Goal: Task Accomplishment & Management: Use online tool/utility

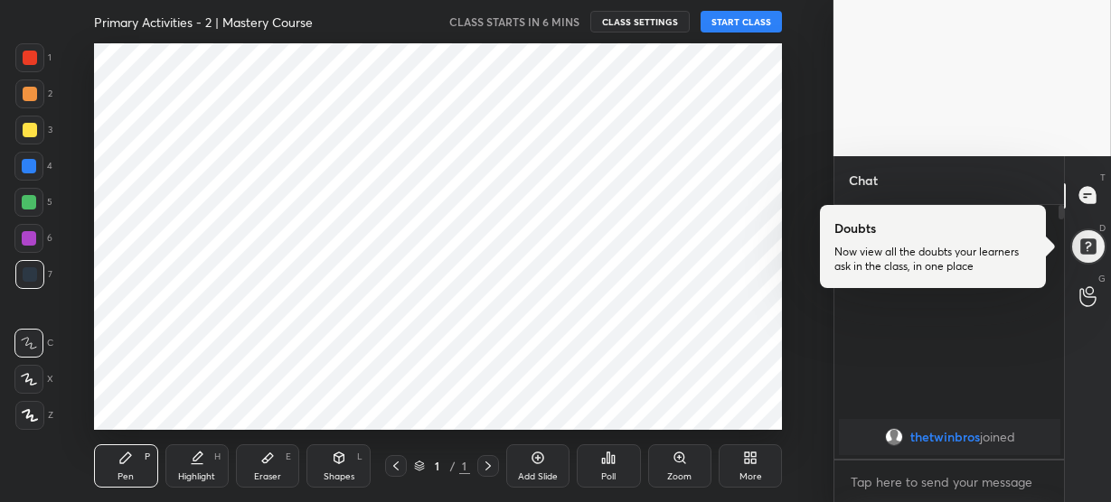
scroll to position [387, 760]
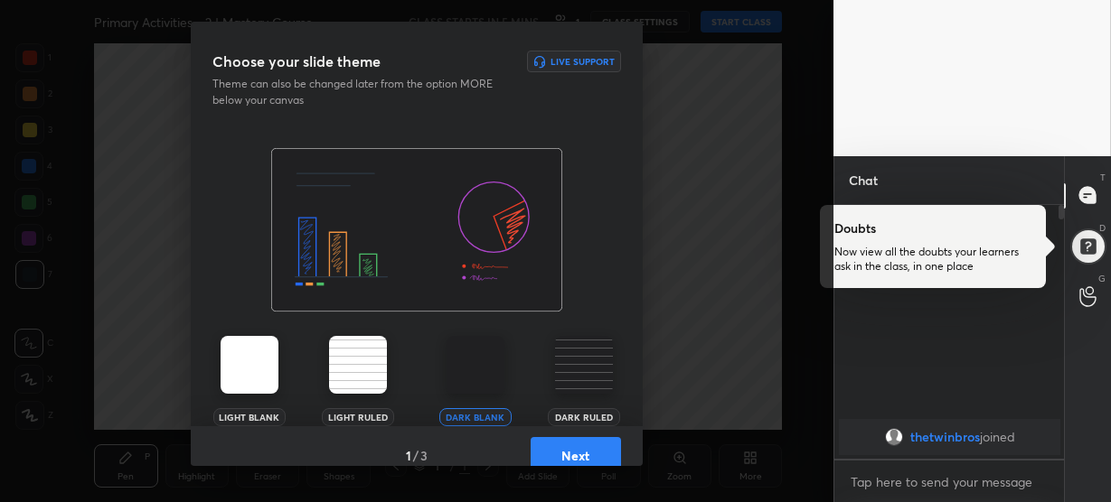
click at [581, 366] on img at bounding box center [584, 365] width 58 height 58
click at [575, 455] on button "Next" at bounding box center [575, 455] width 90 height 36
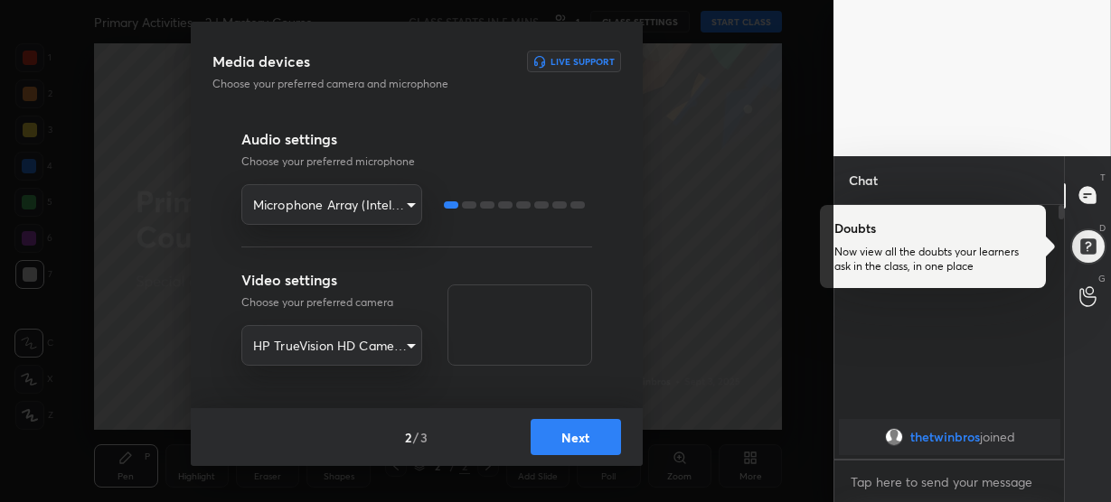
click at [571, 436] on button "Next" at bounding box center [575, 437] width 90 height 36
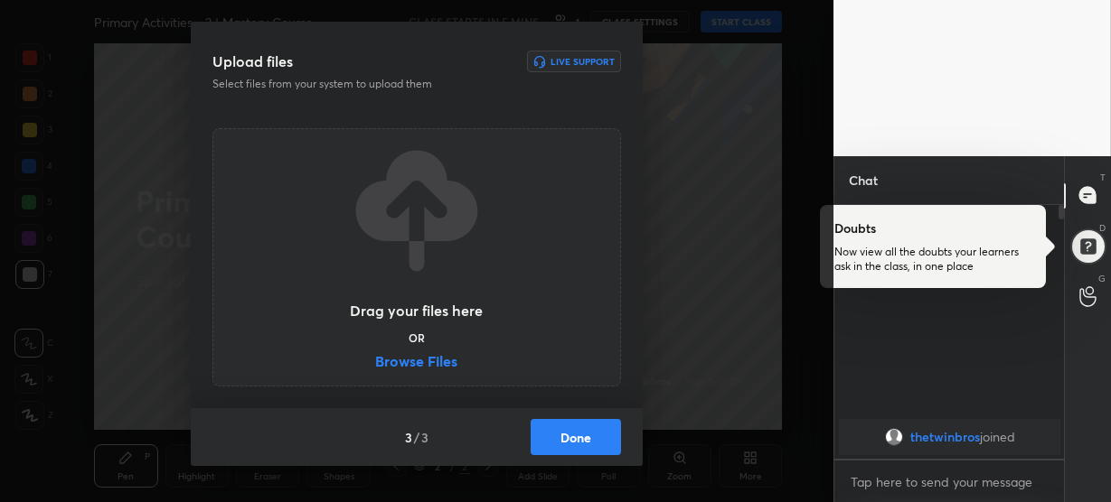
click at [436, 364] on label "Browse Files" at bounding box center [416, 363] width 82 height 19
click at [375, 364] on input "Browse Files" at bounding box center [375, 363] width 0 height 19
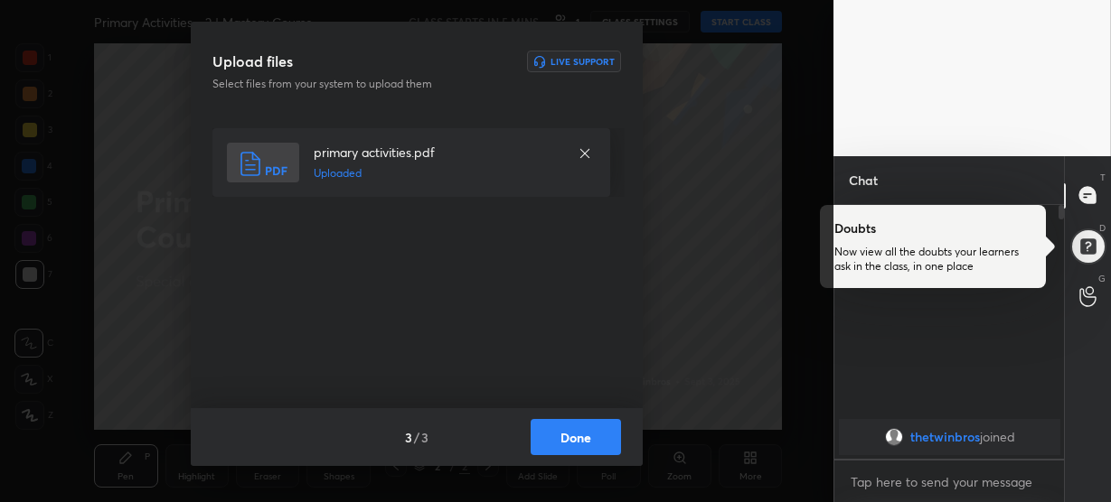
click at [583, 436] on button "Done" at bounding box center [575, 437] width 90 height 36
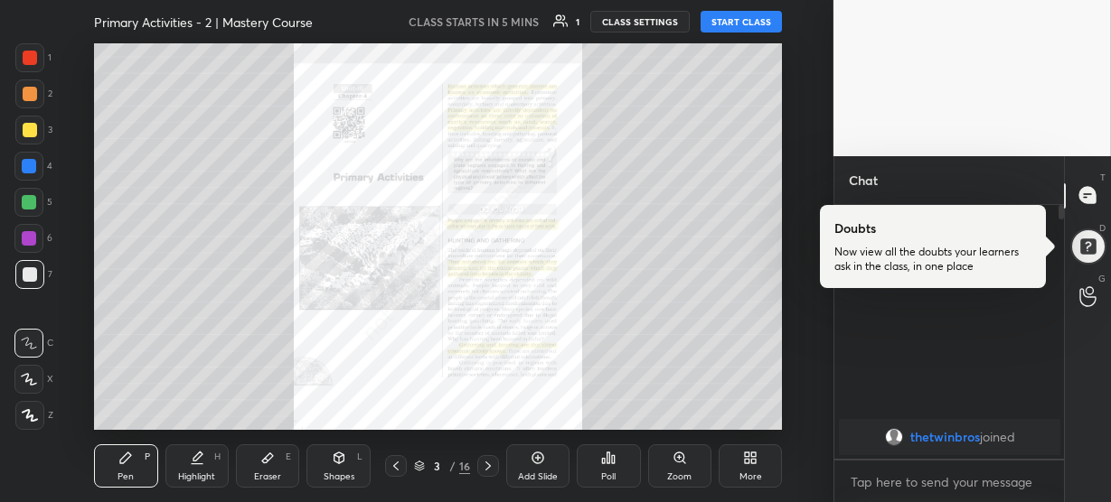
click at [668, 465] on div "Zoom" at bounding box center [679, 466] width 63 height 43
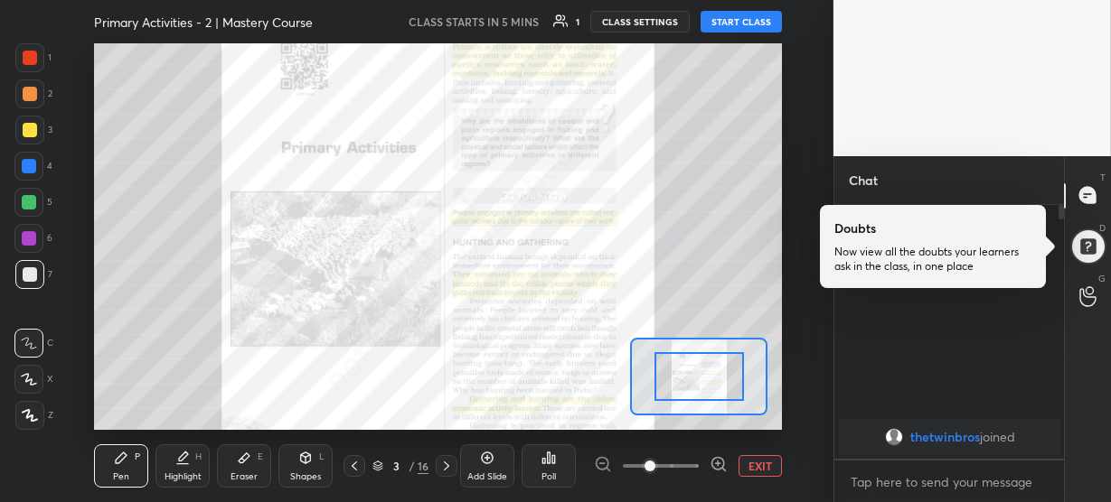
click at [717, 466] on icon at bounding box center [718, 464] width 18 height 18
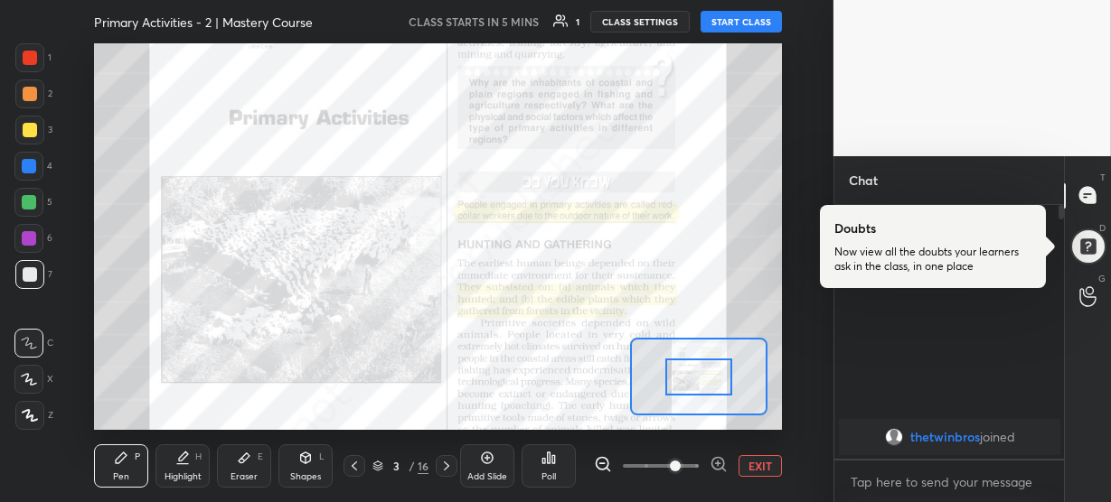
click at [721, 466] on icon at bounding box center [718, 464] width 18 height 18
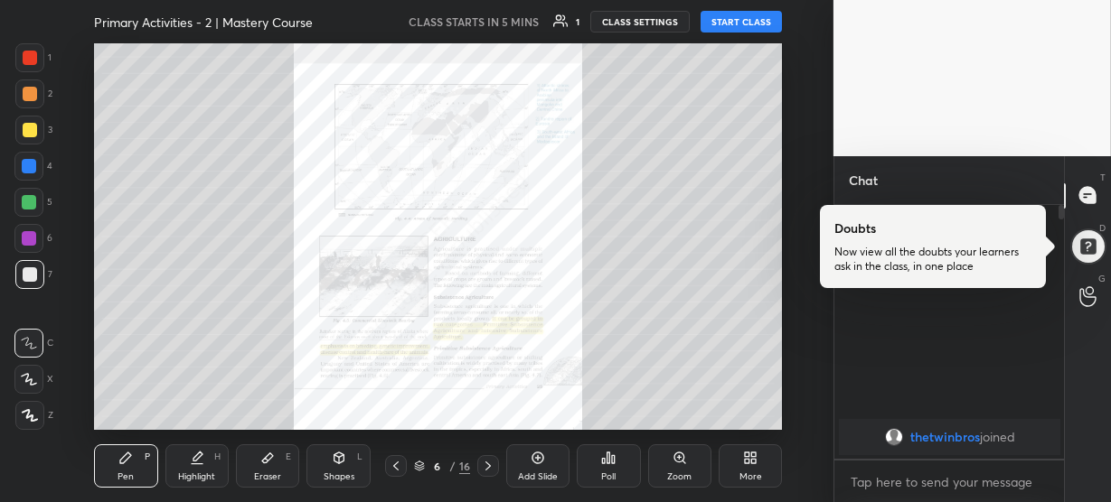
click at [680, 457] on icon at bounding box center [679, 457] width 4 height 0
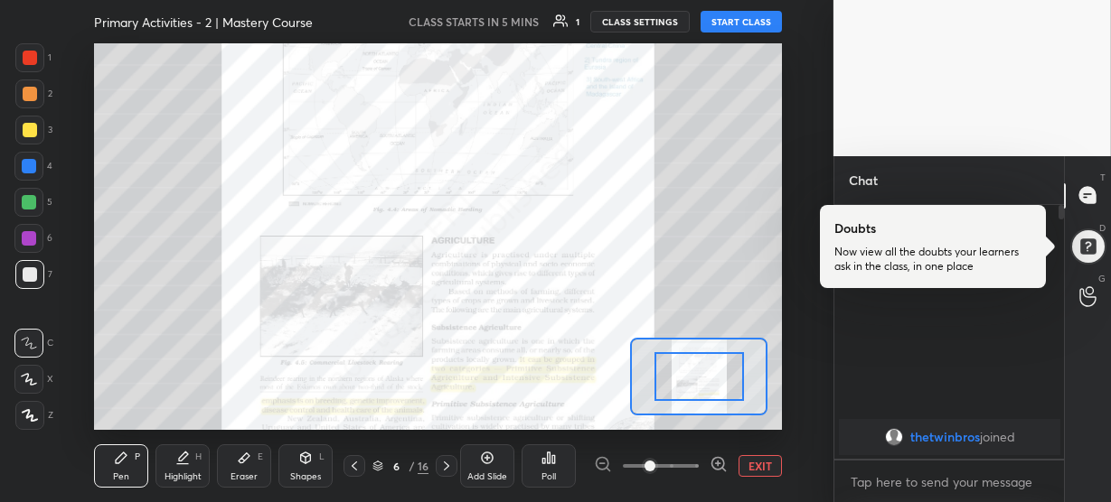
click at [718, 462] on icon at bounding box center [718, 464] width 0 height 5
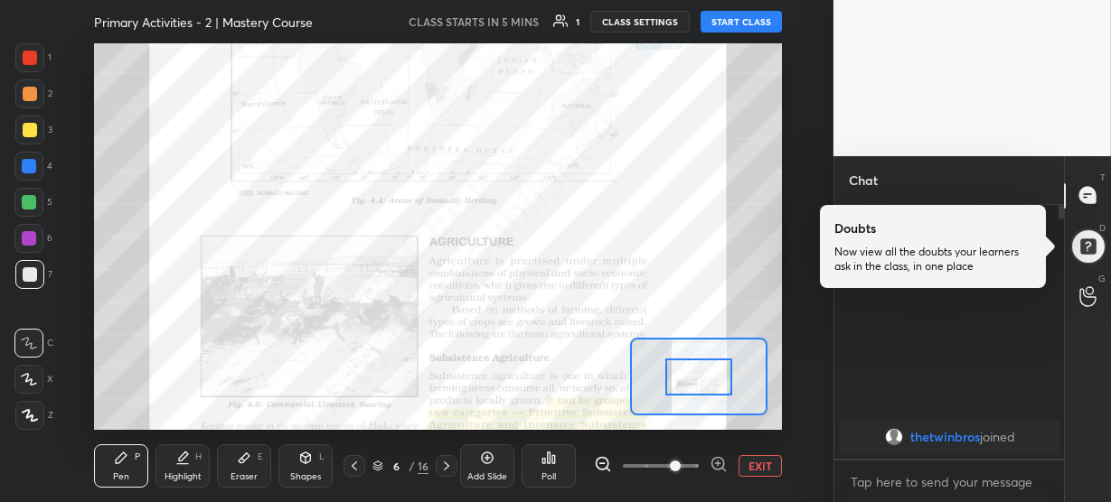
click at [718, 462] on icon at bounding box center [718, 464] width 0 height 5
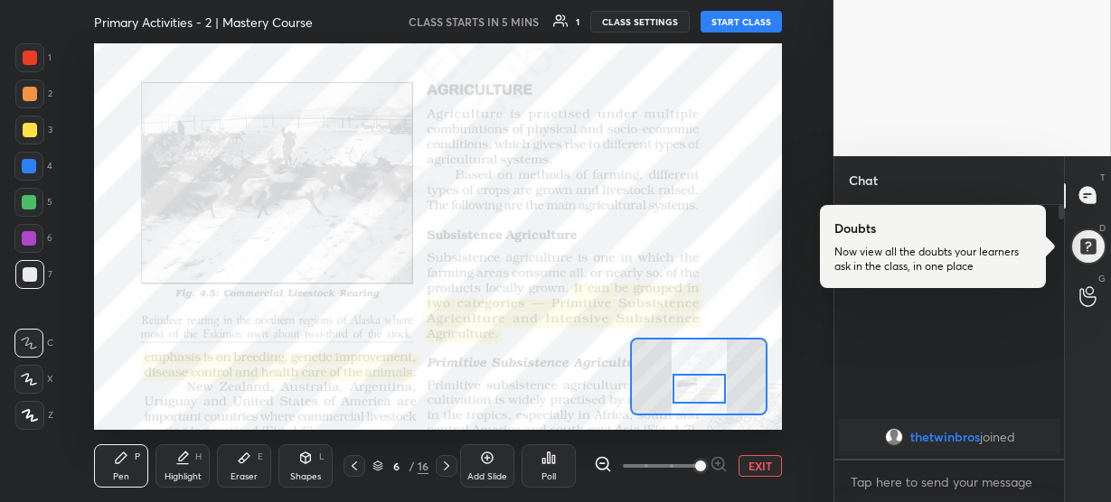
drag, startPoint x: 705, startPoint y: 377, endPoint x: 705, endPoint y: 389, distance: 12.7
click at [705, 389] on div at bounding box center [698, 389] width 53 height 30
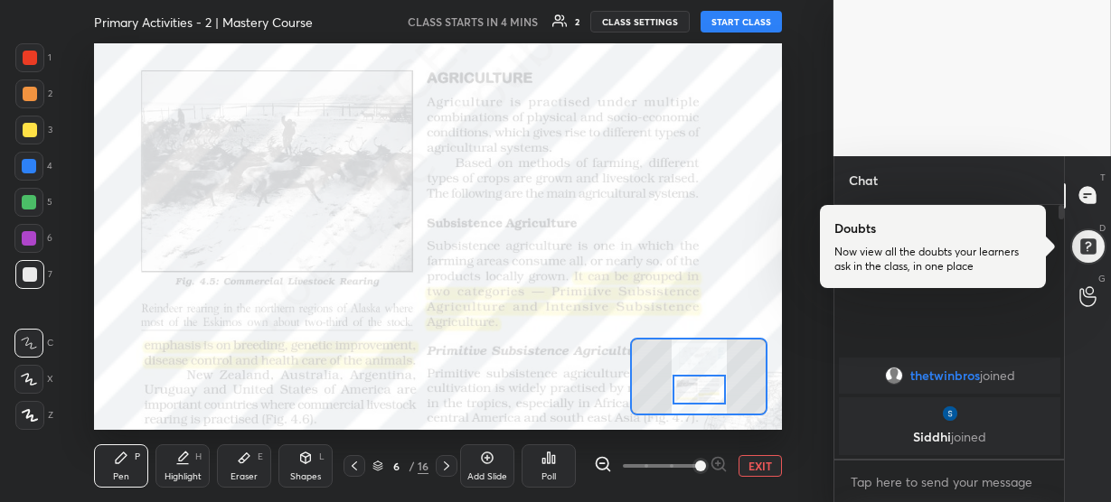
click at [737, 28] on button "START CLASS" at bounding box center [740, 22] width 81 height 22
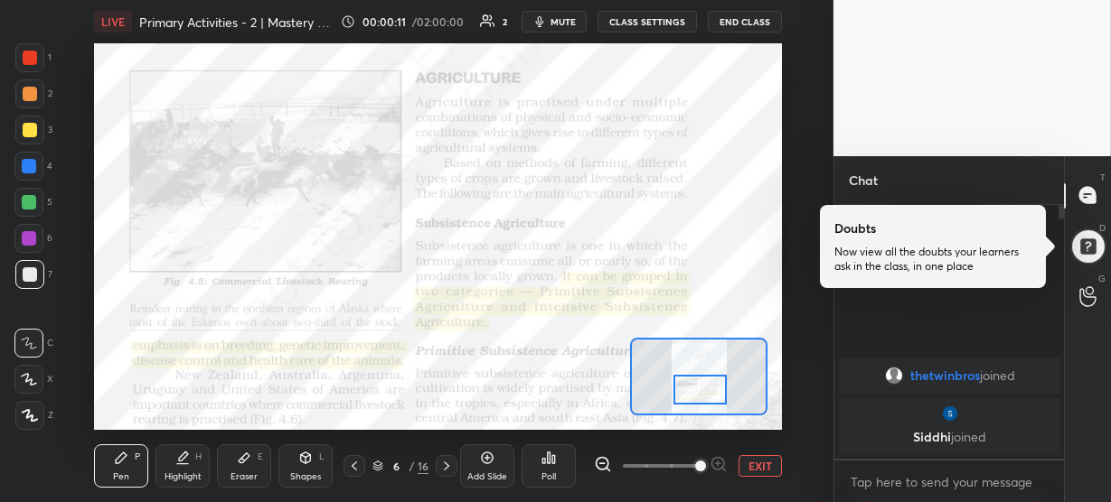
click at [703, 390] on div at bounding box center [699, 390] width 53 height 30
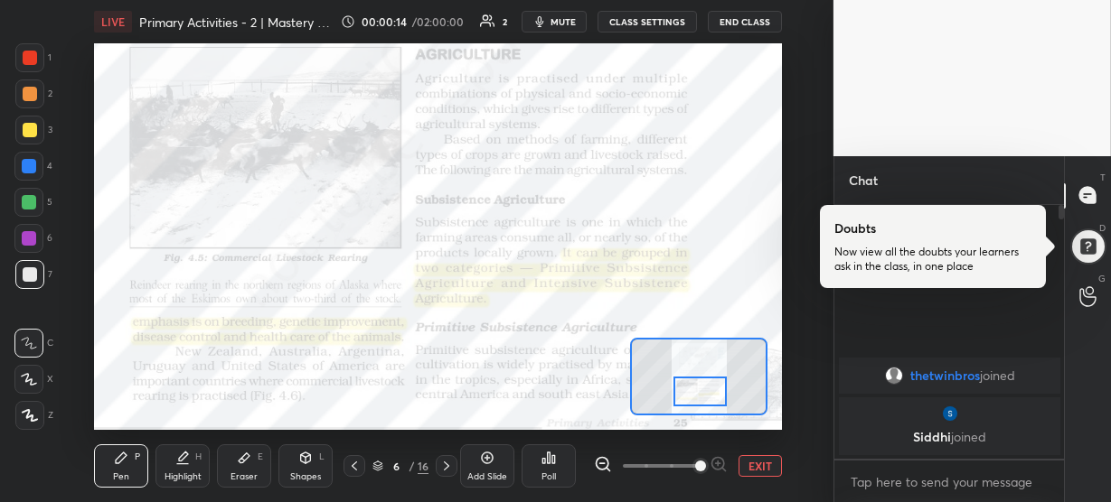
click at [706, 389] on div at bounding box center [699, 392] width 53 height 30
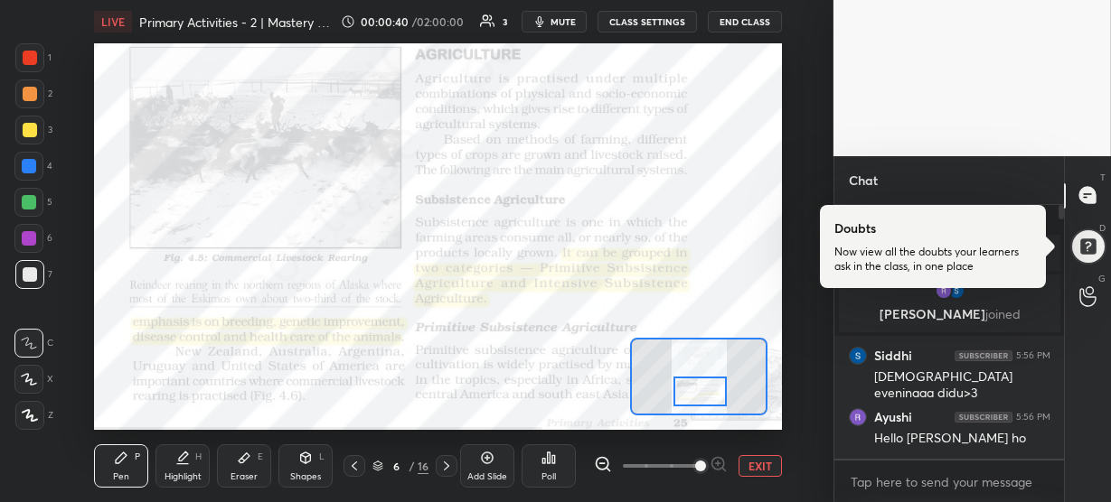
scroll to position [38, 0]
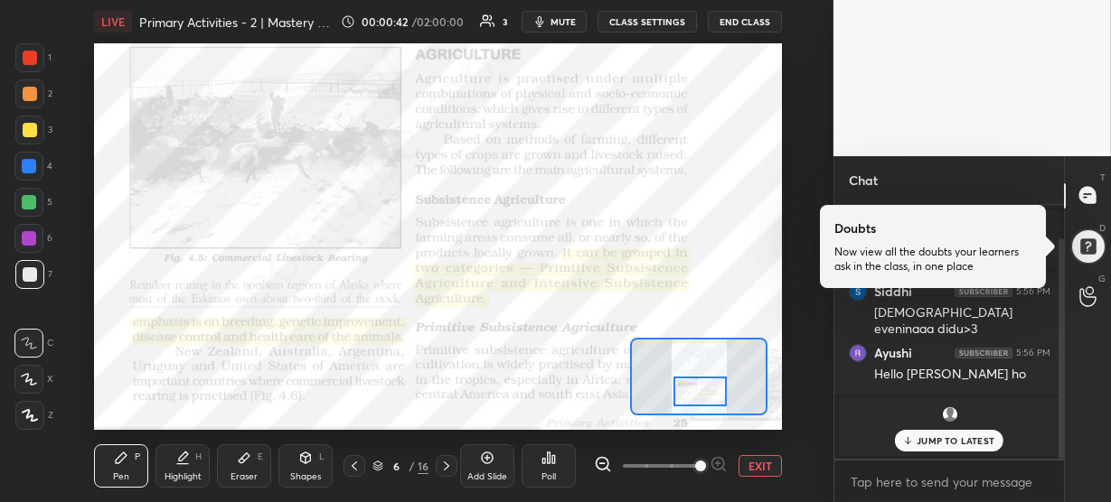
click at [918, 439] on p "JUMP TO LATEST" at bounding box center [955, 441] width 78 height 11
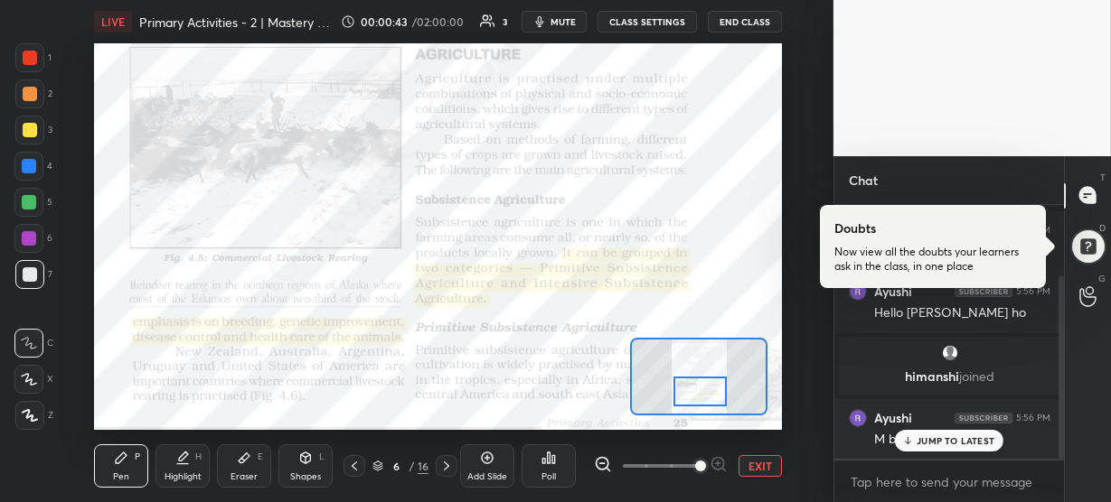
click at [930, 437] on p "JUMP TO LATEST" at bounding box center [955, 441] width 78 height 11
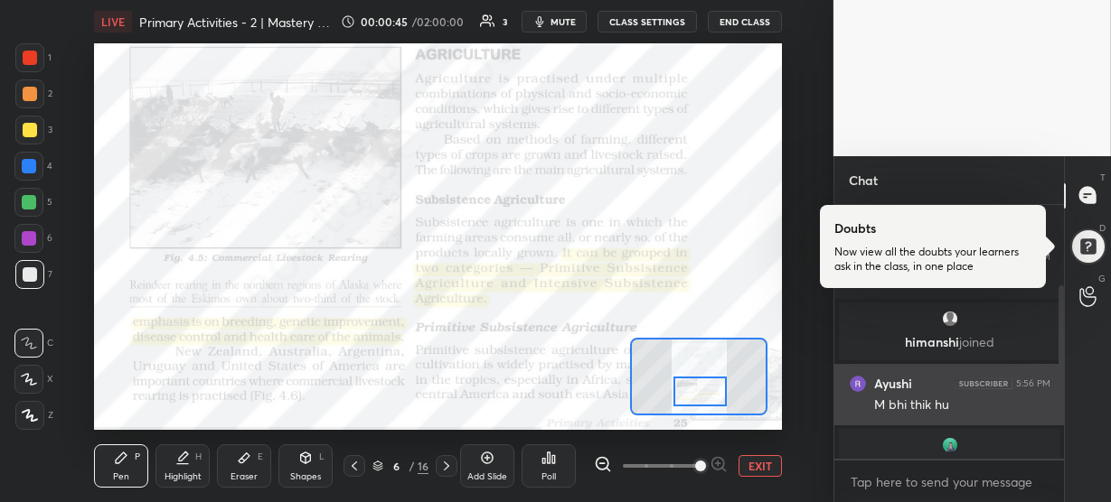
scroll to position [226, 0]
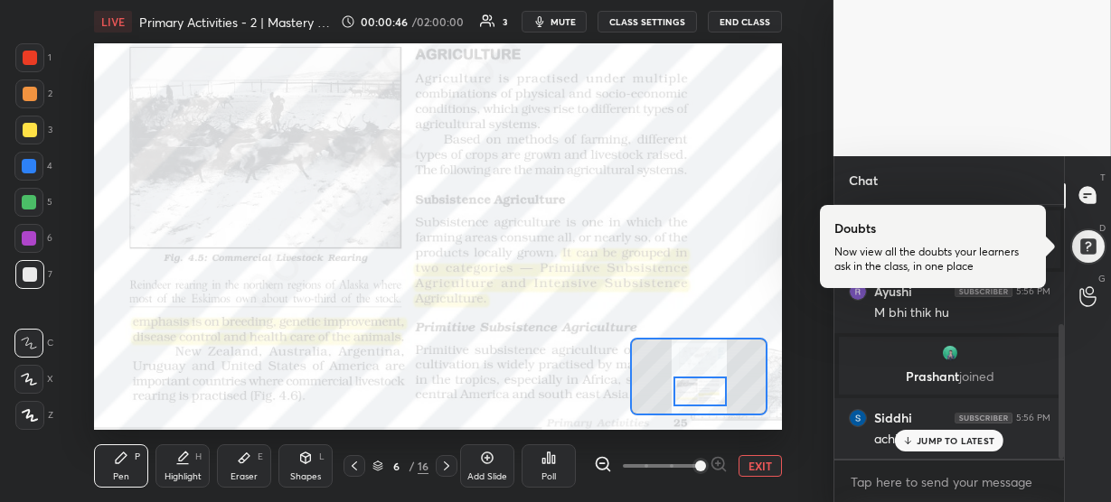
click at [933, 446] on p "JUMP TO LATEST" at bounding box center [955, 441] width 78 height 11
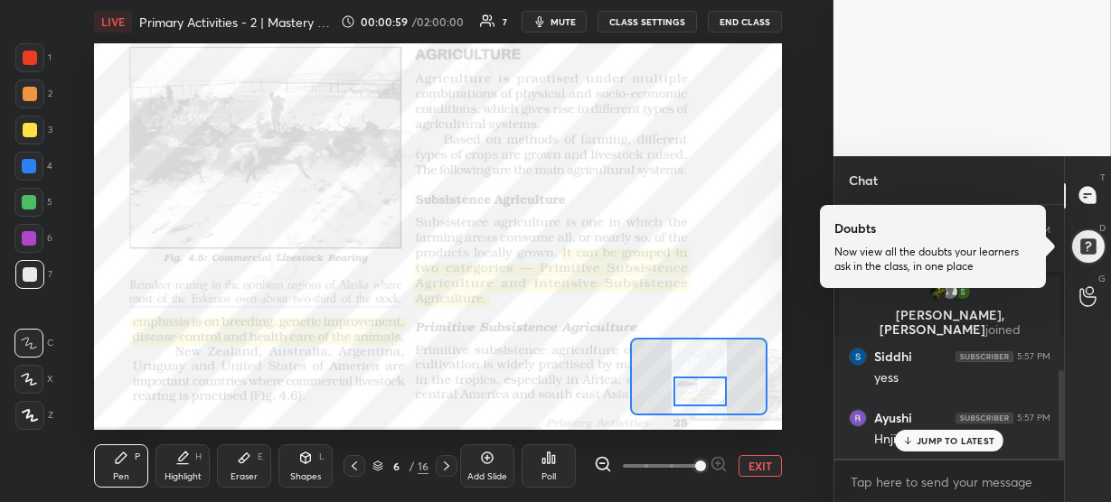
click at [927, 443] on p "JUMP TO LATEST" at bounding box center [955, 441] width 78 height 11
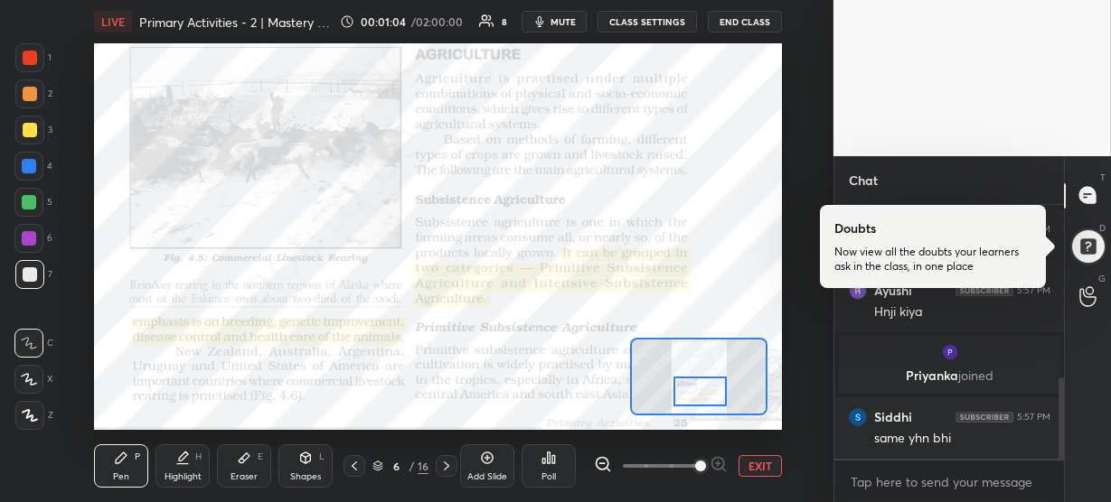
scroll to position [602, 0]
click at [915, 444] on div "JUMP TO LATEST" at bounding box center [949, 441] width 108 height 22
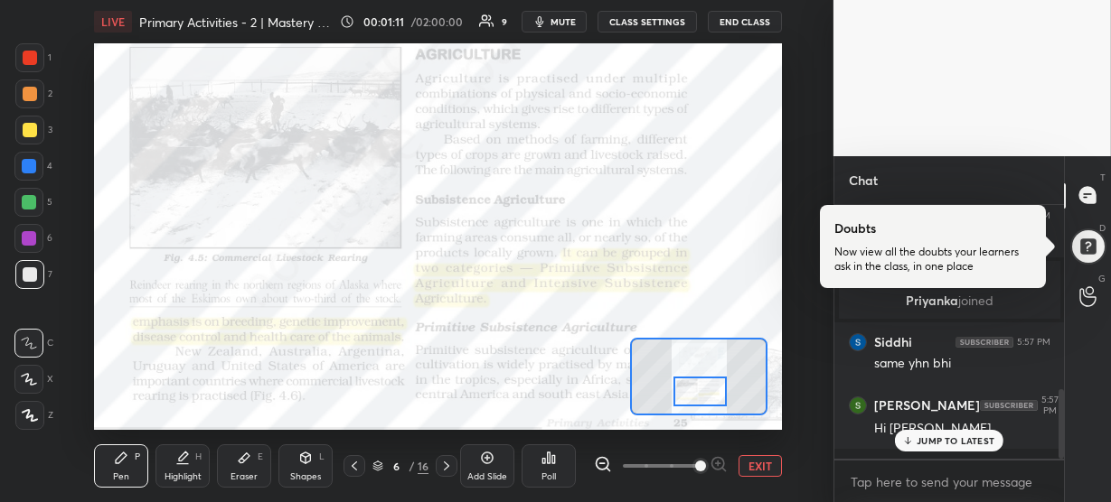
click at [937, 446] on p "JUMP TO LATEST" at bounding box center [955, 441] width 78 height 11
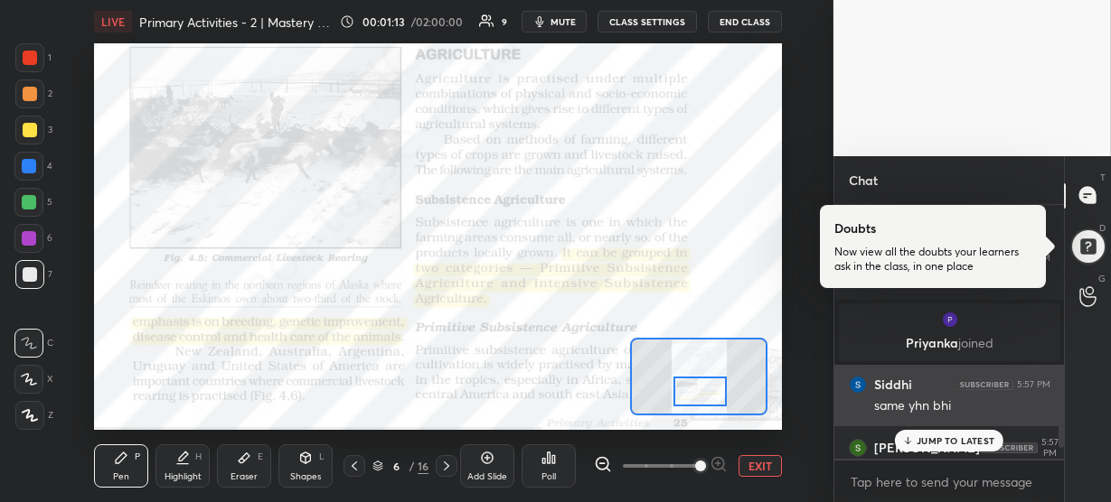
scroll to position [634, 0]
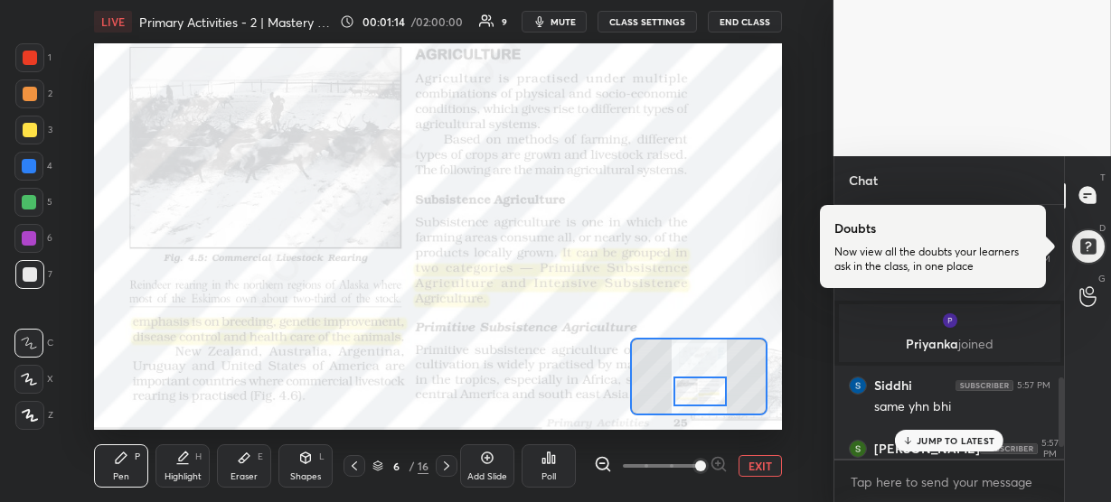
click at [940, 430] on div "JUMP TO LATEST" at bounding box center [949, 441] width 108 height 22
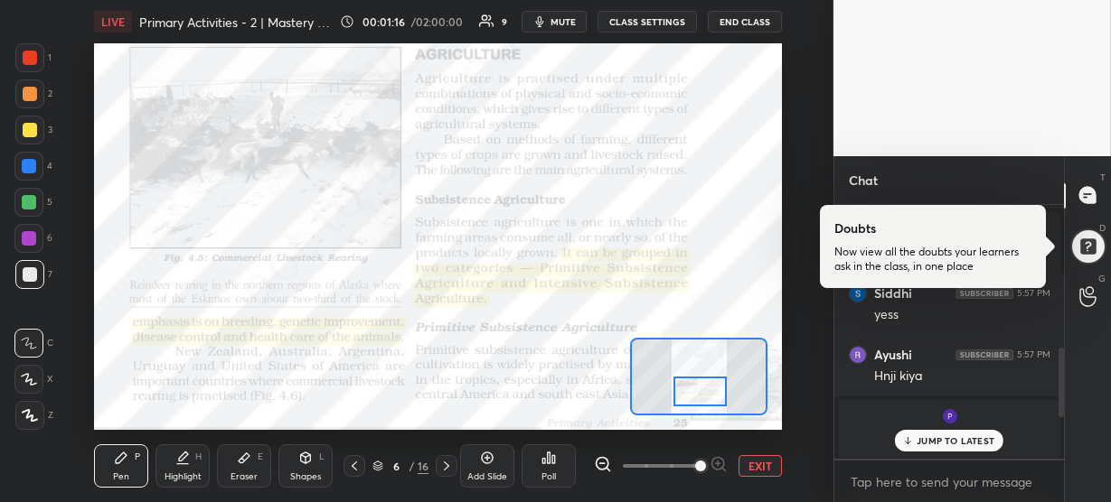
scroll to position [519, 0]
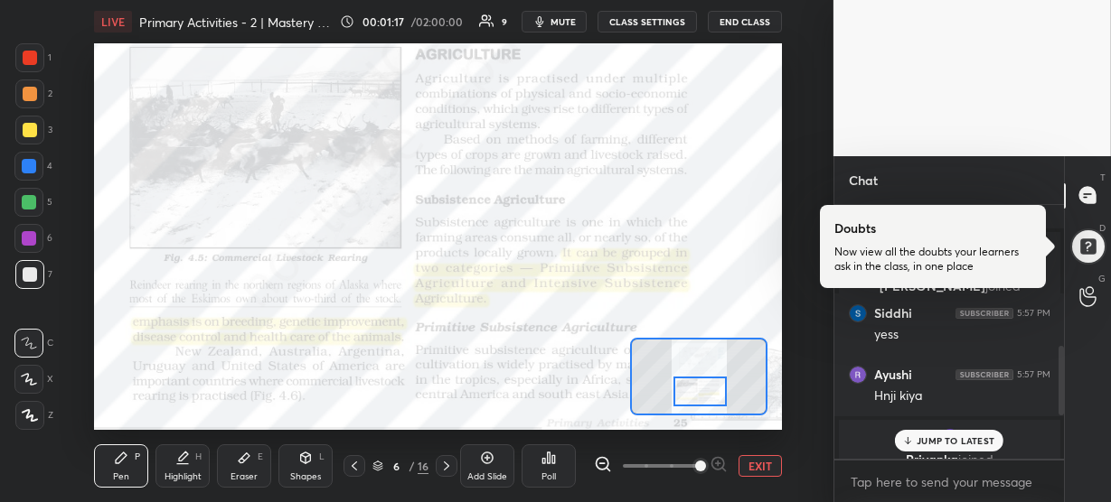
click at [929, 437] on p "JUMP TO LATEST" at bounding box center [955, 441] width 78 height 11
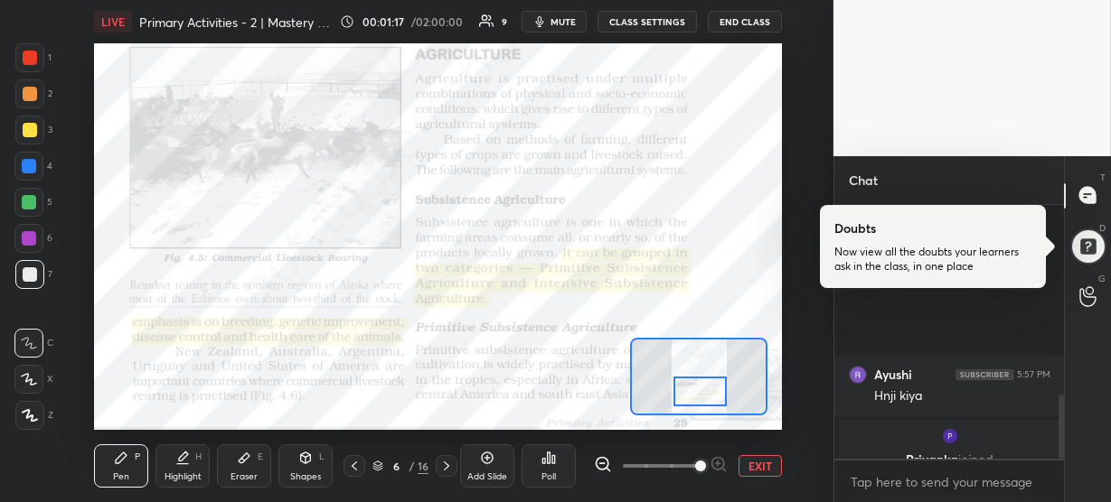
scroll to position [755, 0]
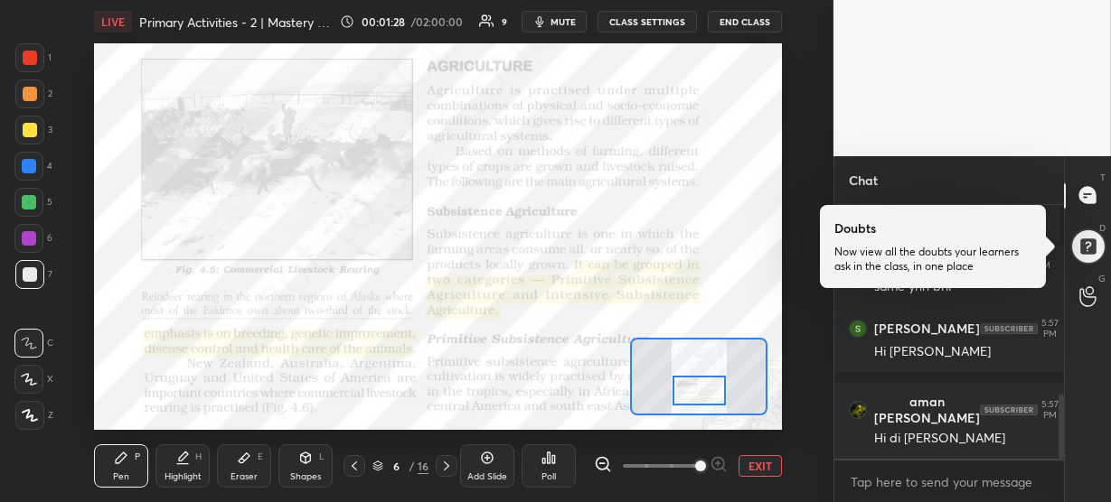
click at [711, 380] on div at bounding box center [698, 391] width 53 height 30
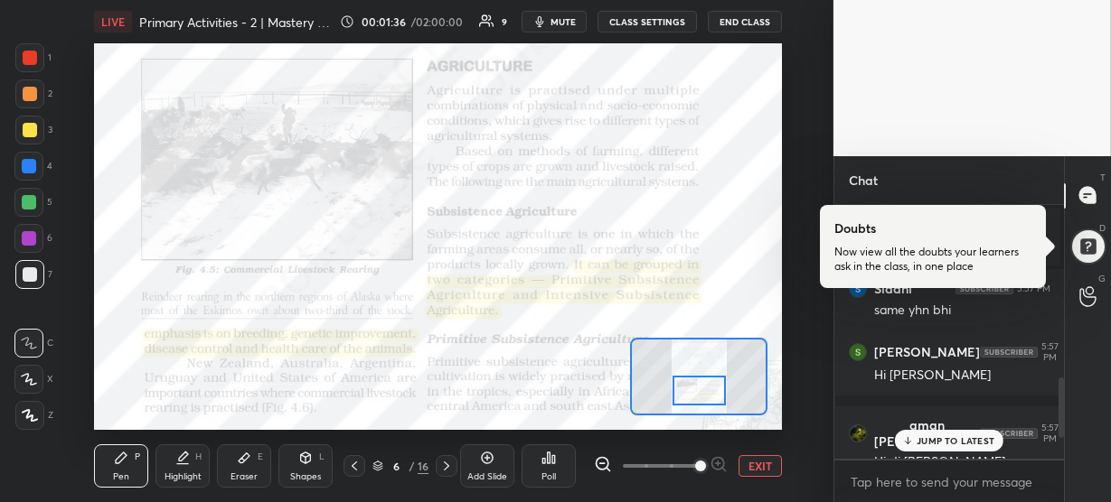
scroll to position [727, 0]
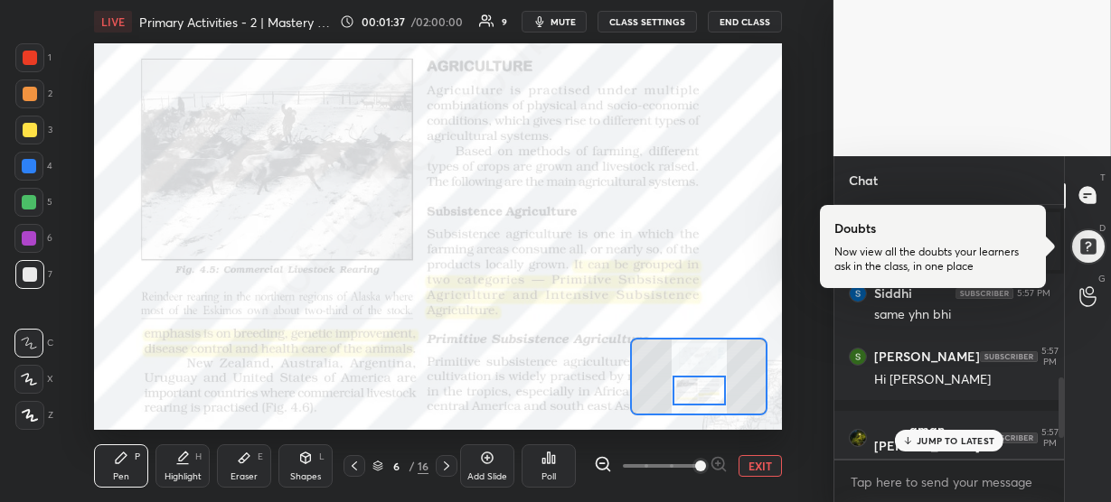
click at [947, 441] on p "JUMP TO LATEST" at bounding box center [955, 441] width 78 height 11
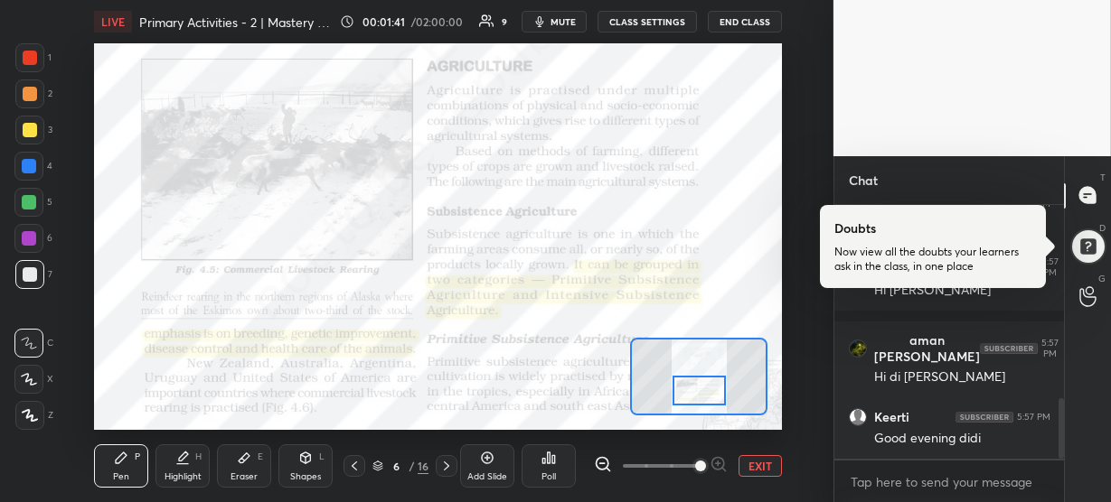
scroll to position [891, 0]
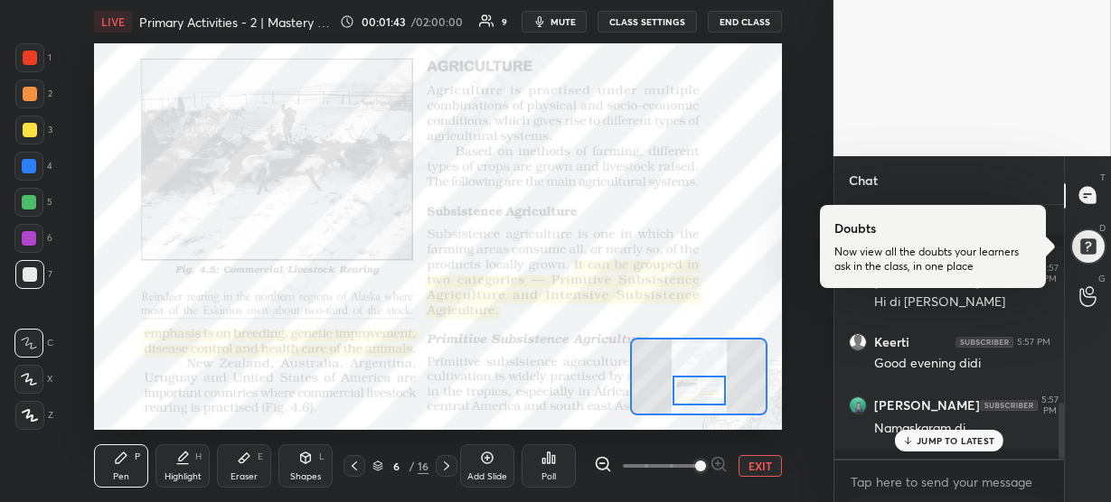
click at [952, 448] on div "JUMP TO LATEST" at bounding box center [949, 441] width 108 height 22
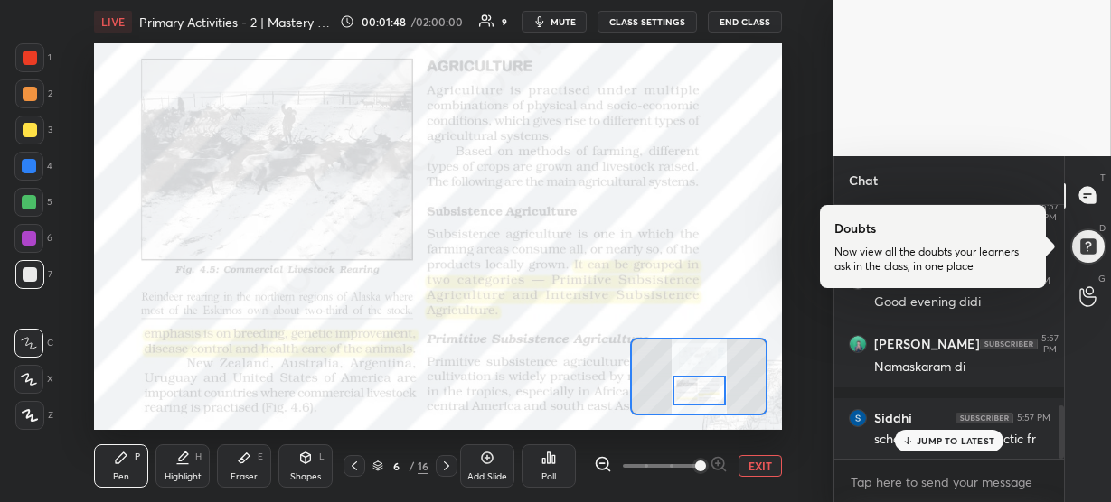
click at [951, 445] on p "JUMP TO LATEST" at bounding box center [955, 441] width 78 height 11
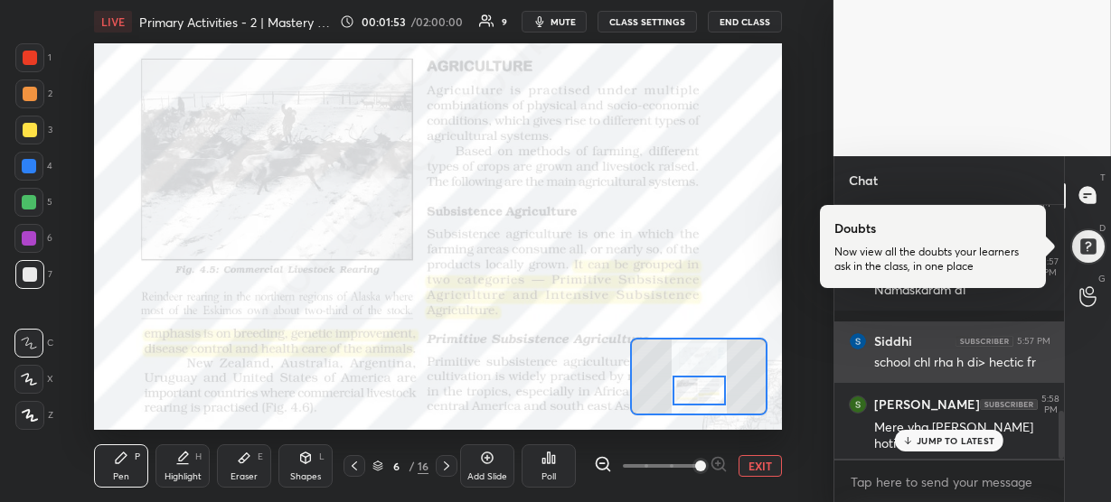
scroll to position [1093, 0]
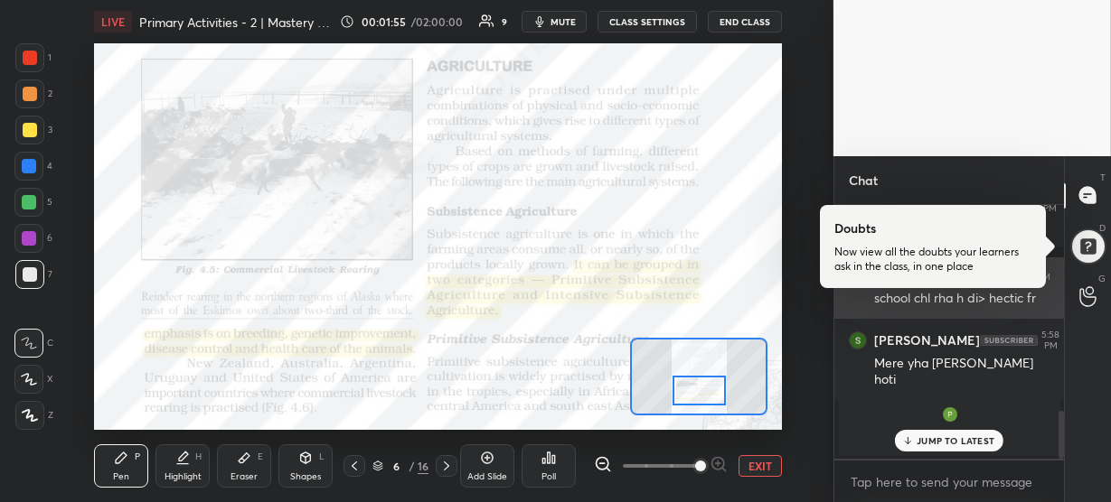
click at [940, 441] on p "JUMP TO LATEST" at bounding box center [955, 441] width 78 height 11
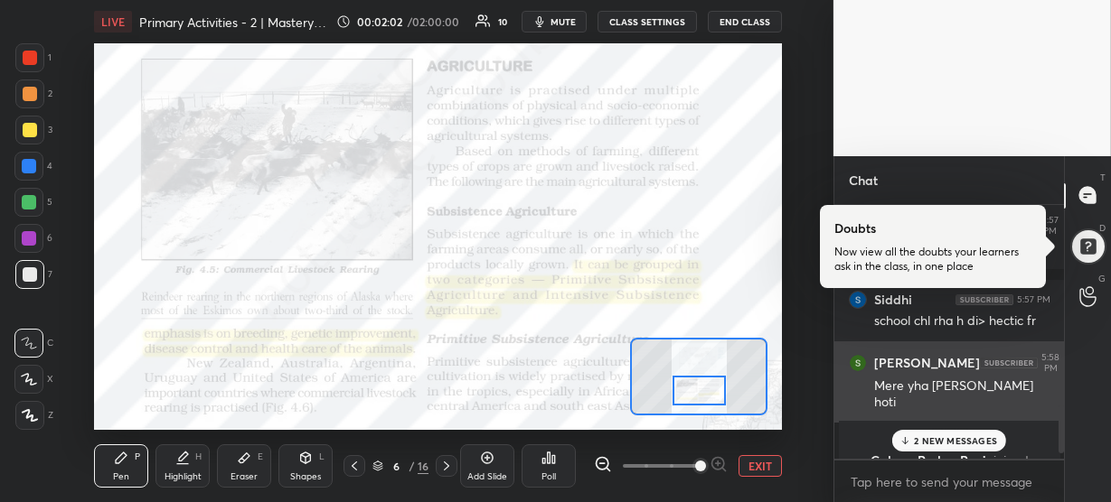
scroll to position [1067, 0]
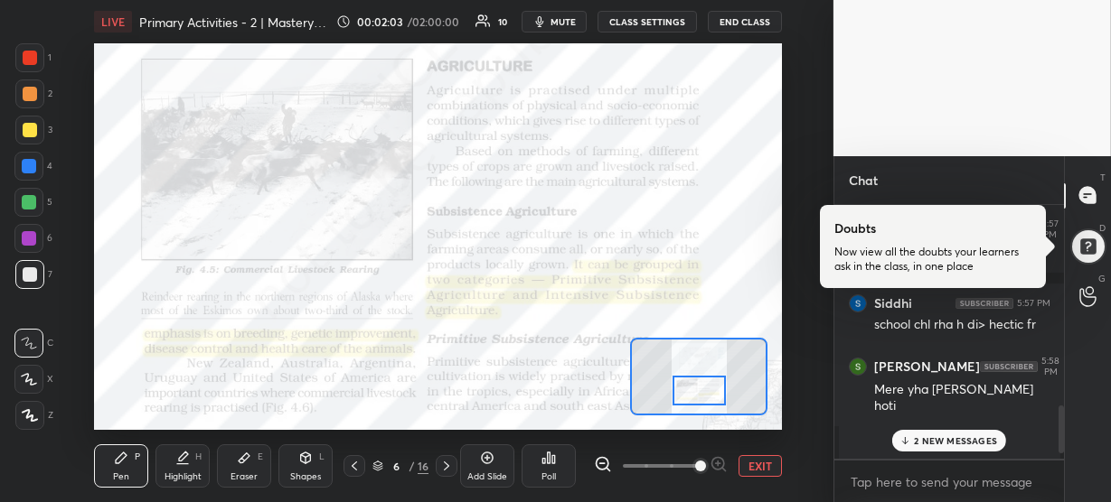
click at [934, 441] on p "2 NEW MESSAGES" at bounding box center [955, 441] width 83 height 11
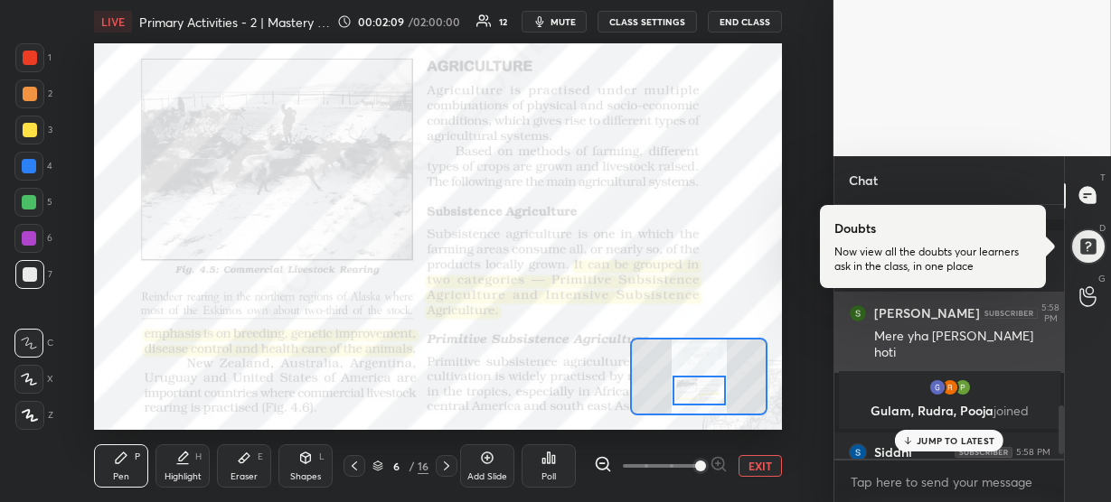
scroll to position [1035, 0]
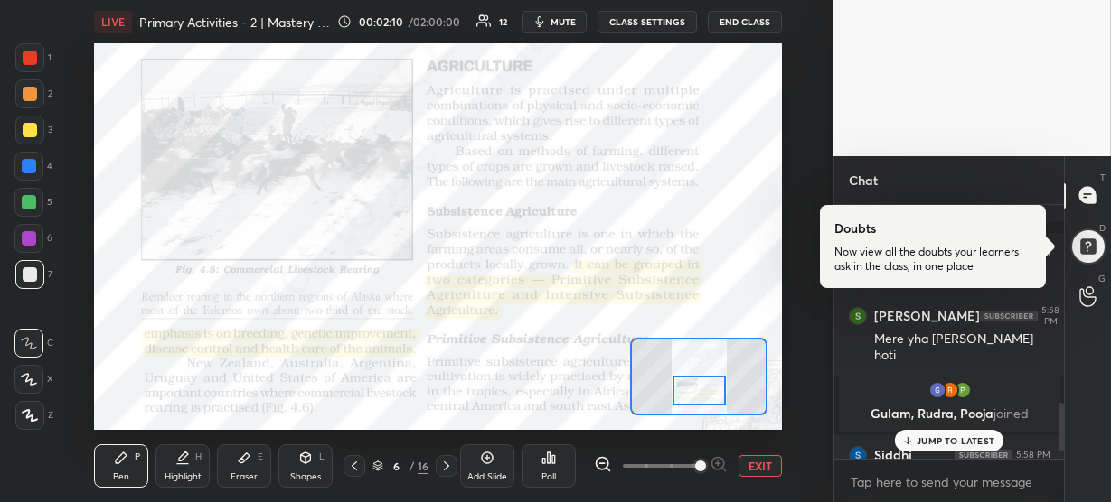
click at [943, 436] on p "JUMP TO LATEST" at bounding box center [955, 441] width 78 height 11
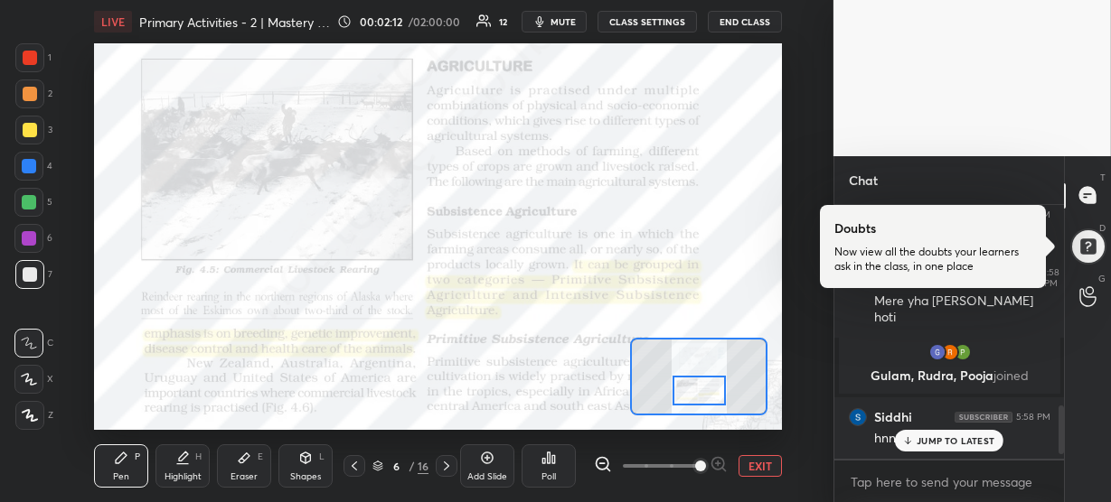
scroll to position [1026, 0]
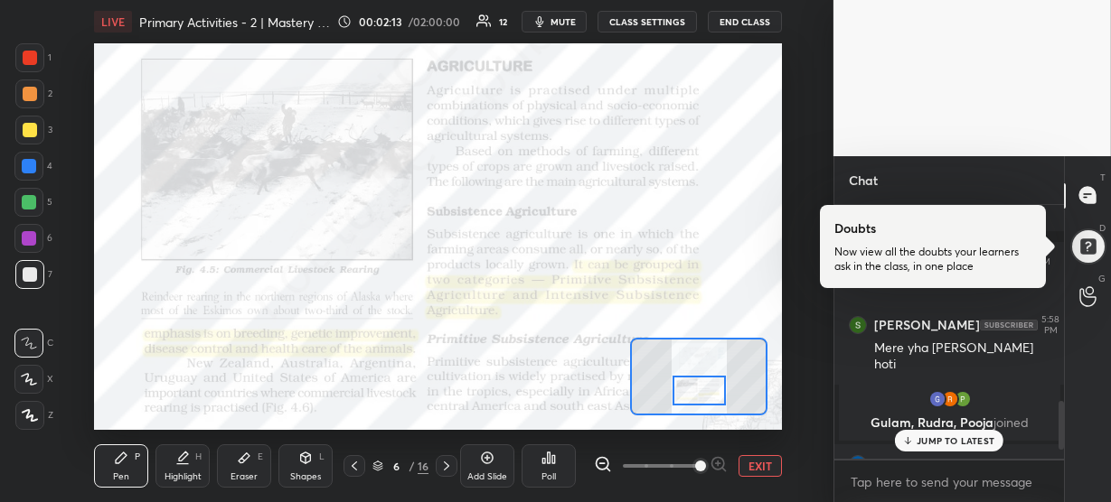
click at [932, 436] on p "JUMP TO LATEST" at bounding box center [955, 441] width 78 height 11
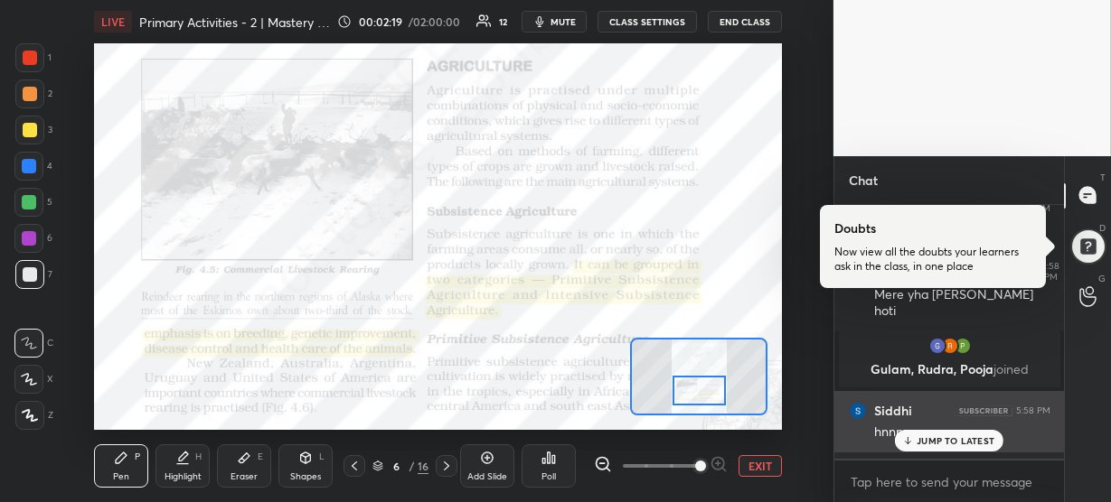
scroll to position [1079, 0]
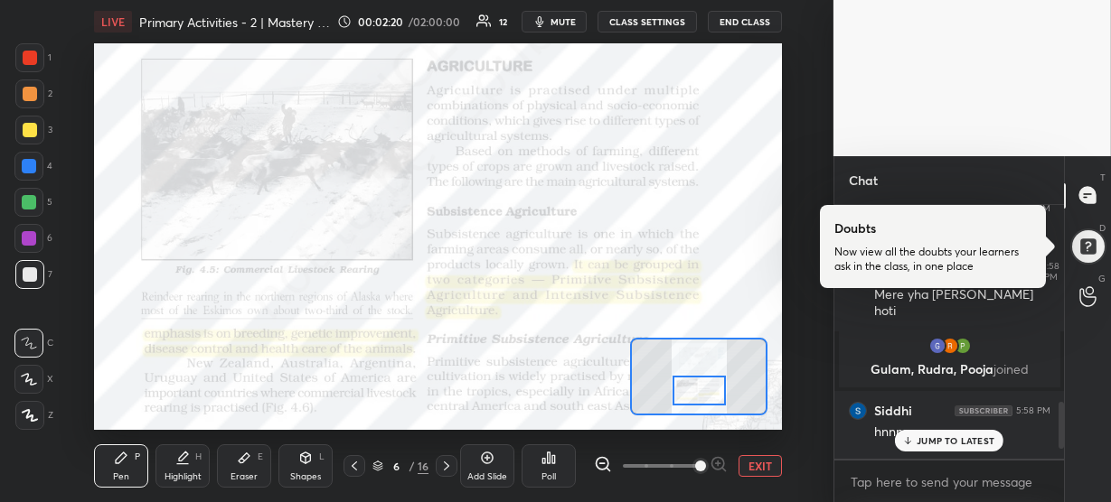
click at [916, 441] on p "JUMP TO LATEST" at bounding box center [955, 441] width 78 height 11
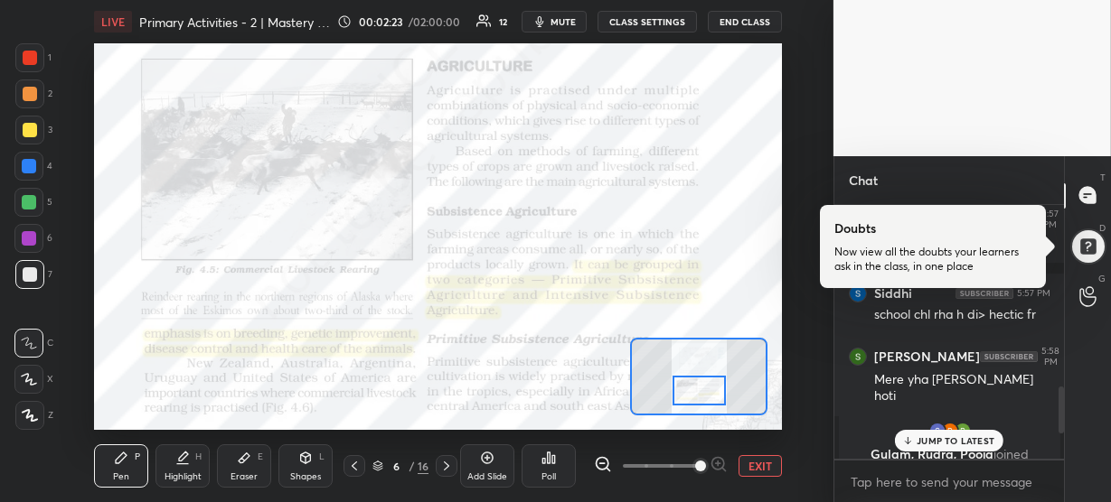
click at [916, 438] on p "JUMP TO LATEST" at bounding box center [955, 441] width 78 height 11
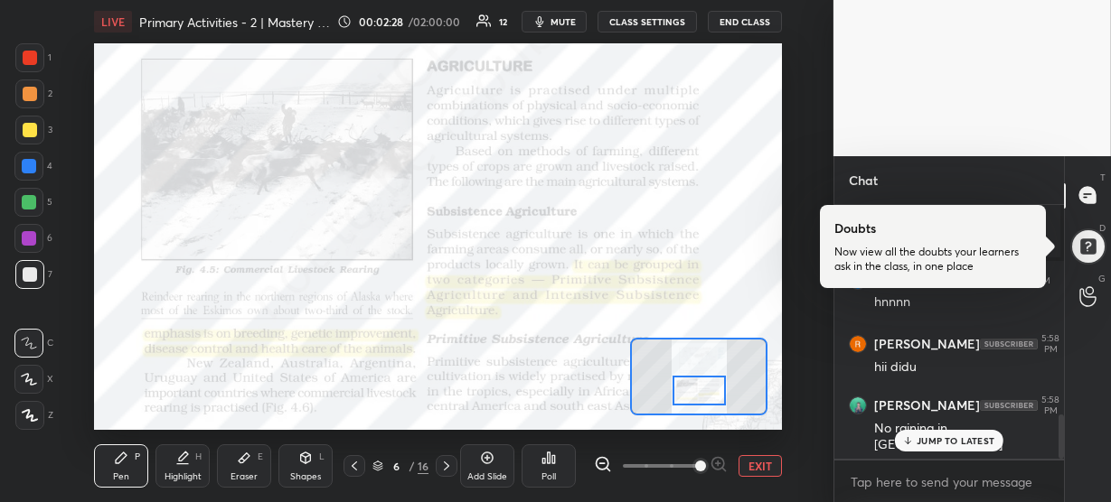
scroll to position [1275, 0]
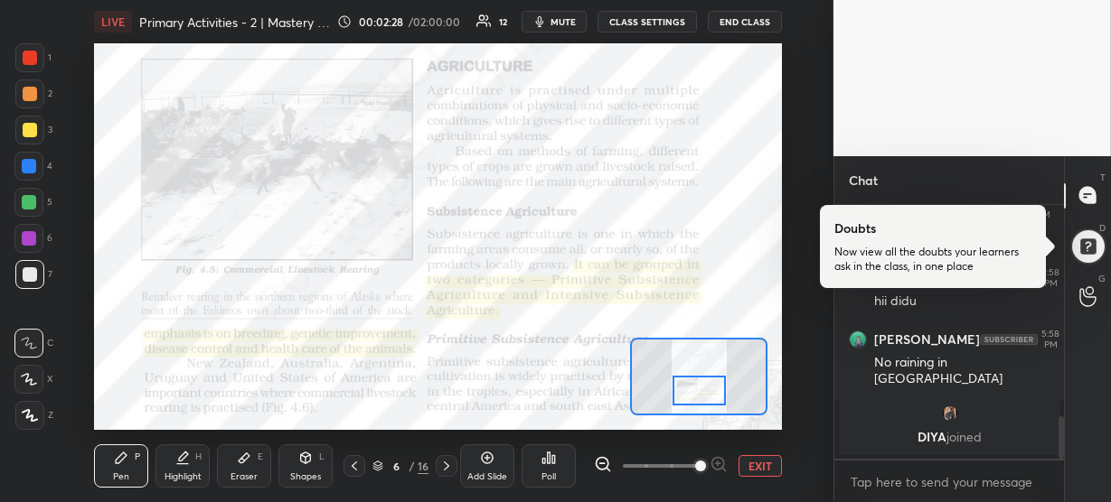
click at [938, 431] on div "[PERSON_NAME], [PERSON_NAME], [PERSON_NAME] joined Siddhi 5:58 PM hnnnn [PERSON…" at bounding box center [949, 332] width 230 height 254
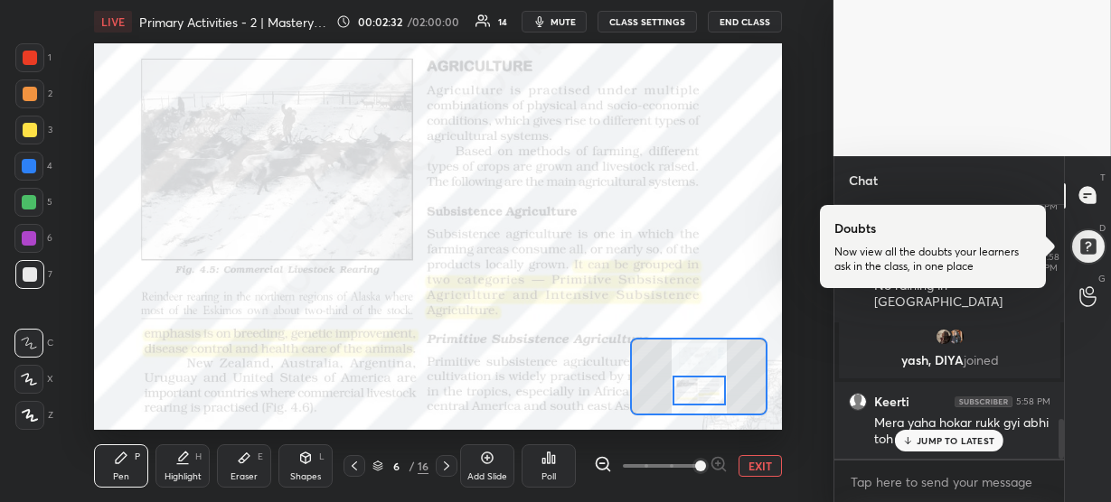
click at [928, 432] on div "JUMP TO LATEST" at bounding box center [949, 441] width 108 height 22
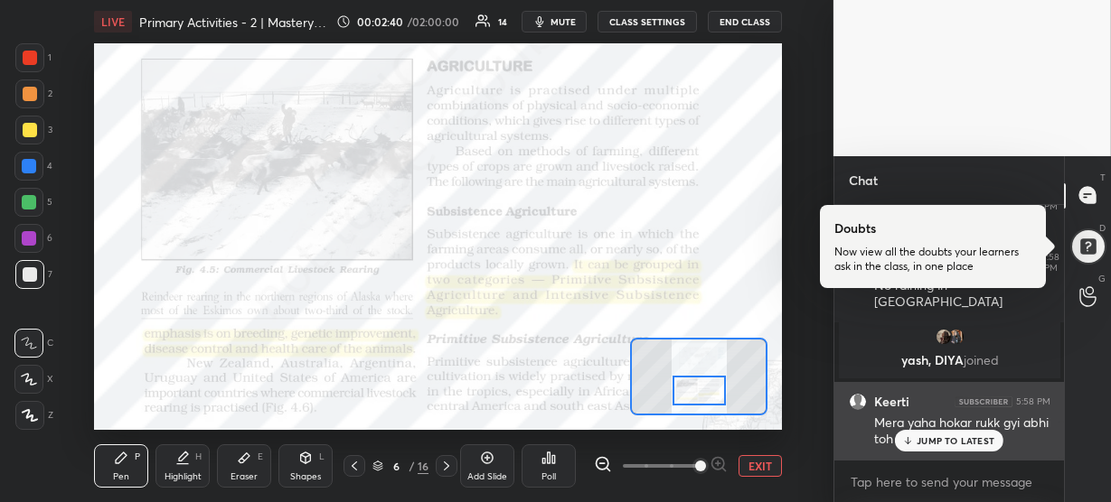
scroll to position [1428, 0]
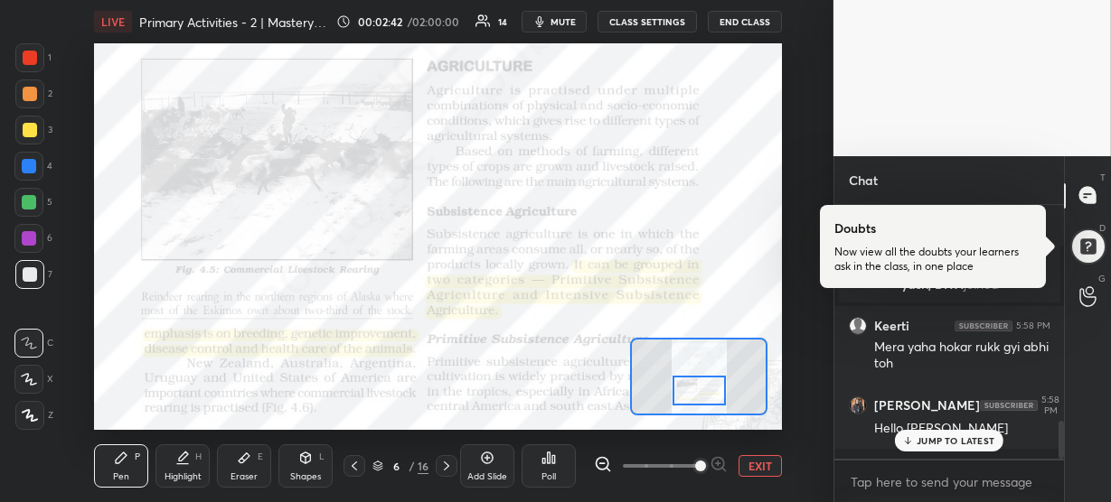
click at [922, 437] on p "JUMP TO LATEST" at bounding box center [955, 441] width 78 height 11
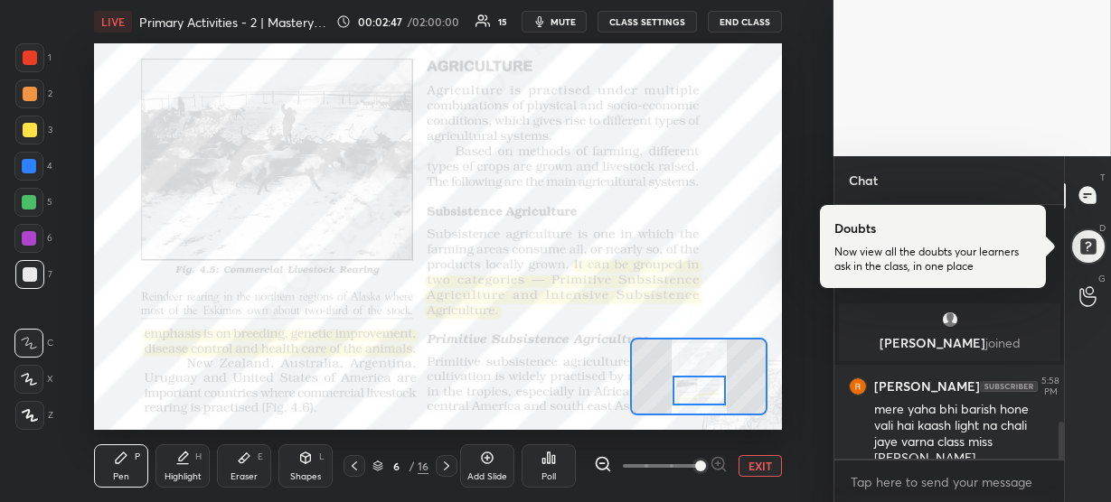
scroll to position [1498, 0]
click at [932, 430] on div "JUMP TO LATEST" at bounding box center [949, 441] width 108 height 22
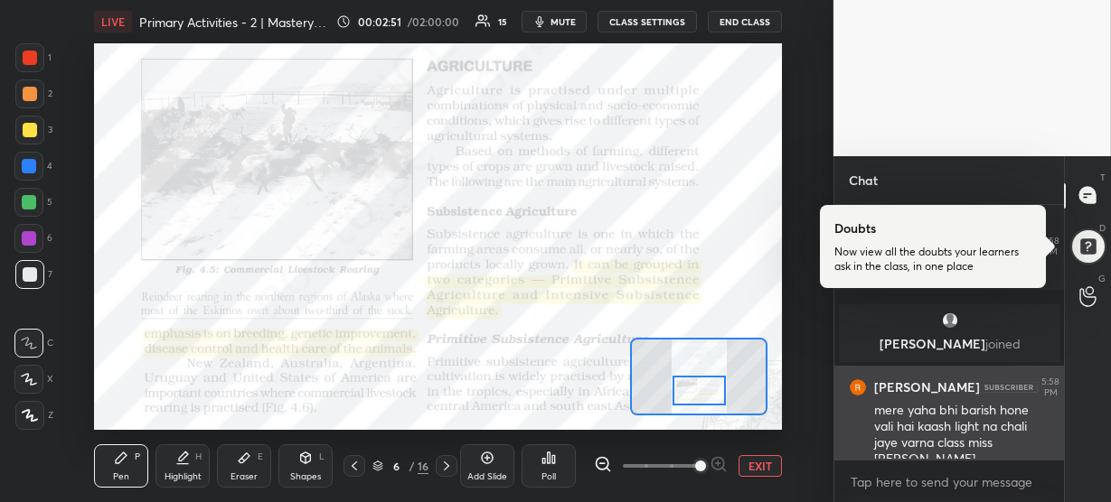
scroll to position [1560, 0]
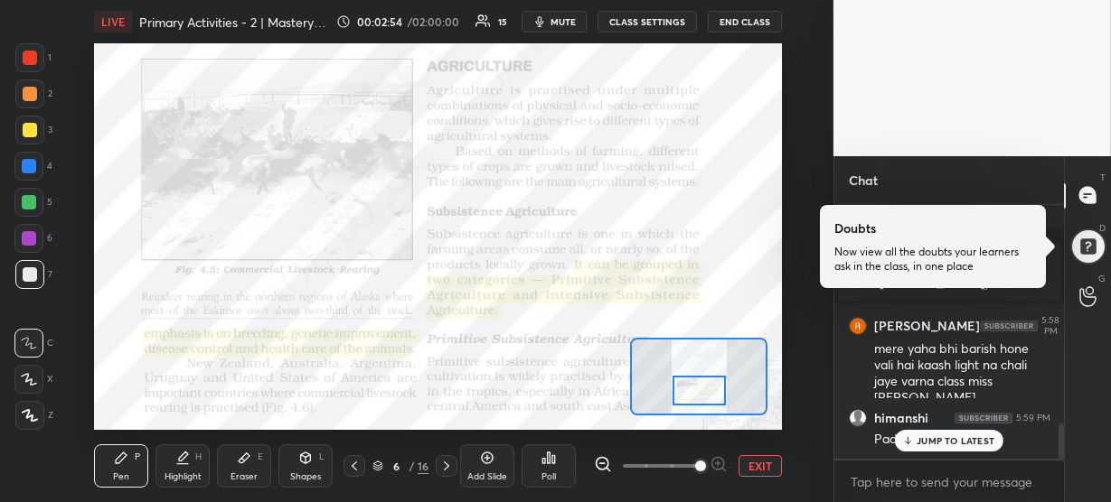
click at [965, 436] on p "JUMP TO LATEST" at bounding box center [955, 441] width 78 height 11
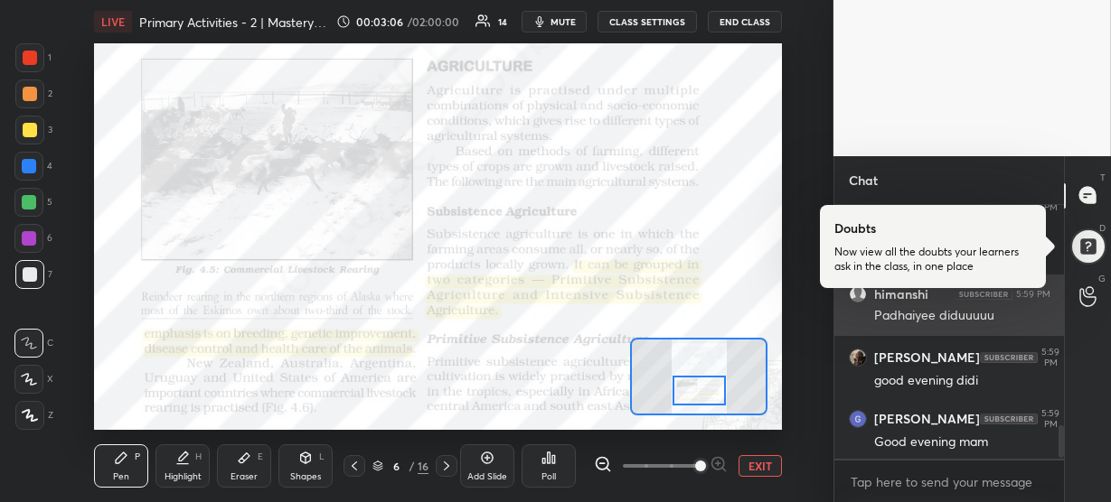
scroll to position [1759, 0]
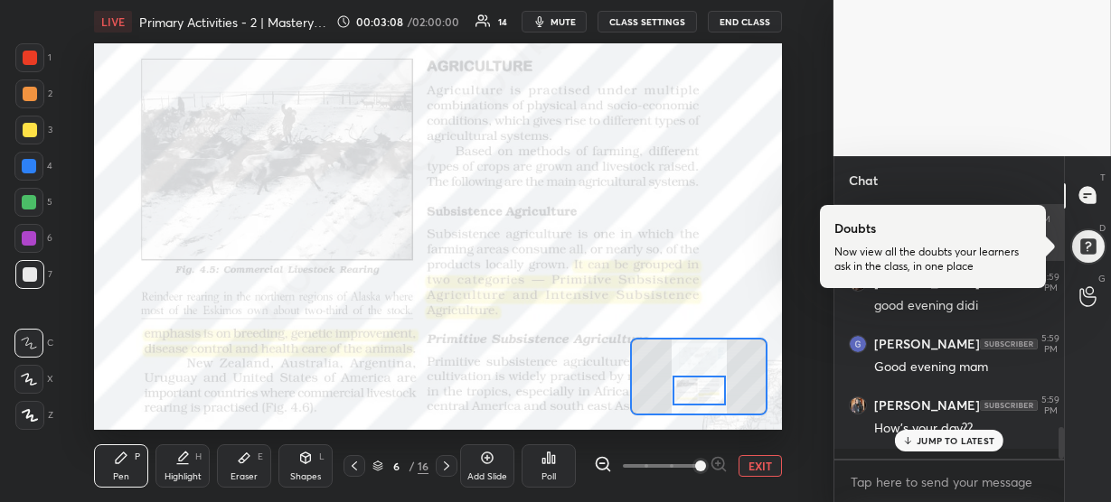
click at [959, 436] on p "JUMP TO LATEST" at bounding box center [955, 441] width 78 height 11
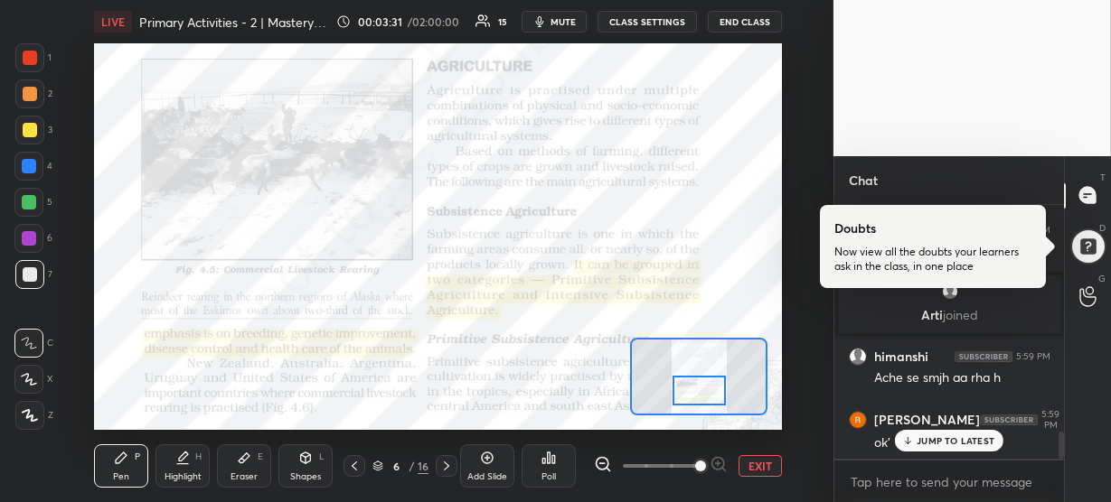
scroll to position [2209, 0]
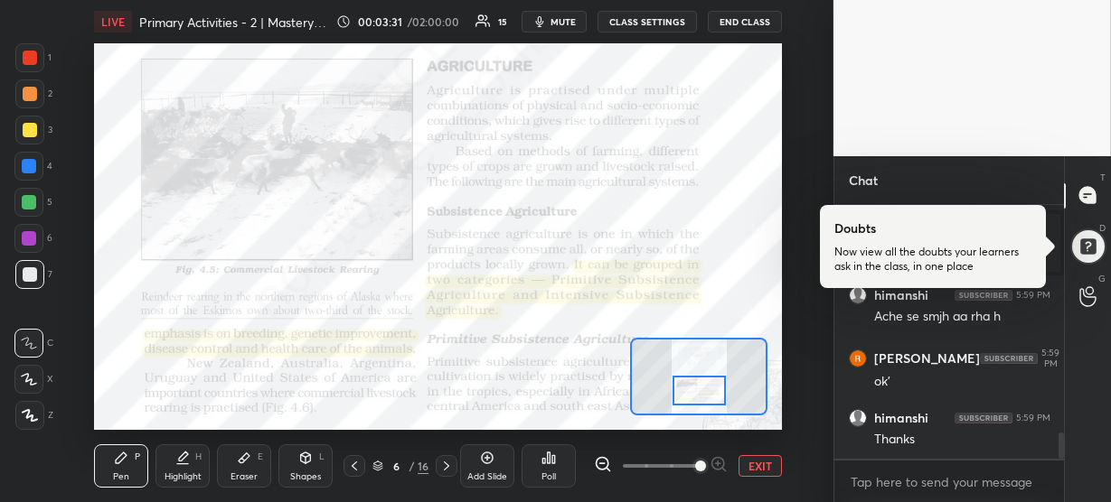
click at [948, 438] on div "[PERSON_NAME] 5:59 PM Haaaaaa [PERSON_NAME] 5:59 PM Yes di [PERSON_NAME] joined…" at bounding box center [949, 332] width 230 height 254
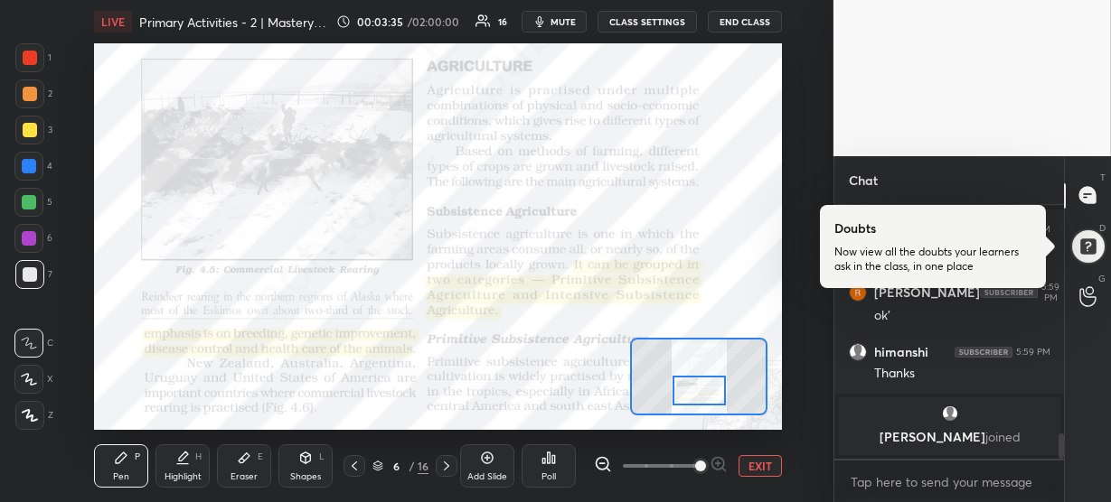
scroll to position [2075, 0]
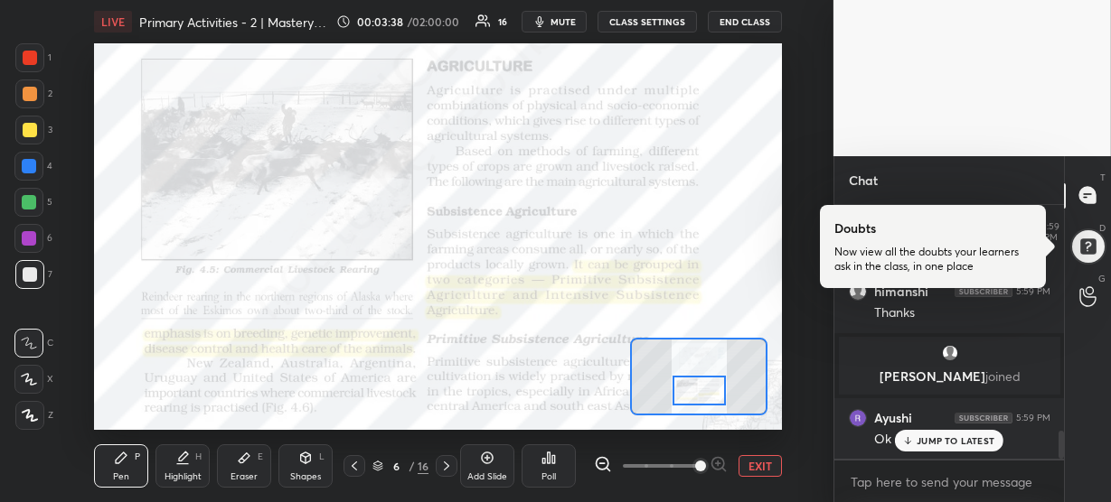
click at [954, 443] on p "JUMP TO LATEST" at bounding box center [955, 441] width 78 height 11
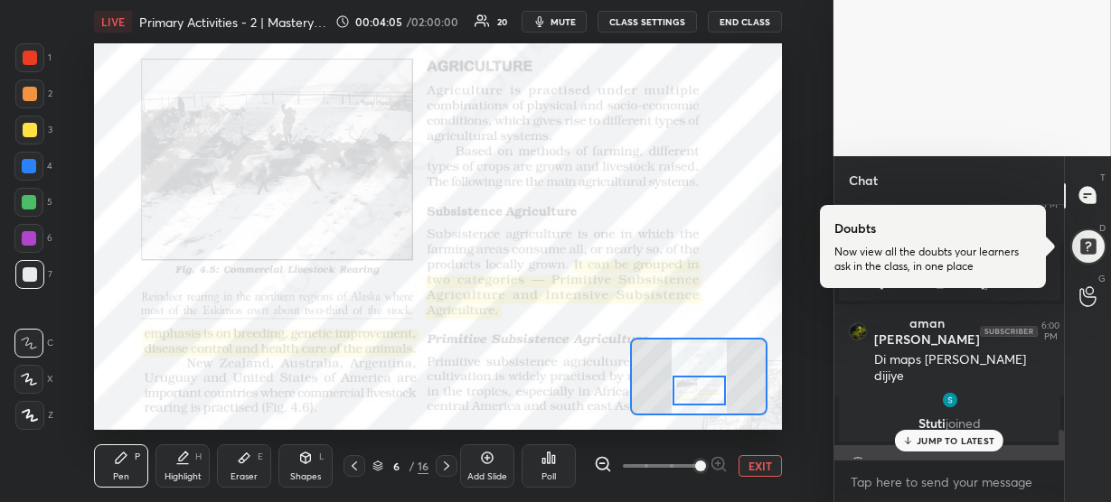
scroll to position [2370, 0]
click at [940, 442] on p "JUMP TO LATEST" at bounding box center [955, 441] width 78 height 11
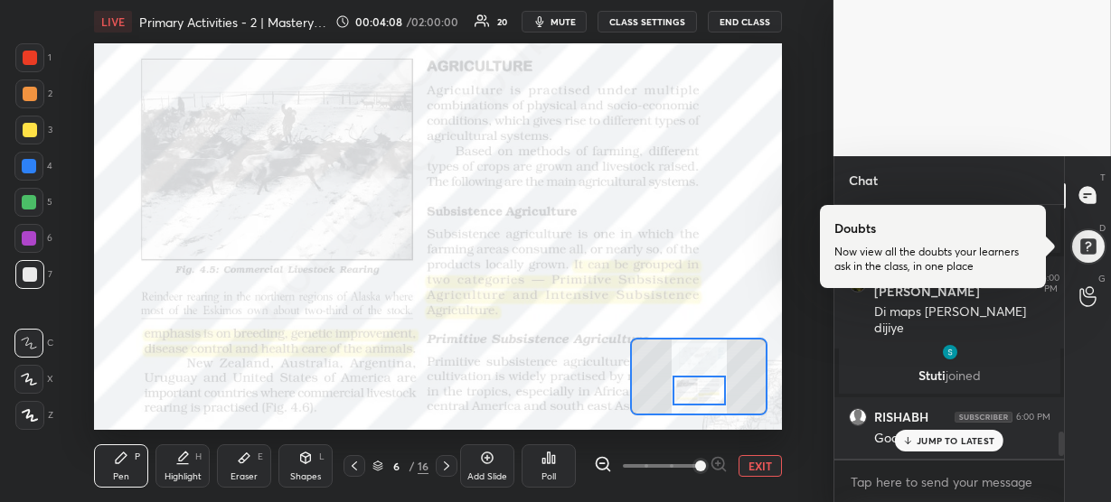
scroll to position [2372, 0]
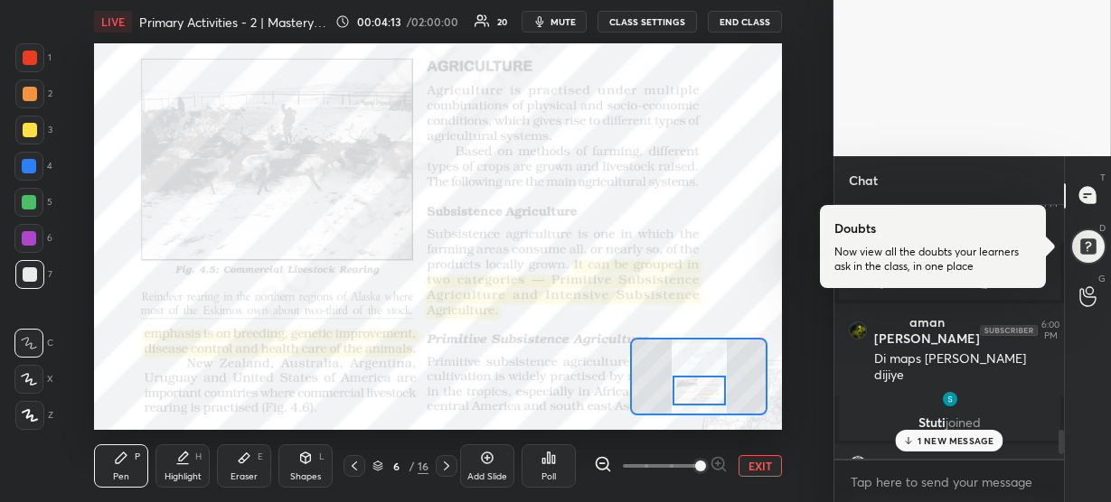
click at [942, 436] on p "1 NEW MESSAGE" at bounding box center [955, 441] width 77 height 11
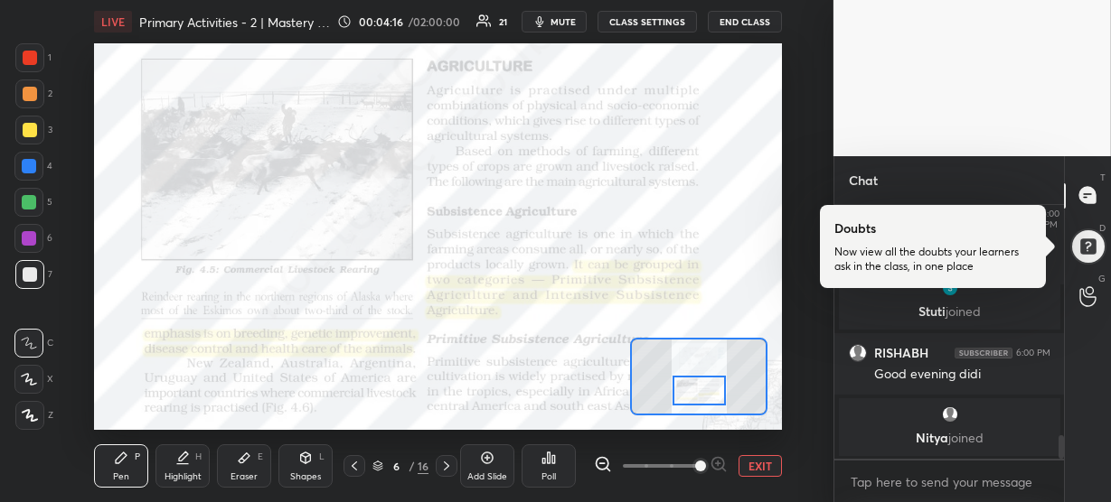
scroll to position [2560, 0]
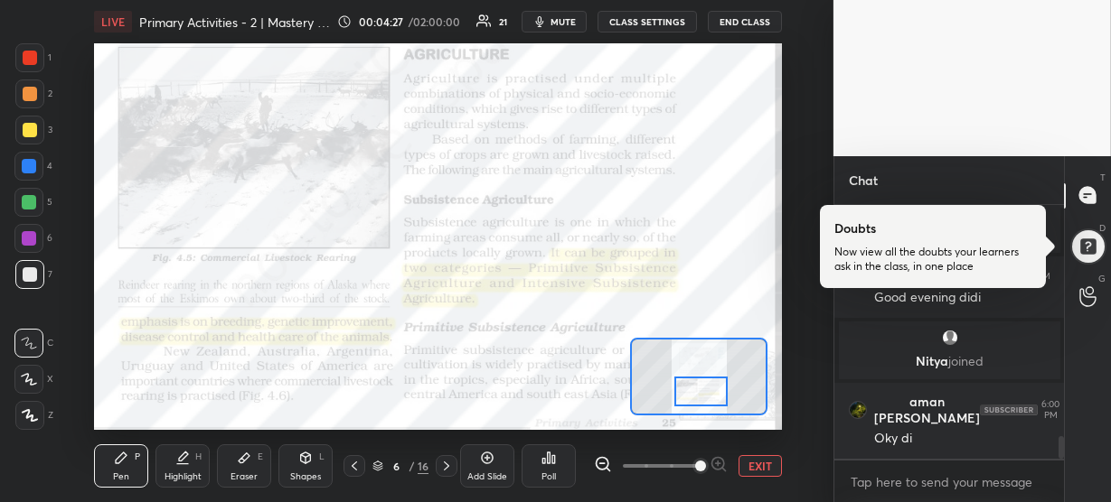
click at [678, 389] on div at bounding box center [700, 392] width 53 height 30
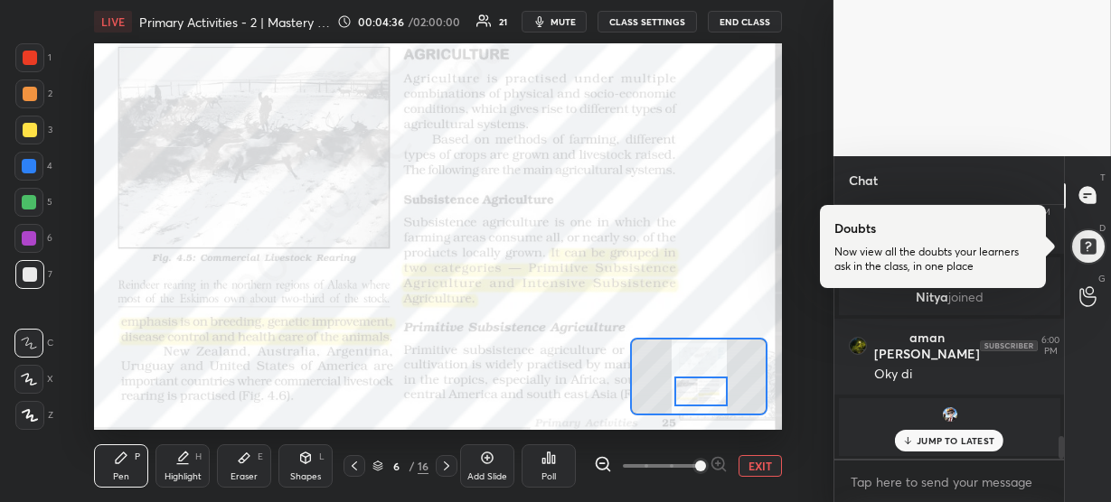
scroll to position [2390, 0]
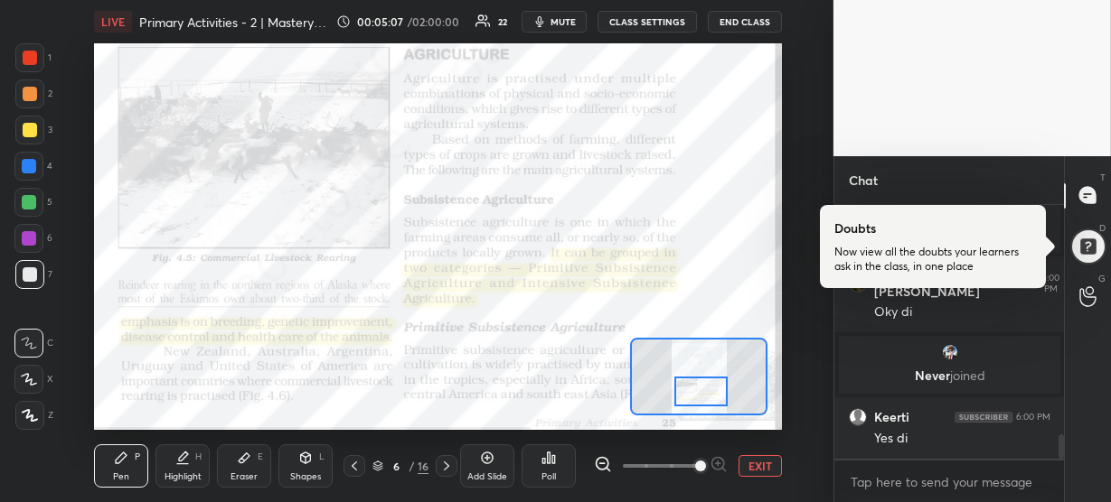
click at [30, 48] on div at bounding box center [29, 57] width 29 height 29
click at [39, 411] on div at bounding box center [29, 415] width 29 height 29
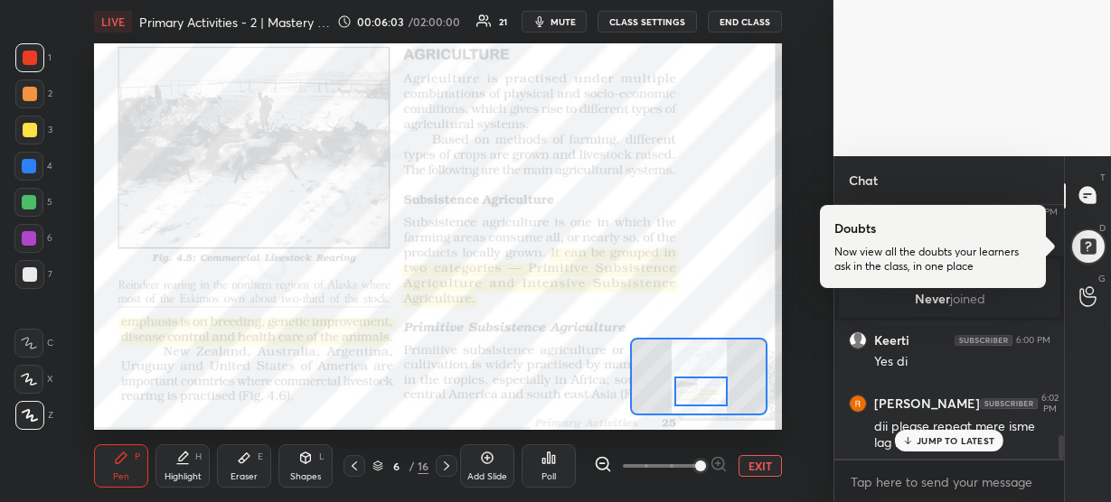
click at [940, 446] on p "JUMP TO LATEST" at bounding box center [955, 441] width 78 height 11
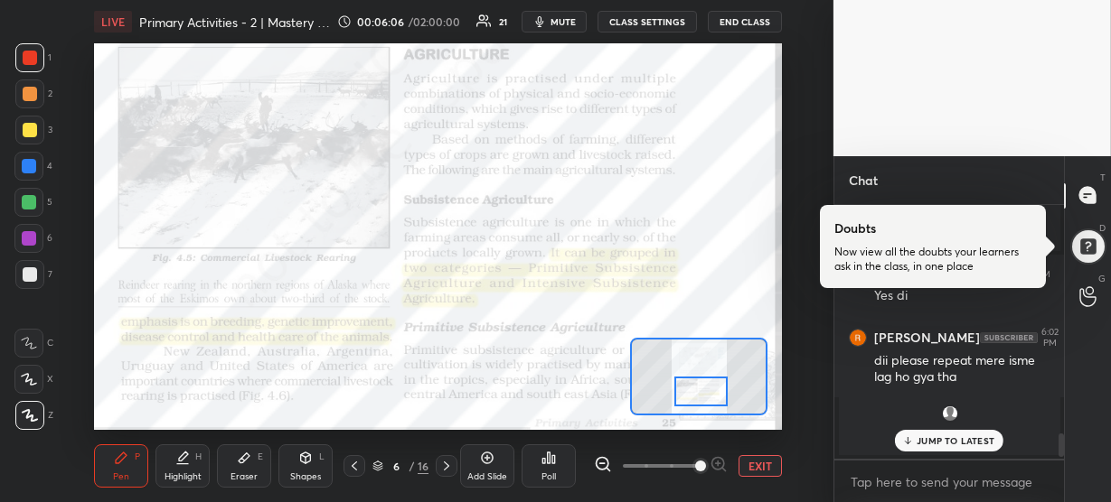
scroll to position [2508, 0]
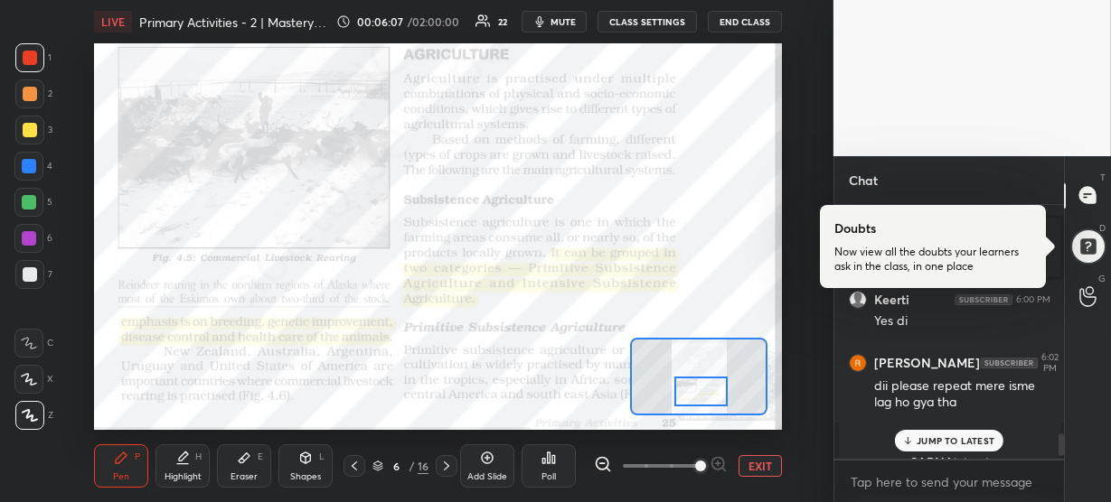
click at [926, 436] on p "JUMP TO LATEST" at bounding box center [955, 441] width 78 height 11
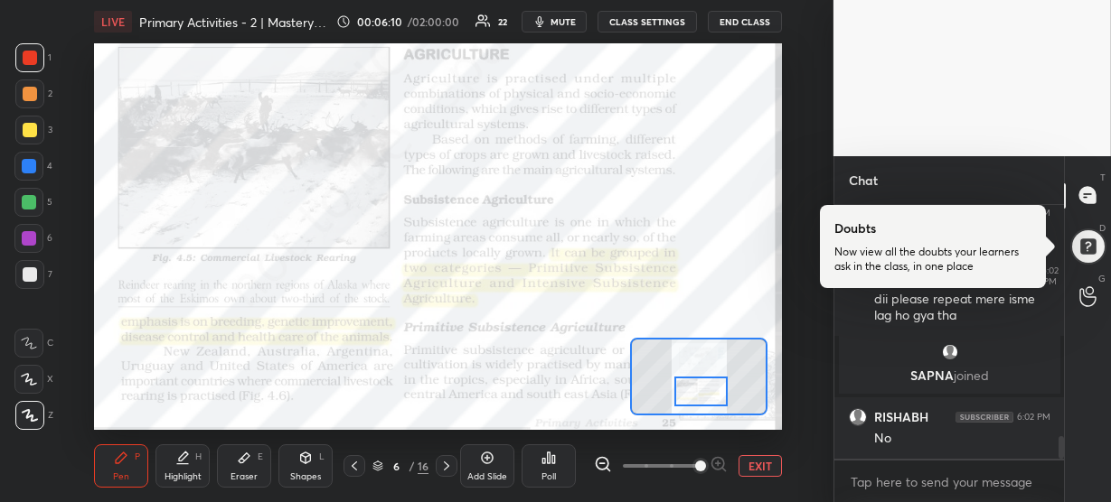
click at [934, 438] on div "Never joined [PERSON_NAME] 6:00 PM Yes di [PERSON_NAME] 6:02 PM dii please repe…" at bounding box center [949, 332] width 230 height 254
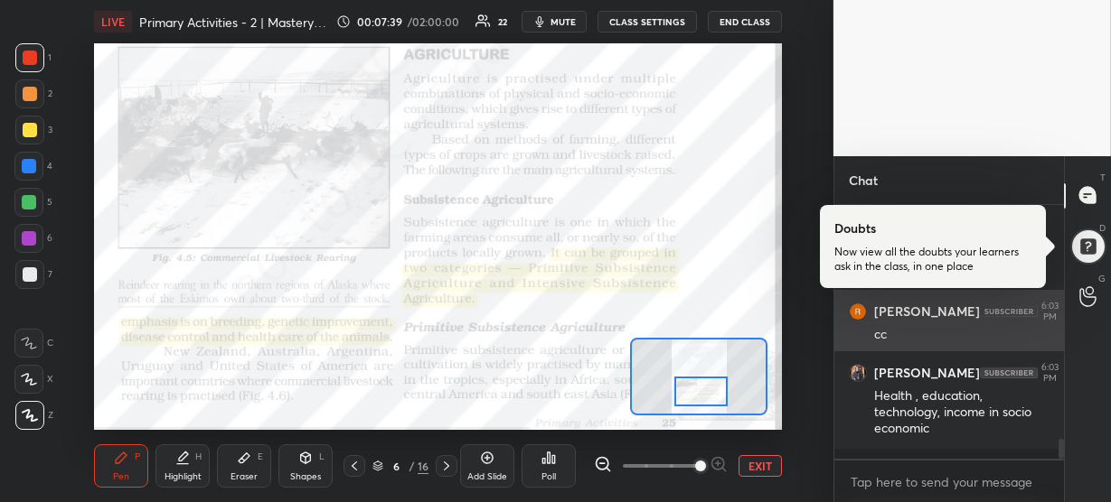
scroll to position [3043, 0]
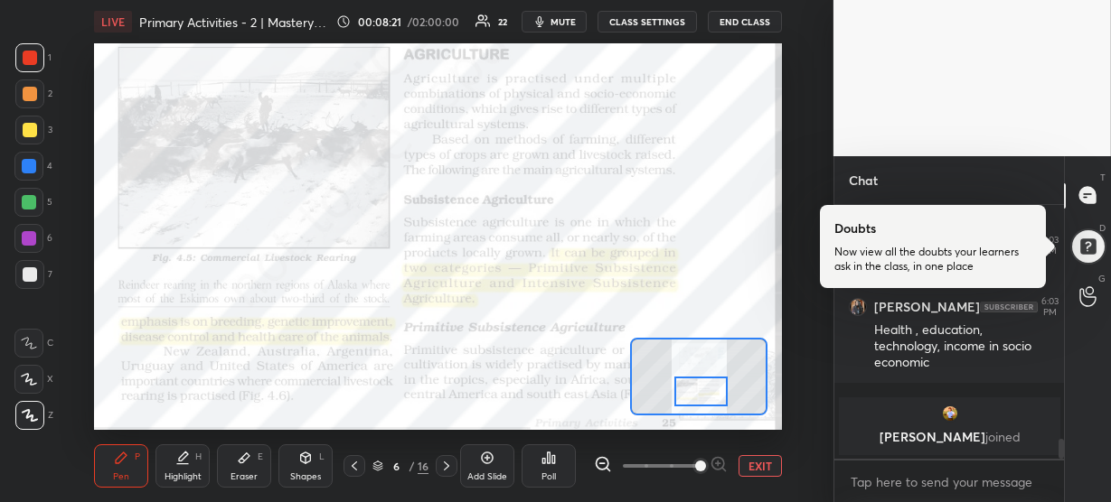
click at [934, 438] on p "[PERSON_NAME] joined" at bounding box center [949, 437] width 200 height 14
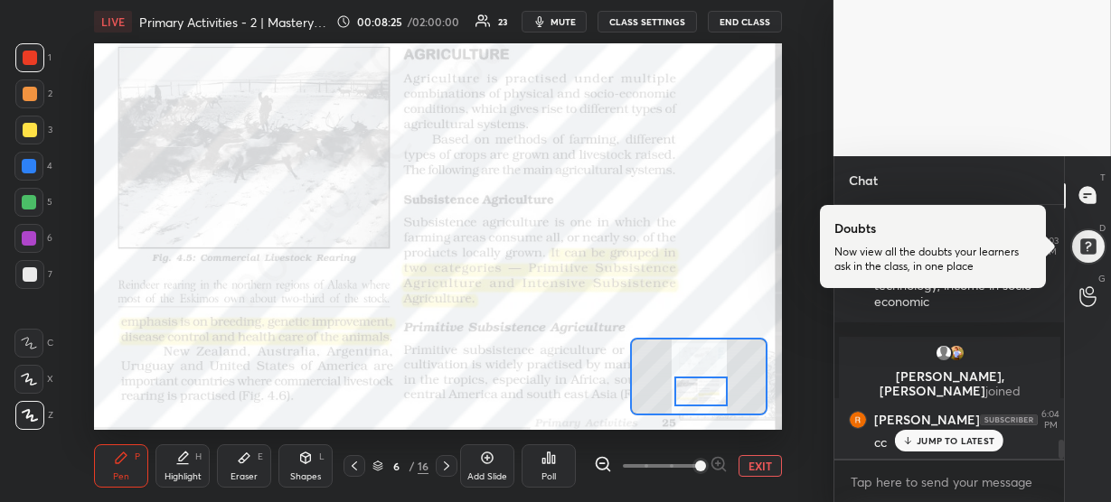
click at [963, 439] on p "JUMP TO LATEST" at bounding box center [955, 441] width 78 height 11
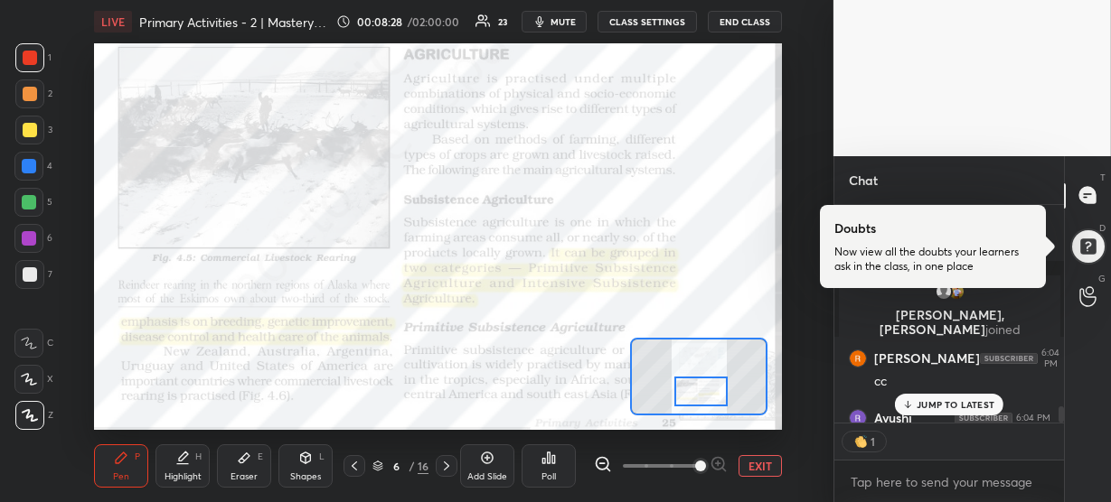
scroll to position [5, 6]
click at [912, 435] on div "Never joined [PERSON_NAME] 6:00 PM Yes di [PERSON_NAME] 6:02 PM dii please repe…" at bounding box center [949, 354] width 230 height 298
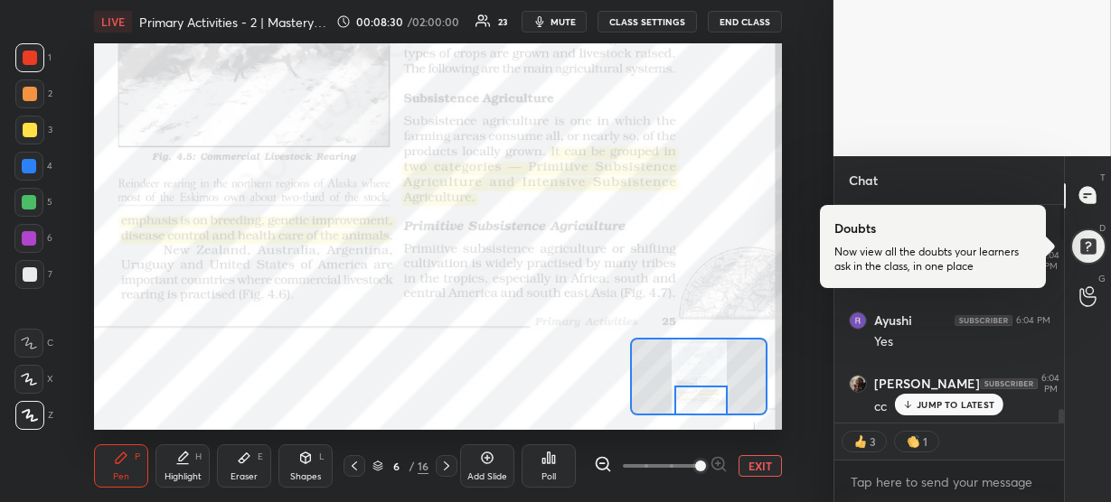
drag, startPoint x: 718, startPoint y: 394, endPoint x: 717, endPoint y: 403, distance: 9.1
click at [717, 403] on div at bounding box center [700, 401] width 53 height 30
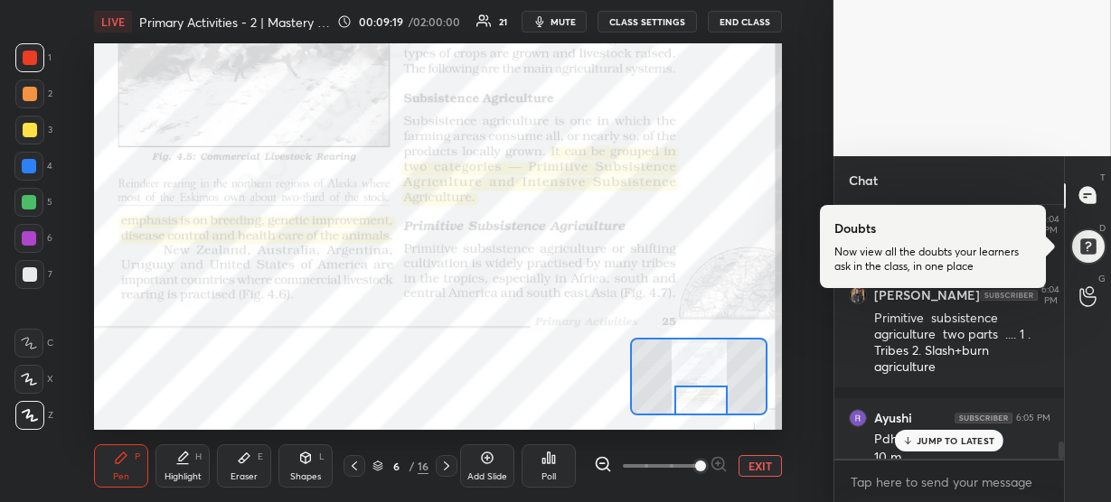
scroll to position [3568, 0]
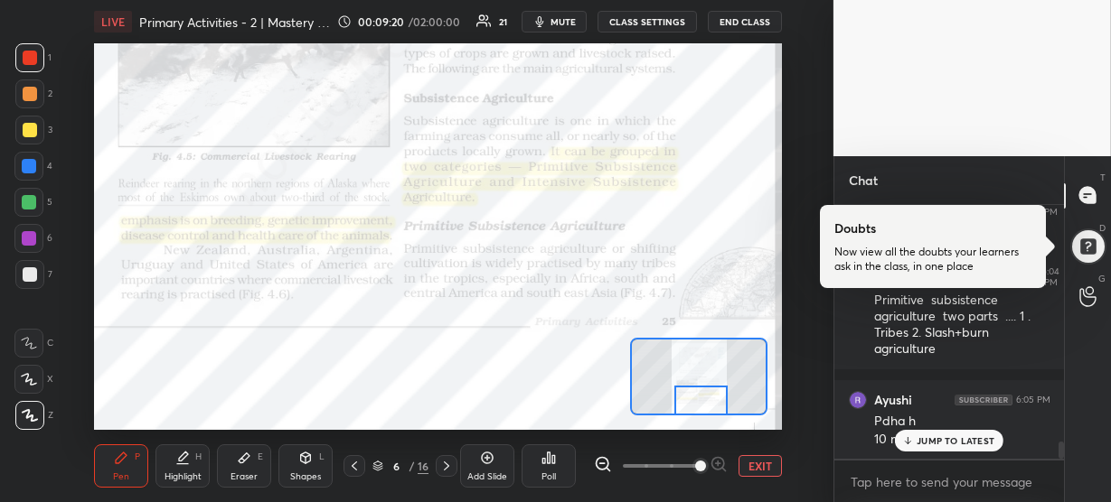
click at [919, 441] on p "JUMP TO LATEST" at bounding box center [955, 441] width 78 height 11
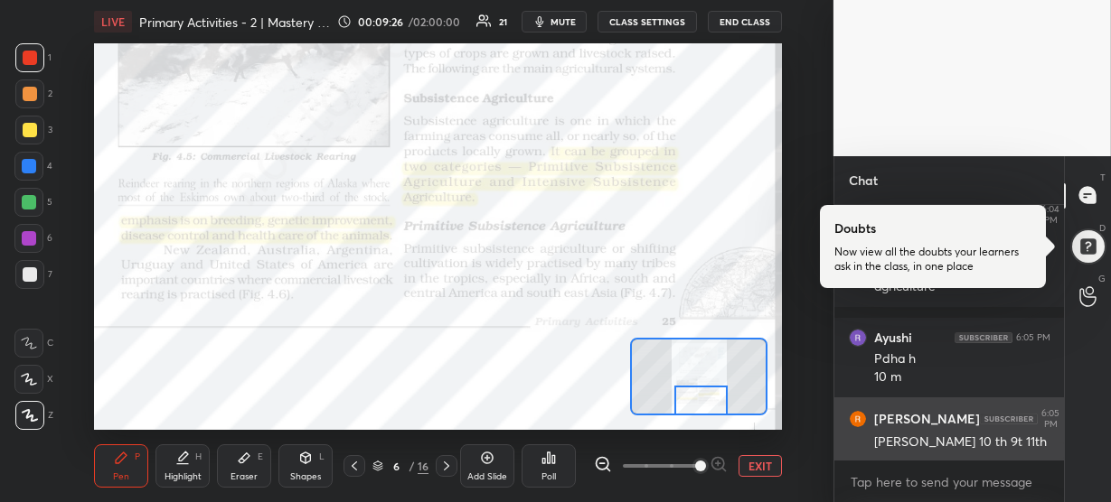
scroll to position [3692, 0]
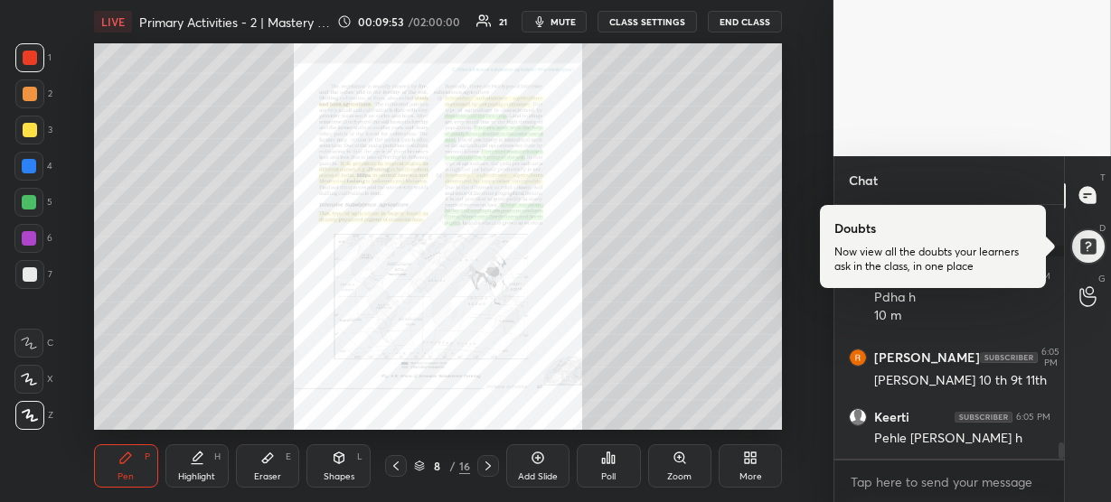
click at [694, 456] on div "Zoom" at bounding box center [679, 466] width 63 height 43
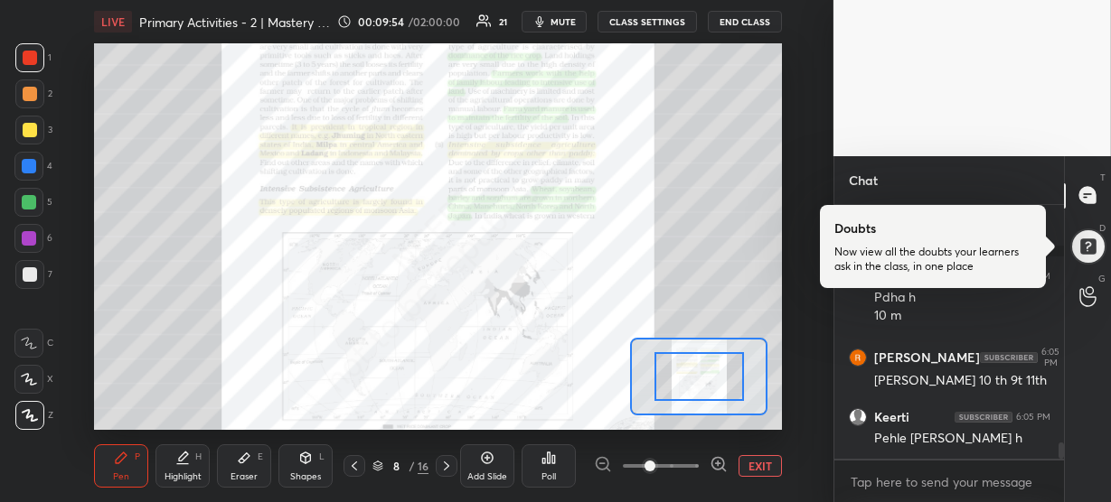
click at [709, 465] on icon at bounding box center [718, 464] width 18 height 18
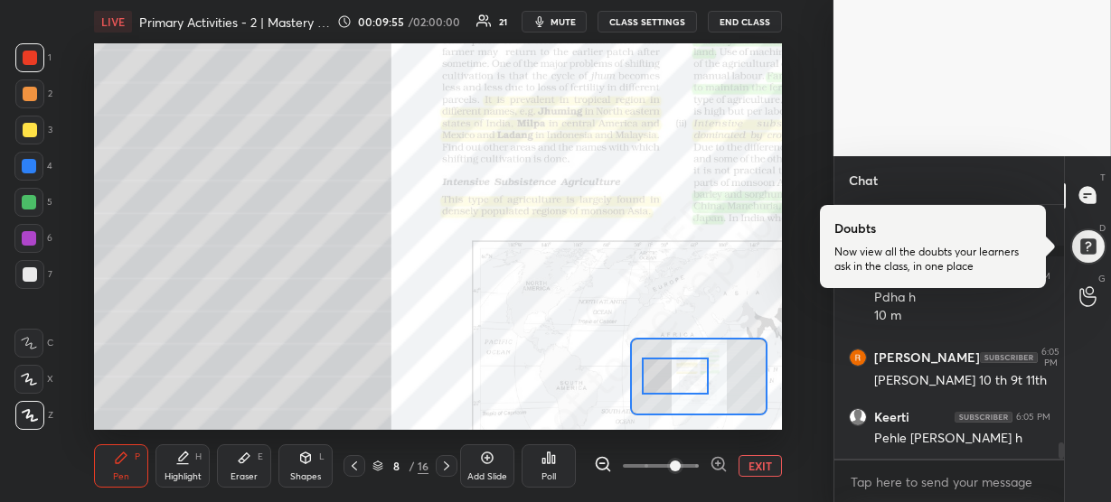
drag, startPoint x: 718, startPoint y: 371, endPoint x: 692, endPoint y: 371, distance: 25.3
click at [692, 371] on div at bounding box center [675, 376] width 67 height 37
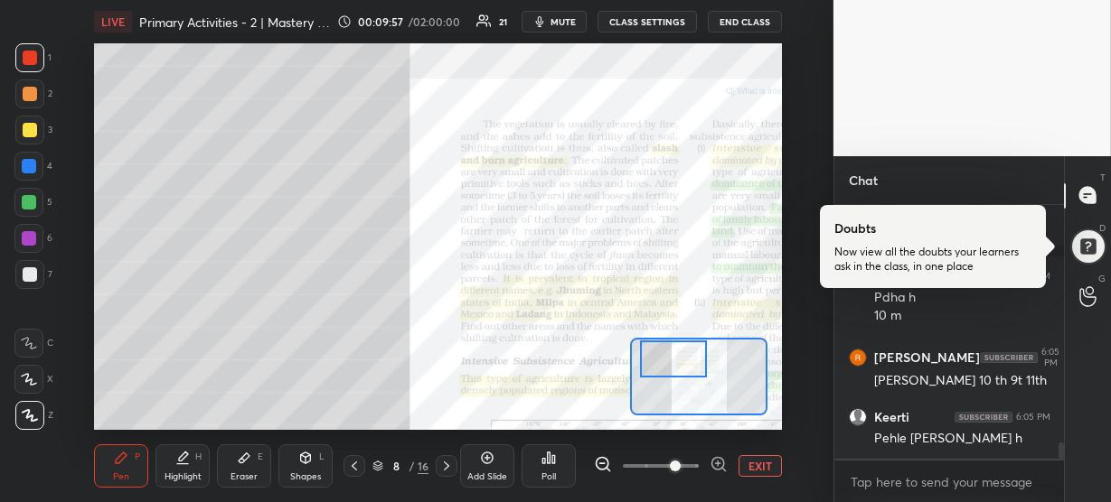
drag, startPoint x: 690, startPoint y: 374, endPoint x: 691, endPoint y: 353, distance: 20.8
click at [691, 353] on div at bounding box center [673, 359] width 67 height 37
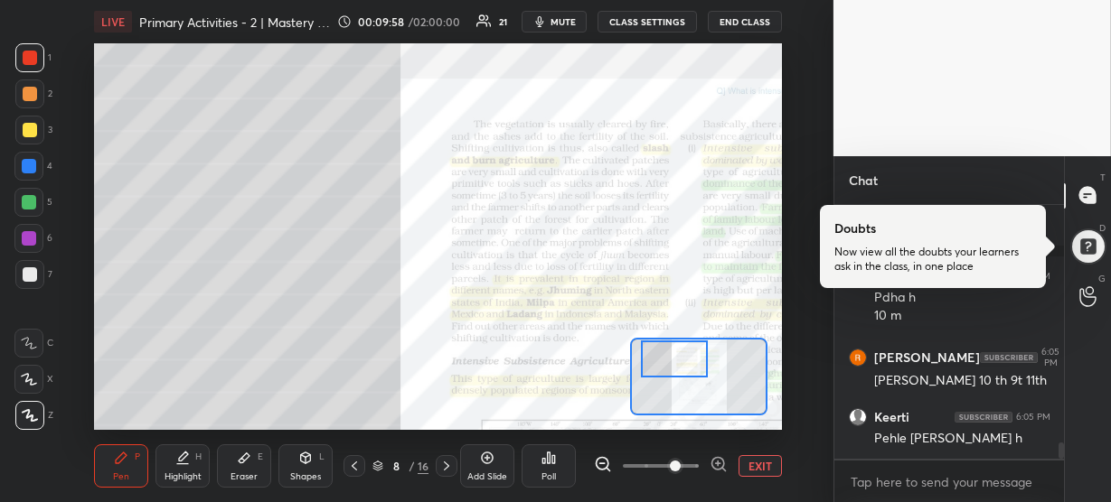
click at [718, 460] on icon at bounding box center [718, 464] width 18 height 18
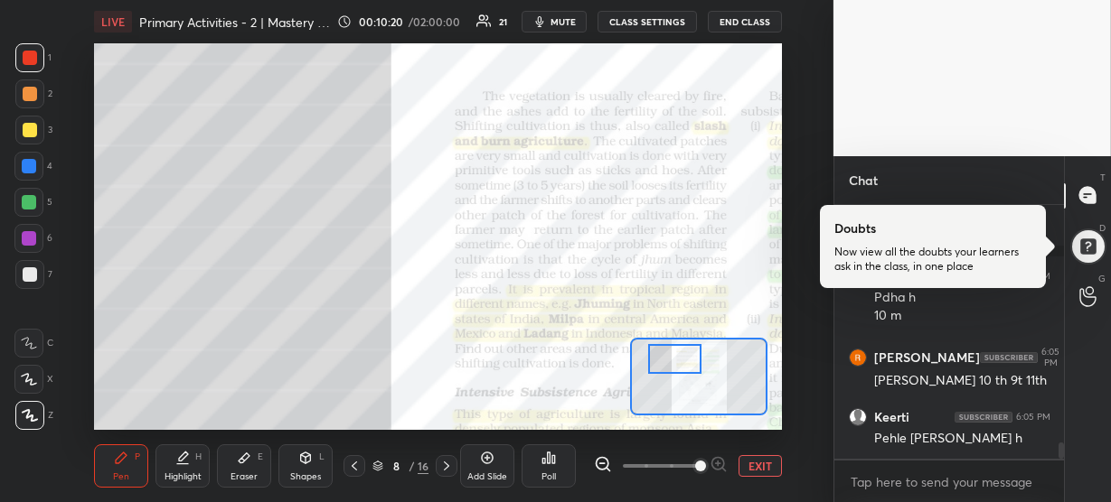
scroll to position [3752, 0]
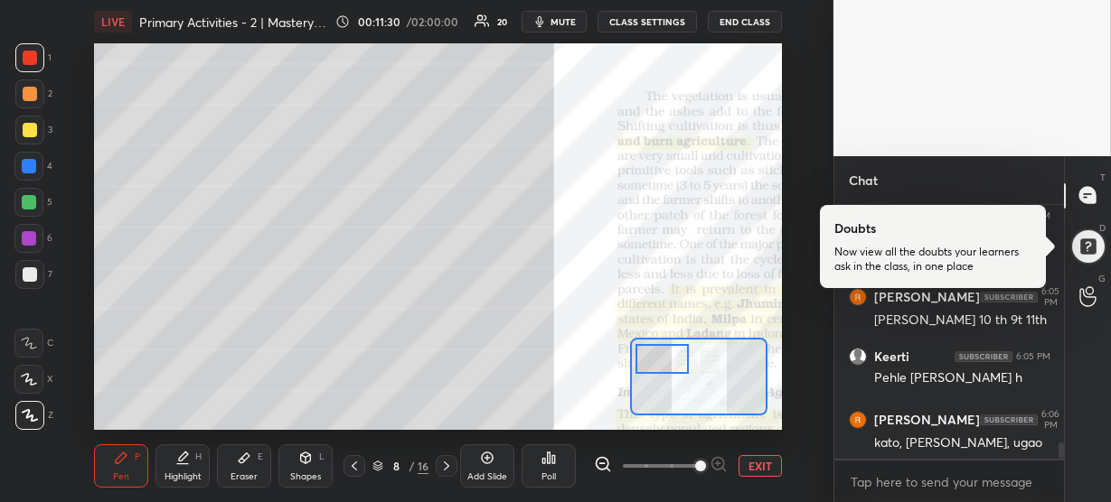
drag, startPoint x: 664, startPoint y: 357, endPoint x: 652, endPoint y: 358, distance: 11.8
click at [652, 358] on div at bounding box center [661, 359] width 53 height 30
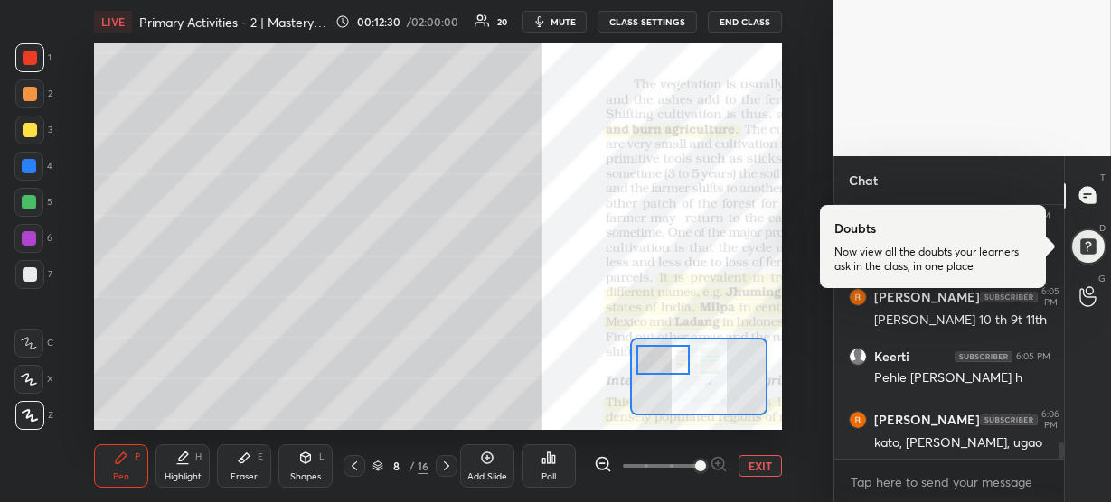
scroll to position [3818, 0]
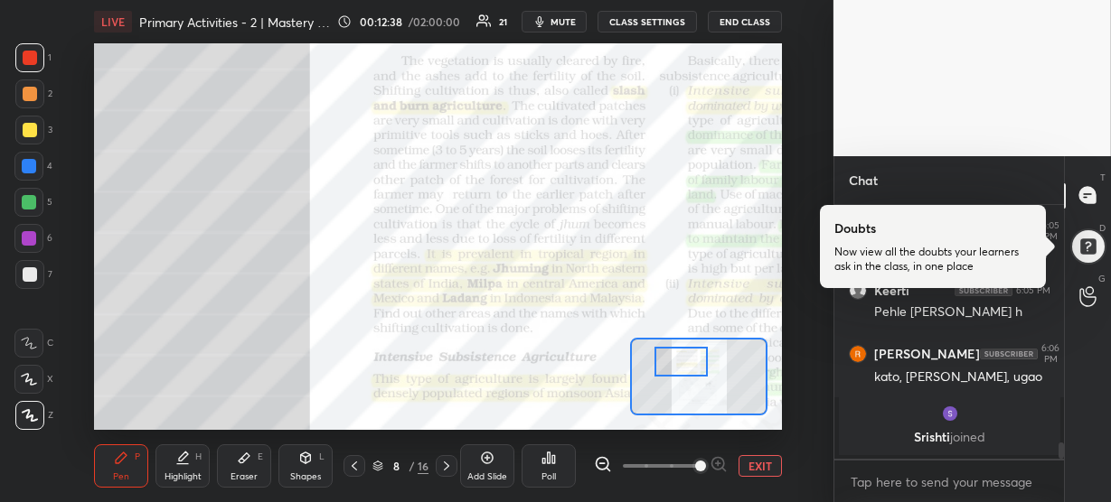
drag, startPoint x: 658, startPoint y: 363, endPoint x: 676, endPoint y: 365, distance: 18.2
click at [676, 365] on div at bounding box center [680, 362] width 53 height 30
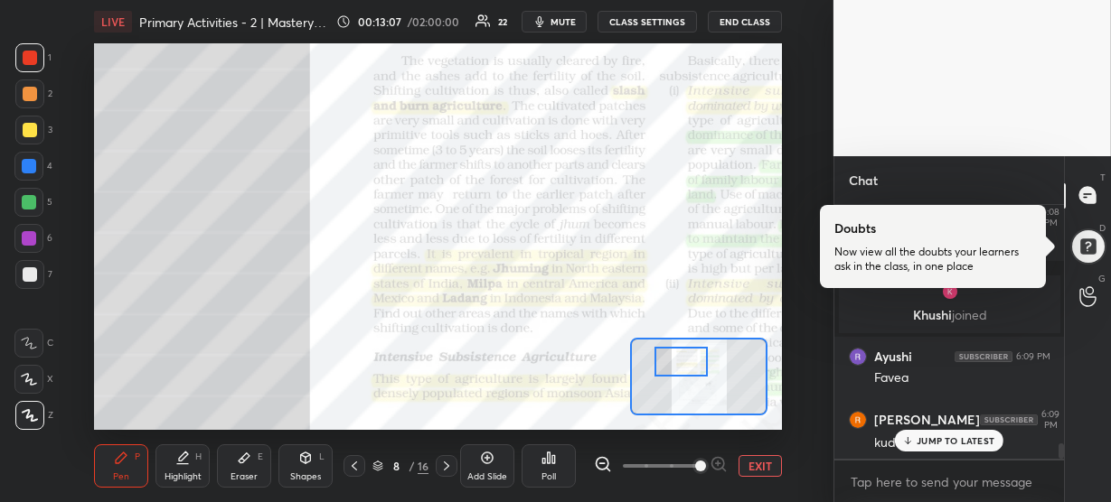
scroll to position [3964, 0]
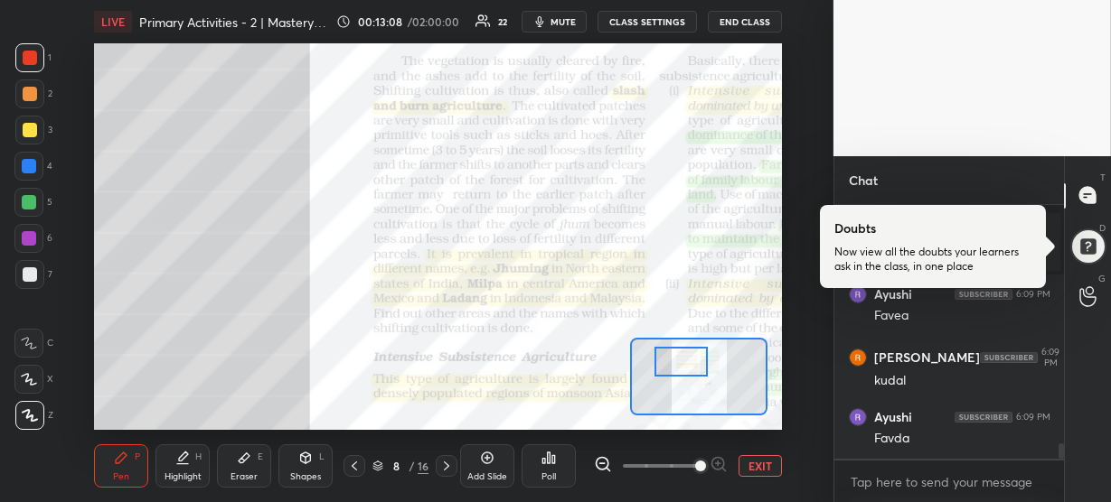
click at [917, 434] on div "Favda" at bounding box center [962, 439] width 176 height 18
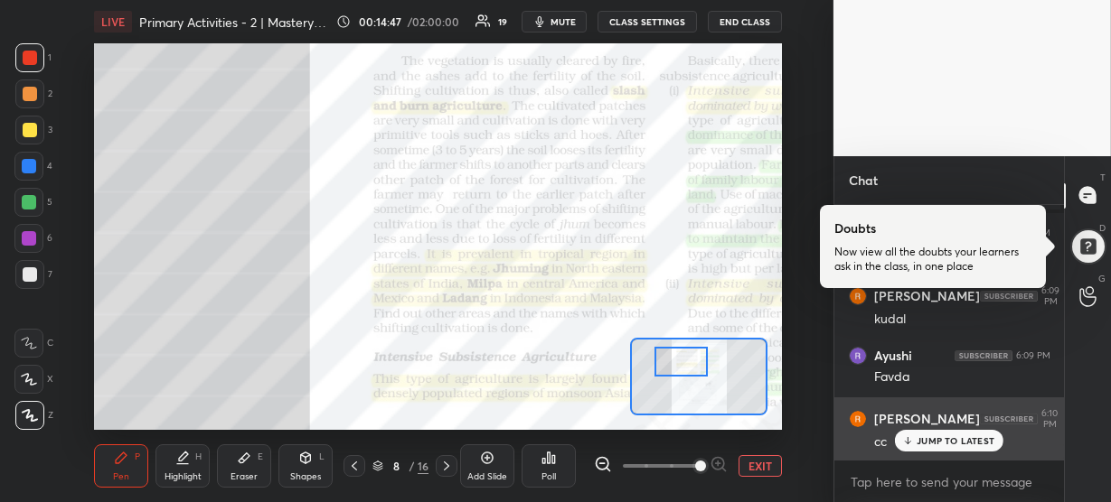
scroll to position [4103, 0]
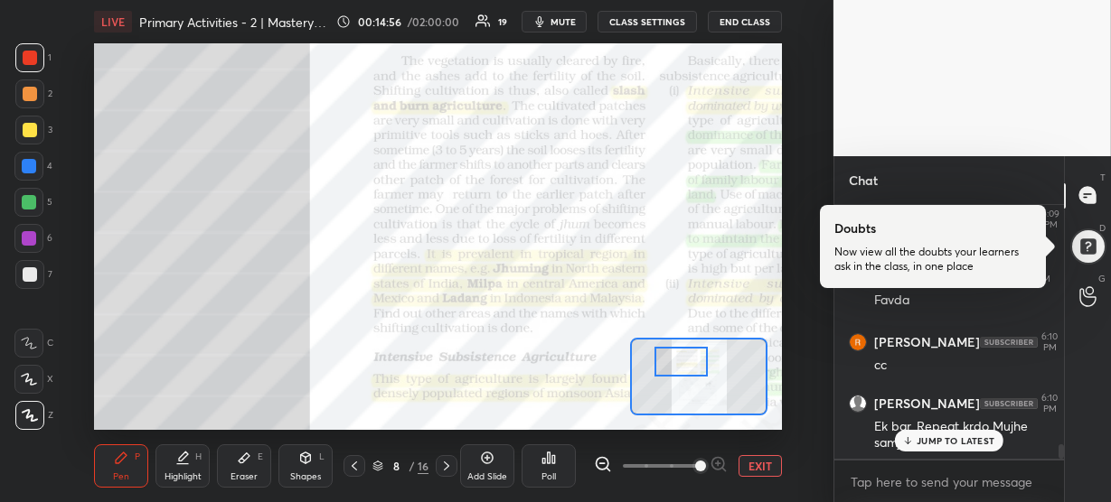
click at [971, 443] on p "JUMP TO LATEST" at bounding box center [955, 441] width 78 height 11
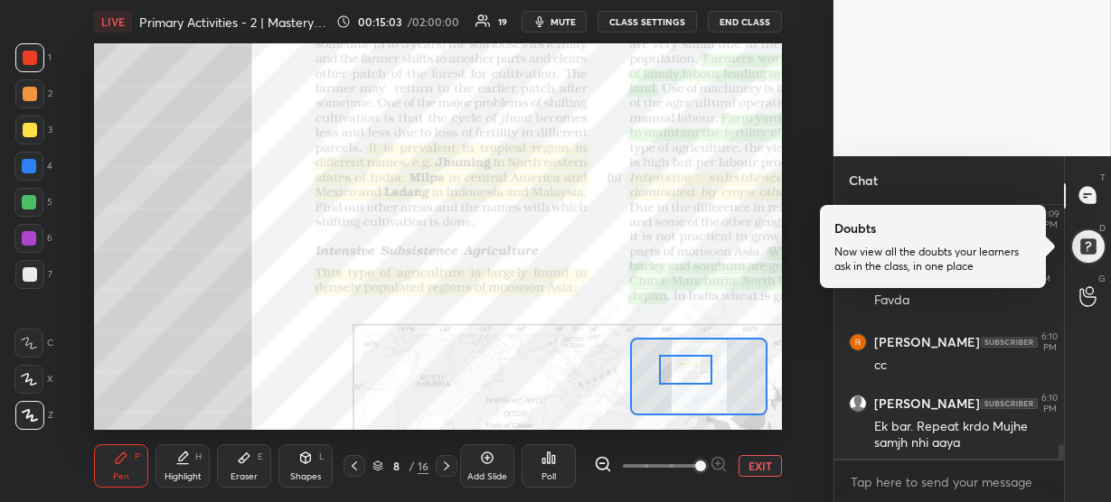
drag, startPoint x: 680, startPoint y: 361, endPoint x: 685, endPoint y: 369, distance: 9.3
click at [685, 369] on div at bounding box center [685, 370] width 53 height 30
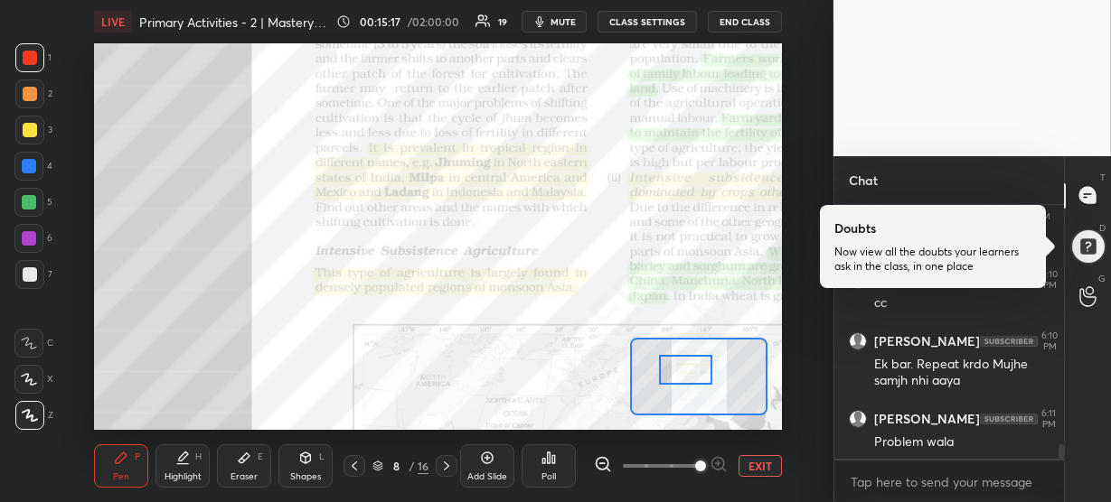
scroll to position [4229, 0]
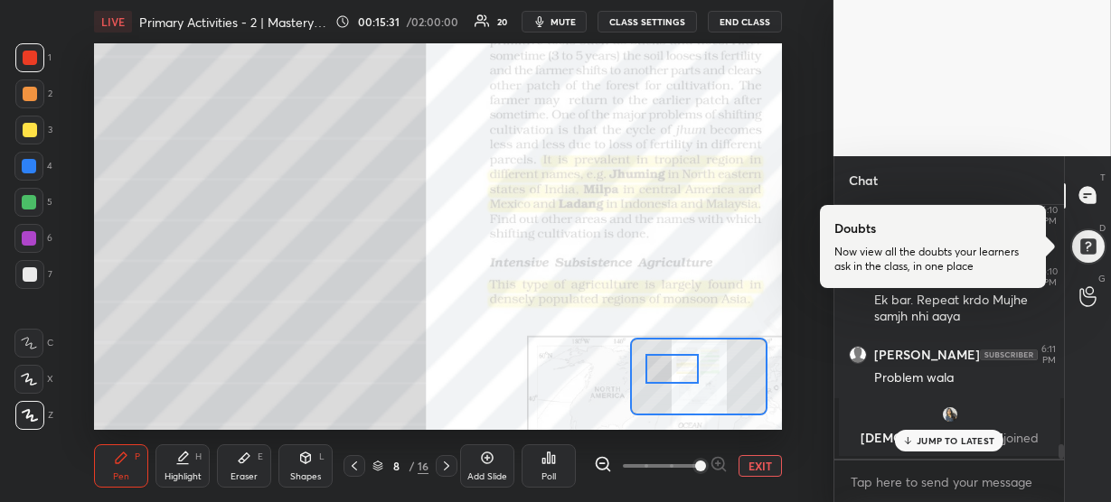
drag, startPoint x: 689, startPoint y: 373, endPoint x: 676, endPoint y: 372, distance: 12.7
click at [676, 372] on div at bounding box center [671, 369] width 53 height 30
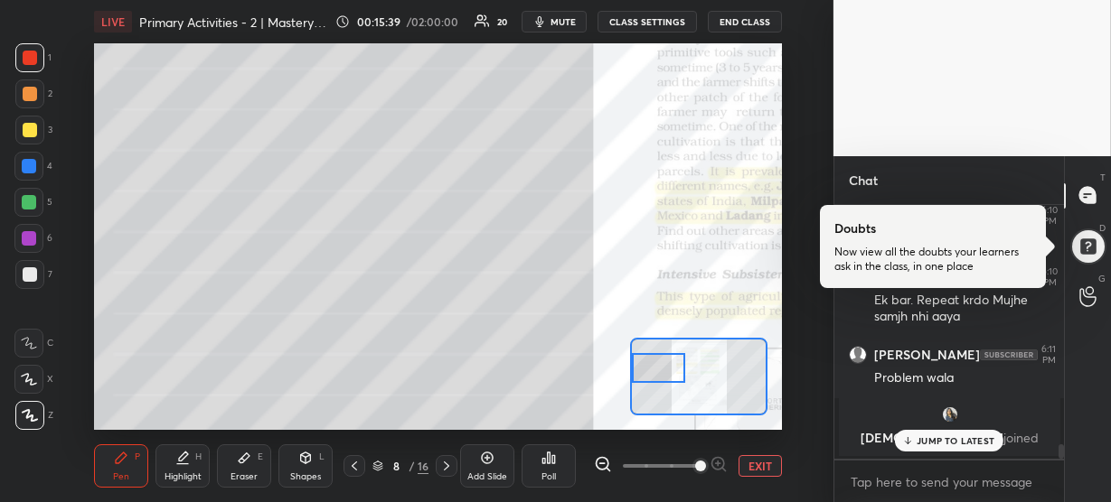
drag, startPoint x: 669, startPoint y: 371, endPoint x: 643, endPoint y: 370, distance: 25.3
click at [643, 370] on div at bounding box center [658, 368] width 53 height 30
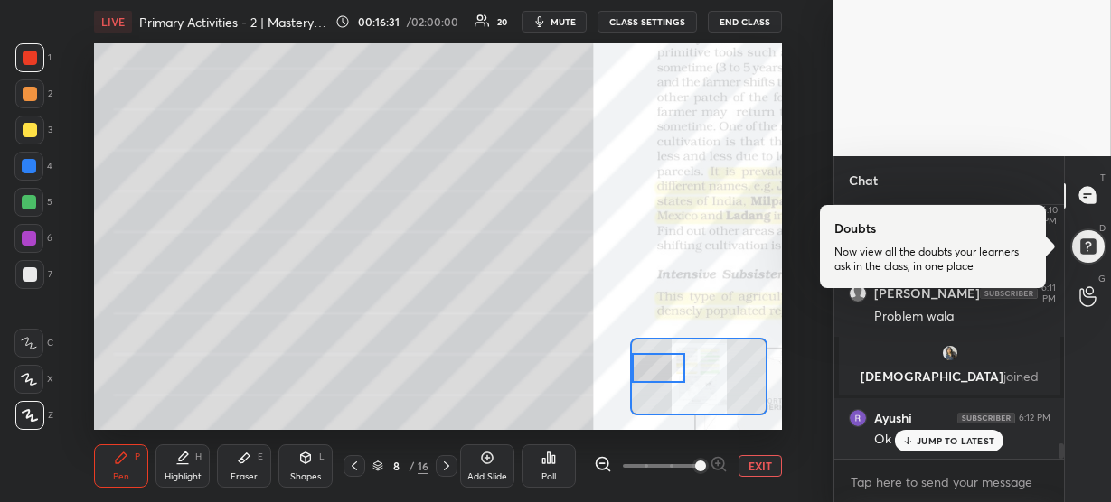
click at [965, 445] on p "JUMP TO LATEST" at bounding box center [955, 441] width 78 height 11
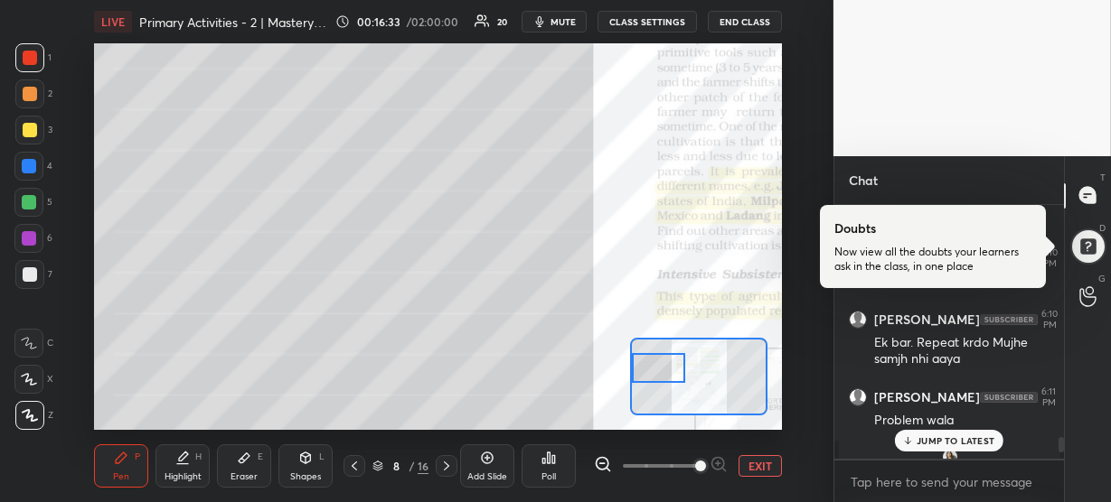
click at [934, 436] on p "JUMP TO LATEST" at bounding box center [955, 441] width 78 height 11
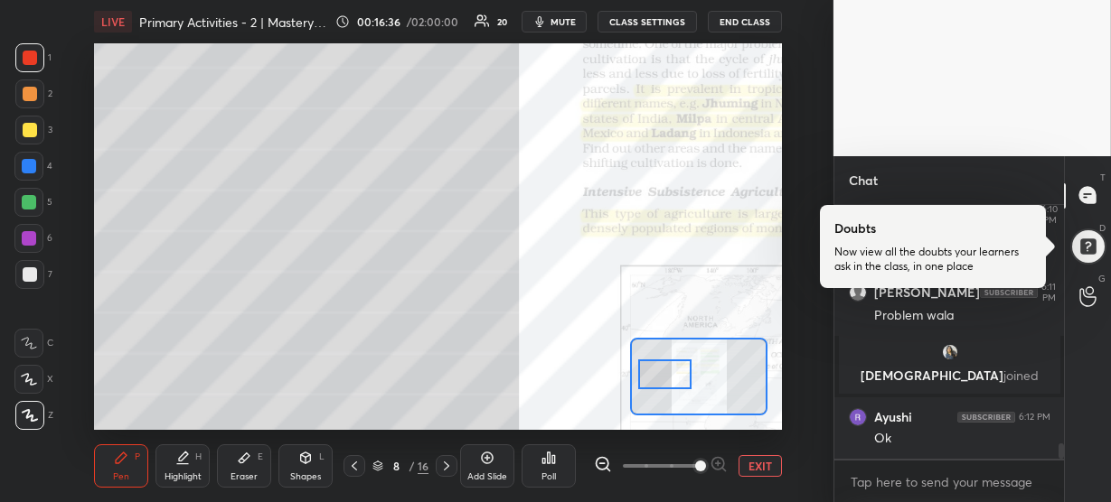
drag, startPoint x: 672, startPoint y: 371, endPoint x: 679, endPoint y: 379, distance: 10.3
click at [679, 379] on div at bounding box center [664, 375] width 53 height 30
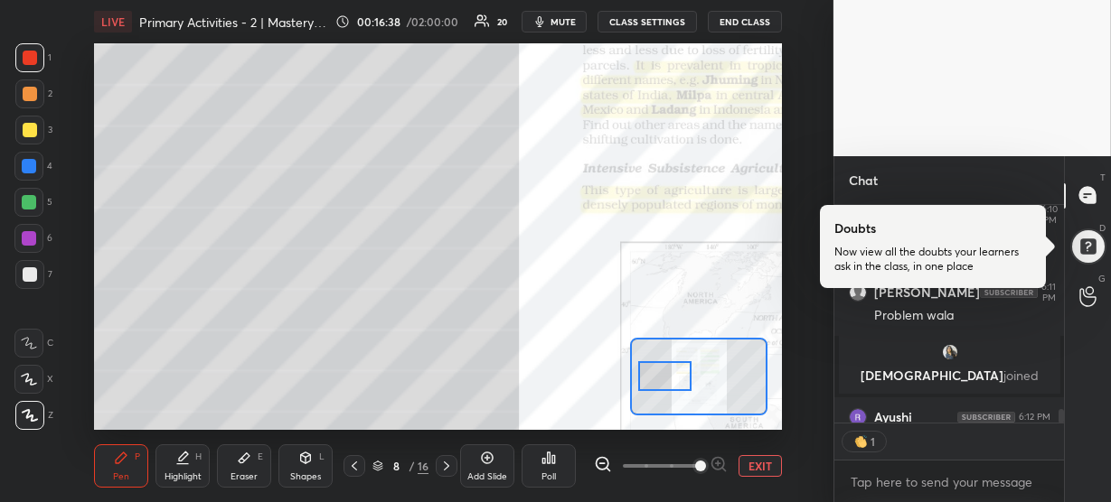
scroll to position [3969, 0]
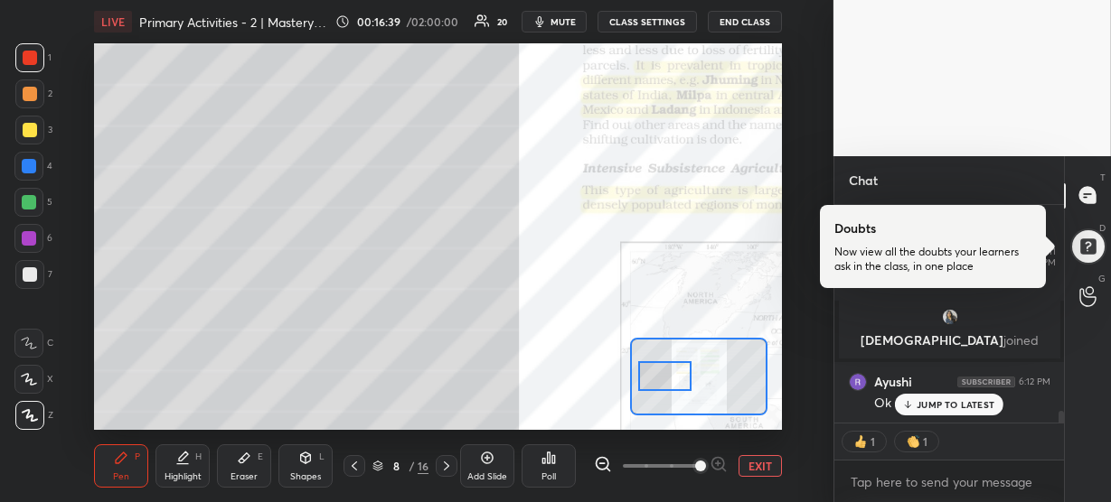
click at [929, 402] on p "JUMP TO LATEST" at bounding box center [955, 404] width 78 height 11
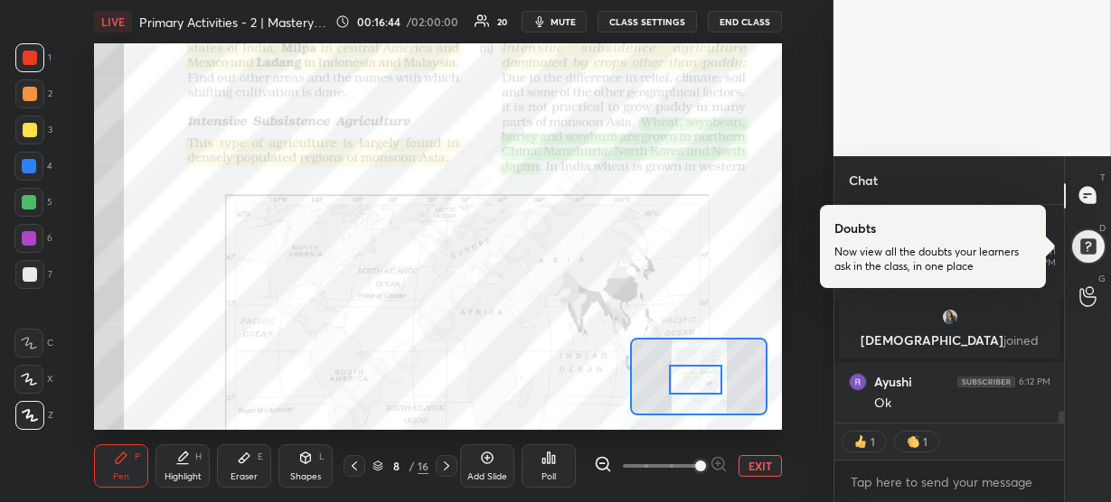
drag, startPoint x: 651, startPoint y: 377, endPoint x: 680, endPoint y: 380, distance: 30.0
click at [680, 380] on div at bounding box center [695, 380] width 53 height 30
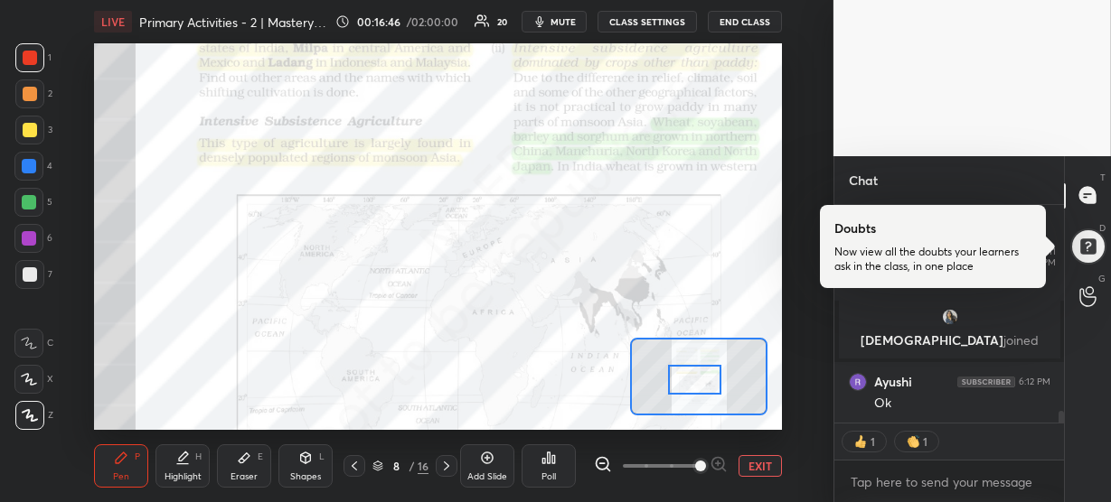
scroll to position [4030, 0]
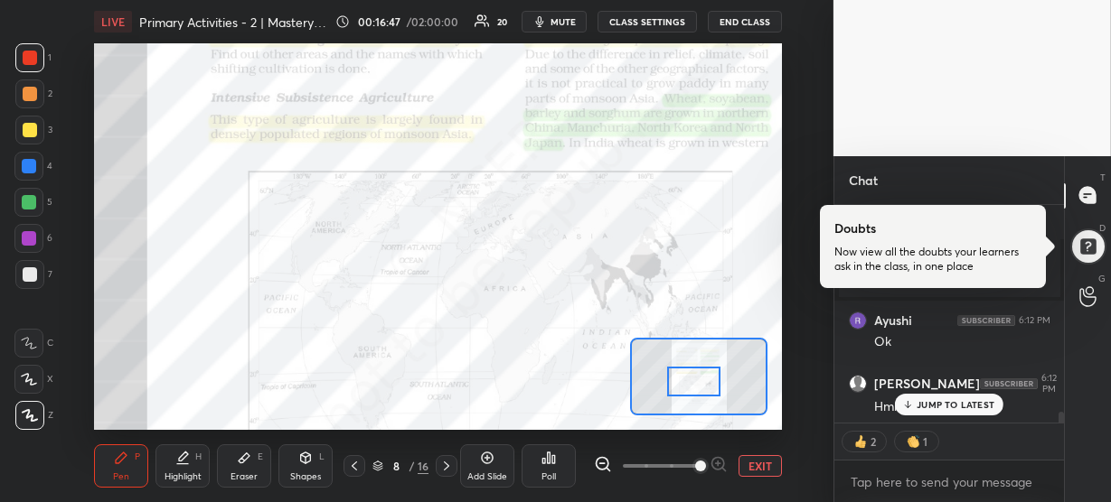
click at [705, 380] on div at bounding box center [693, 382] width 53 height 30
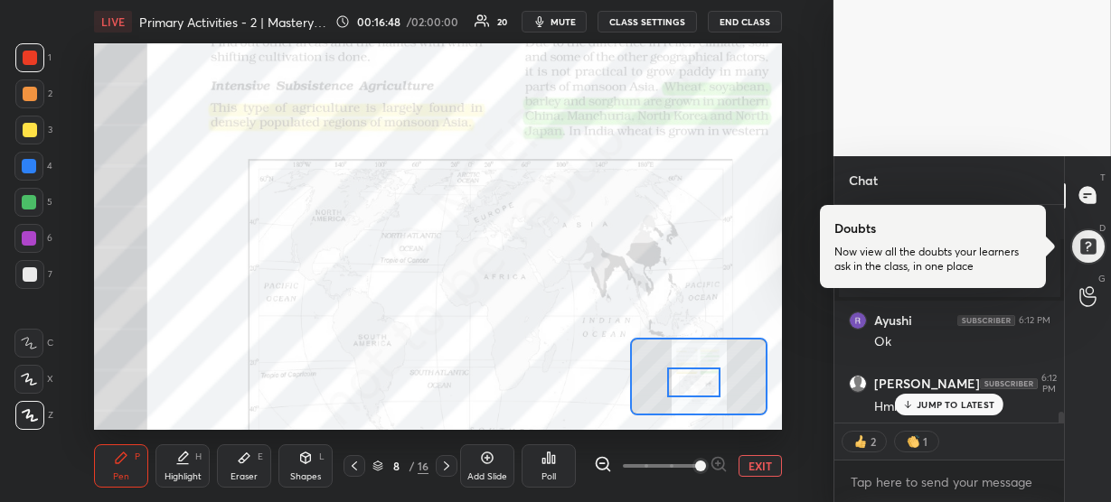
click at [912, 406] on icon at bounding box center [908, 404] width 12 height 11
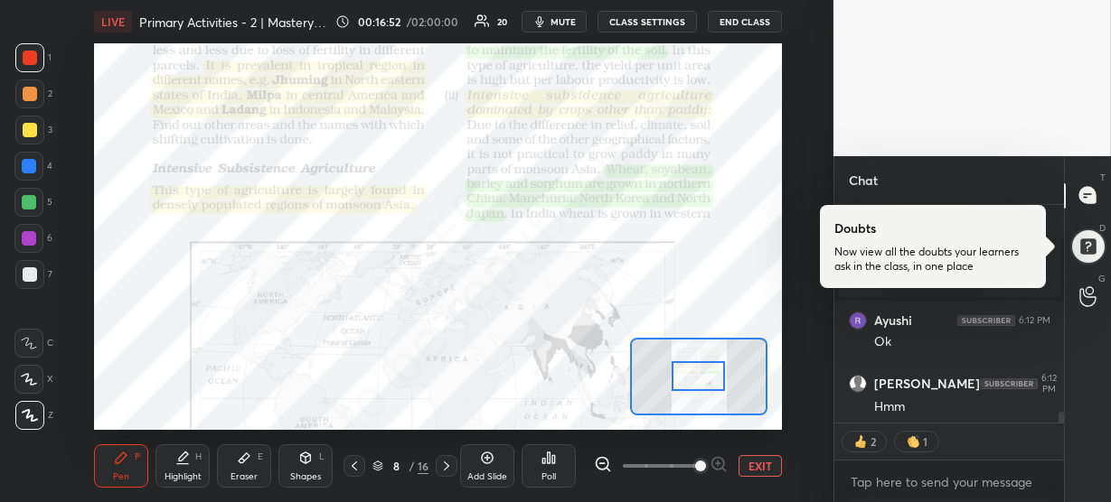
drag, startPoint x: 700, startPoint y: 381, endPoint x: 705, endPoint y: 373, distance: 9.3
click at [705, 373] on div at bounding box center [697, 376] width 53 height 30
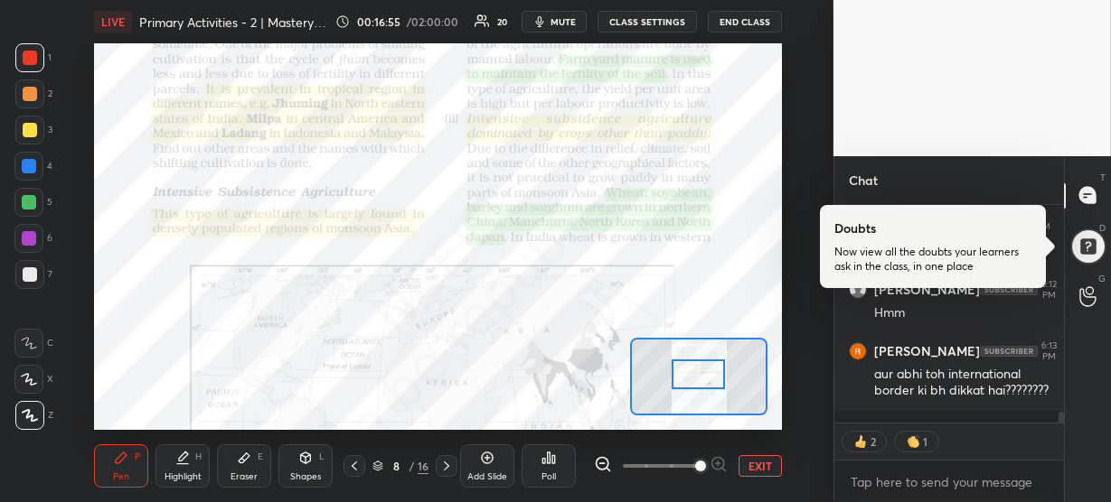
scroll to position [4186, 0]
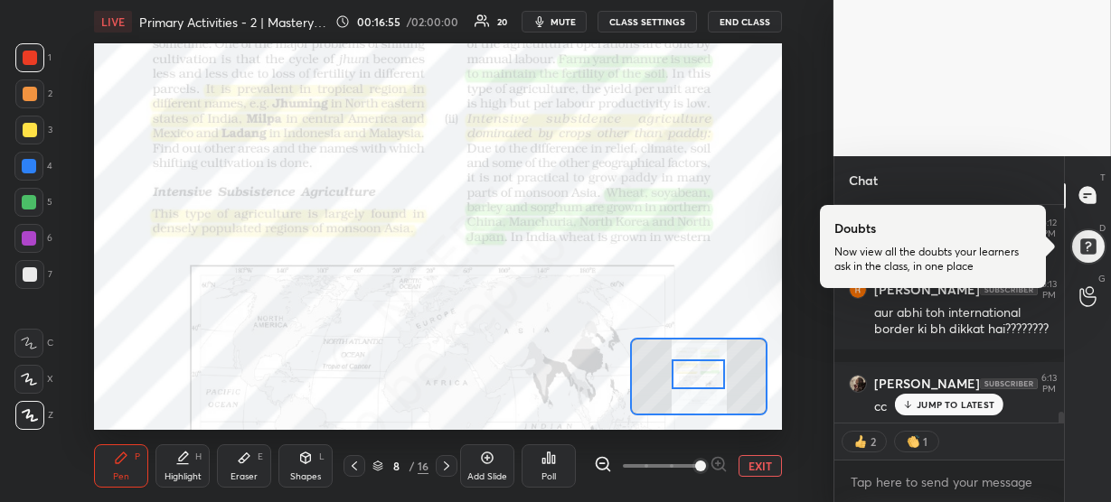
click at [939, 404] on p "JUMP TO LATEST" at bounding box center [955, 404] width 78 height 11
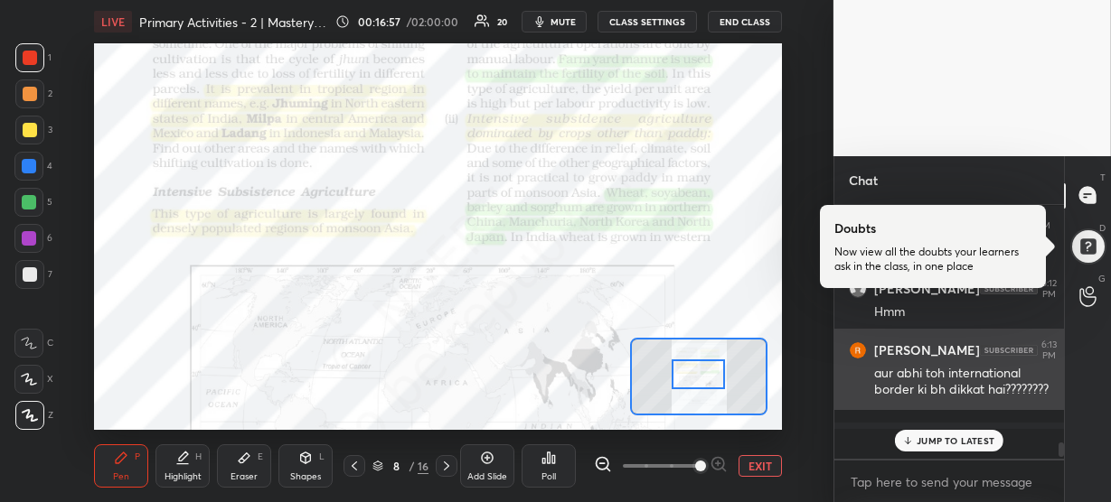
scroll to position [249, 224]
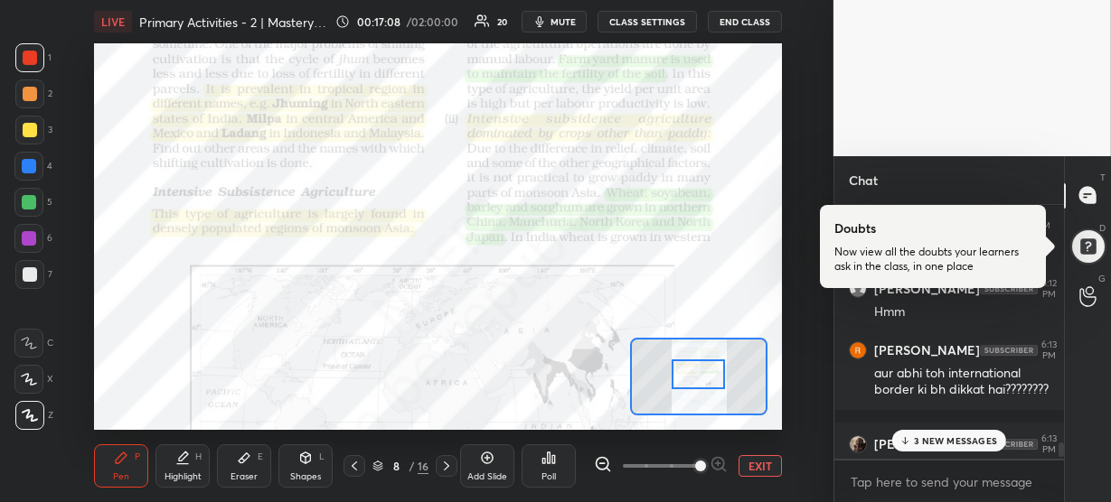
click at [952, 437] on p "3 NEW MESSAGES" at bounding box center [955, 441] width 83 height 11
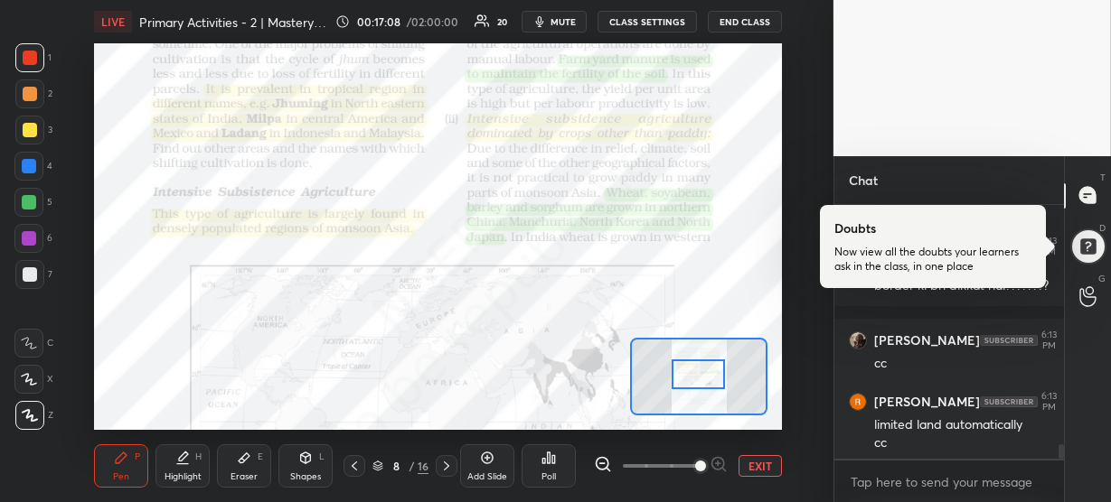
scroll to position [4305, 0]
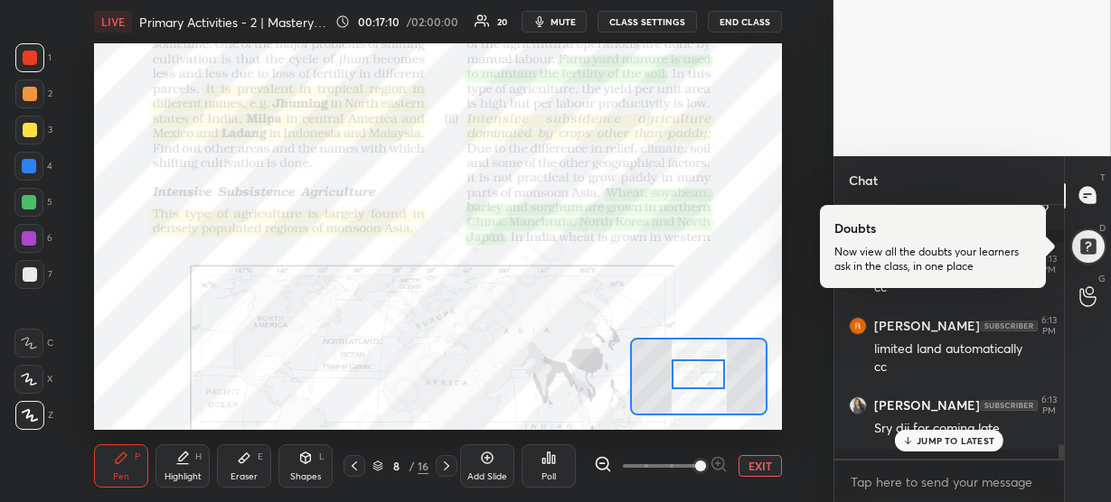
click at [952, 437] on p "JUMP TO LATEST" at bounding box center [955, 441] width 78 height 11
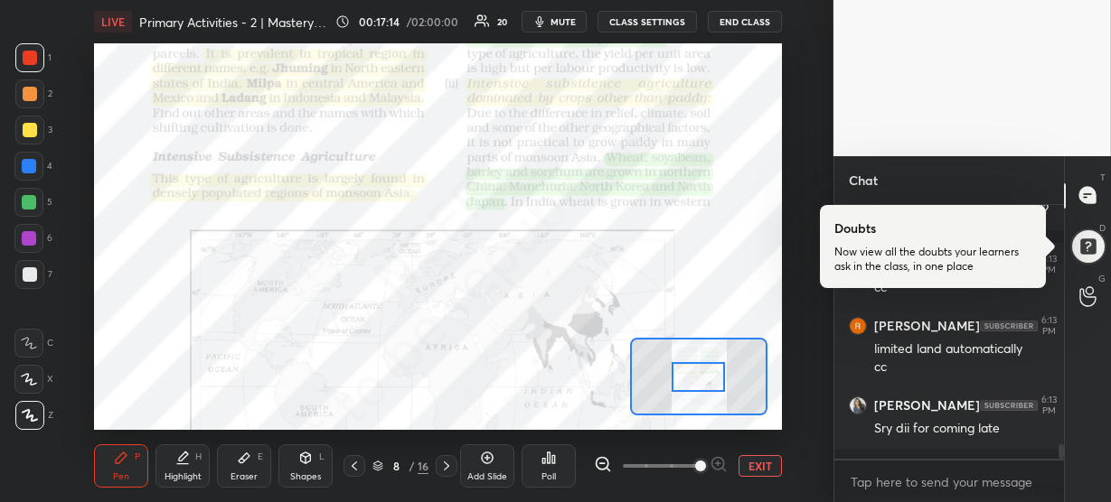
click at [699, 379] on div at bounding box center [697, 377] width 53 height 30
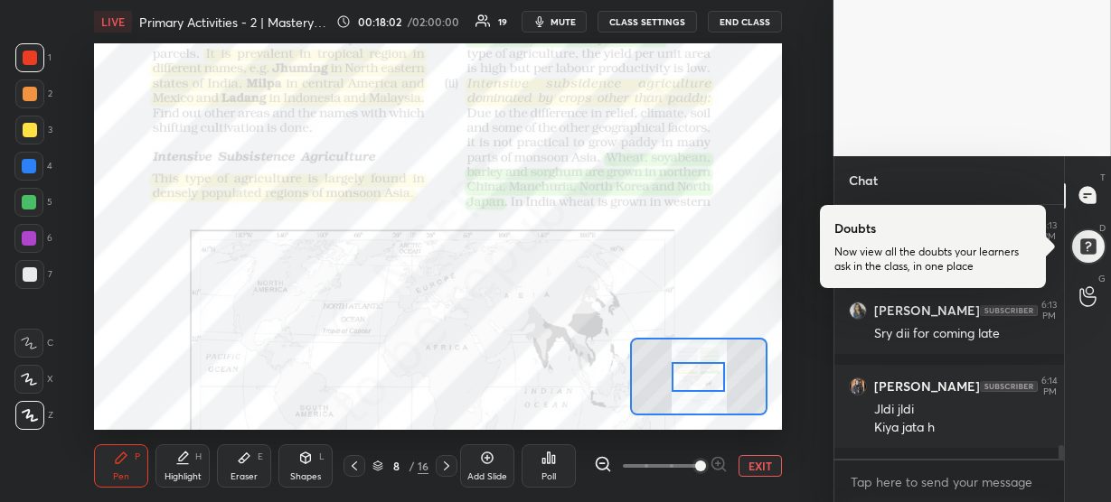
scroll to position [5, 6]
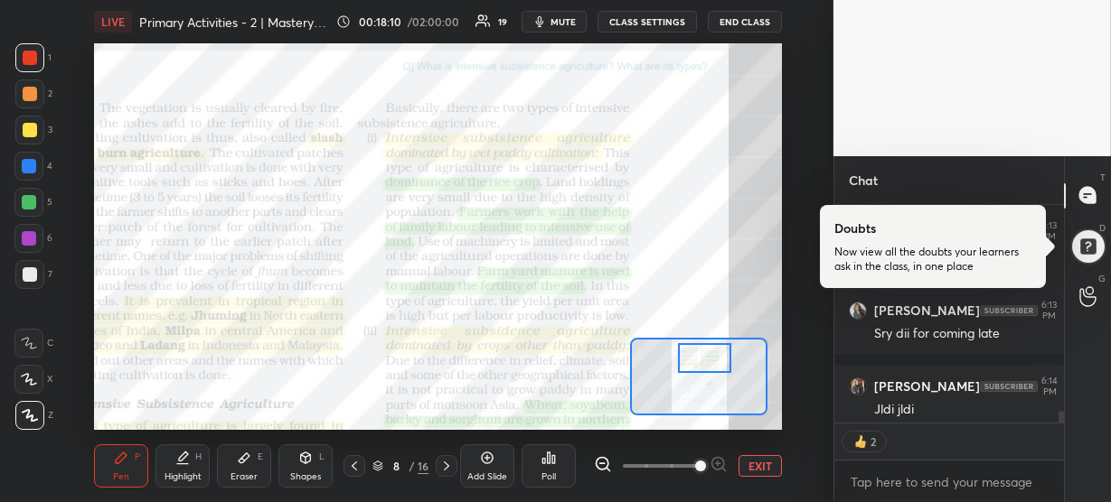
drag, startPoint x: 703, startPoint y: 386, endPoint x: 708, endPoint y: 370, distance: 17.1
click at [708, 370] on div at bounding box center [704, 358] width 53 height 30
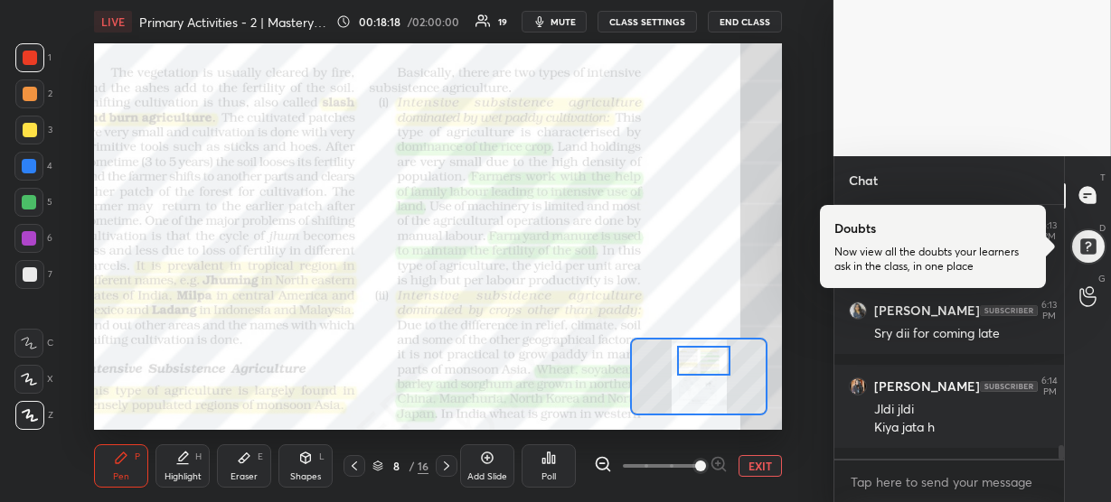
scroll to position [4461, 0]
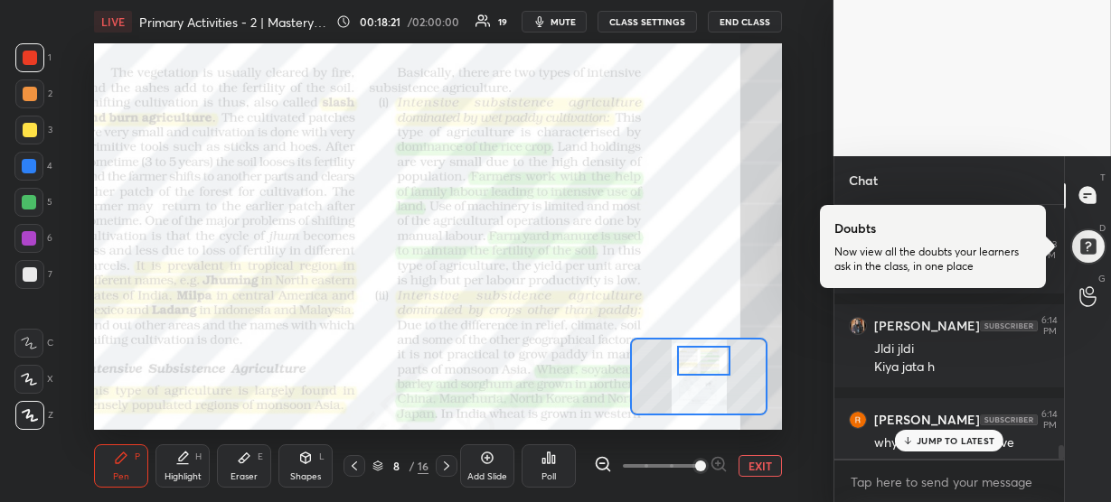
click at [899, 439] on div "JUMP TO LATEST" at bounding box center [949, 441] width 108 height 22
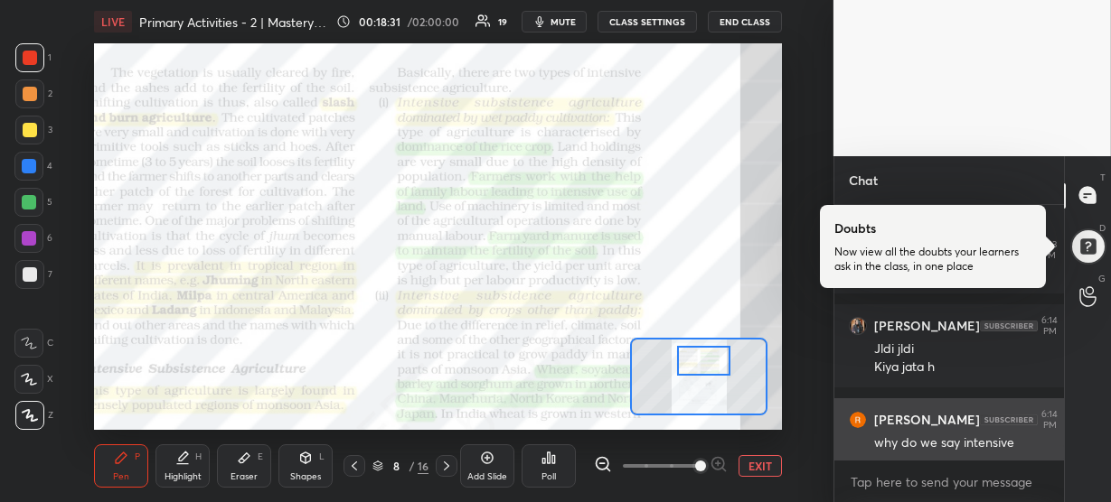
scroll to position [4479, 0]
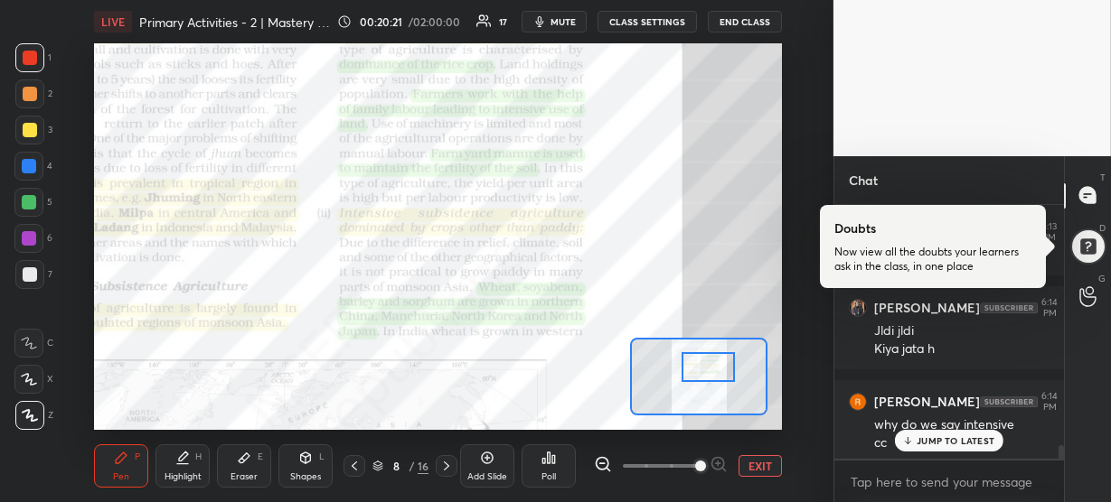
click at [708, 369] on div at bounding box center [707, 367] width 53 height 30
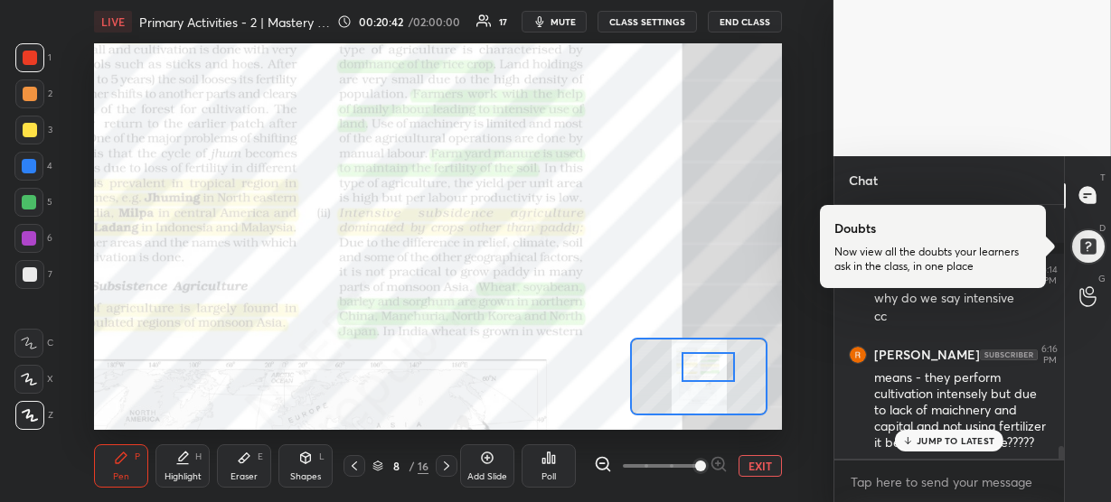
scroll to position [4681, 0]
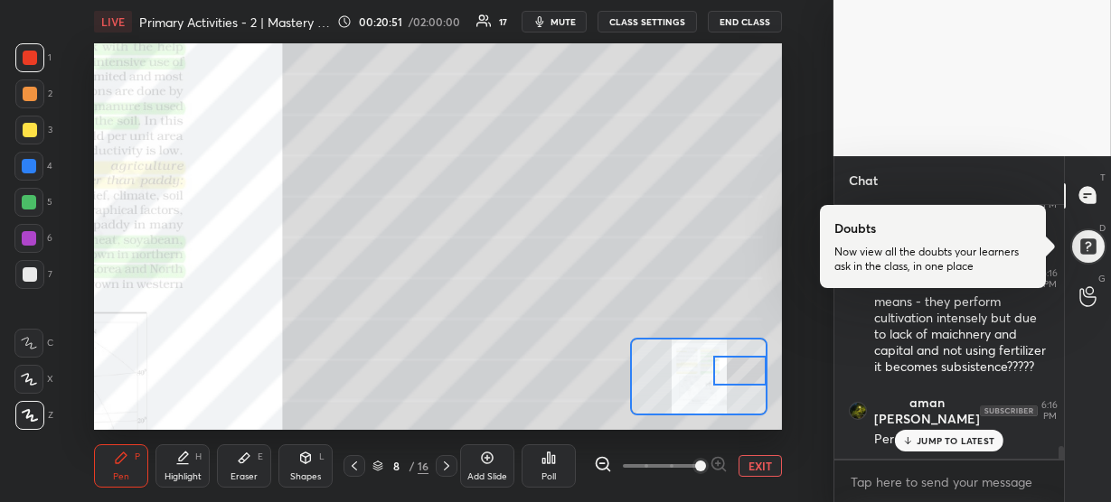
drag, startPoint x: 696, startPoint y: 361, endPoint x: 733, endPoint y: 364, distance: 37.2
click at [733, 364] on div at bounding box center [739, 371] width 53 height 30
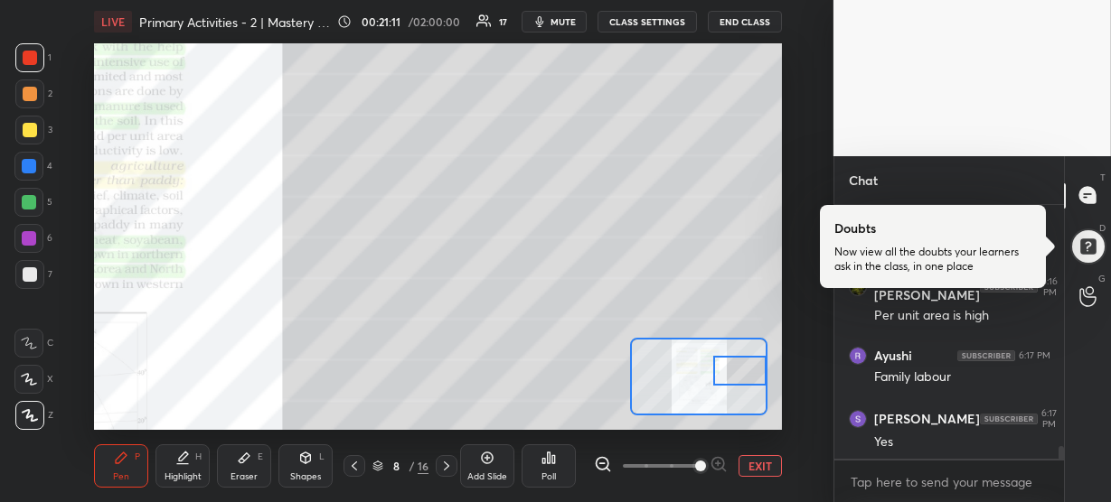
scroll to position [4882, 0]
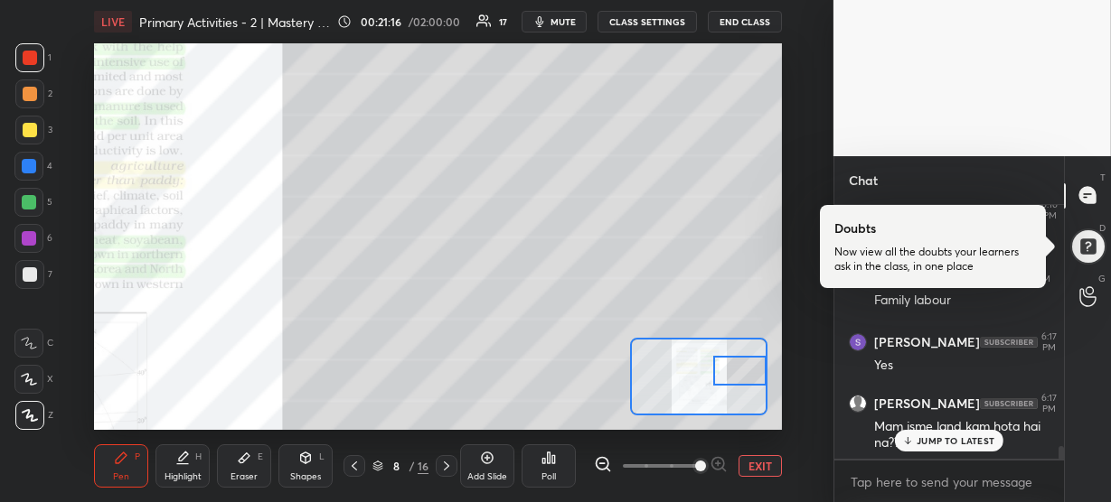
click at [934, 445] on p "JUMP TO LATEST" at bounding box center [955, 441] width 78 height 11
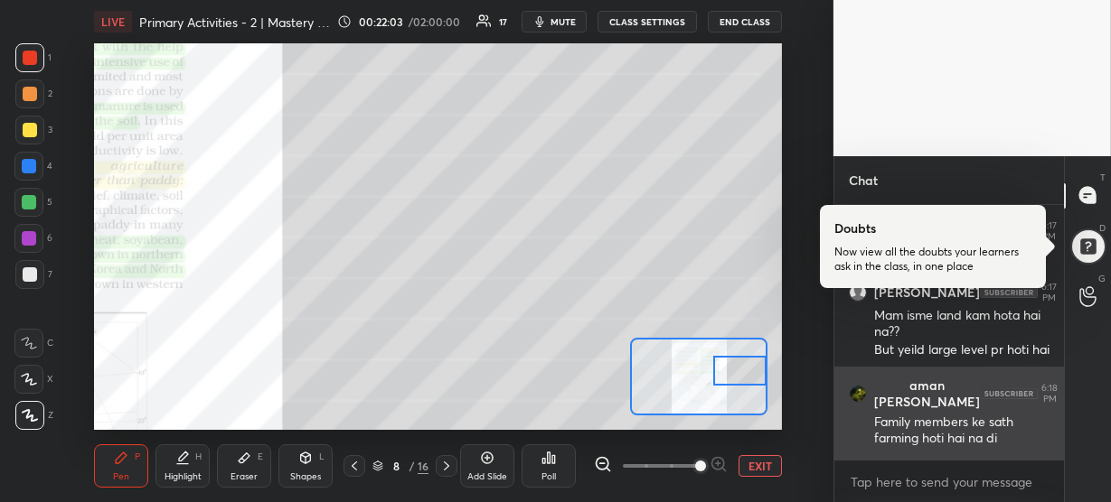
scroll to position [5053, 0]
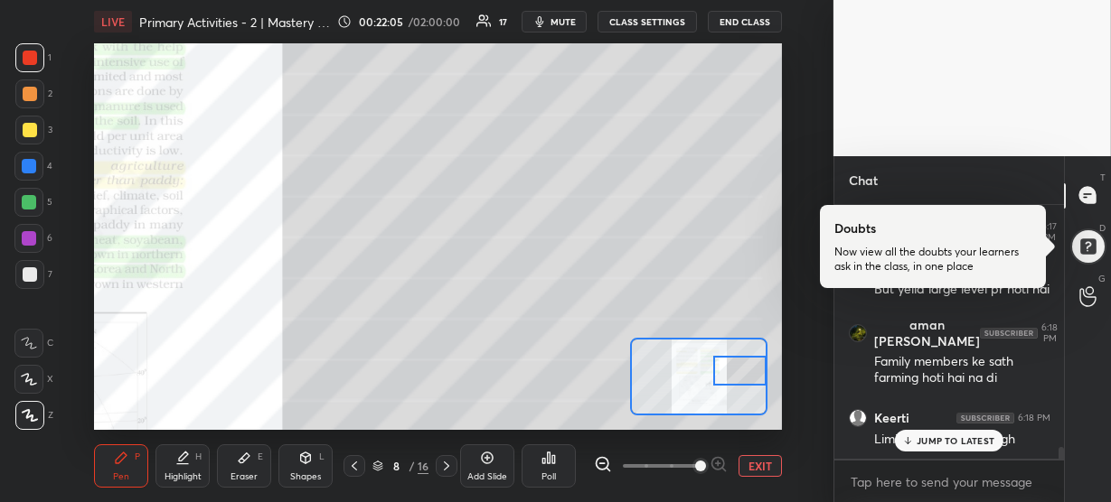
click at [949, 439] on p "JUMP TO LATEST" at bounding box center [955, 441] width 78 height 11
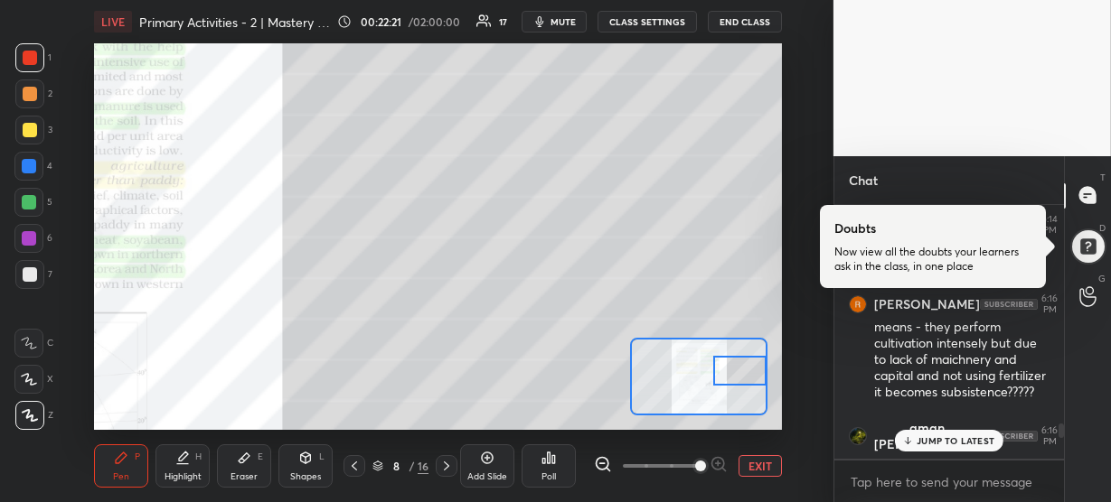
scroll to position [4657, 0]
click at [959, 438] on p "JUMP TO LATEST" at bounding box center [955, 441] width 78 height 11
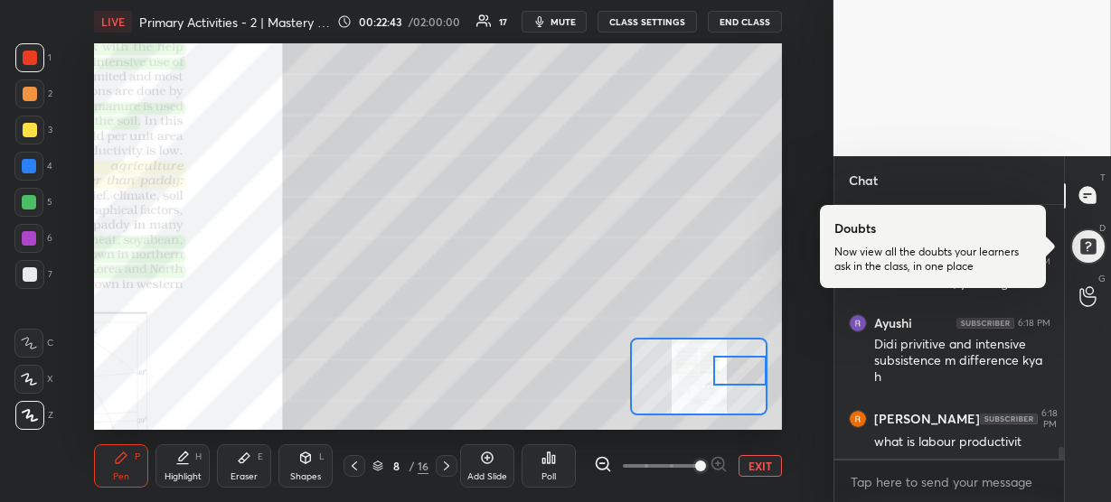
scroll to position [5270, 0]
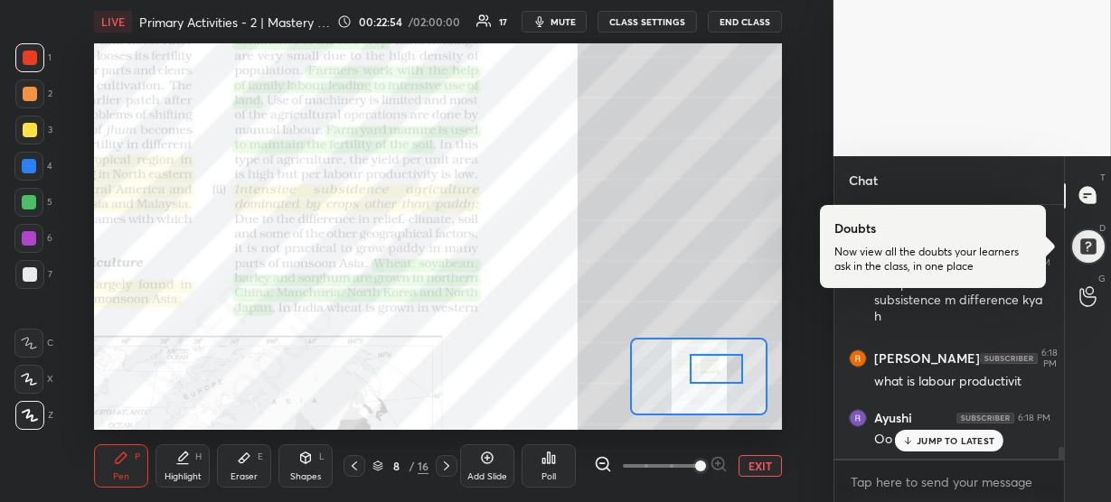
drag, startPoint x: 727, startPoint y: 364, endPoint x: 699, endPoint y: 362, distance: 27.2
click at [699, 362] on div at bounding box center [716, 369] width 53 height 30
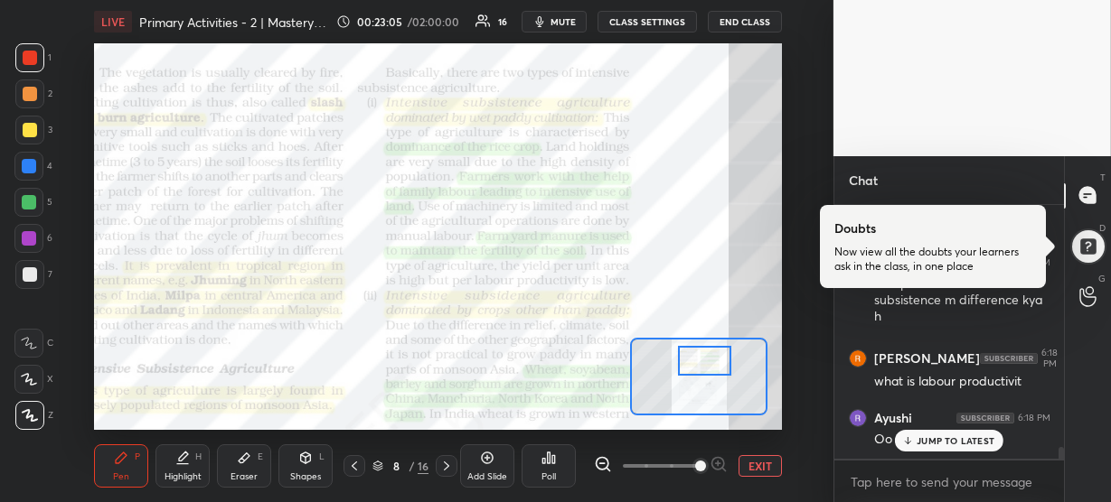
drag, startPoint x: 698, startPoint y: 368, endPoint x: 690, endPoint y: 360, distance: 10.9
click at [690, 360] on div at bounding box center [704, 361] width 53 height 30
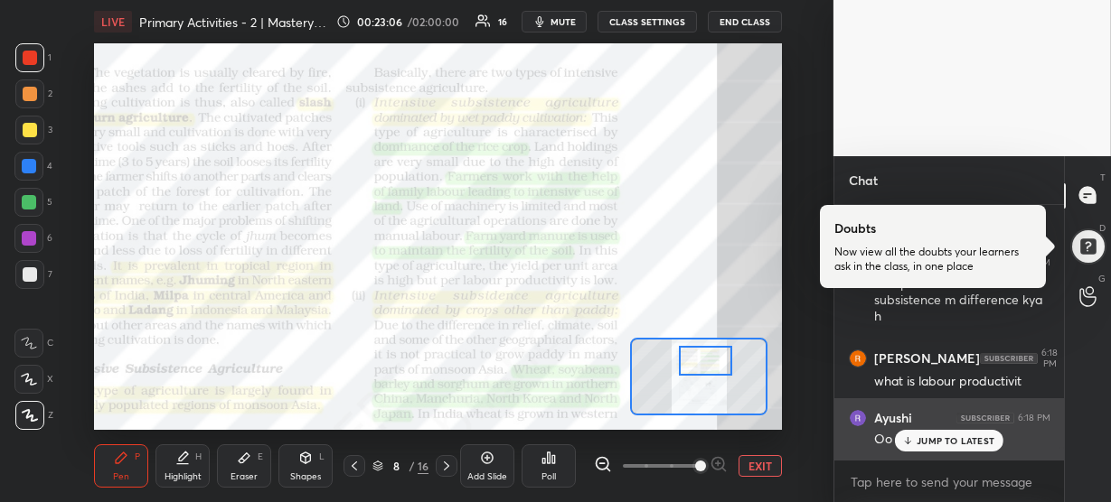
click at [934, 454] on div "[PERSON_NAME] 6:18 PM Oo didi" at bounding box center [949, 429] width 230 height 61
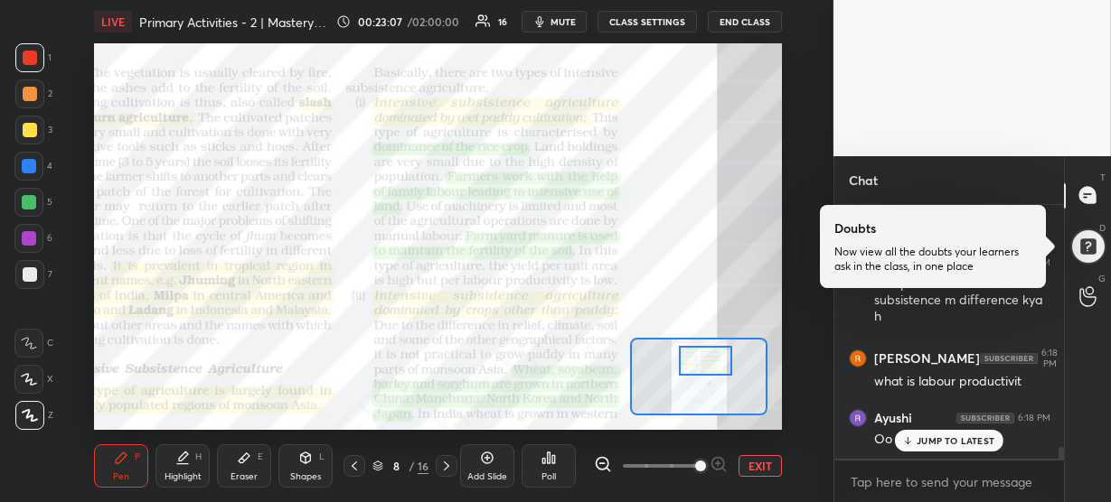
click at [926, 446] on p "JUMP TO LATEST" at bounding box center [955, 441] width 78 height 11
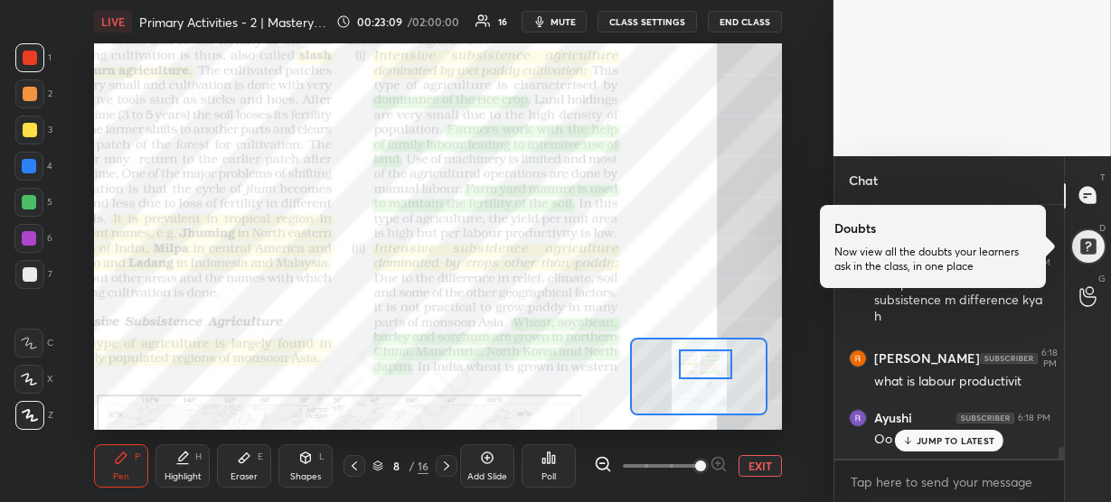
scroll to position [5348, 0]
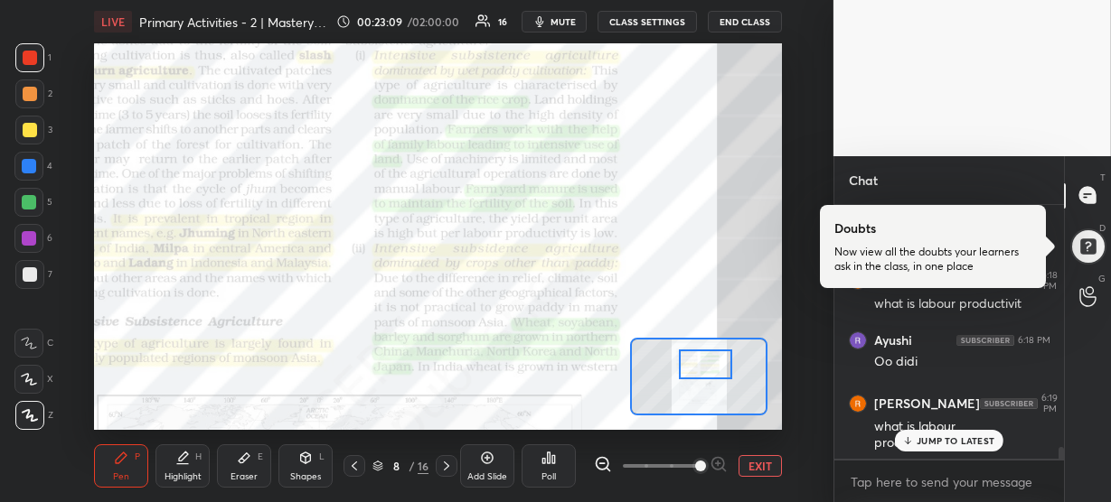
click at [708, 364] on div at bounding box center [705, 365] width 53 height 30
click at [969, 446] on p "JUMP TO LATEST" at bounding box center [955, 441] width 78 height 11
click at [697, 369] on div at bounding box center [705, 365] width 53 height 30
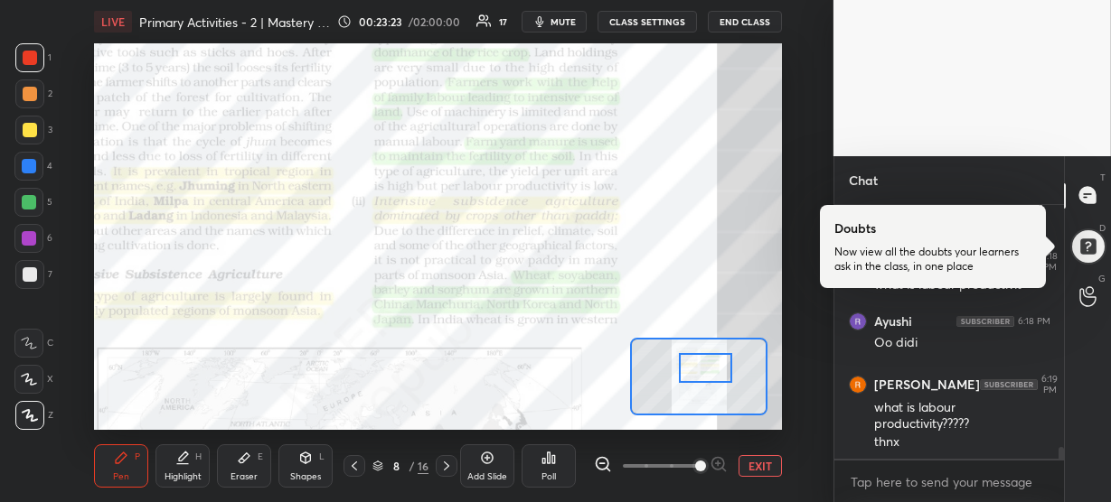
click at [692, 372] on div at bounding box center [705, 368] width 53 height 30
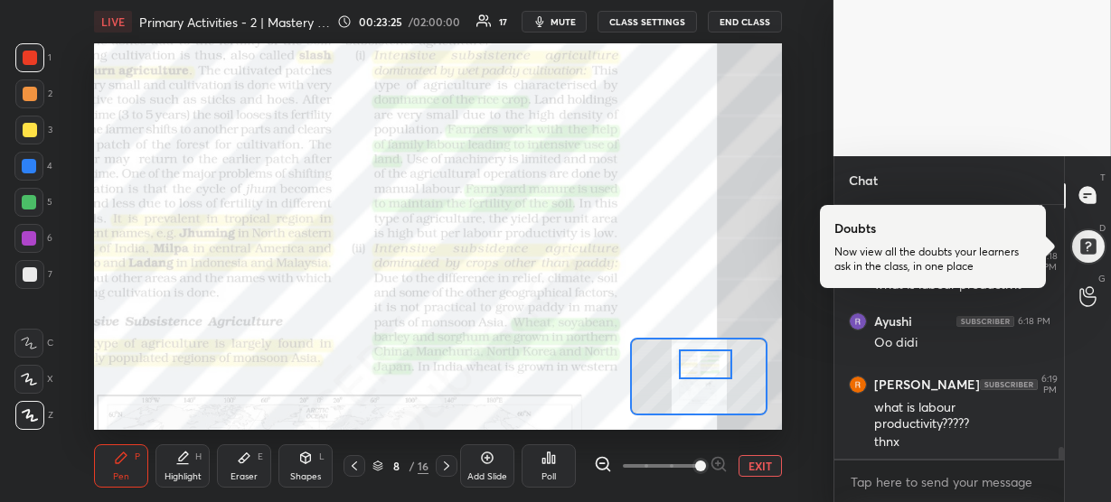
click at [686, 364] on div at bounding box center [705, 365] width 53 height 30
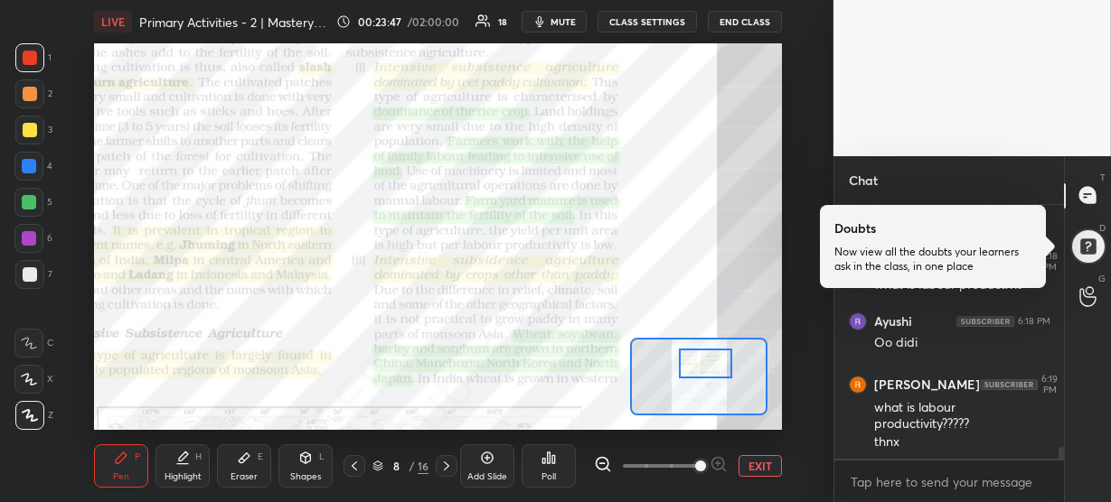
scroll to position [5458, 0]
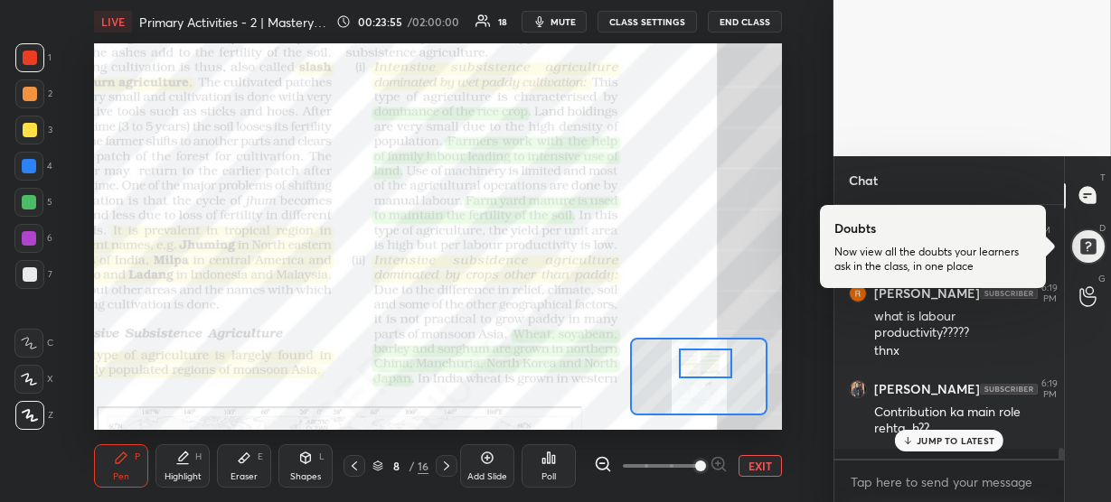
click at [918, 437] on p "JUMP TO LATEST" at bounding box center [955, 441] width 78 height 11
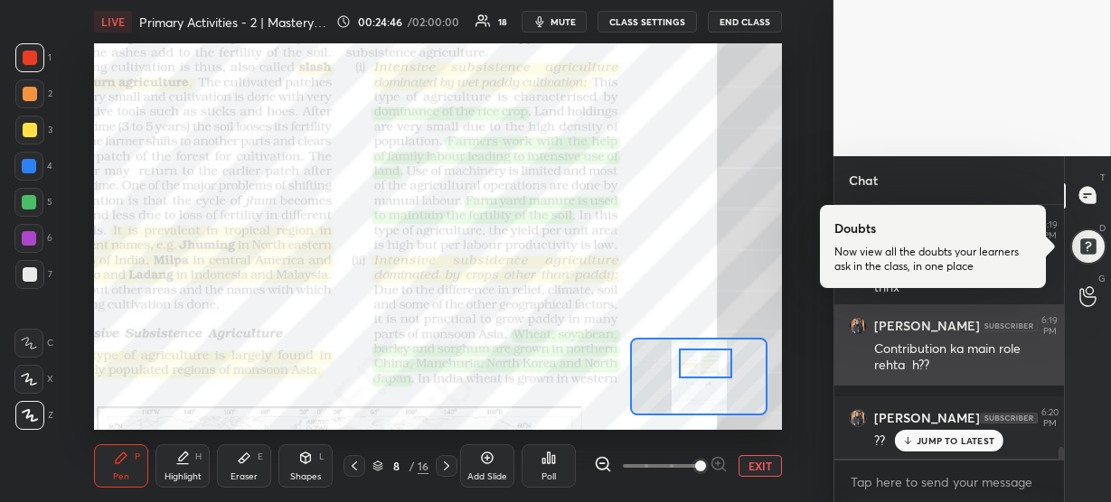
scroll to position [5520, 0]
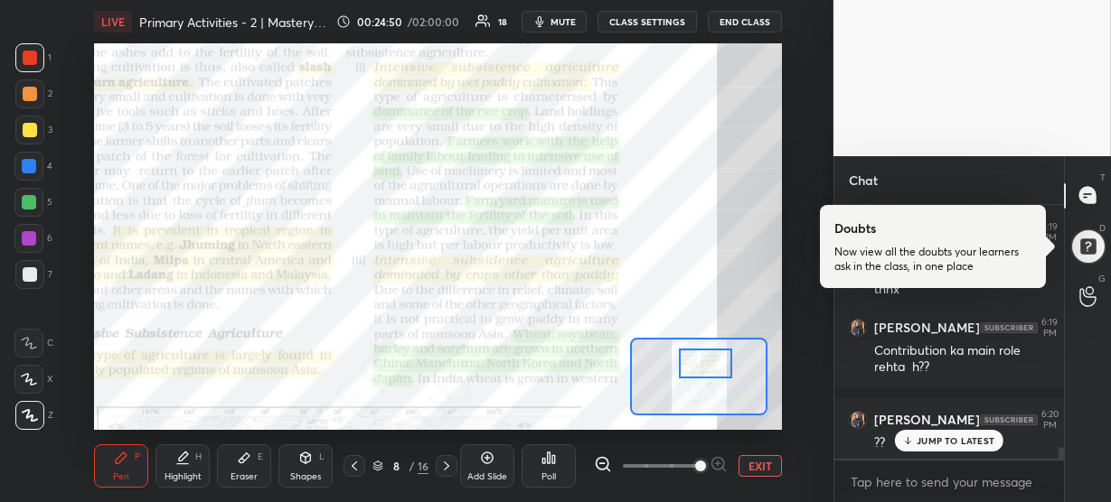
click at [947, 438] on p "JUMP TO LATEST" at bounding box center [955, 441] width 78 height 11
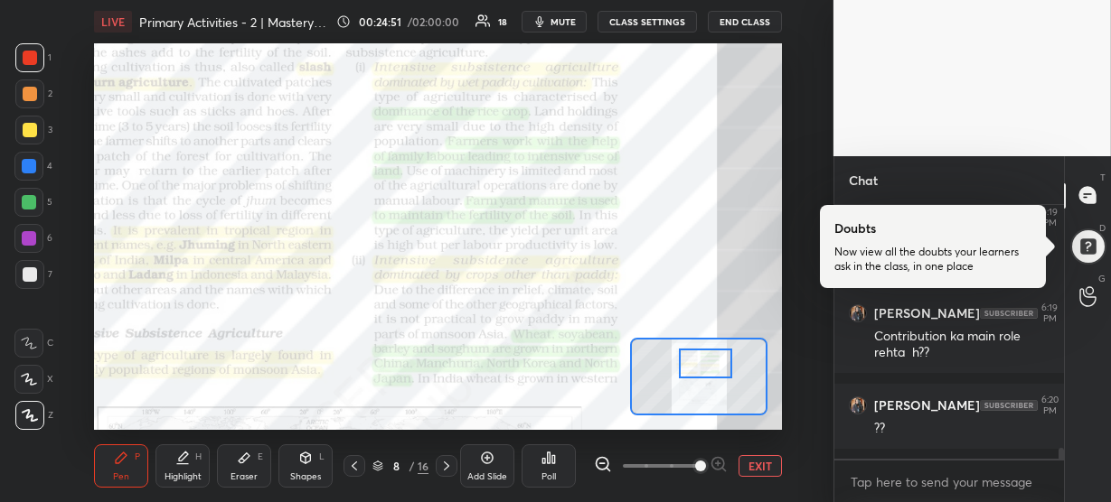
scroll to position [5611, 0]
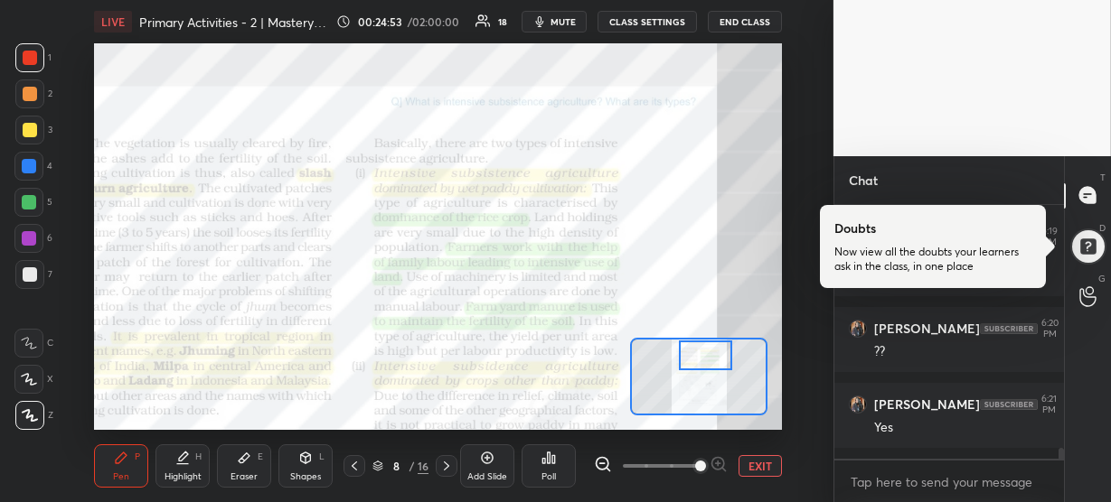
click at [717, 356] on div at bounding box center [705, 356] width 53 height 30
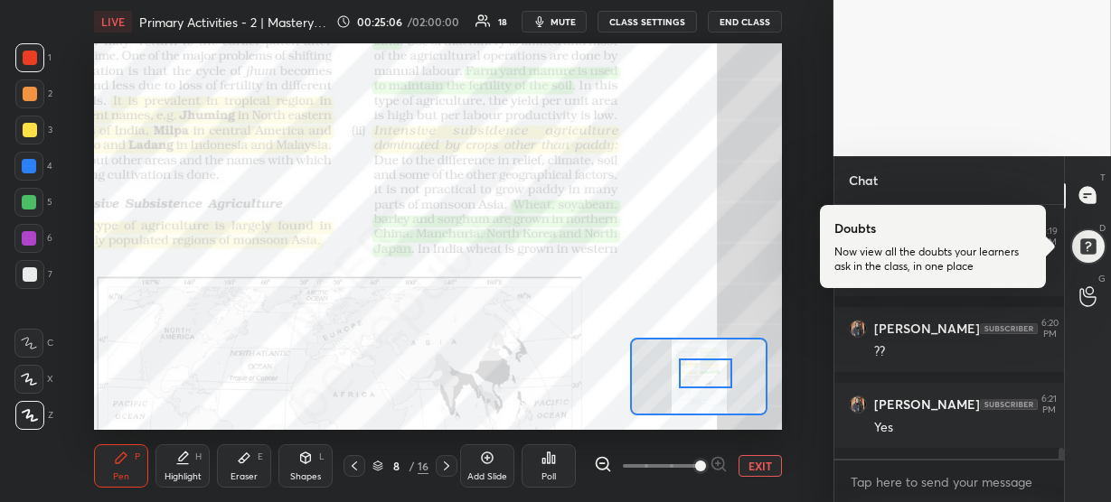
drag, startPoint x: 705, startPoint y: 359, endPoint x: 705, endPoint y: 377, distance: 18.1
click at [705, 377] on div at bounding box center [705, 374] width 53 height 30
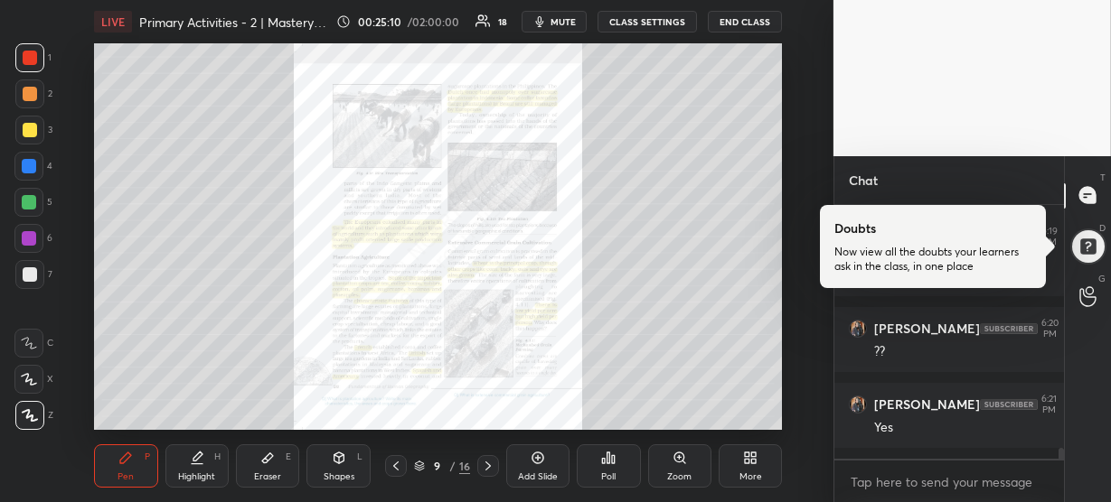
click at [686, 454] on icon at bounding box center [679, 458] width 14 height 14
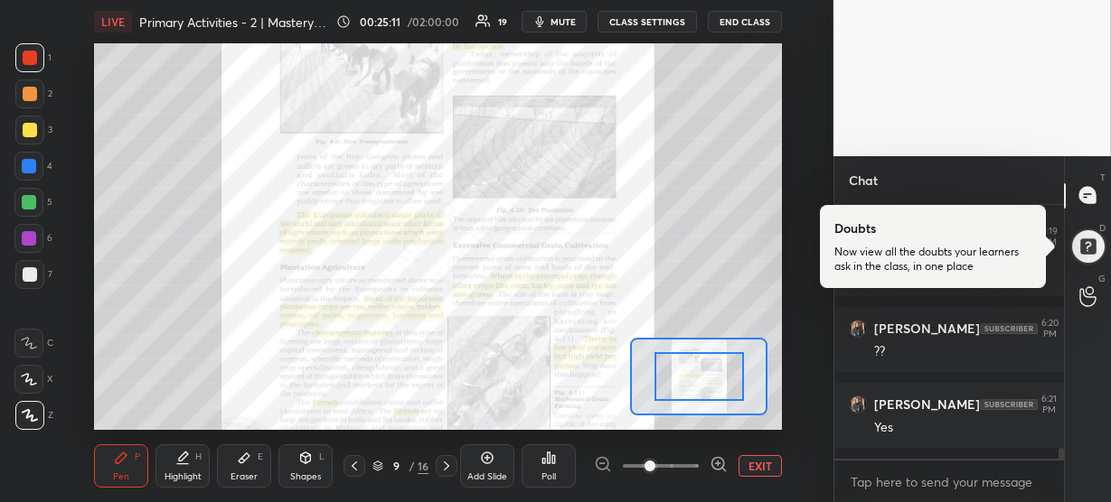
click at [718, 464] on icon at bounding box center [718, 464] width 18 height 18
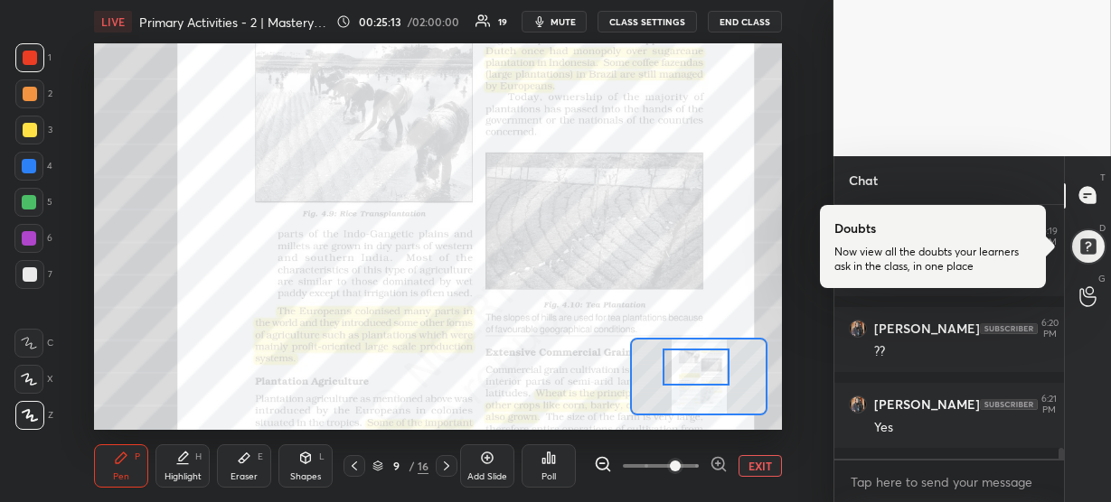
drag, startPoint x: 707, startPoint y: 387, endPoint x: 704, endPoint y: 376, distance: 11.2
click at [704, 376] on div at bounding box center [695, 367] width 67 height 37
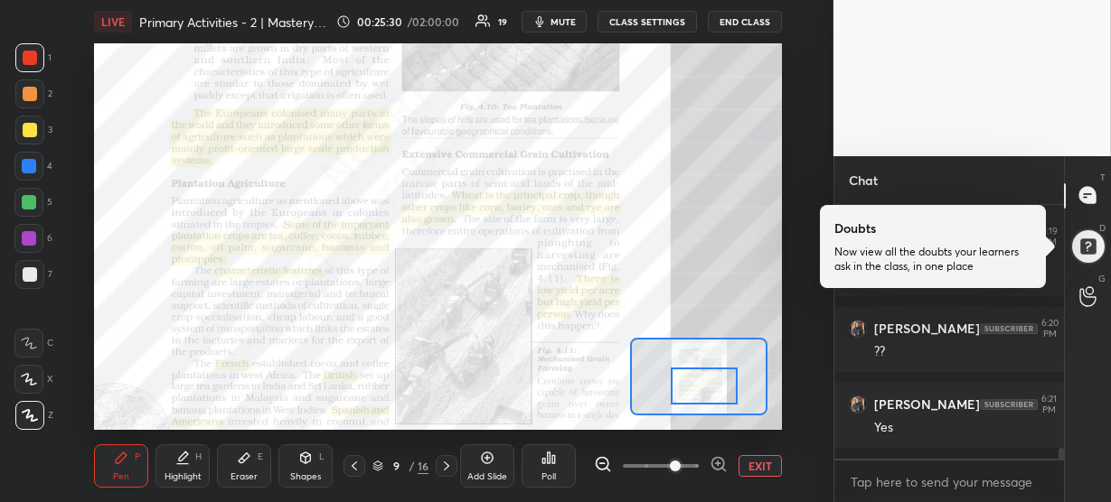
drag, startPoint x: 694, startPoint y: 371, endPoint x: 703, endPoint y: 391, distance: 21.8
click at [703, 391] on div at bounding box center [704, 386] width 67 height 37
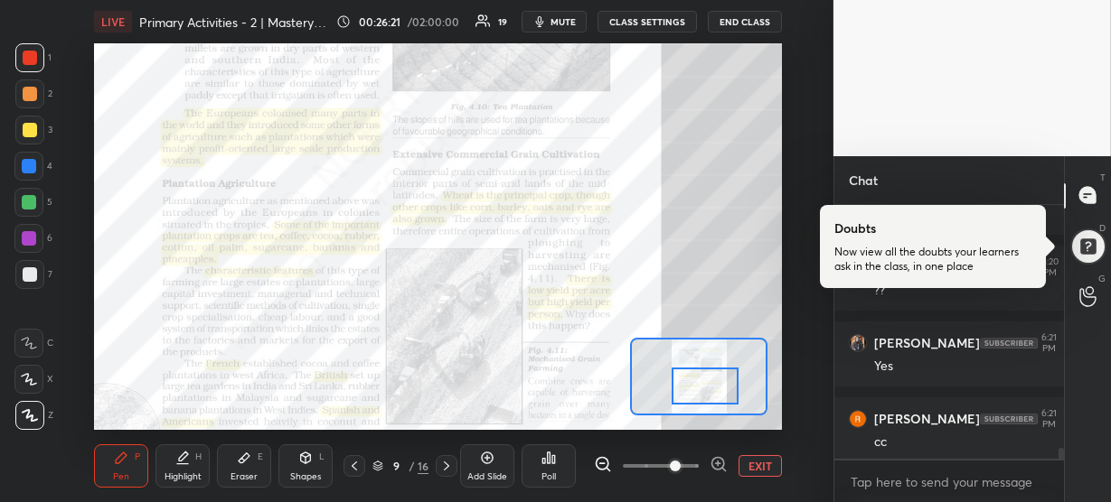
scroll to position [5733, 0]
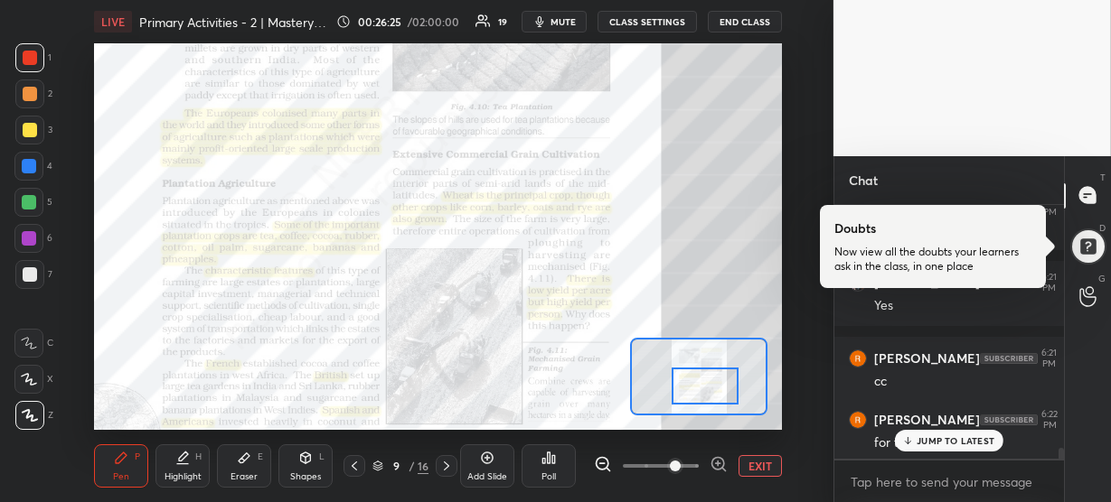
click at [922, 445] on p "JUMP TO LATEST" at bounding box center [955, 441] width 78 height 11
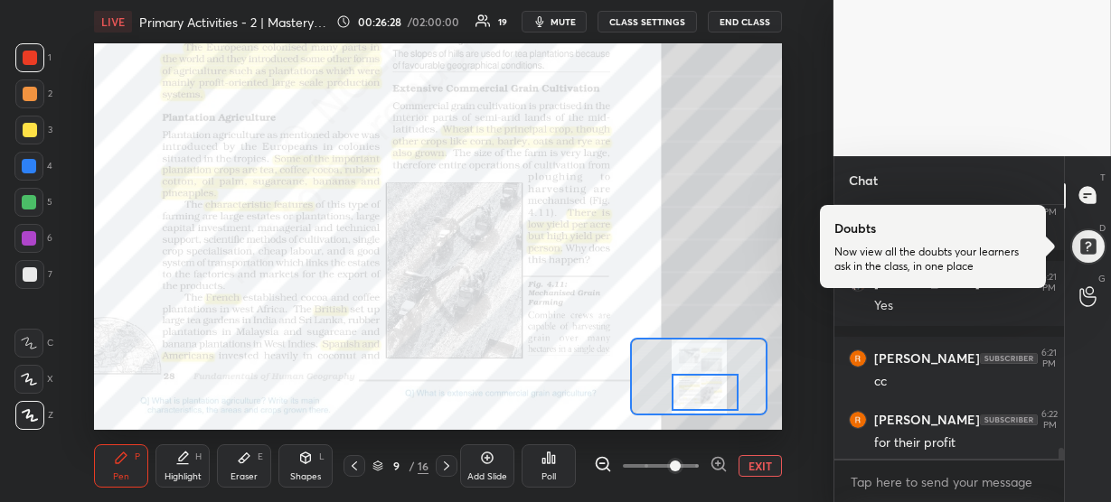
click at [687, 395] on div at bounding box center [704, 392] width 67 height 37
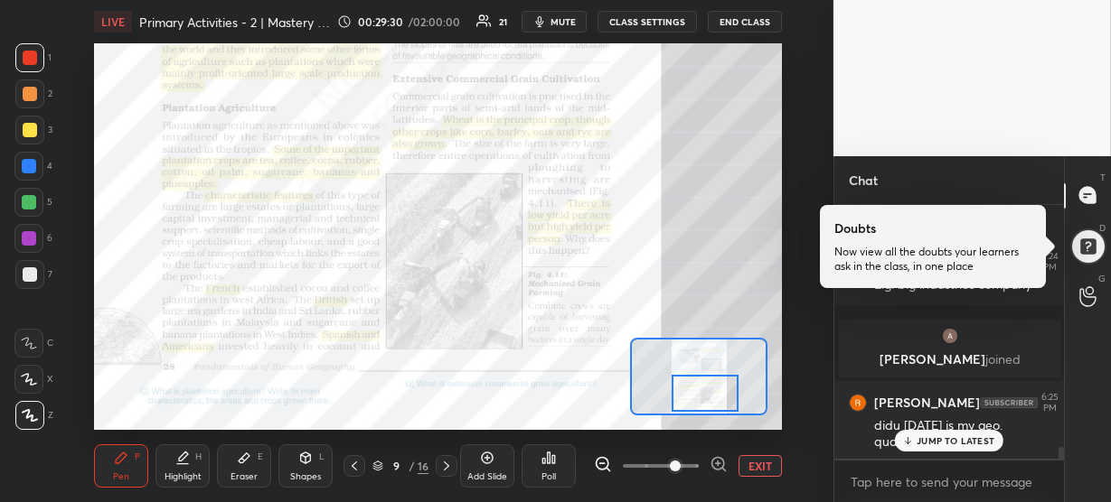
scroll to position [5301, 0]
click at [942, 440] on p "JUMP TO LATEST" at bounding box center [955, 441] width 78 height 11
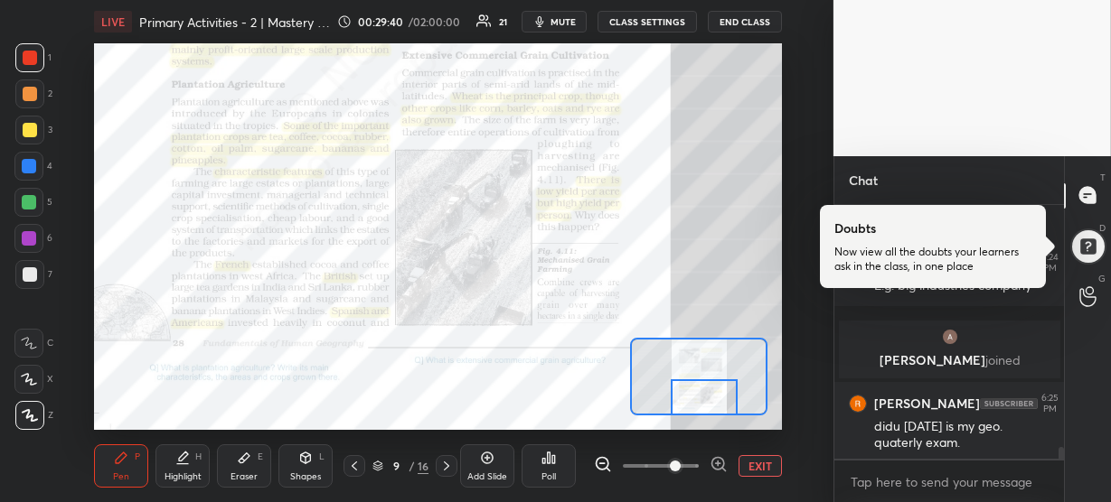
click at [702, 387] on div at bounding box center [704, 398] width 67 height 37
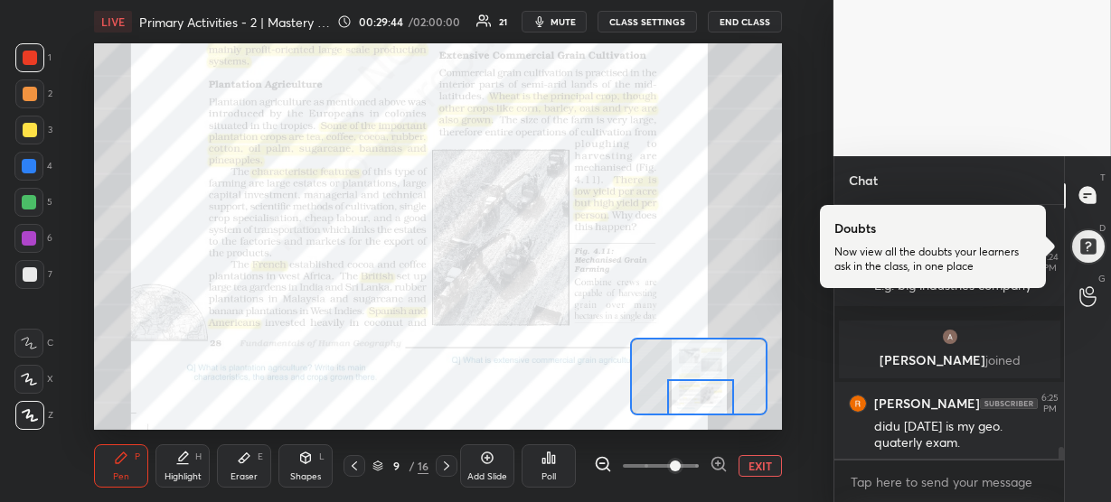
click at [693, 396] on div at bounding box center [700, 398] width 67 height 37
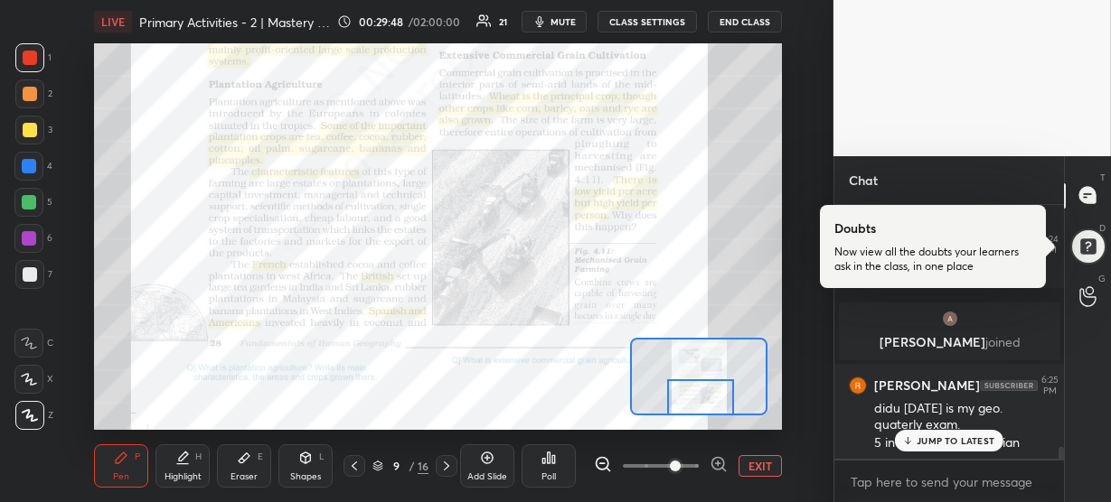
click at [936, 446] on div "JUMP TO LATEST" at bounding box center [949, 441] width 108 height 22
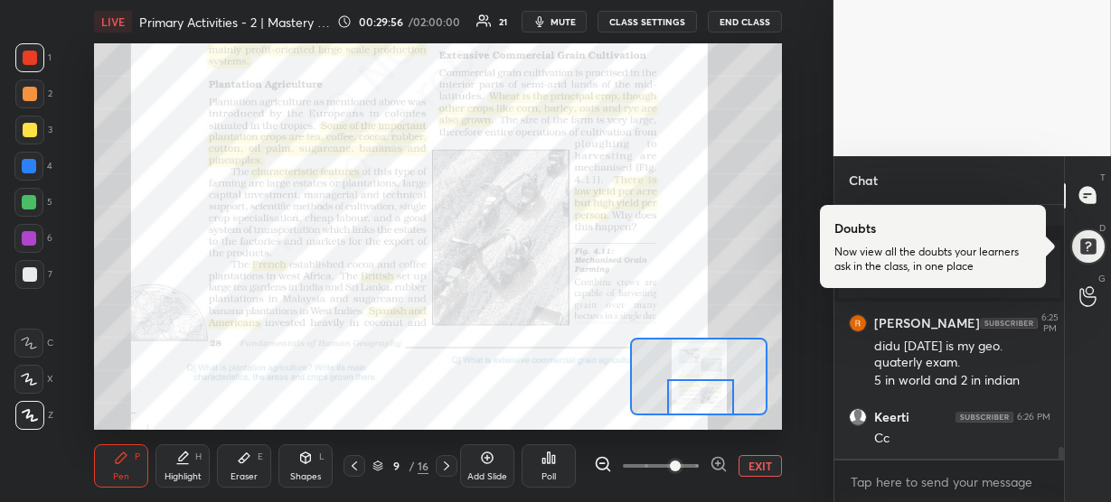
scroll to position [5443, 0]
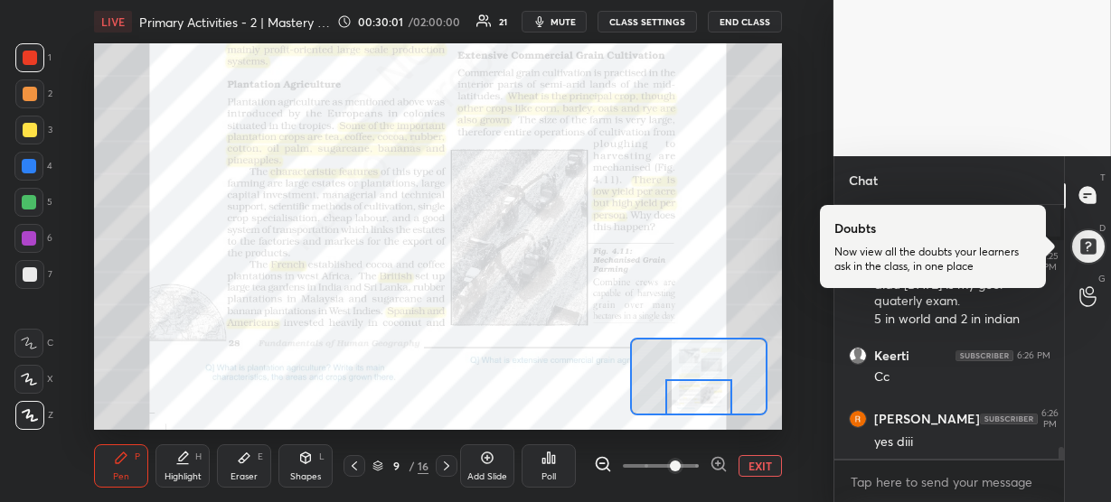
click at [707, 399] on div at bounding box center [698, 398] width 67 height 37
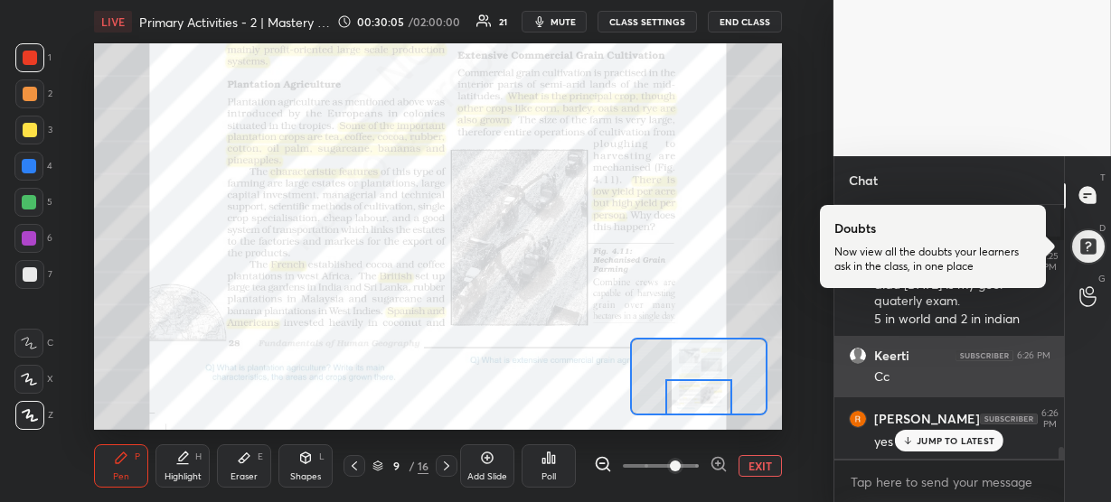
scroll to position [5418, 0]
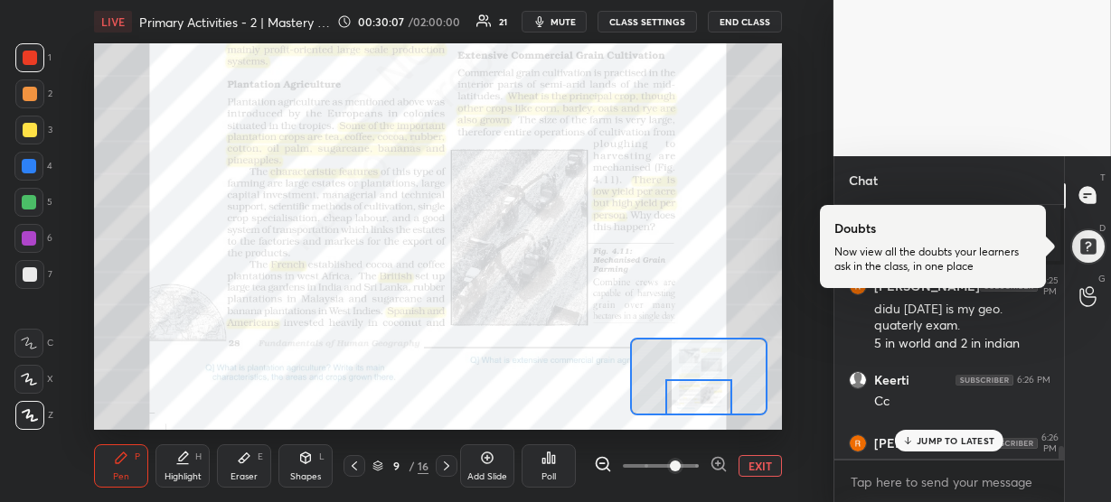
click at [944, 431] on div "JUMP TO LATEST" at bounding box center [949, 441] width 108 height 22
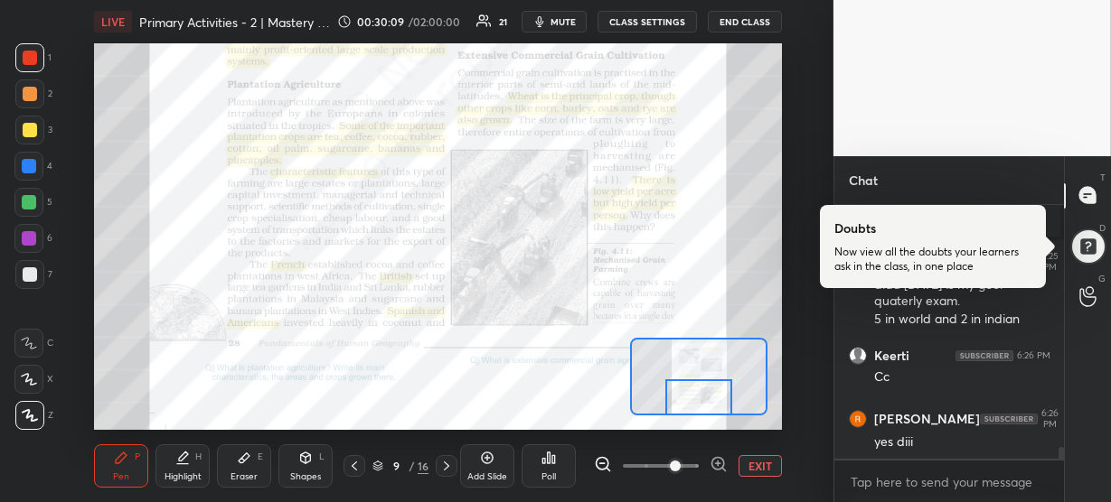
scroll to position [5460, 0]
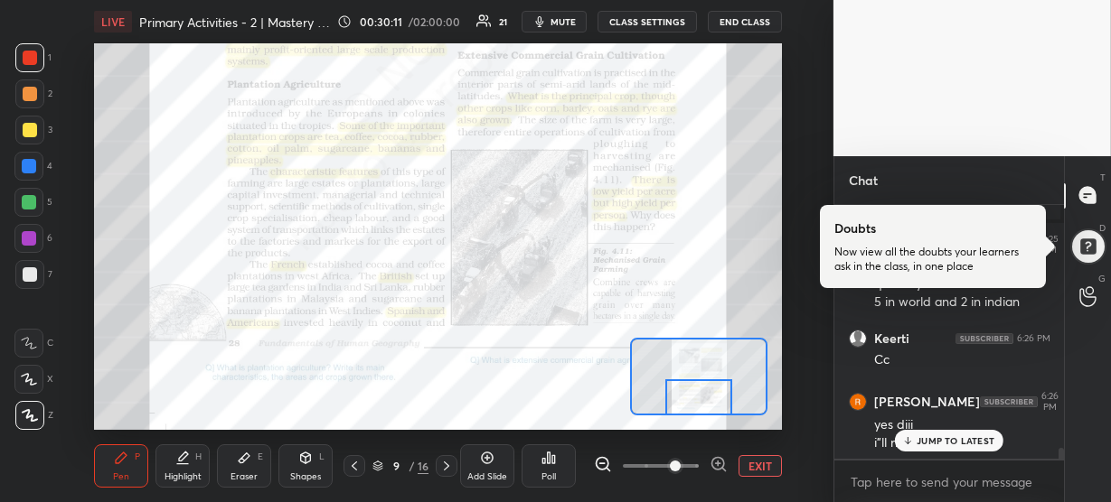
click at [937, 441] on p "JUMP TO LATEST" at bounding box center [955, 441] width 78 height 11
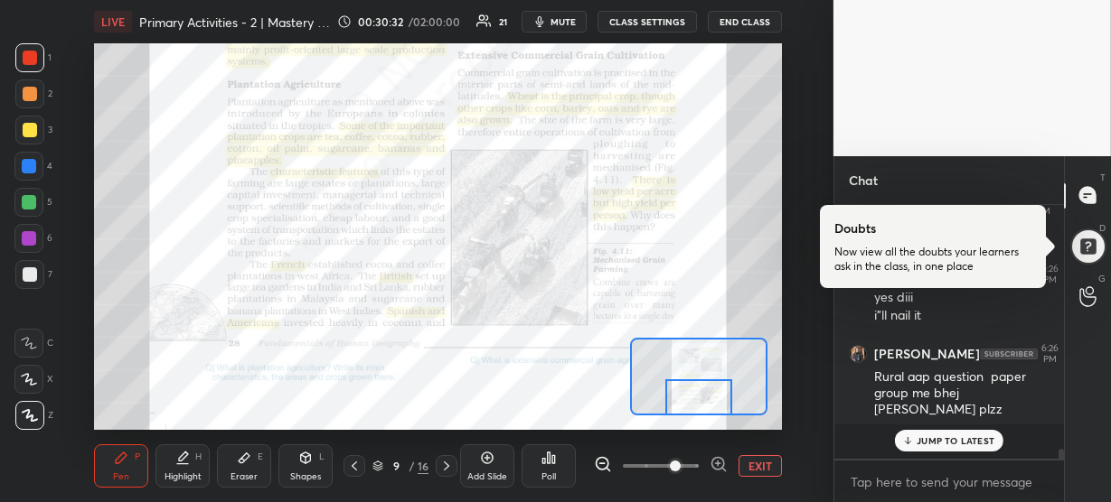
scroll to position [5553, 0]
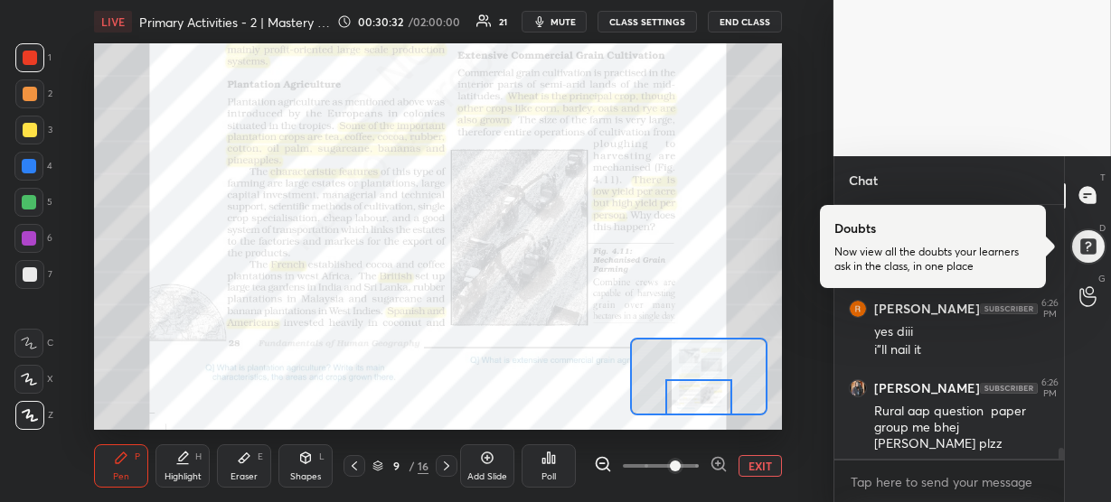
click at [949, 397] on h6 "[PERSON_NAME]" at bounding box center [927, 388] width 106 height 16
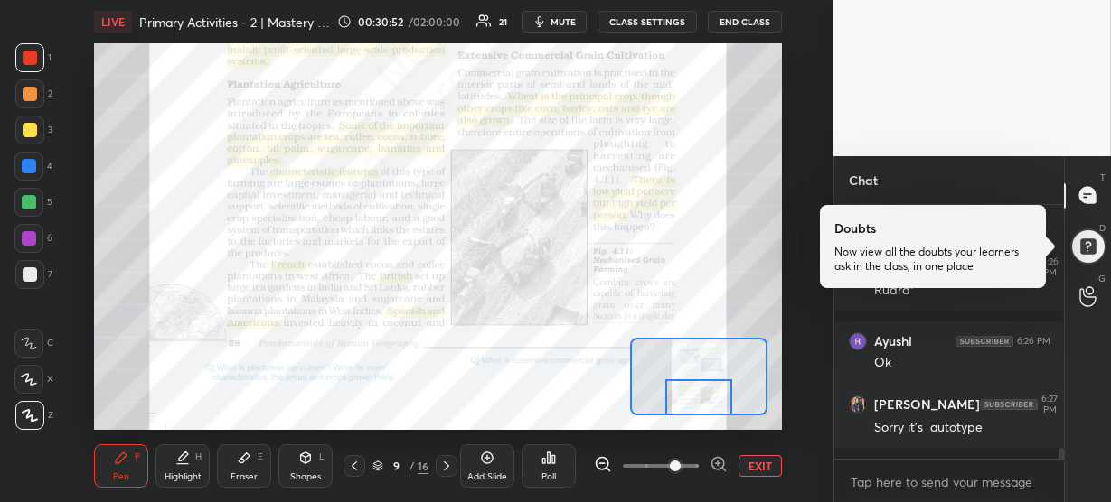
scroll to position [5921, 0]
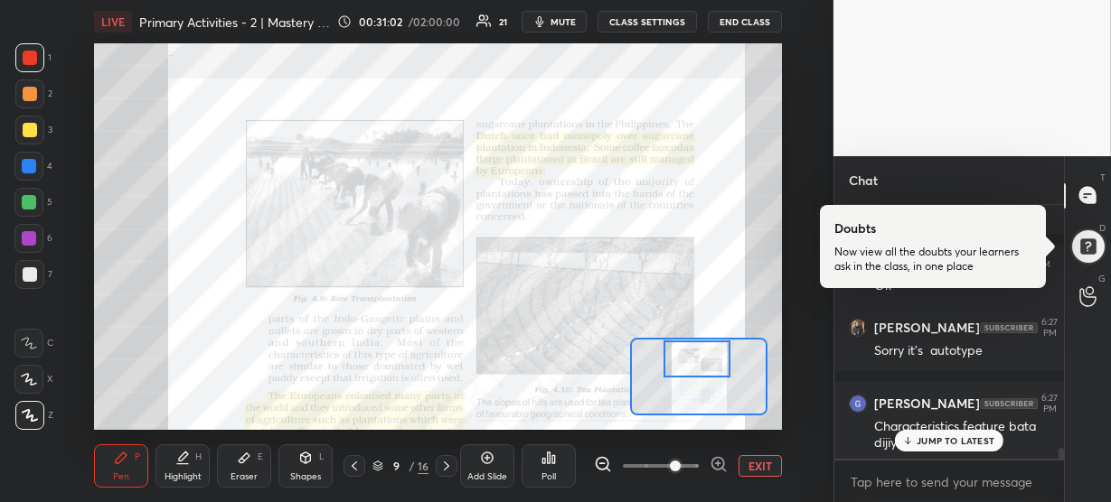
drag, startPoint x: 706, startPoint y: 393, endPoint x: 703, endPoint y: 348, distance: 45.3
click at [703, 348] on div at bounding box center [696, 359] width 67 height 37
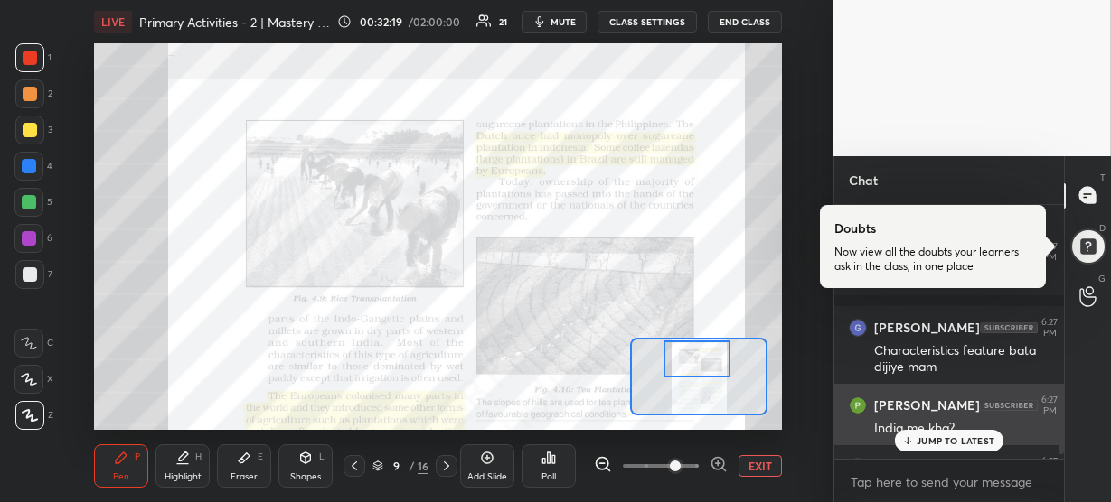
scroll to position [5996, 0]
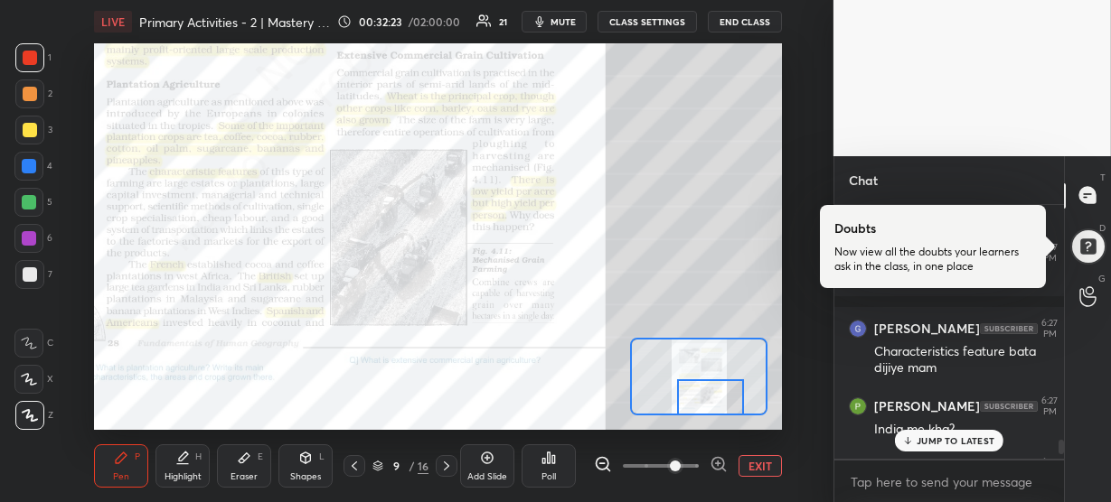
drag, startPoint x: 692, startPoint y: 361, endPoint x: 706, endPoint y: 404, distance: 44.6
click at [706, 404] on div at bounding box center [710, 398] width 67 height 37
click at [909, 439] on icon at bounding box center [905, 441] width 12 height 11
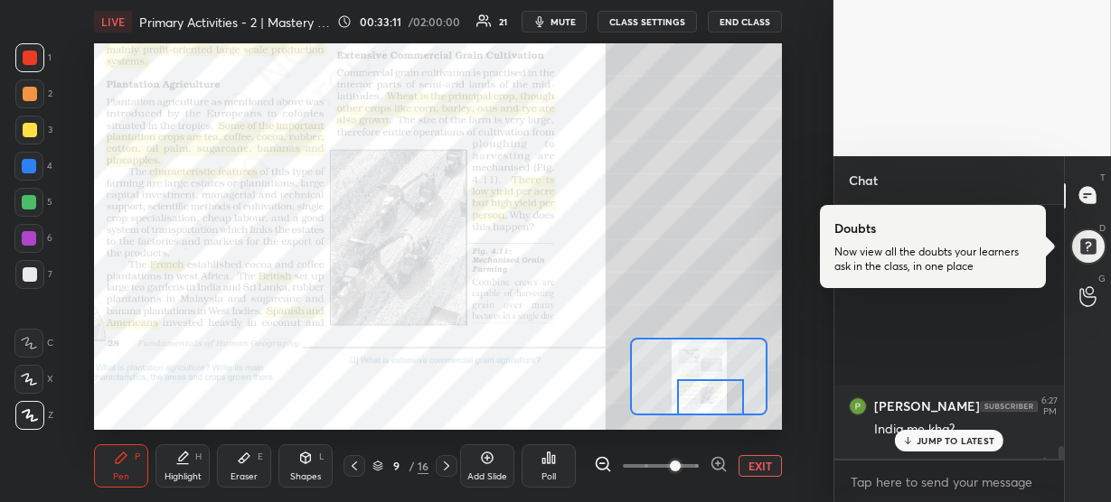
scroll to position [6403, 0]
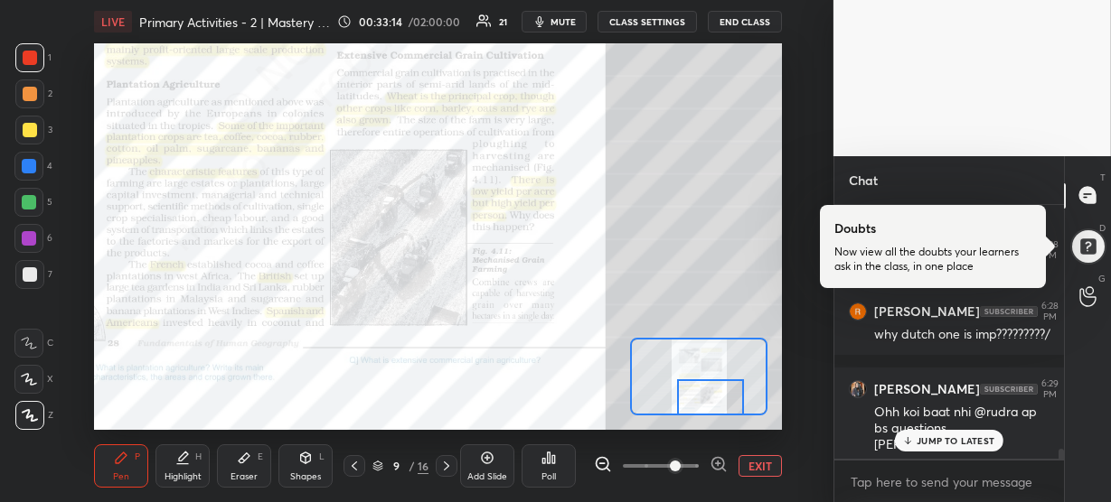
click at [924, 441] on p "JUMP TO LATEST" at bounding box center [955, 441] width 78 height 11
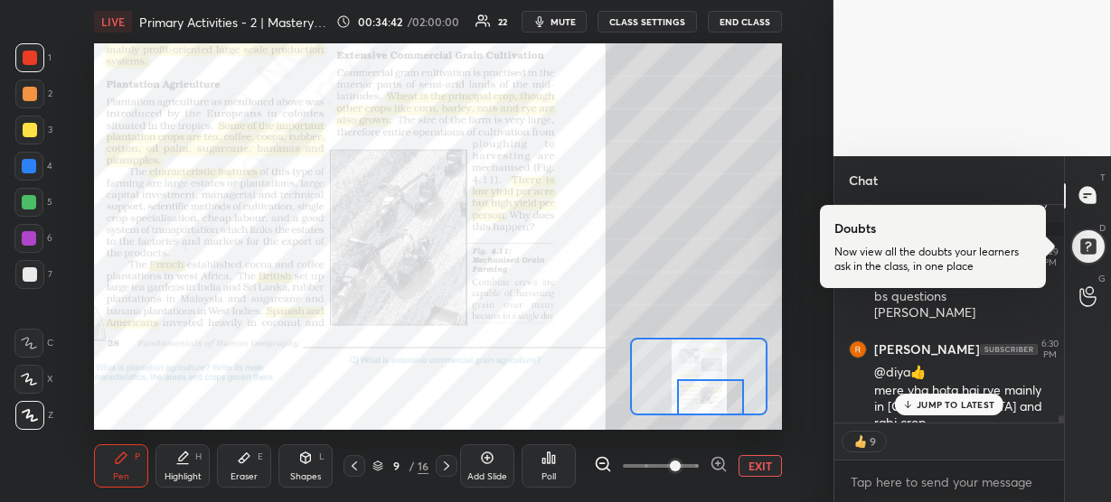
scroll to position [6600, 0]
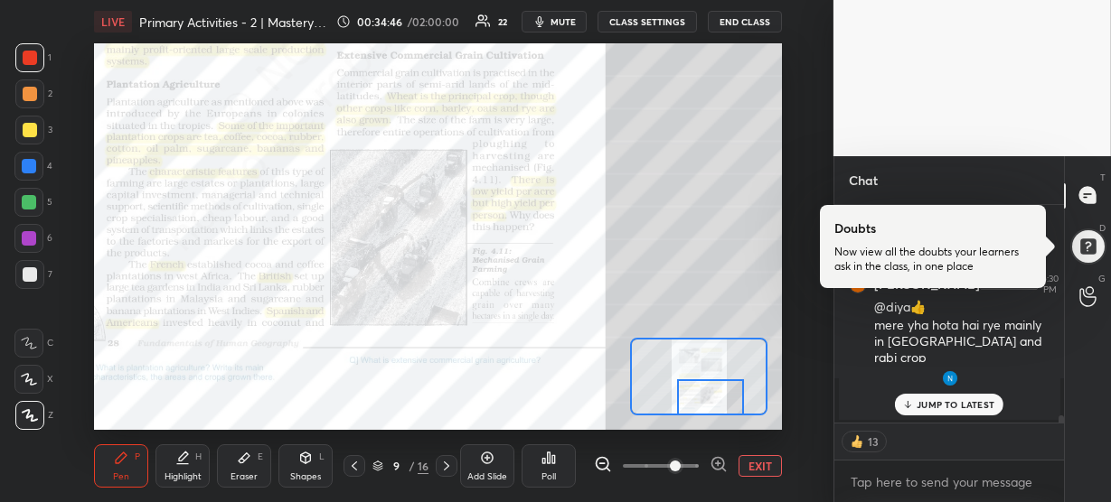
click at [939, 411] on div "JUMP TO LATEST" at bounding box center [949, 405] width 108 height 22
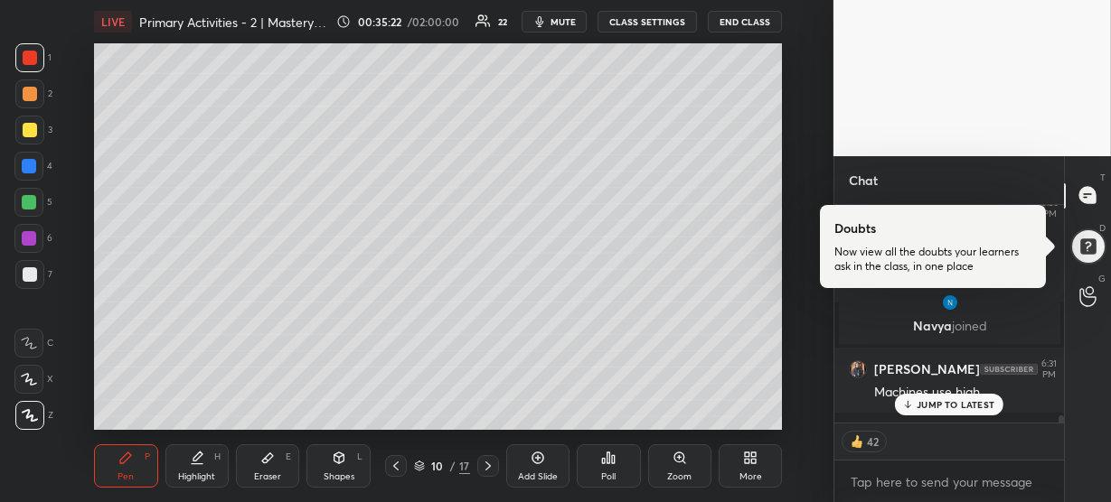
scroll to position [6738, 0]
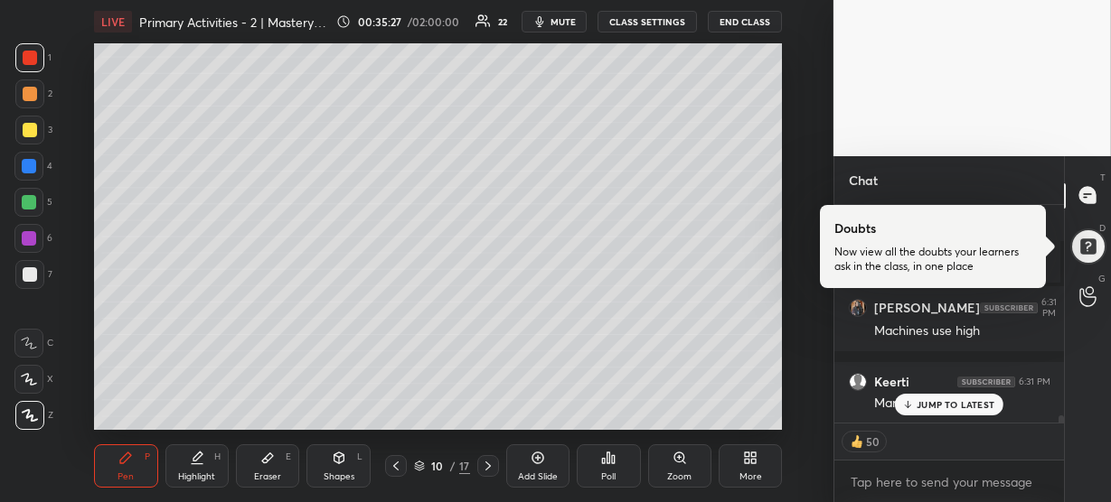
click at [948, 405] on p "JUMP TO LATEST" at bounding box center [955, 404] width 78 height 11
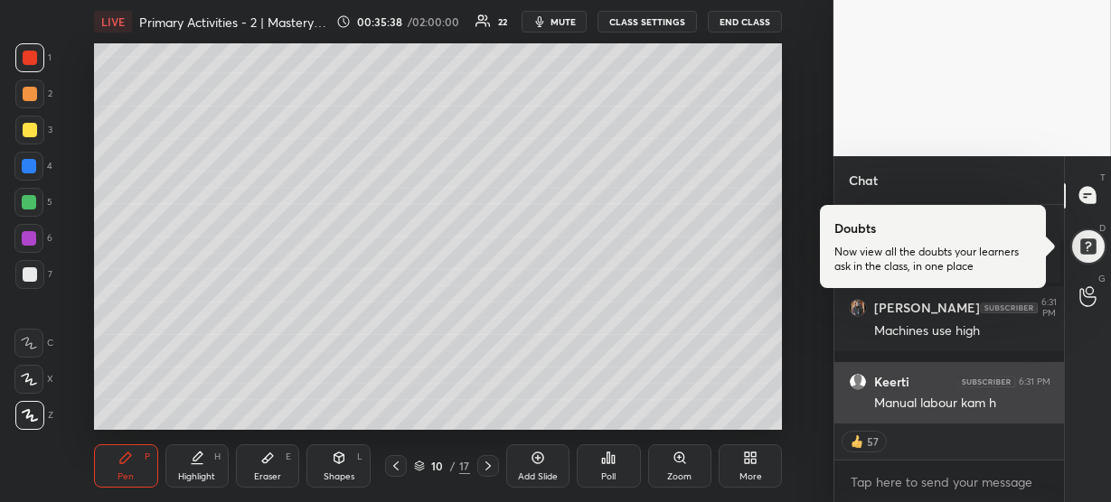
scroll to position [6799, 0]
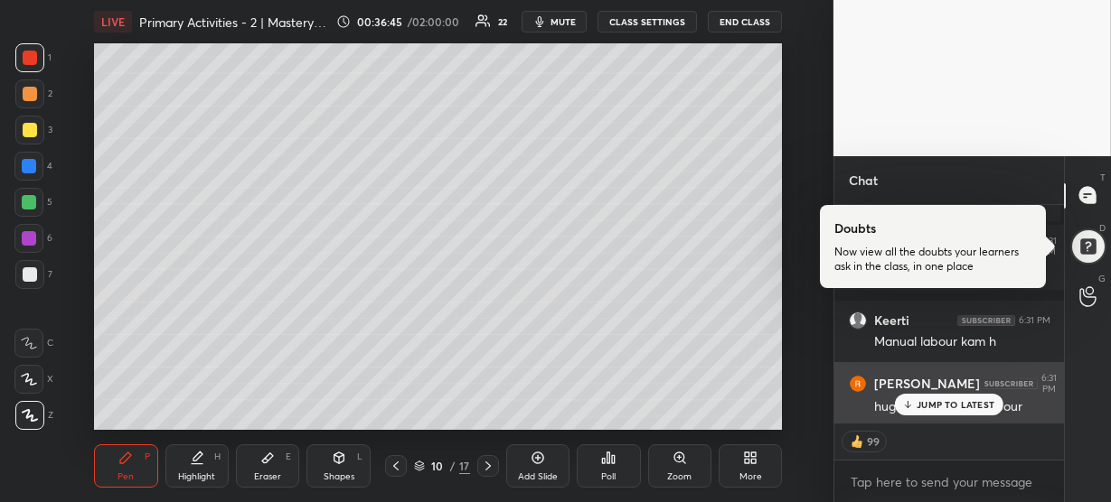
click at [957, 416] on div "[PERSON_NAME] 6:31 PM huge land and low labour" at bounding box center [949, 394] width 230 height 65
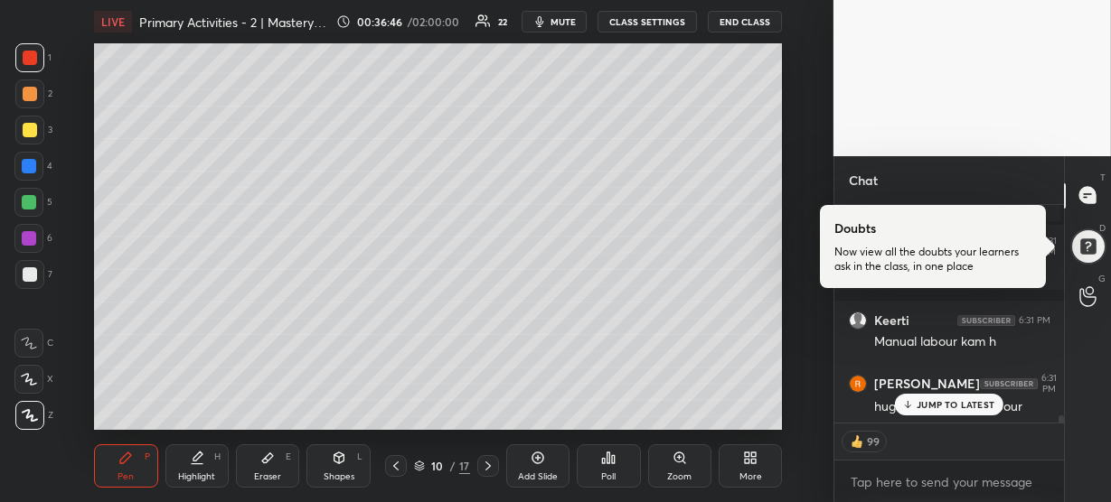
click at [949, 410] on div "JUMP TO LATEST" at bounding box center [949, 405] width 108 height 22
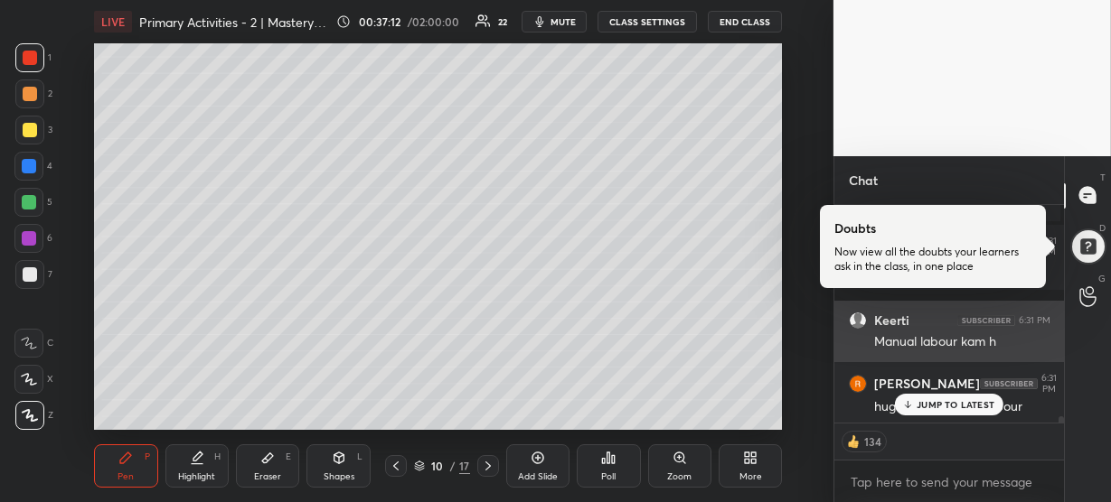
scroll to position [6861, 0]
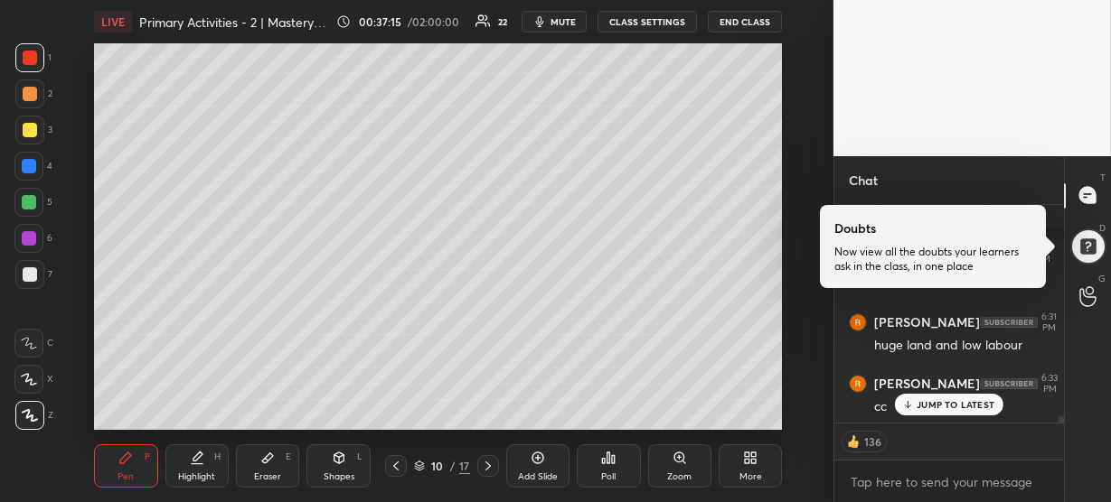
click at [952, 401] on p "JUMP TO LATEST" at bounding box center [955, 404] width 78 height 11
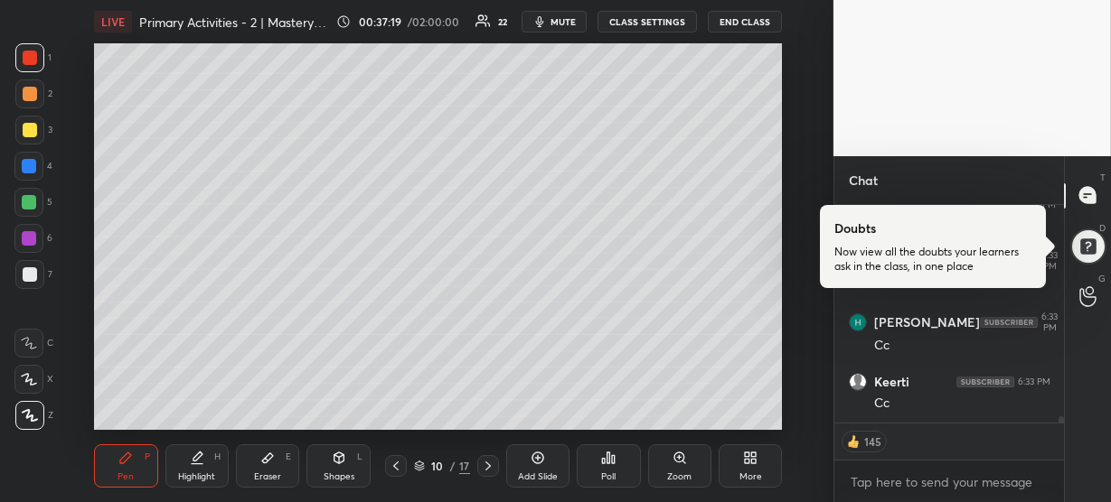
scroll to position [7060, 0]
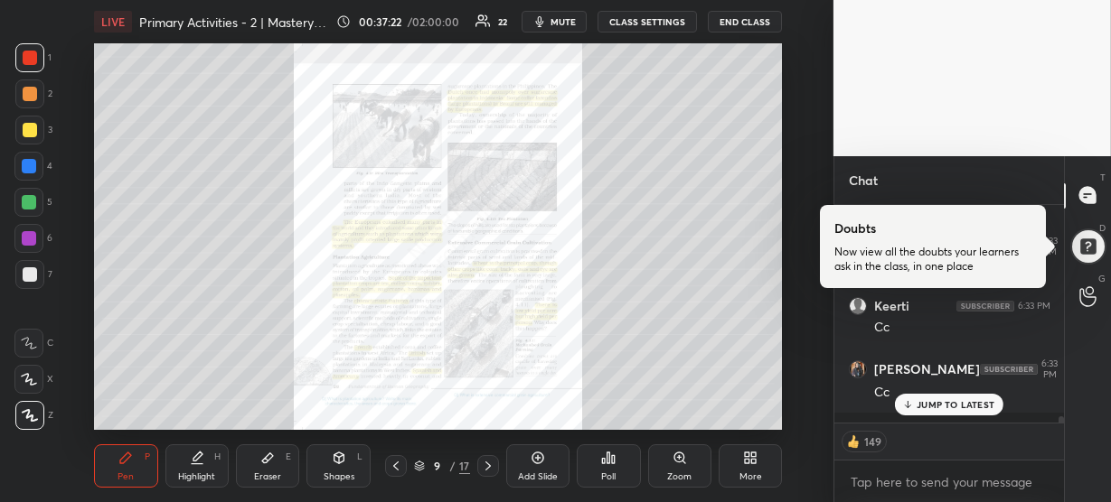
click at [682, 457] on icon at bounding box center [679, 458] width 10 height 10
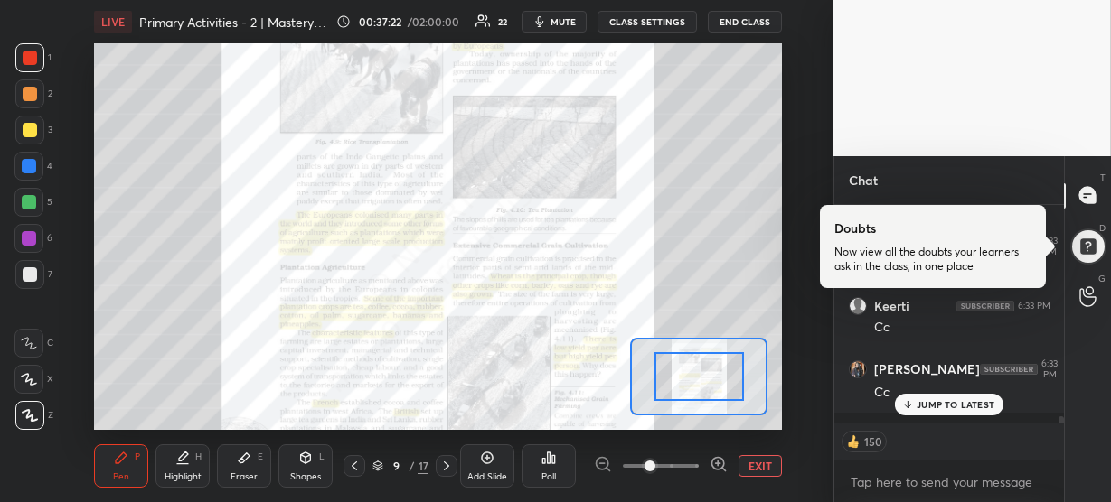
scroll to position [7121, 0]
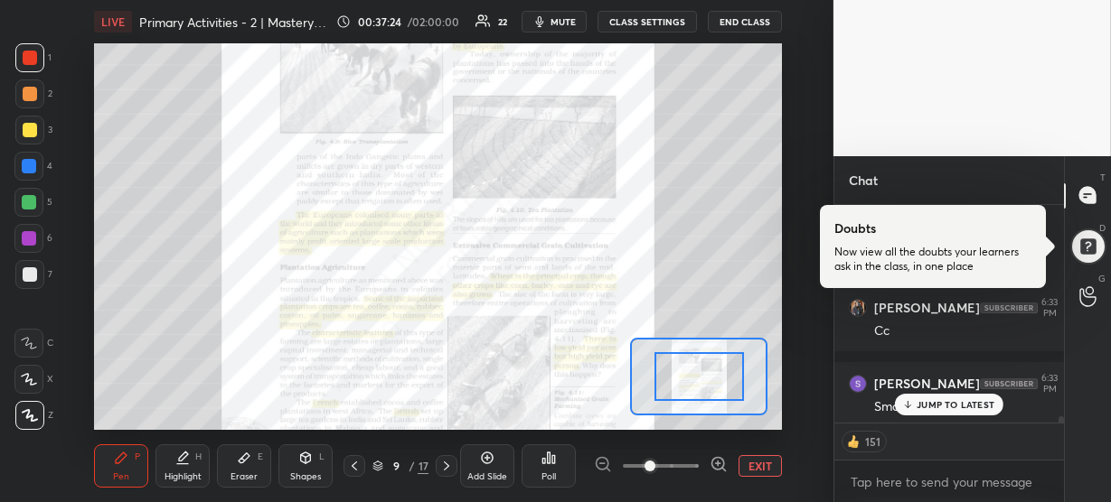
click at [719, 464] on icon at bounding box center [718, 464] width 5 height 0
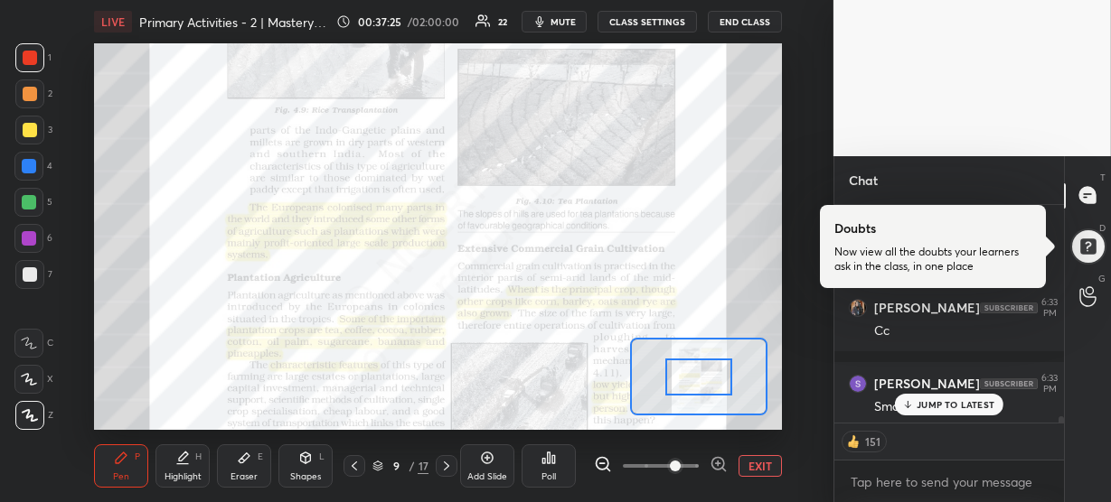
click at [932, 404] on p "JUMP TO LATEST" at bounding box center [955, 404] width 78 height 11
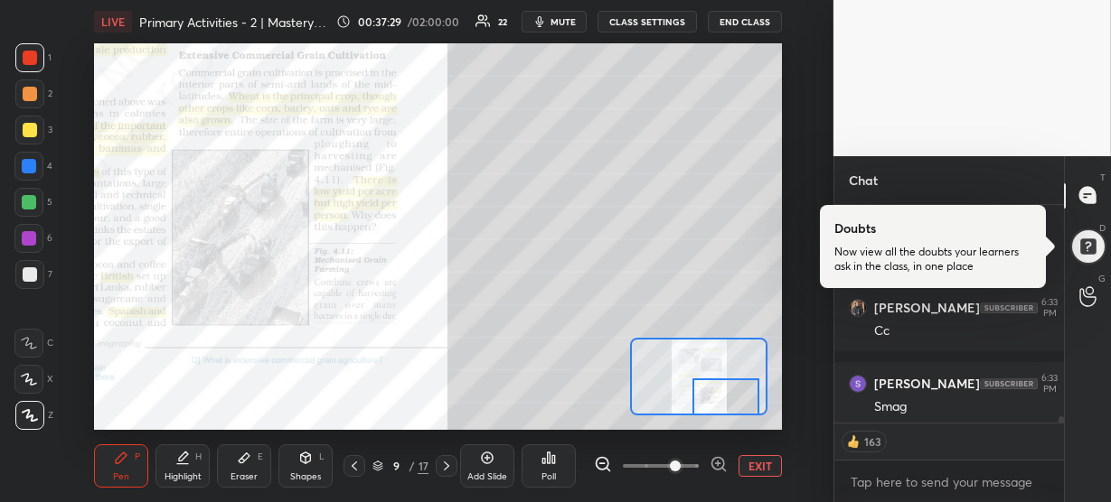
drag, startPoint x: 703, startPoint y: 381, endPoint x: 730, endPoint y: 401, distance: 33.6
click at [730, 401] on div at bounding box center [725, 397] width 67 height 37
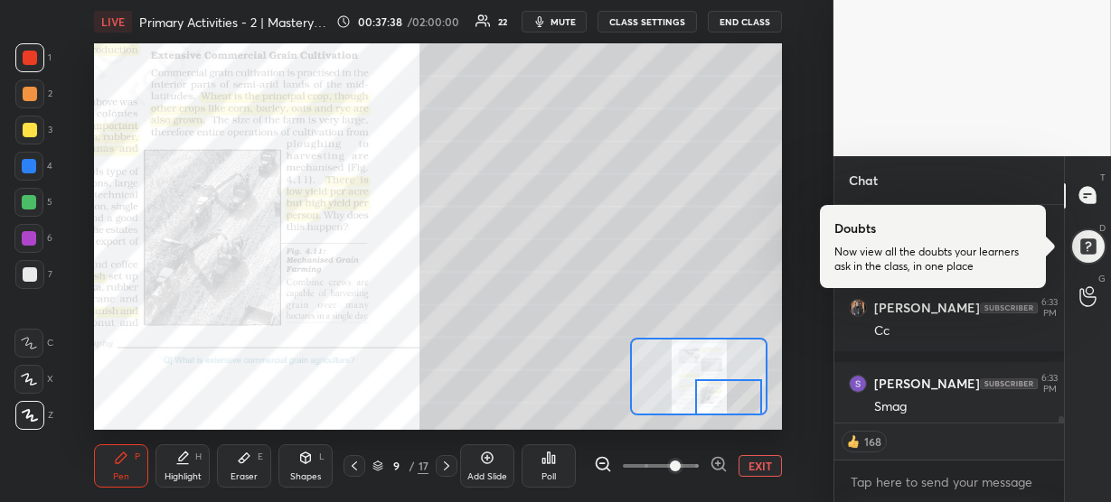
click at [744, 404] on div at bounding box center [728, 398] width 67 height 37
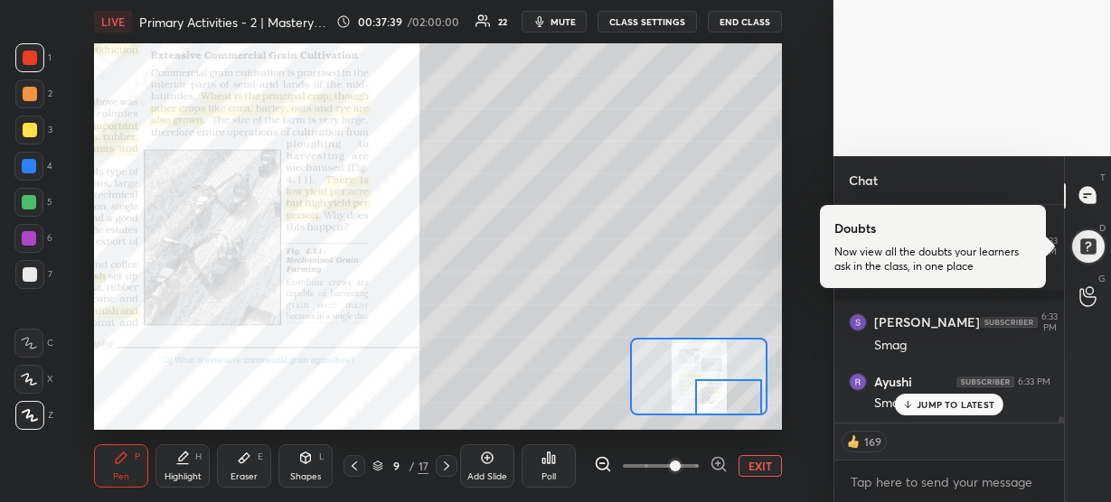
scroll to position [7244, 0]
click at [914, 410] on div "JUMP TO LATEST" at bounding box center [949, 405] width 108 height 22
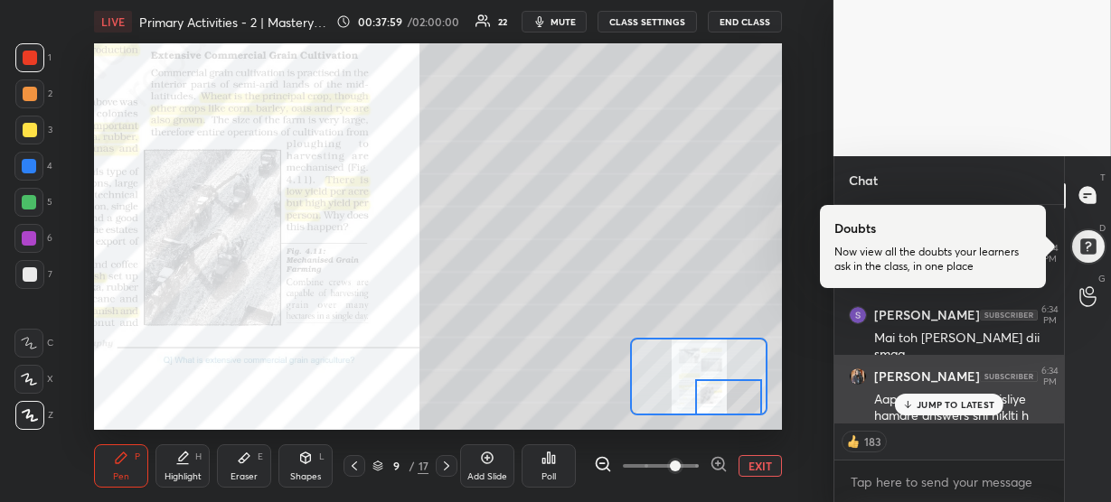
scroll to position [7557, 0]
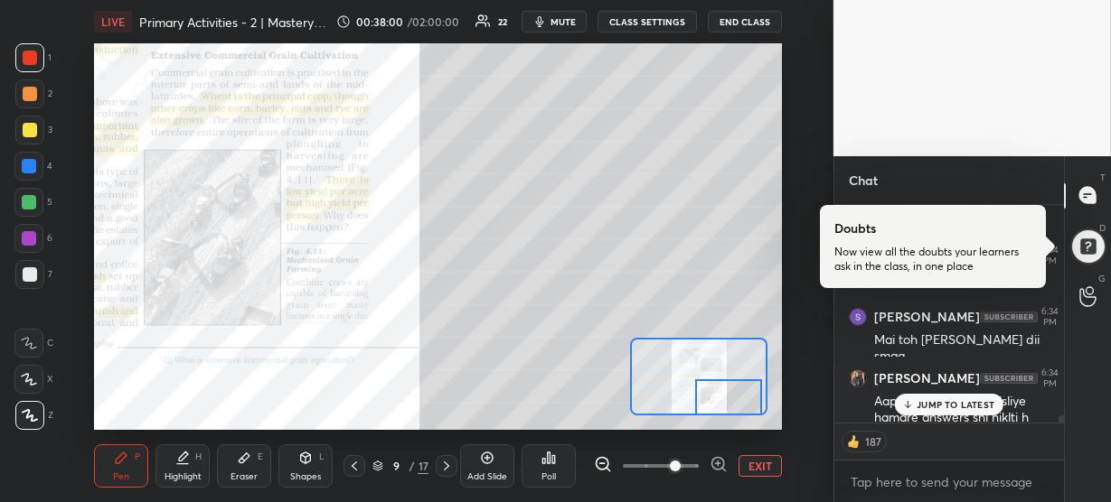
click at [933, 399] on p "JUMP TO LATEST" at bounding box center [955, 404] width 78 height 11
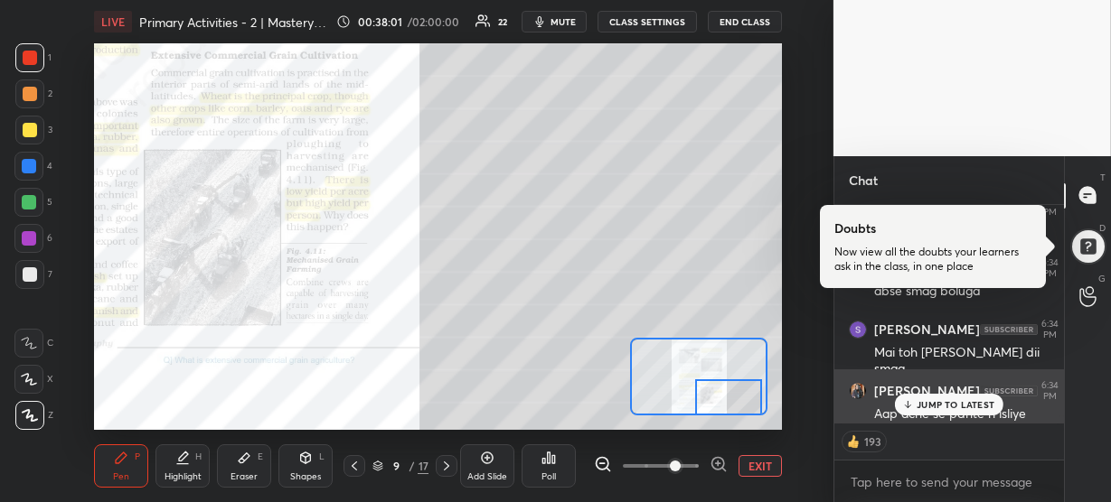
scroll to position [7543, 0]
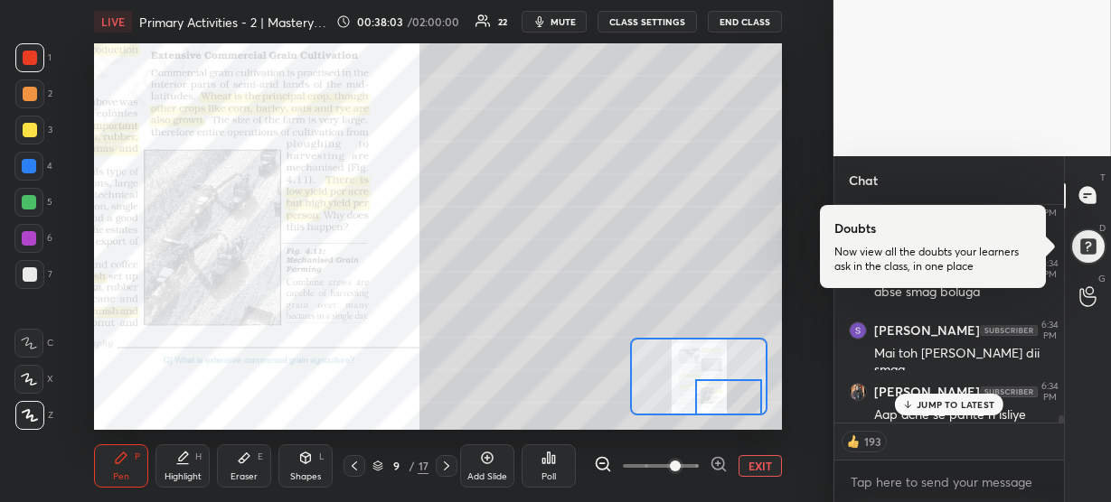
click at [933, 402] on p "JUMP TO LATEST" at bounding box center [955, 404] width 78 height 11
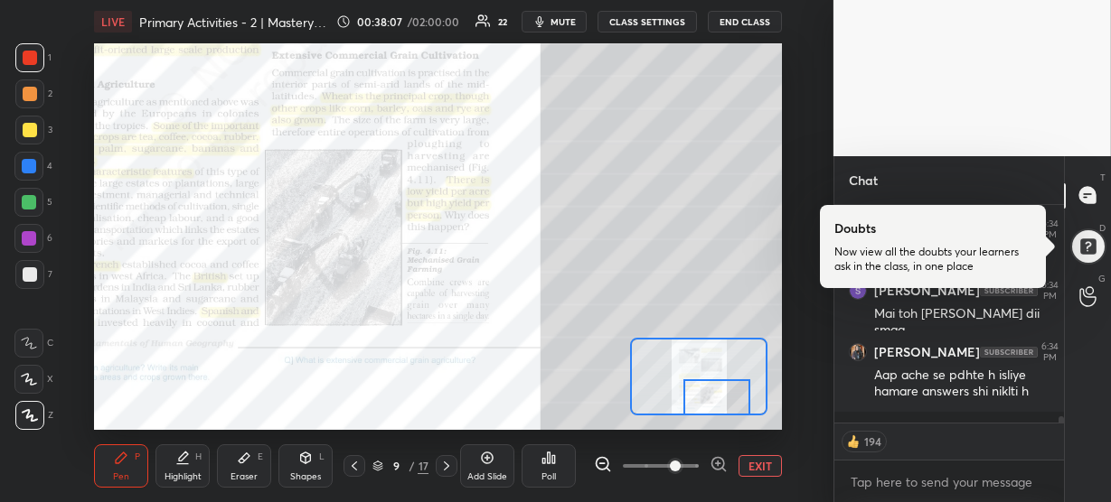
drag, startPoint x: 735, startPoint y: 389, endPoint x: 723, endPoint y: 389, distance: 11.7
click at [723, 389] on div at bounding box center [716, 398] width 67 height 37
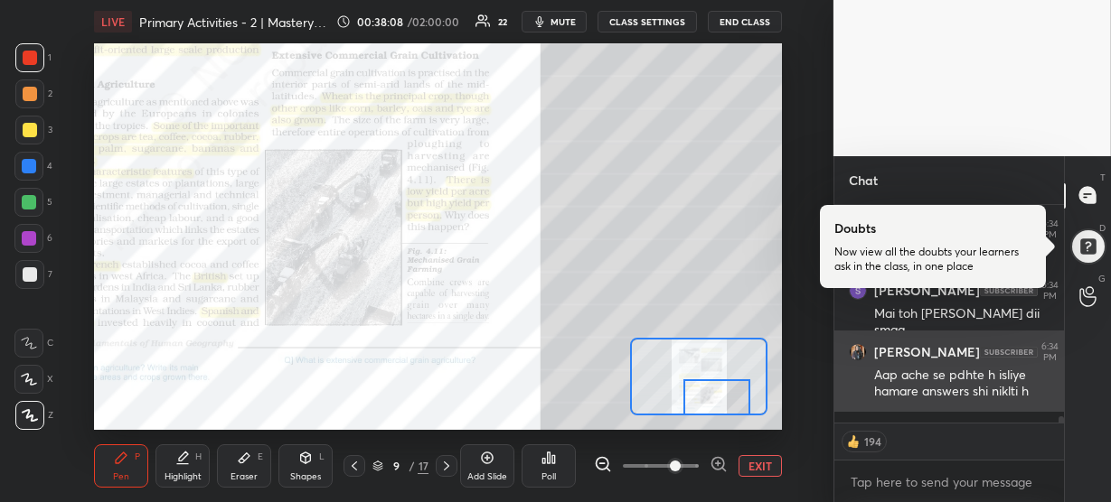
scroll to position [7643, 0]
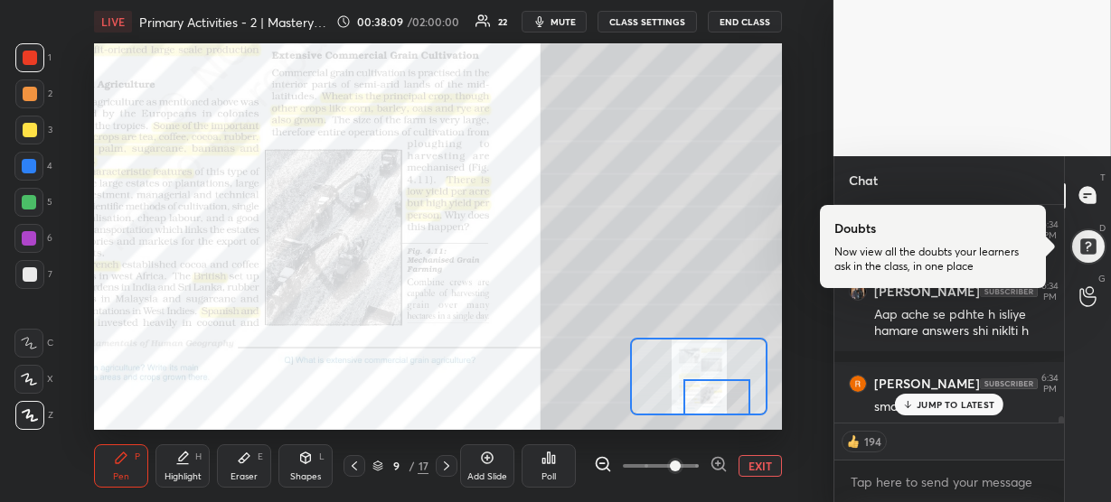
click at [933, 399] on p "JUMP TO LATEST" at bounding box center [955, 404] width 78 height 11
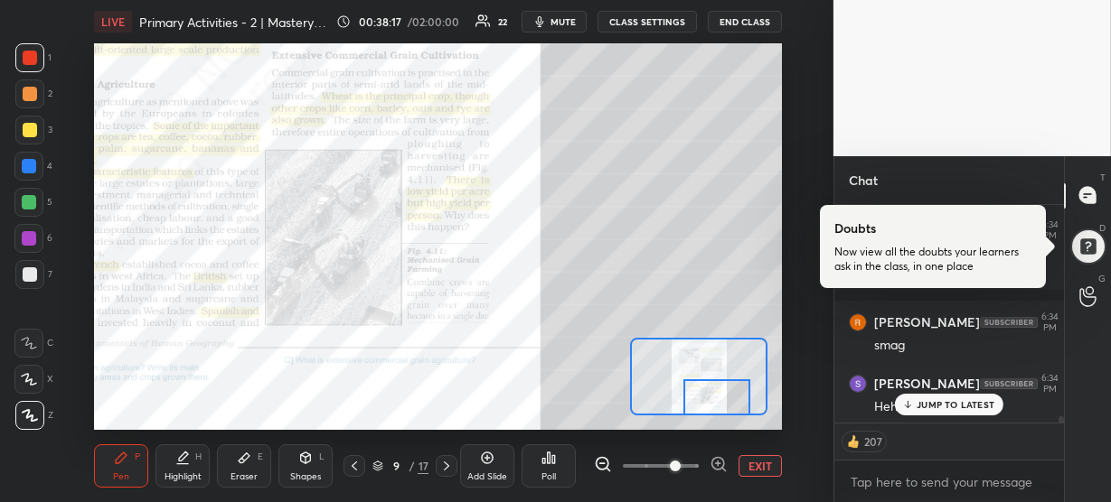
click at [922, 408] on p "JUMP TO LATEST" at bounding box center [955, 404] width 78 height 11
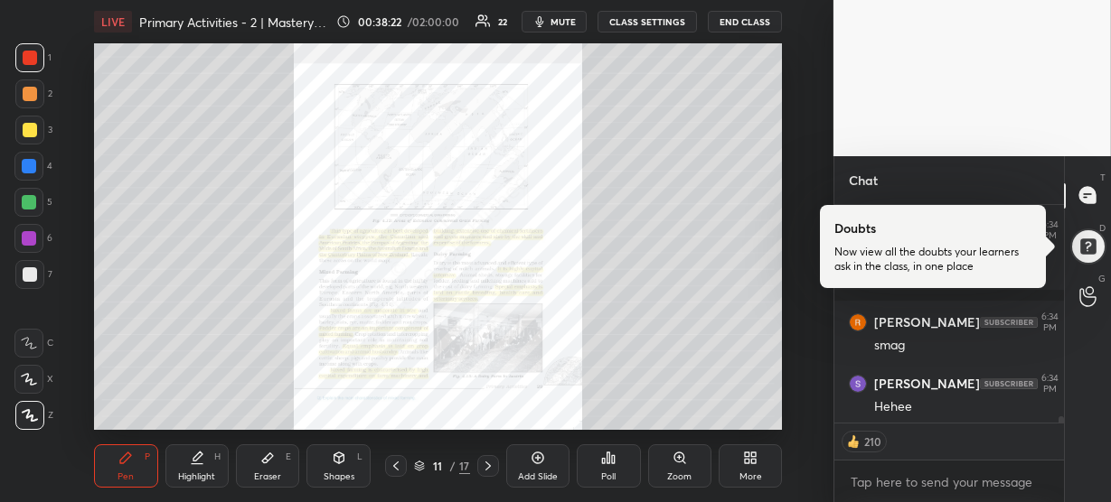
click at [672, 470] on div "Zoom" at bounding box center [679, 466] width 63 height 43
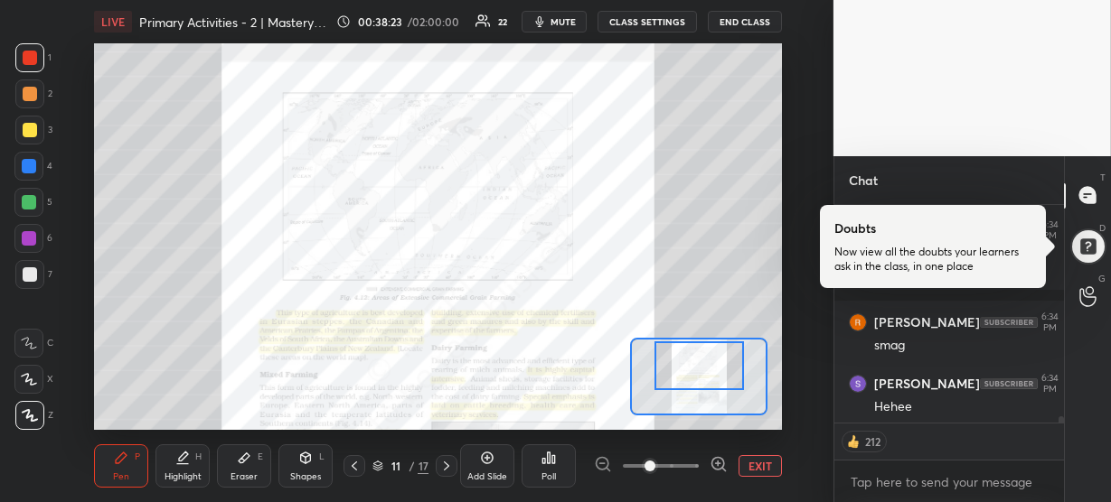
drag, startPoint x: 687, startPoint y: 371, endPoint x: 687, endPoint y: 348, distance: 23.5
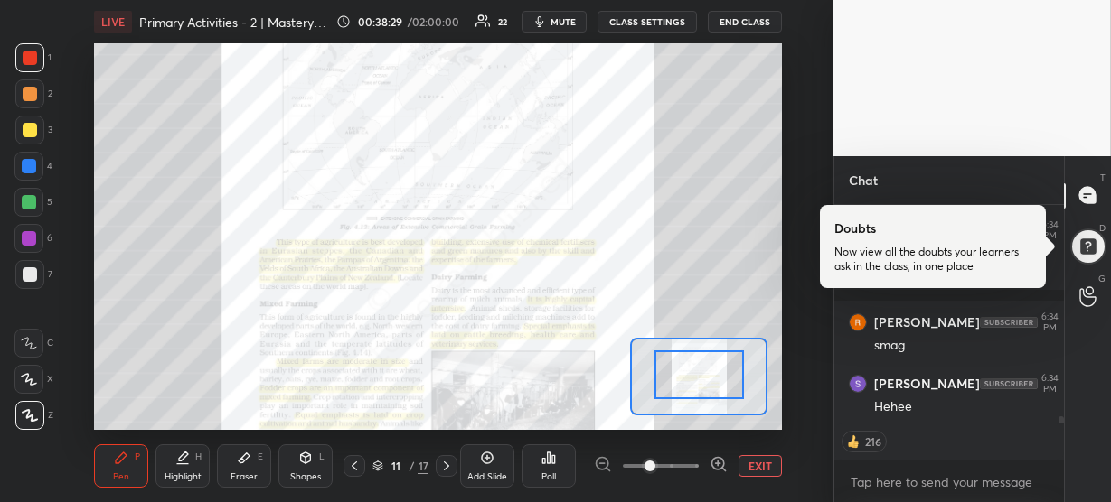
drag, startPoint x: 707, startPoint y: 376, endPoint x: 709, endPoint y: 389, distance: 13.8
click at [709, 389] on div at bounding box center [698, 375] width 89 height 49
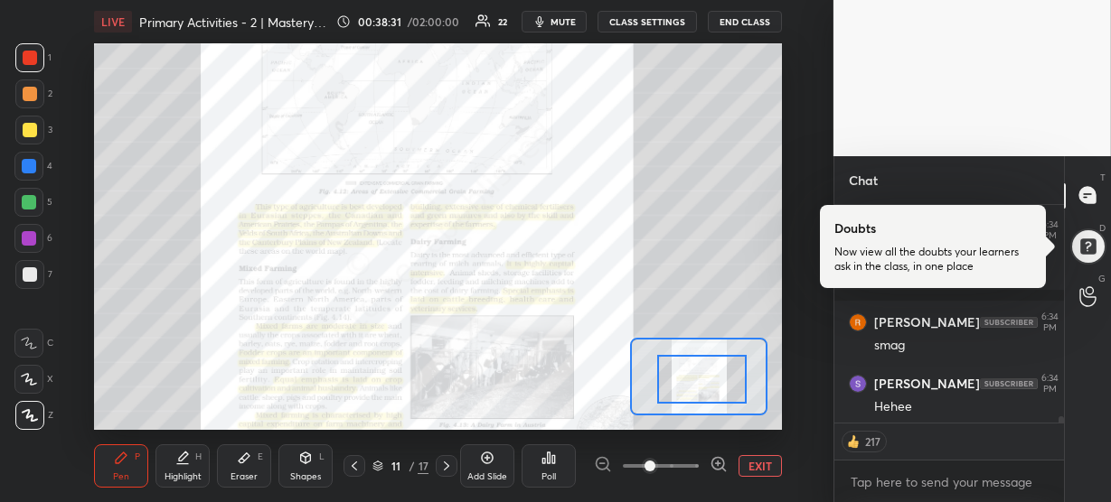
click at [718, 464] on icon at bounding box center [718, 464] width 5 height 0
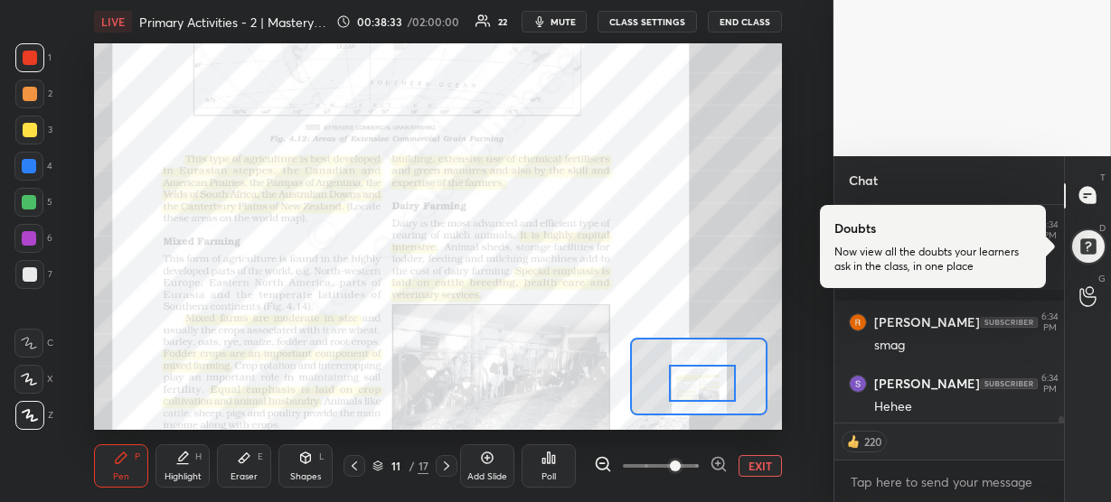
click at [698, 387] on div at bounding box center [702, 383] width 67 height 37
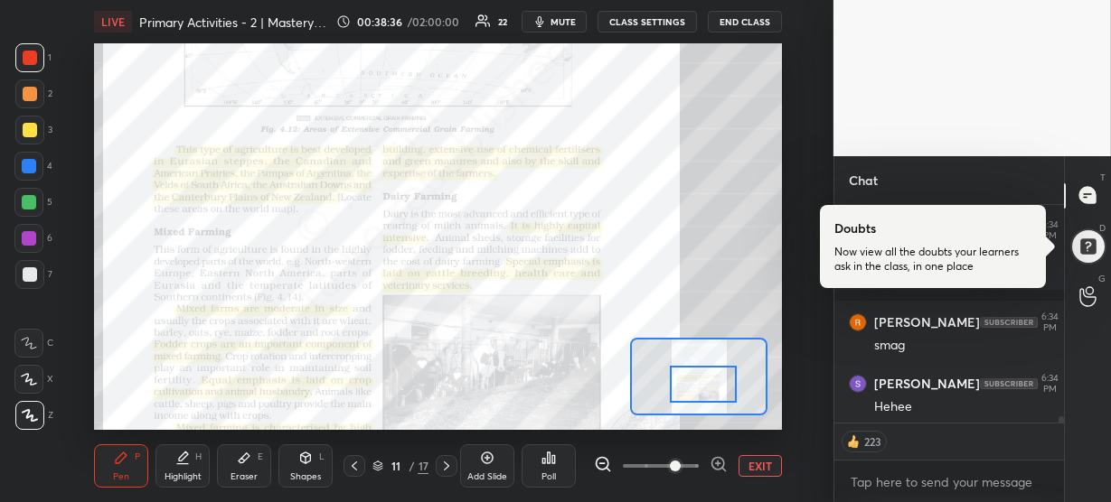
scroll to position [7783, 0]
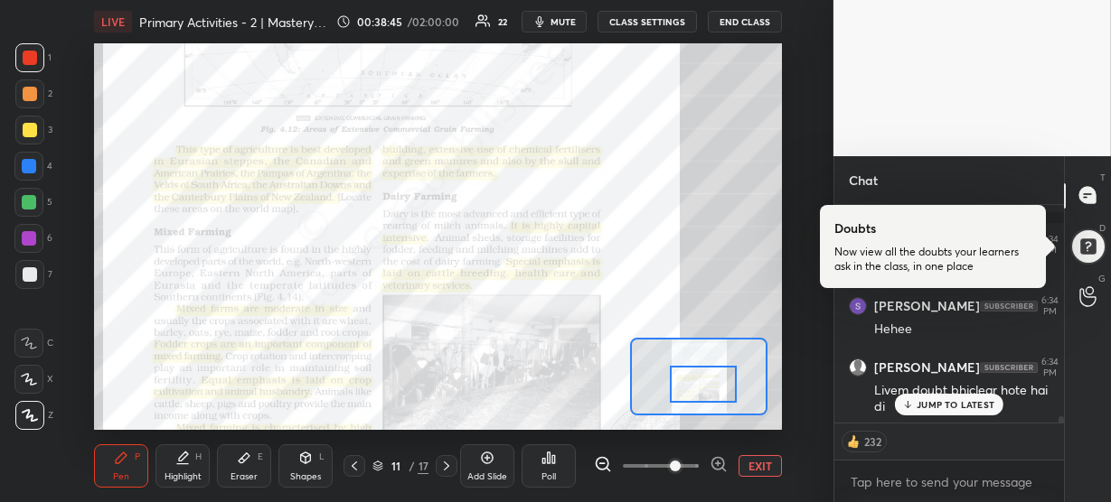
click at [940, 410] on div "JUMP TO LATEST" at bounding box center [949, 405] width 108 height 22
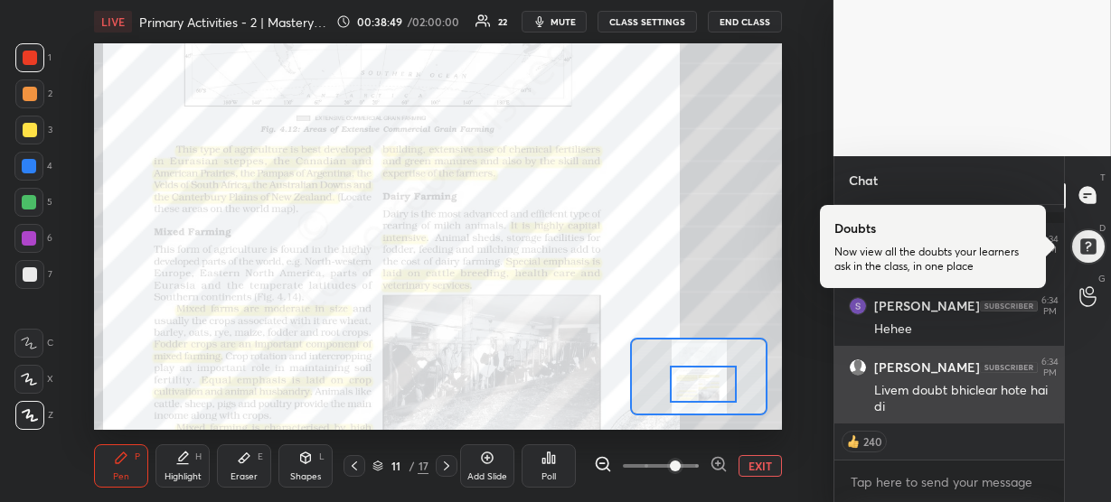
scroll to position [7907, 0]
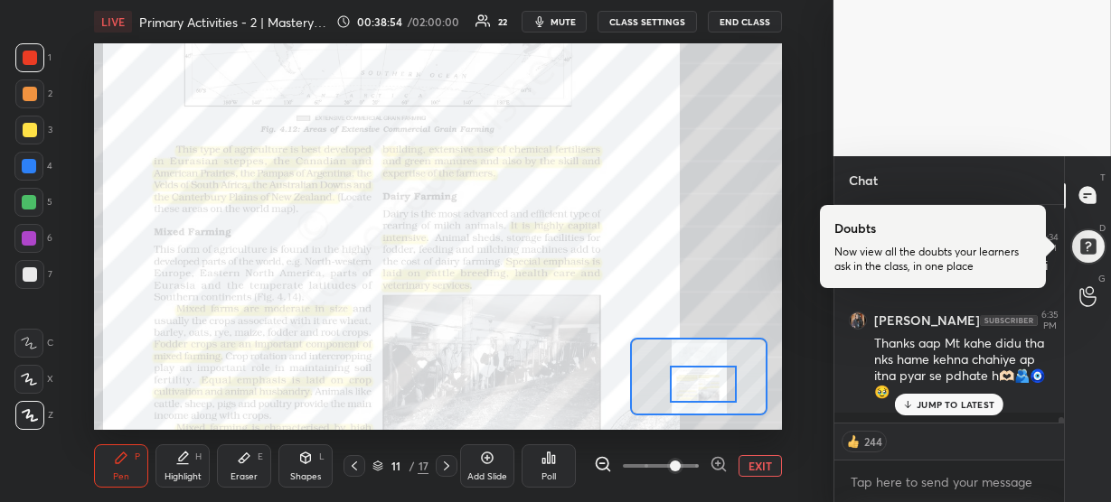
click at [954, 404] on p "JUMP TO LATEST" at bounding box center [955, 404] width 78 height 11
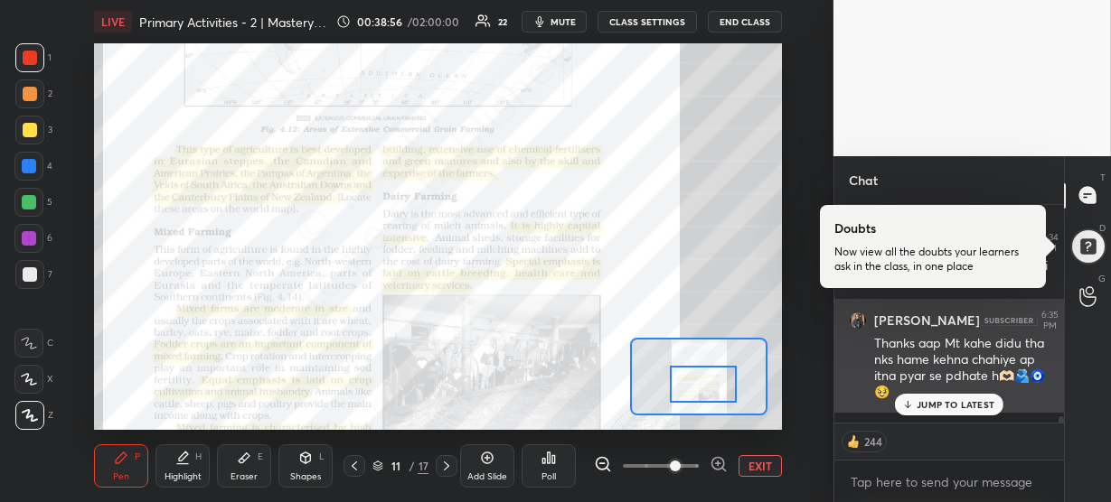
scroll to position [7901, 0]
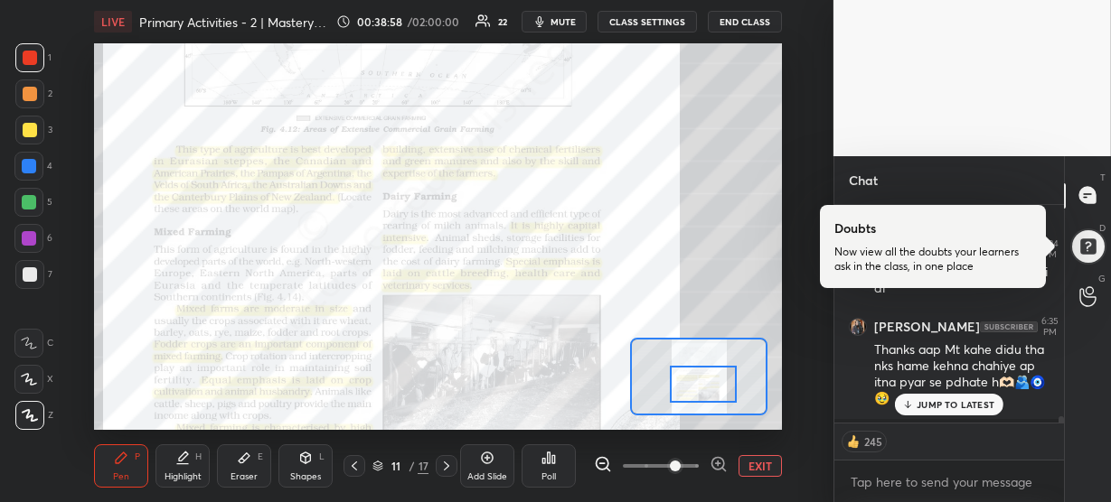
click at [940, 407] on p "JUMP TO LATEST" at bounding box center [955, 404] width 78 height 11
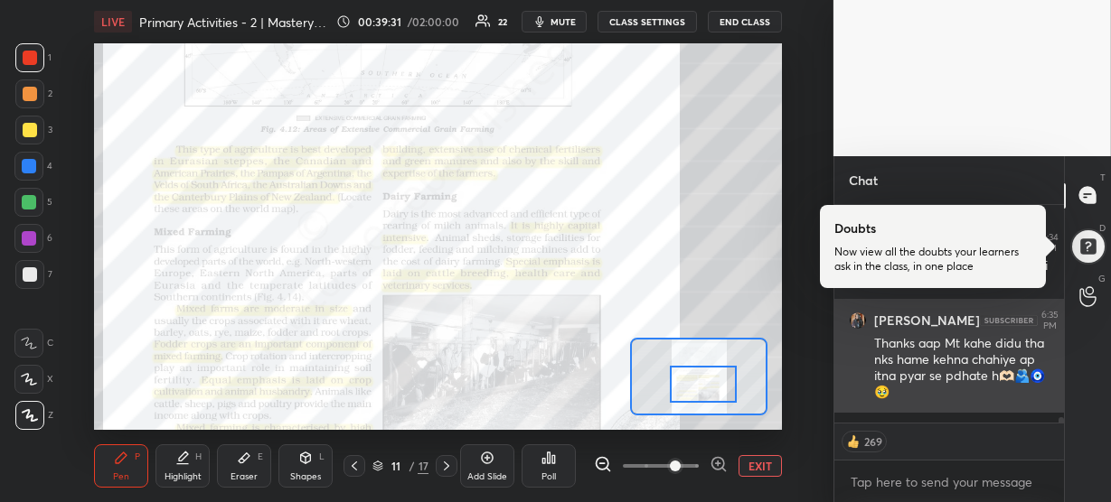
scroll to position [7969, 0]
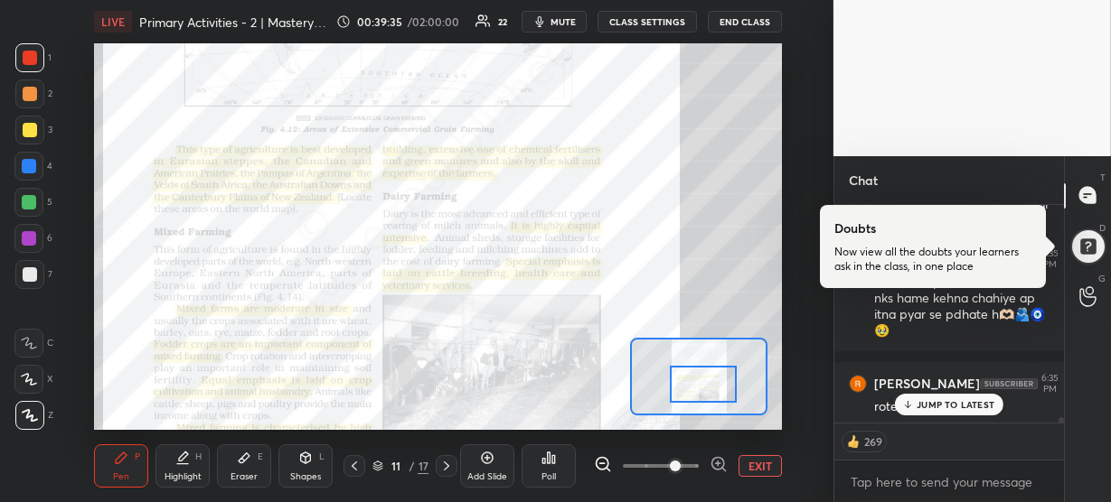
click at [933, 402] on p "JUMP TO LATEST" at bounding box center [955, 404] width 78 height 11
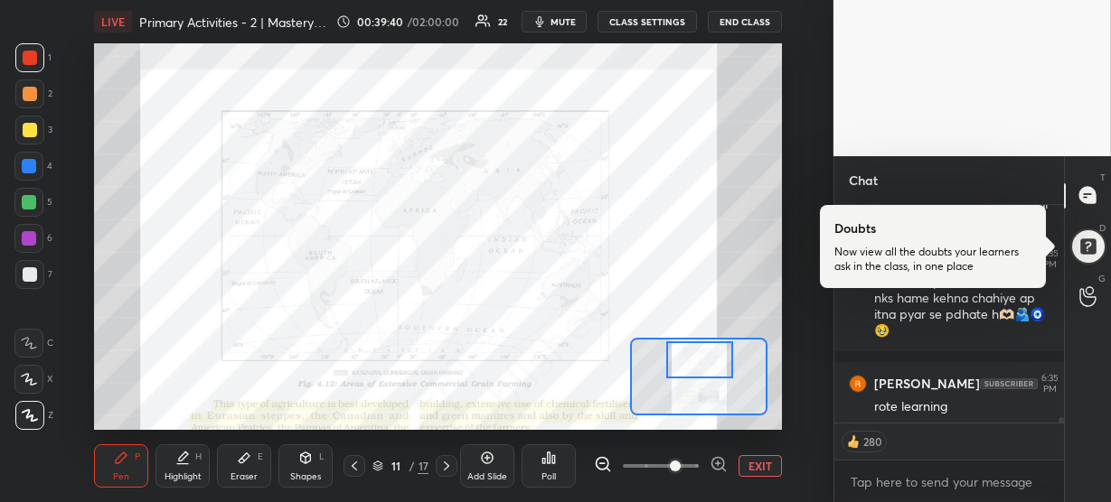
drag, startPoint x: 712, startPoint y: 383, endPoint x: 709, endPoint y: 360, distance: 23.7
click at [709, 360] on div at bounding box center [699, 360] width 67 height 37
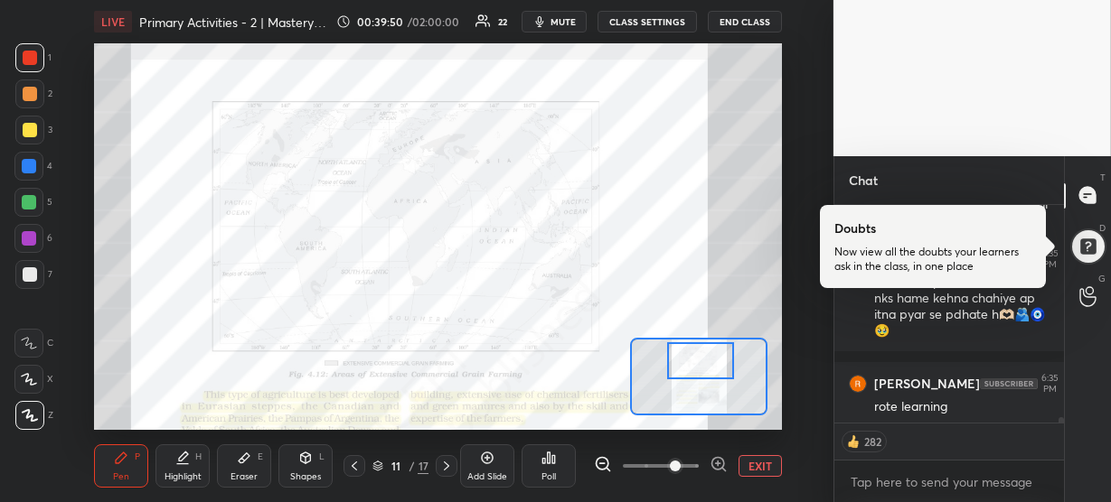
scroll to position [7933, 0]
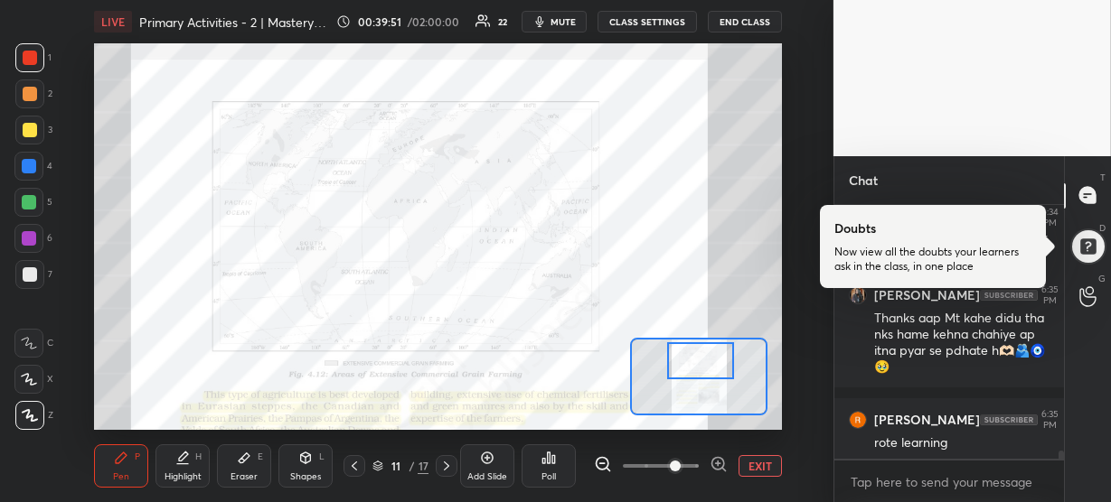
click at [33, 170] on div at bounding box center [29, 166] width 14 height 14
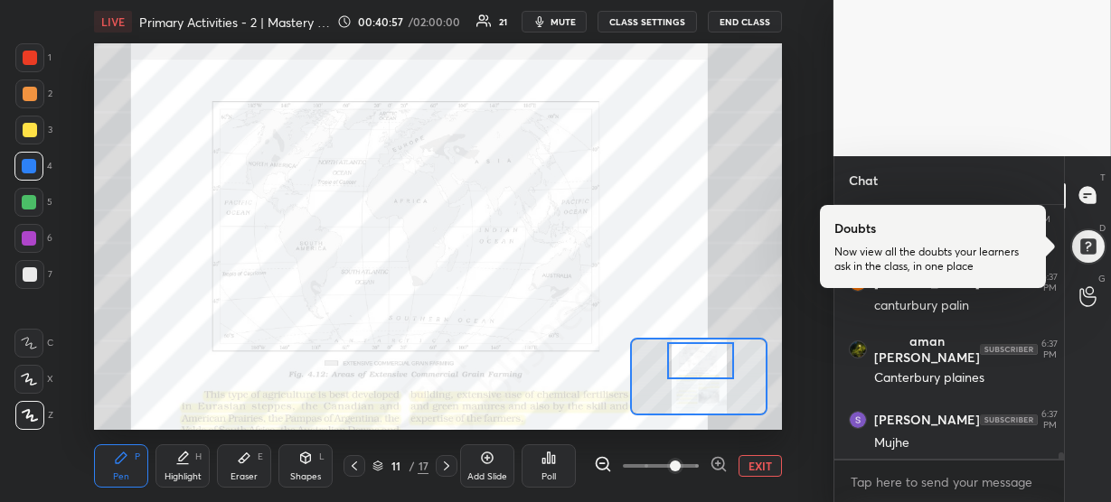
scroll to position [10095, 0]
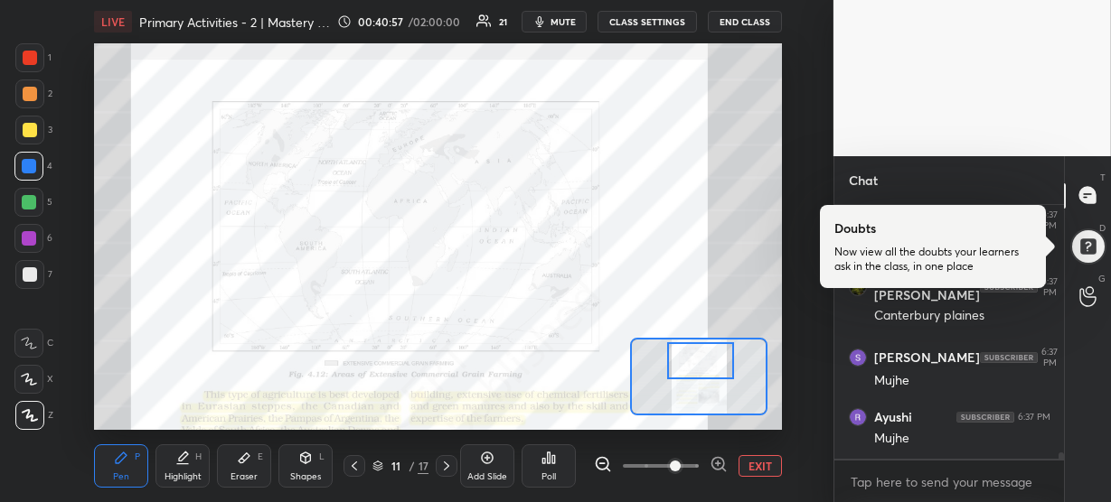
click at [955, 442] on div "[PERSON_NAME] 6:36 PM Canterbury [PERSON_NAME] 6:37 PM canturbury palin aman [P…" at bounding box center [949, 332] width 230 height 254
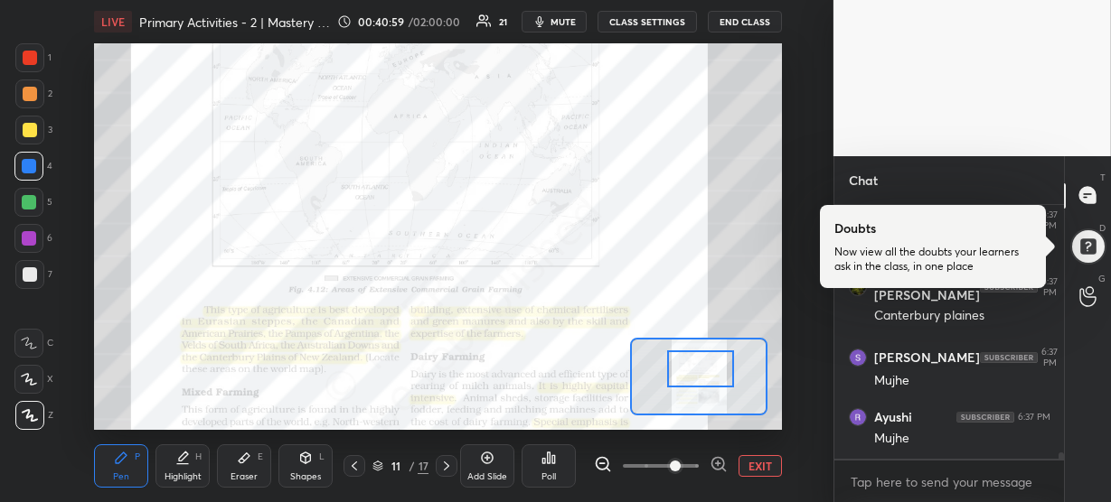
scroll to position [10171, 0]
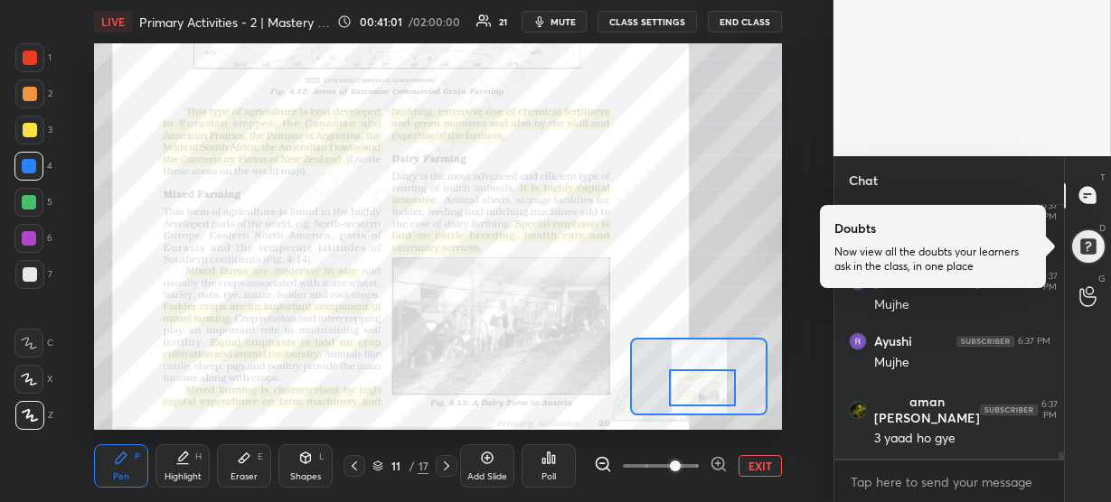
drag, startPoint x: 712, startPoint y: 364, endPoint x: 714, endPoint y: 391, distance: 27.2
click at [714, 391] on div at bounding box center [702, 388] width 67 height 37
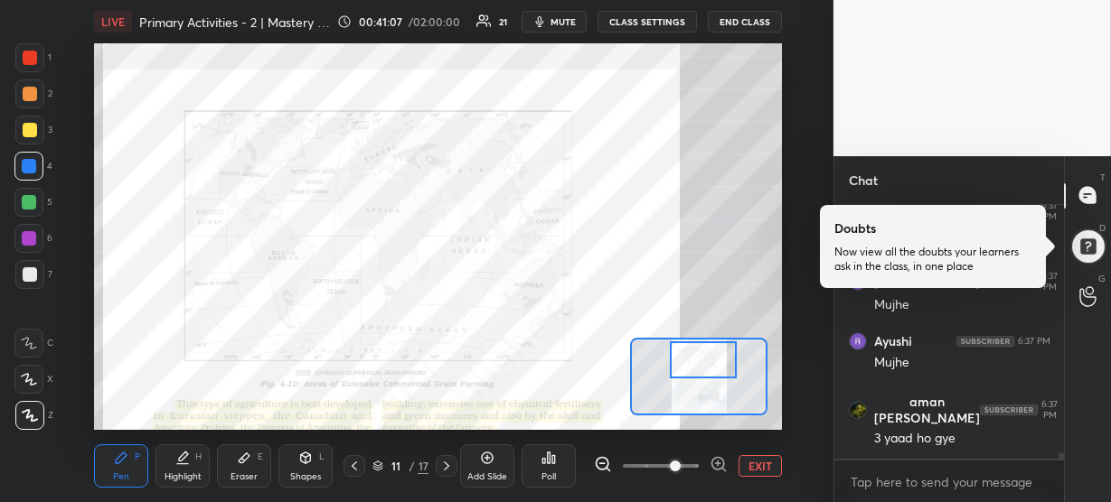
scroll to position [10231, 0]
drag, startPoint x: 713, startPoint y: 391, endPoint x: 714, endPoint y: 364, distance: 27.1
click at [714, 364] on div at bounding box center [703, 360] width 67 height 37
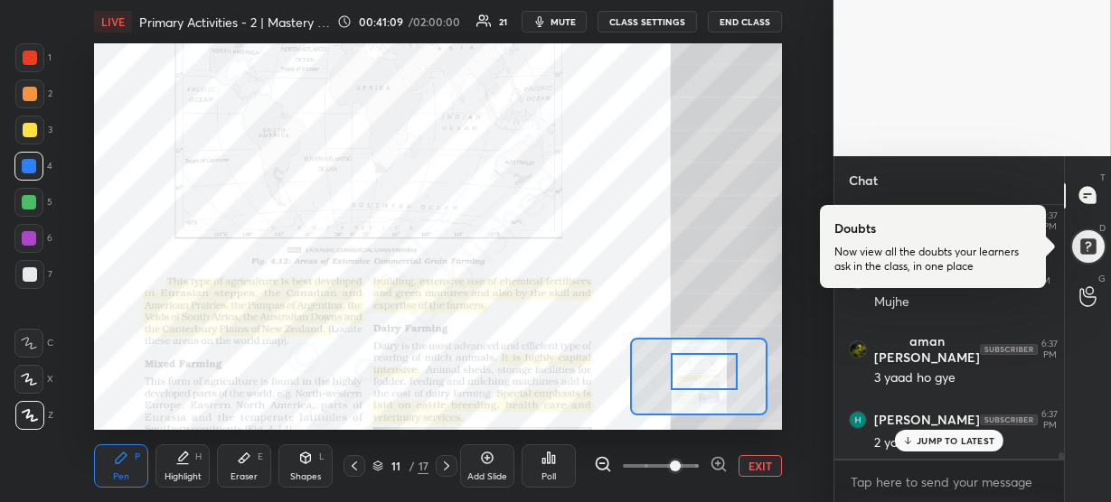
scroll to position [10293, 0]
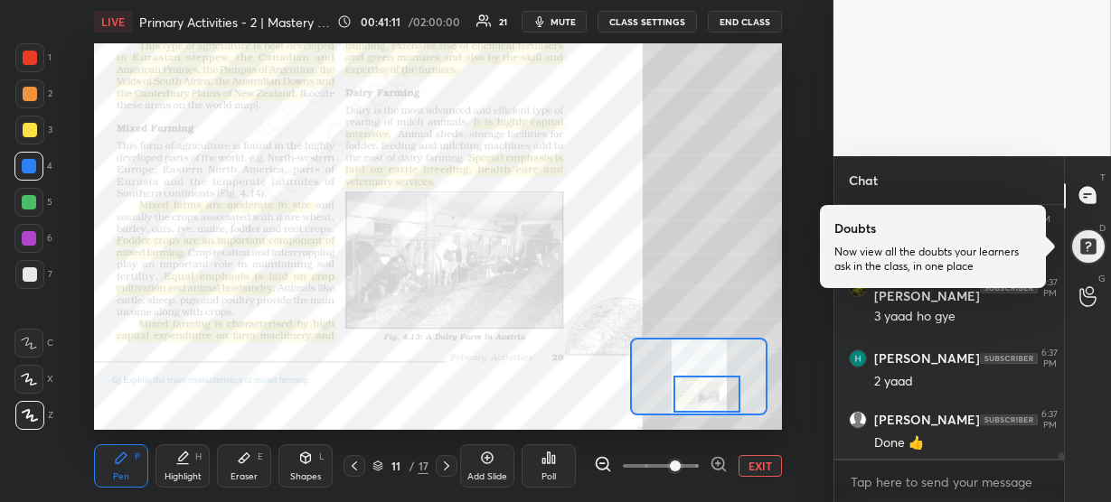
drag, startPoint x: 714, startPoint y: 364, endPoint x: 718, endPoint y: 398, distance: 33.6
click at [718, 398] on div at bounding box center [706, 394] width 67 height 37
click at [719, 459] on icon at bounding box center [718, 464] width 18 height 18
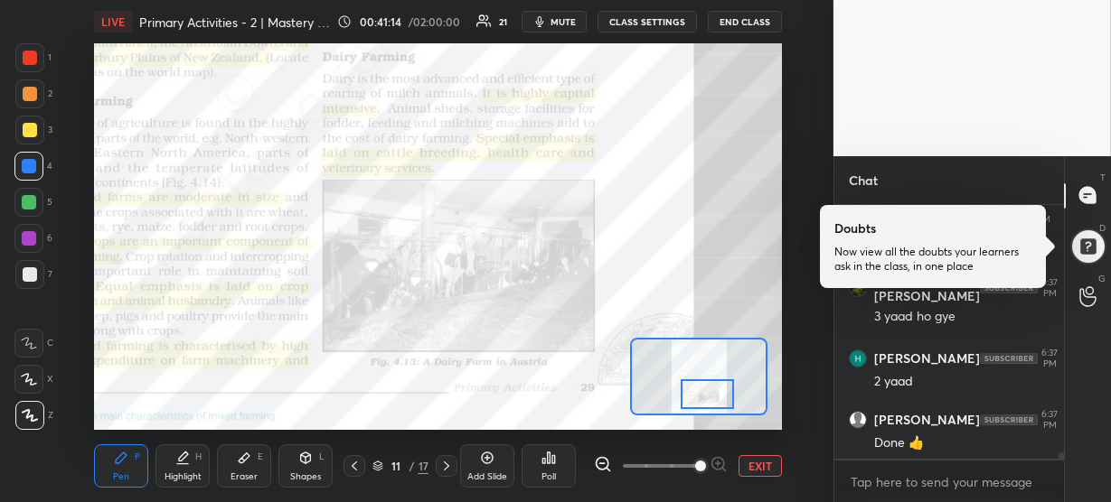
scroll to position [10355, 0]
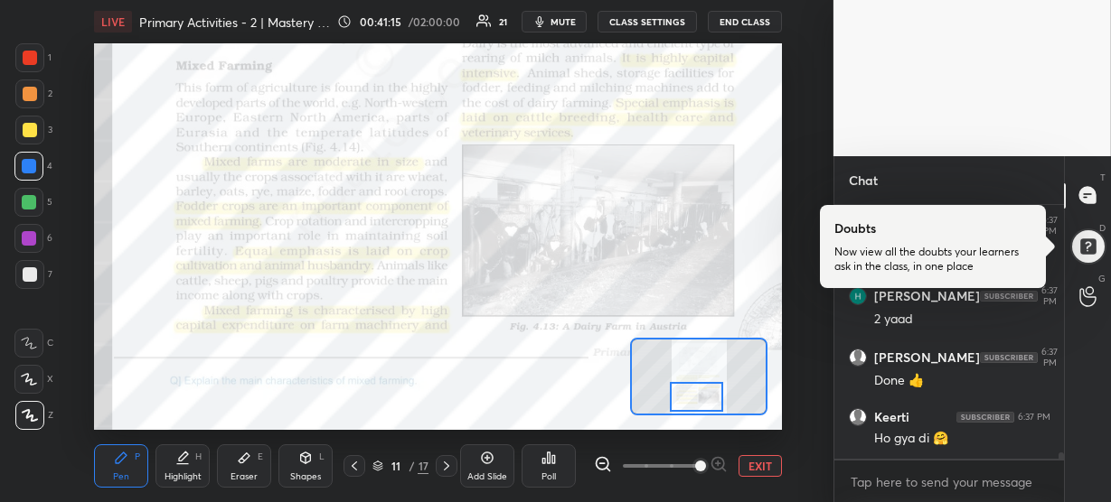
drag, startPoint x: 701, startPoint y: 402, endPoint x: 690, endPoint y: 405, distance: 11.2
click at [690, 405] on div at bounding box center [696, 397] width 53 height 30
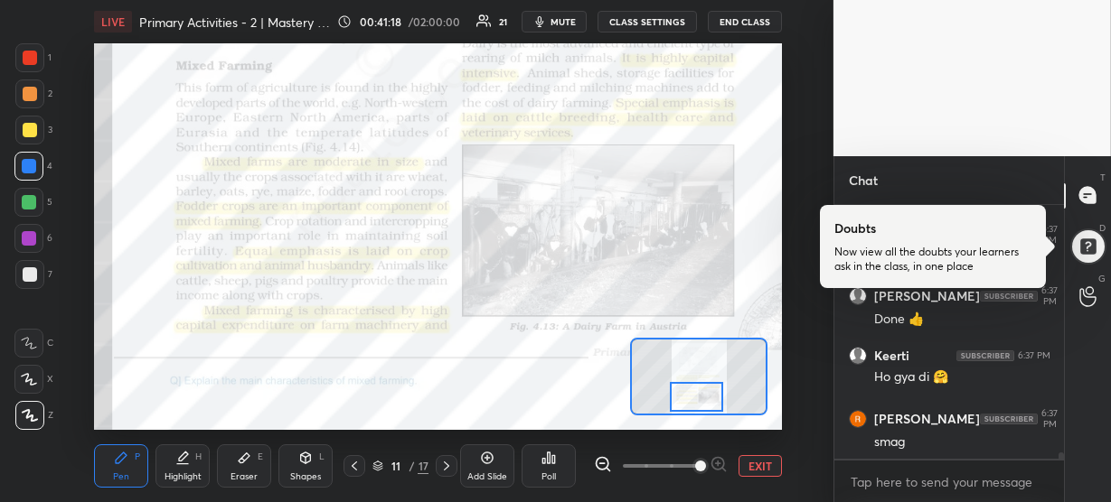
click at [19, 59] on div at bounding box center [29, 57] width 29 height 29
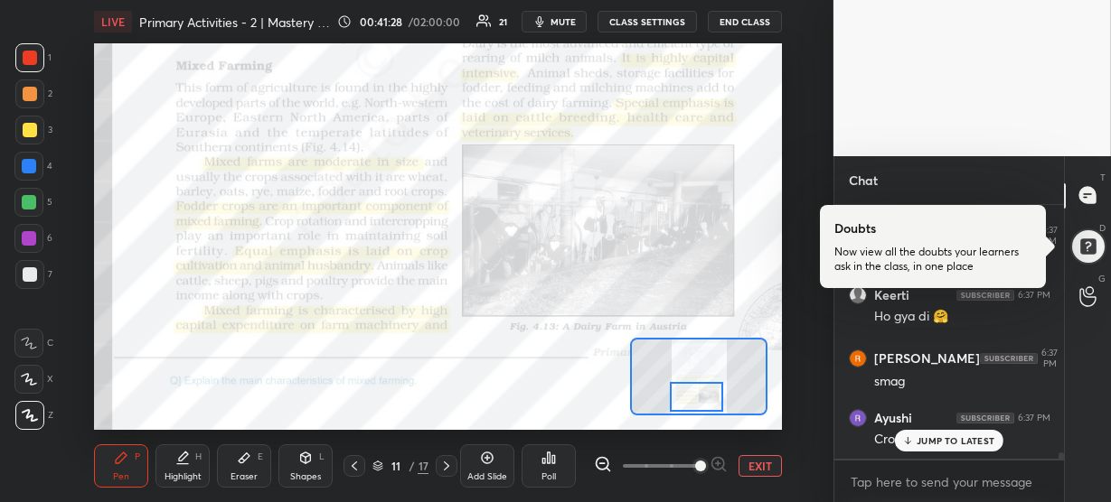
click at [923, 444] on p "JUMP TO LATEST" at bounding box center [955, 441] width 78 height 11
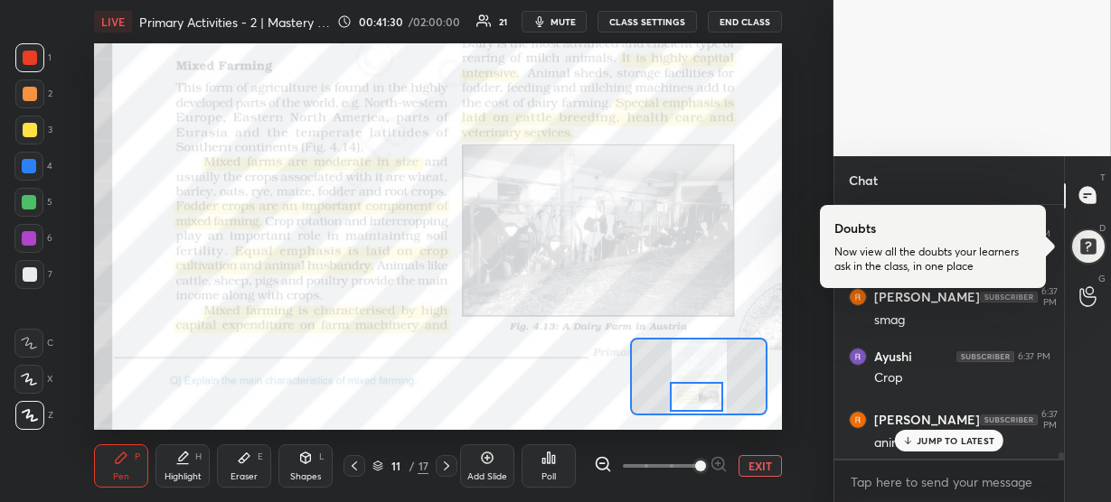
click at [930, 443] on p "JUMP TO LATEST" at bounding box center [955, 441] width 78 height 11
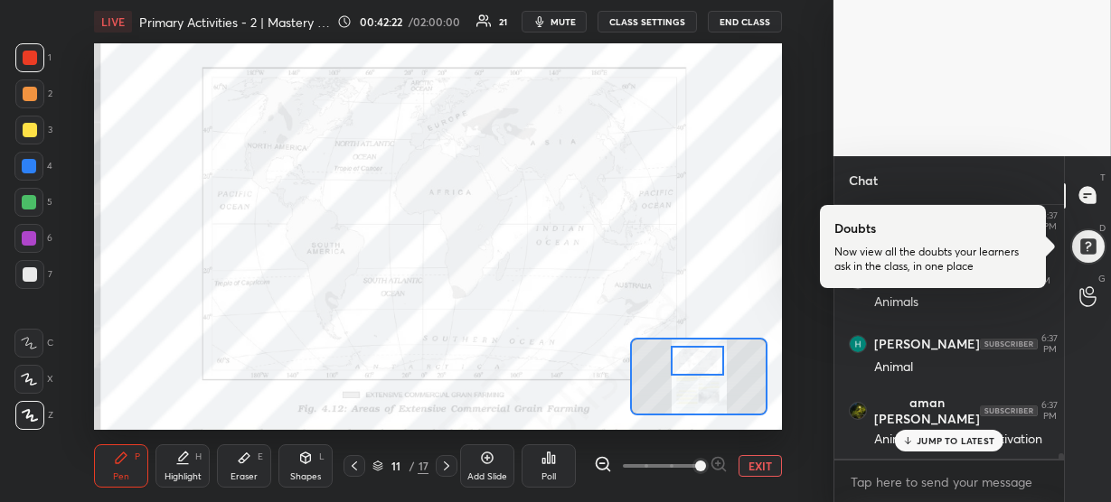
drag, startPoint x: 703, startPoint y: 395, endPoint x: 704, endPoint y: 359, distance: 36.2
click at [704, 359] on div at bounding box center [697, 361] width 53 height 30
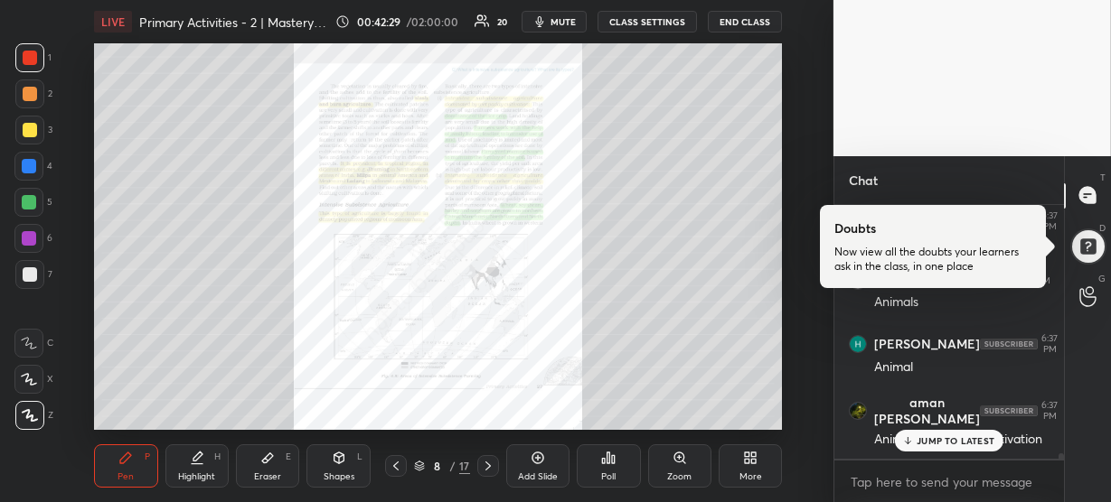
click at [694, 466] on div "Zoom" at bounding box center [679, 466] width 63 height 43
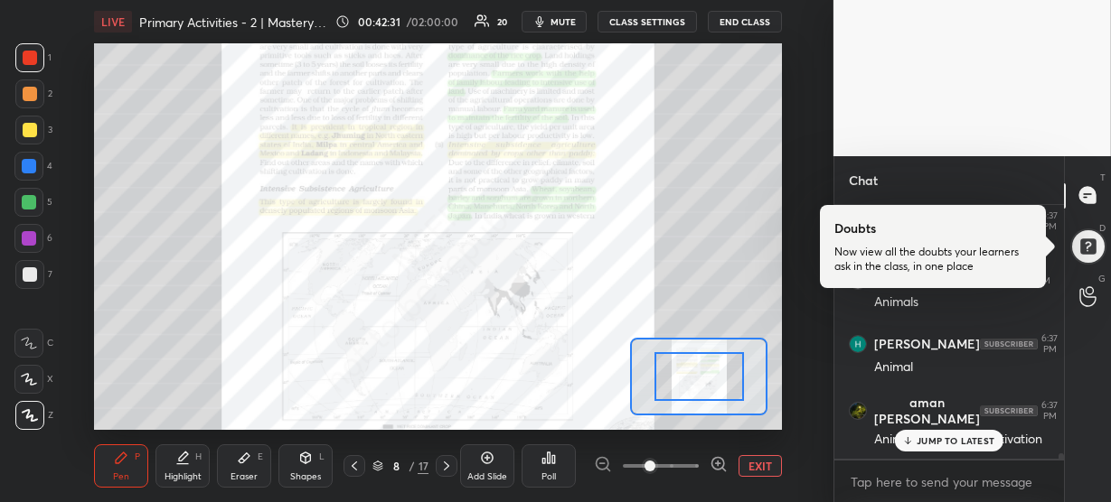
click at [715, 468] on icon at bounding box center [718, 464] width 12 height 12
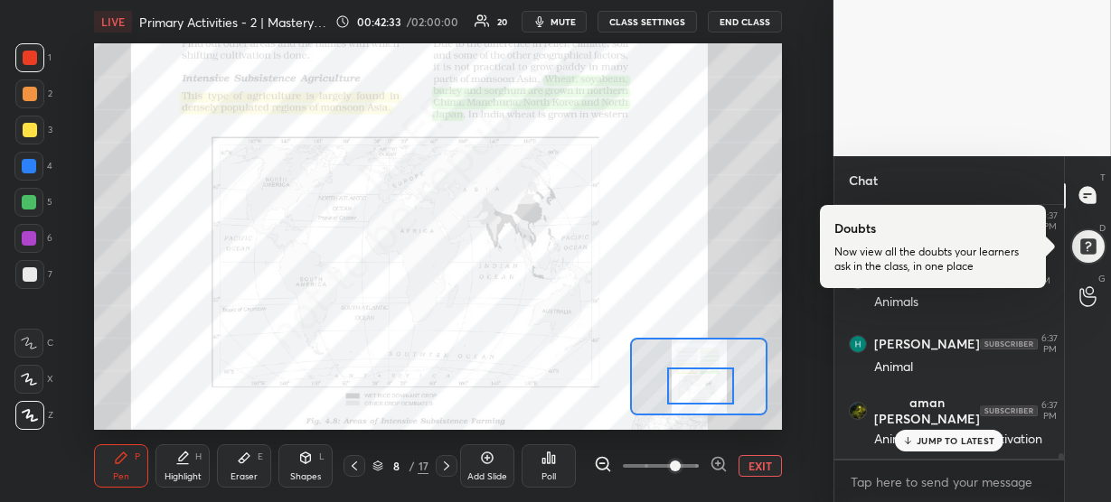
drag, startPoint x: 709, startPoint y: 372, endPoint x: 711, endPoint y: 381, distance: 9.2
click at [711, 381] on div at bounding box center [700, 386] width 67 height 37
click at [718, 460] on icon at bounding box center [718, 464] width 18 height 18
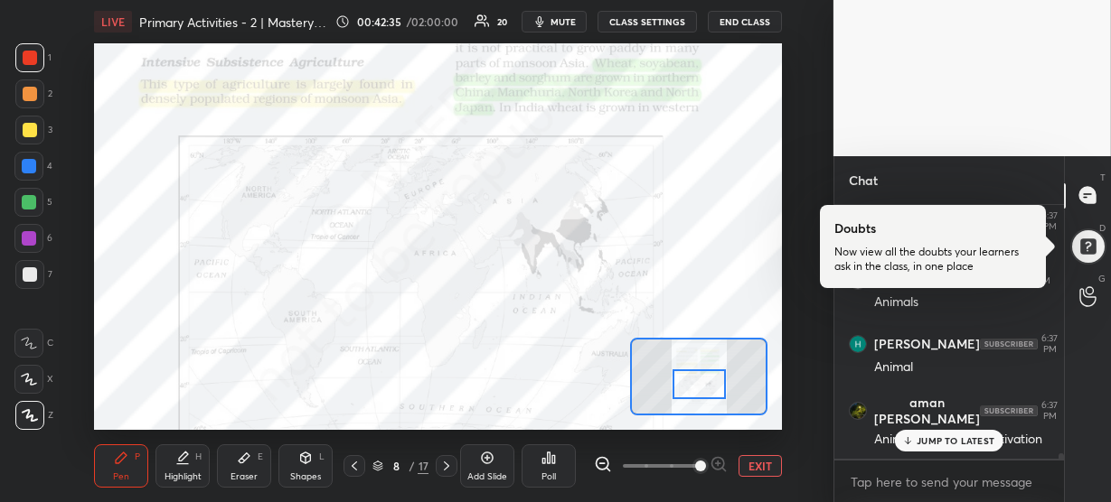
click at [696, 379] on div at bounding box center [698, 385] width 53 height 30
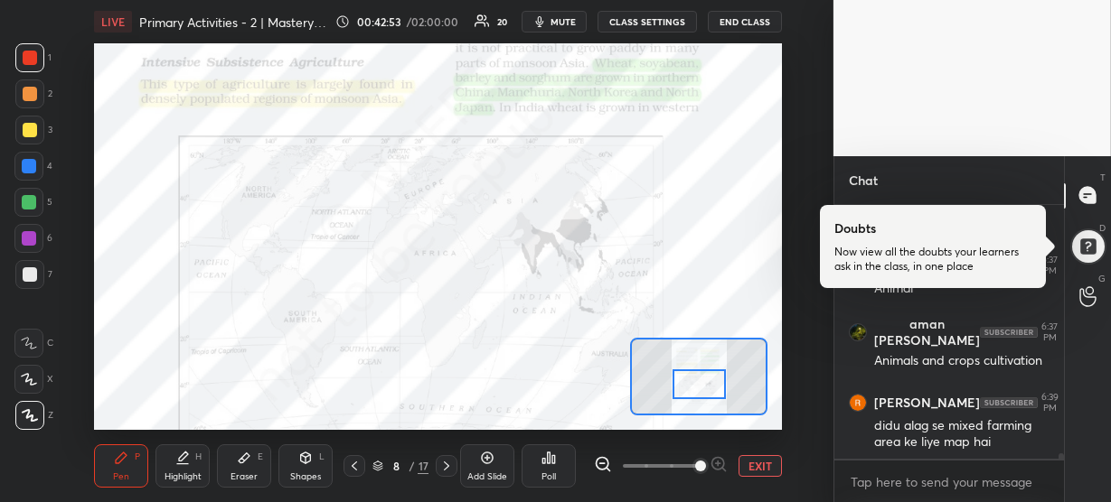
scroll to position [10878, 0]
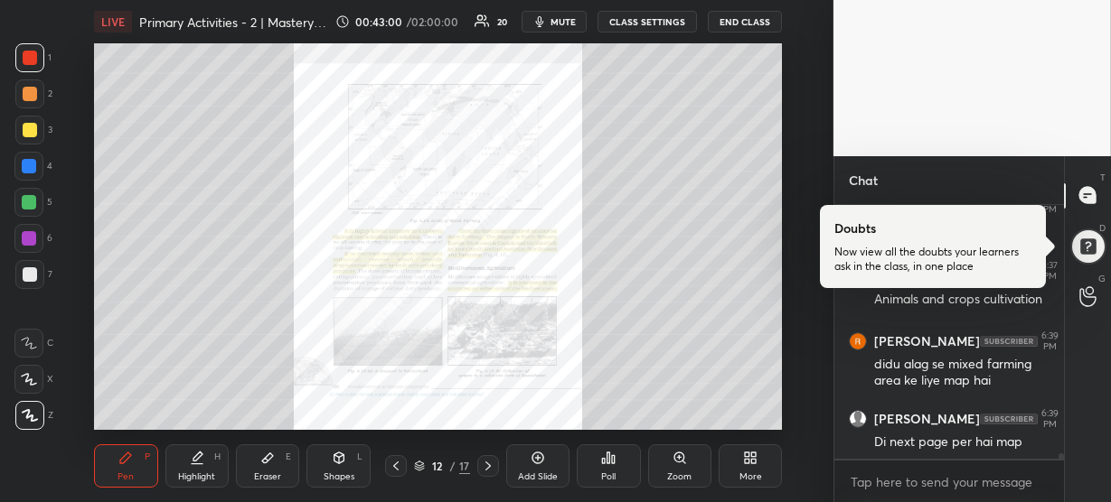
click at [665, 457] on div "Zoom" at bounding box center [679, 466] width 63 height 43
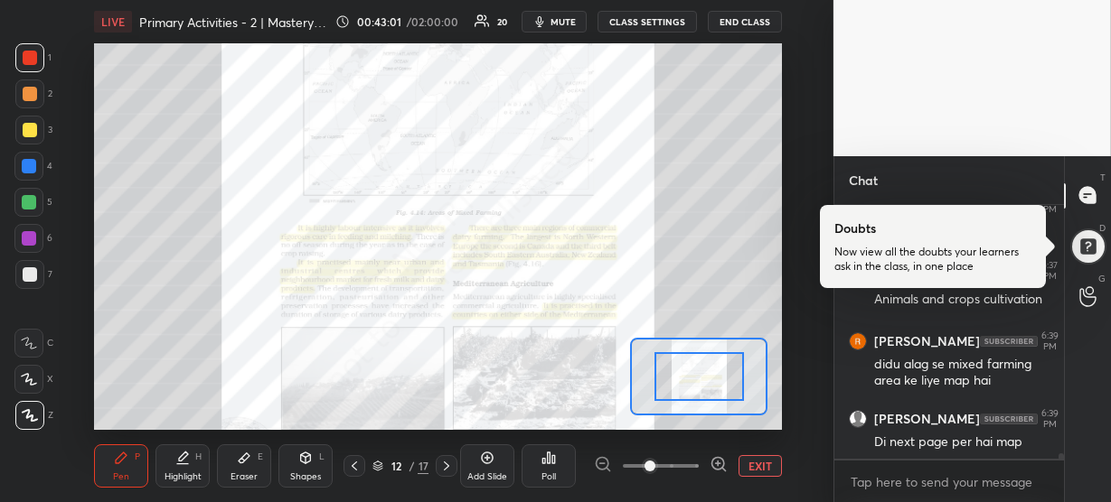
click at [716, 456] on icon at bounding box center [718, 464] width 18 height 18
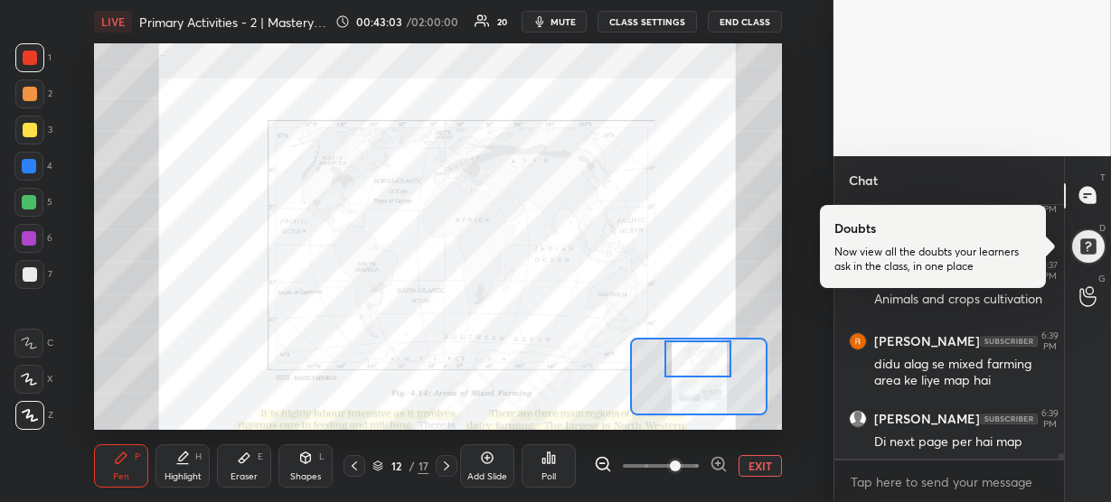
drag, startPoint x: 700, startPoint y: 382, endPoint x: 699, endPoint y: 364, distance: 18.2
click at [699, 364] on div at bounding box center [697, 359] width 67 height 37
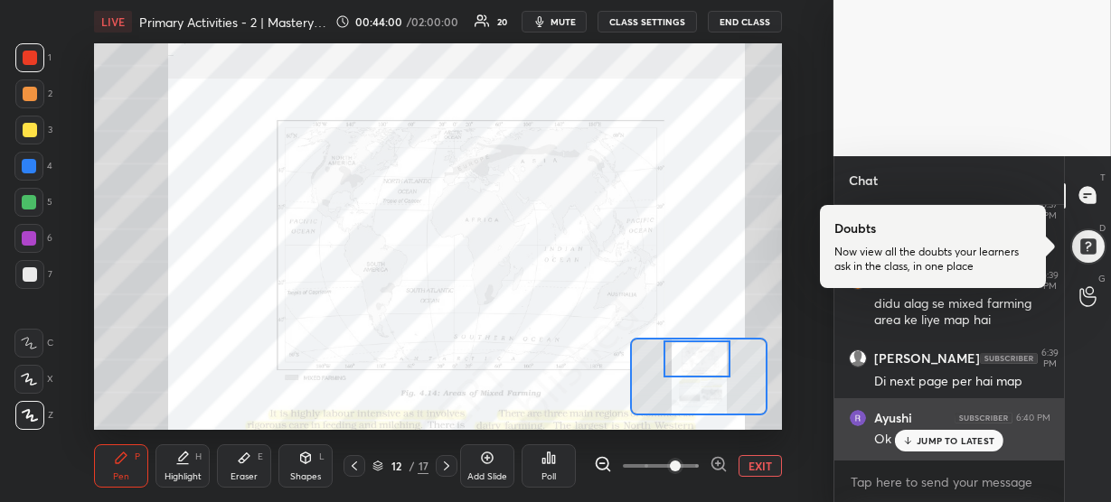
scroll to position [5, 6]
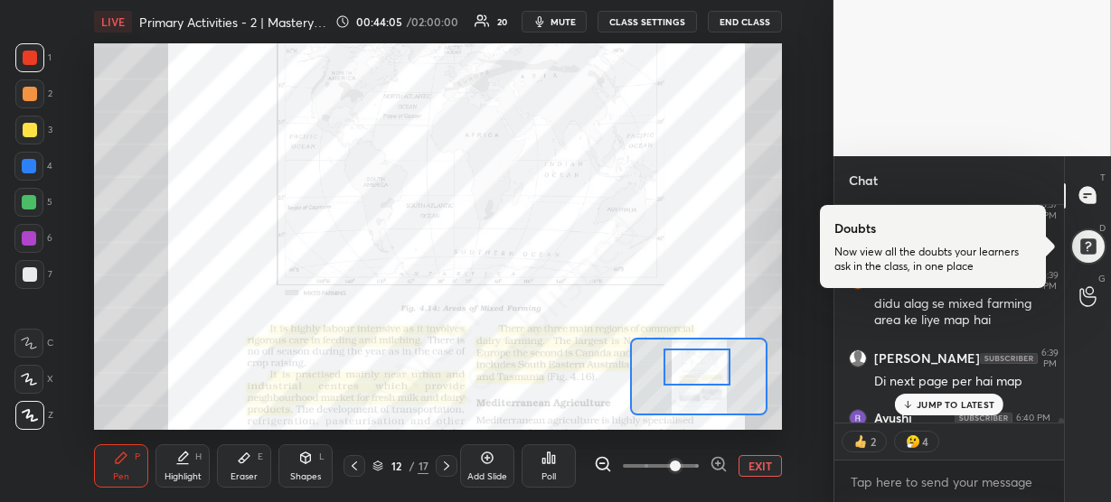
click at [686, 361] on div at bounding box center [696, 367] width 67 height 37
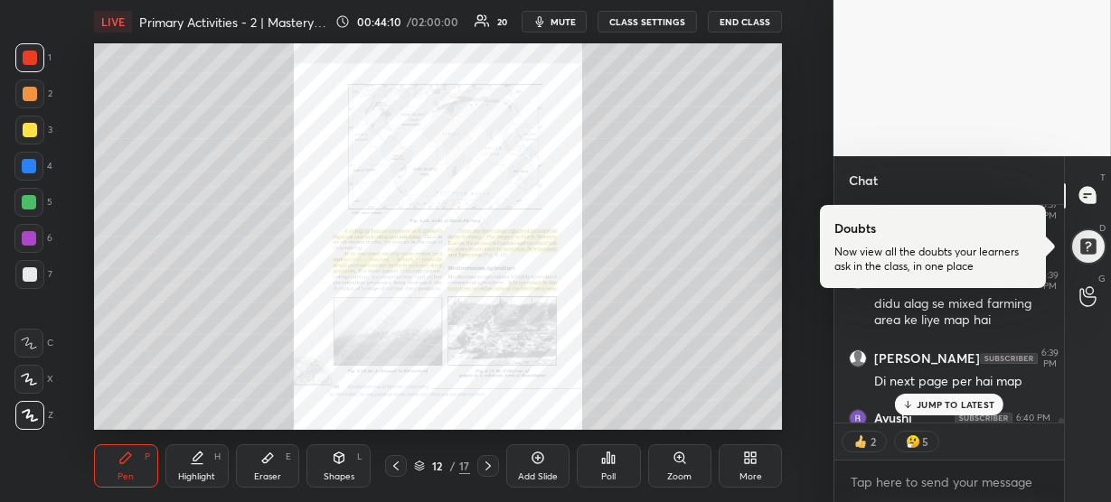
click at [688, 476] on div "Zoom" at bounding box center [679, 477] width 24 height 9
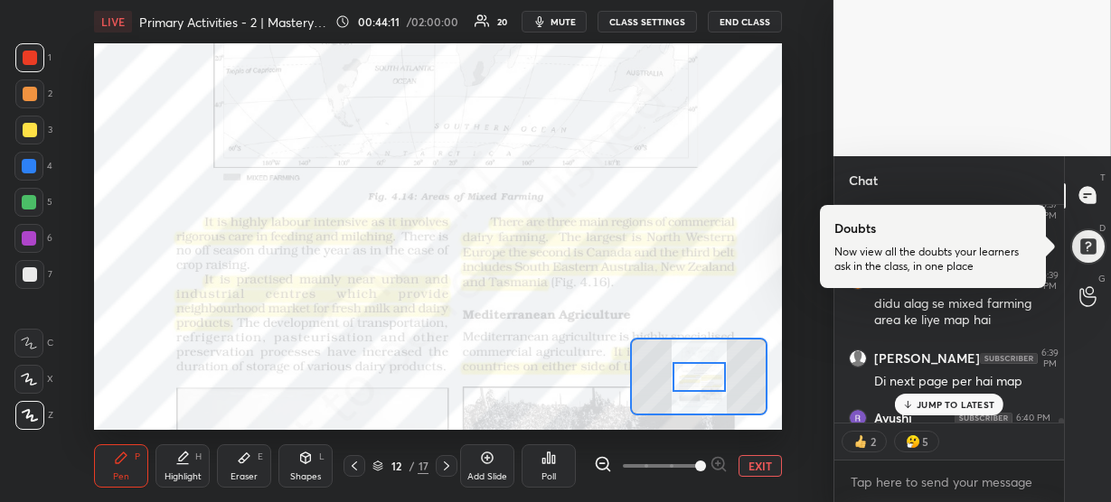
click at [688, 476] on span at bounding box center [661, 466] width 76 height 27
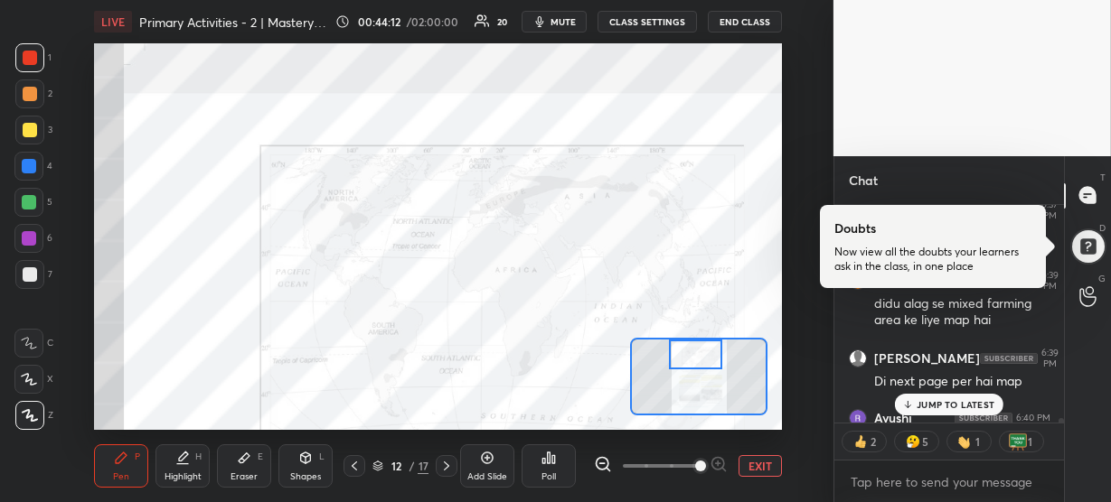
drag, startPoint x: 694, startPoint y: 387, endPoint x: 691, endPoint y: 361, distance: 25.4
click at [691, 361] on div at bounding box center [695, 355] width 53 height 30
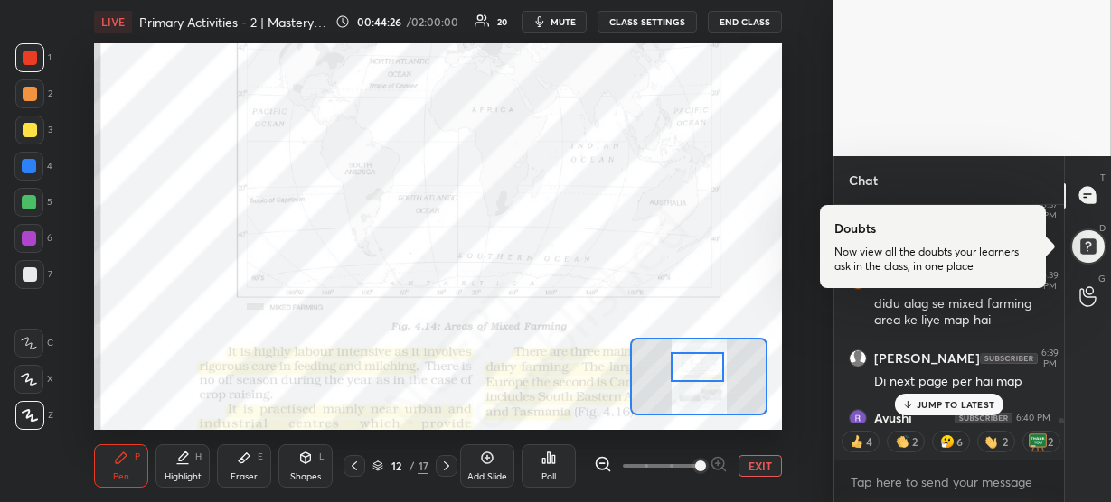
drag, startPoint x: 694, startPoint y: 364, endPoint x: 697, endPoint y: 377, distance: 12.9
click at [697, 377] on div at bounding box center [697, 367] width 53 height 30
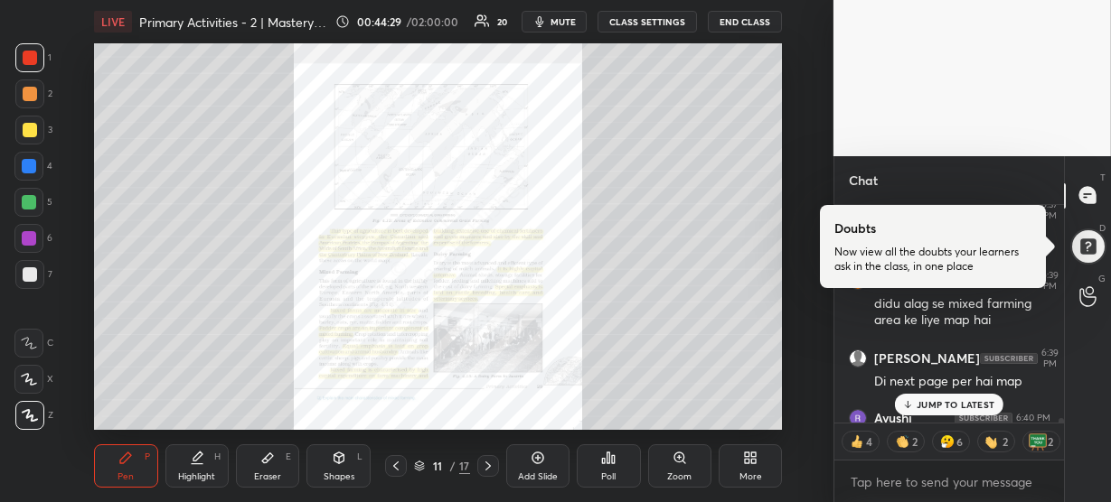
click at [689, 460] on div "Zoom" at bounding box center [679, 466] width 63 height 43
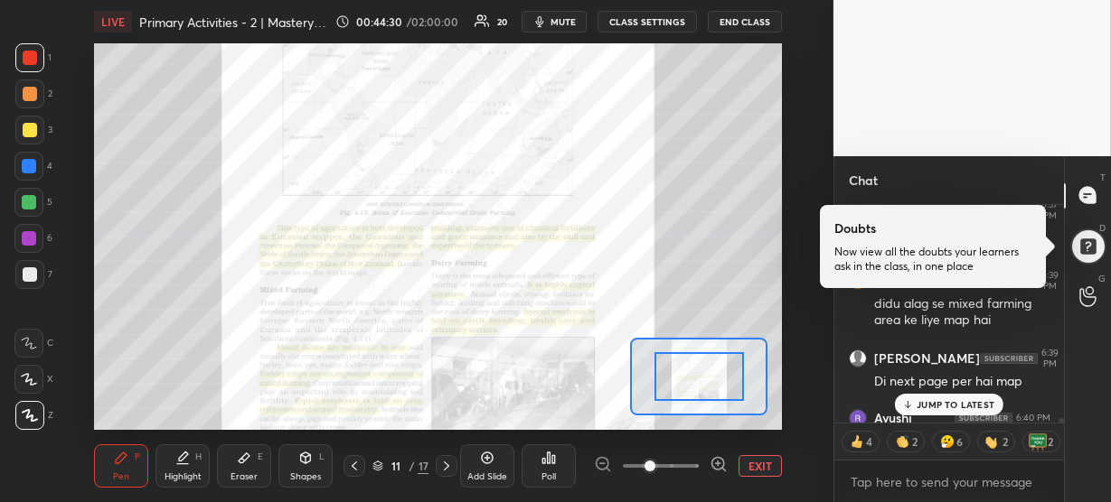
click at [719, 465] on icon at bounding box center [718, 464] width 18 height 18
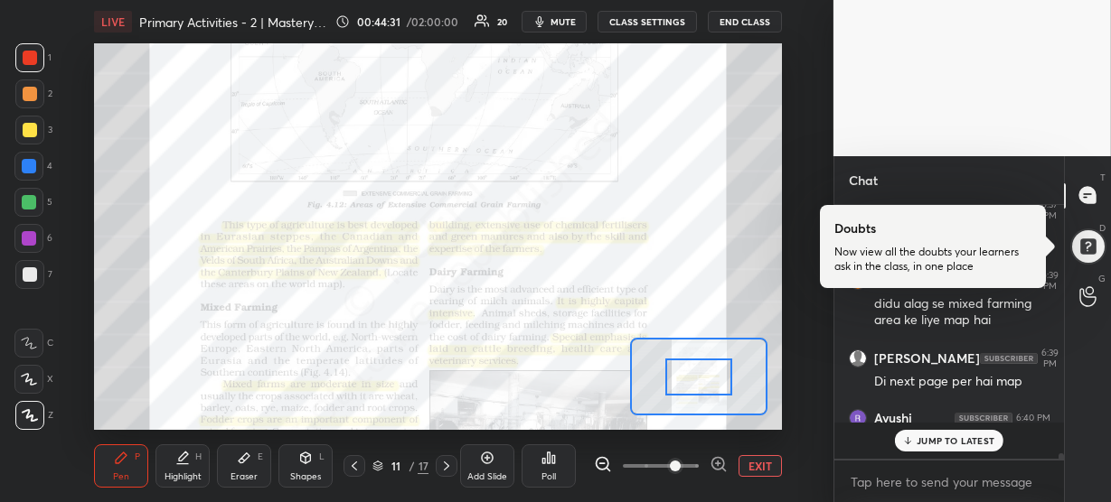
scroll to position [10938, 0]
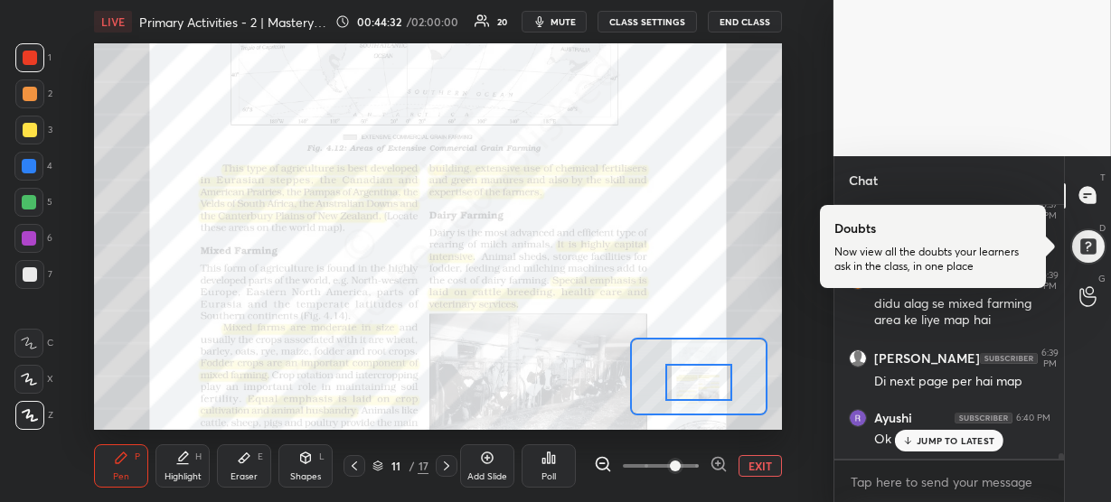
click at [700, 385] on div at bounding box center [698, 382] width 67 height 37
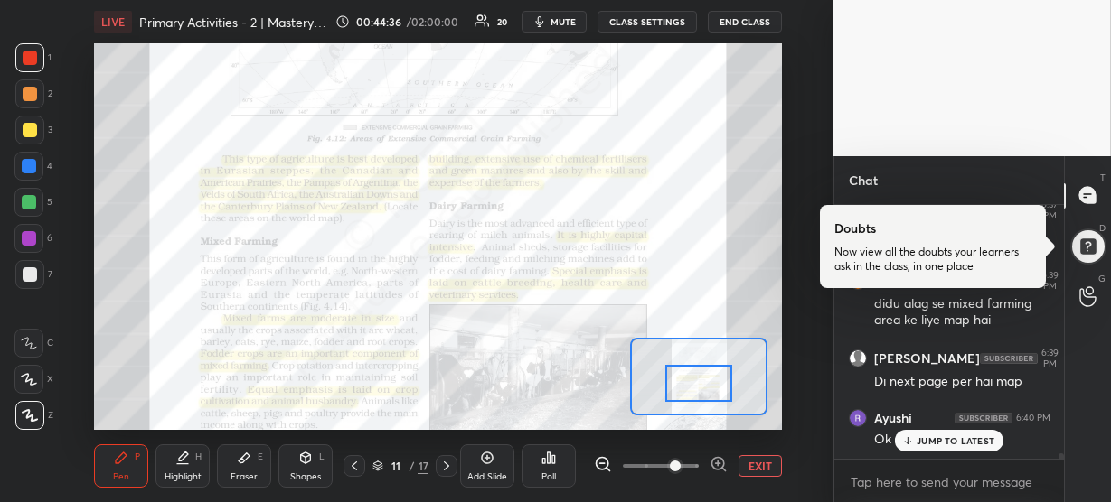
click at [932, 437] on p "JUMP TO LATEST" at bounding box center [955, 441] width 78 height 11
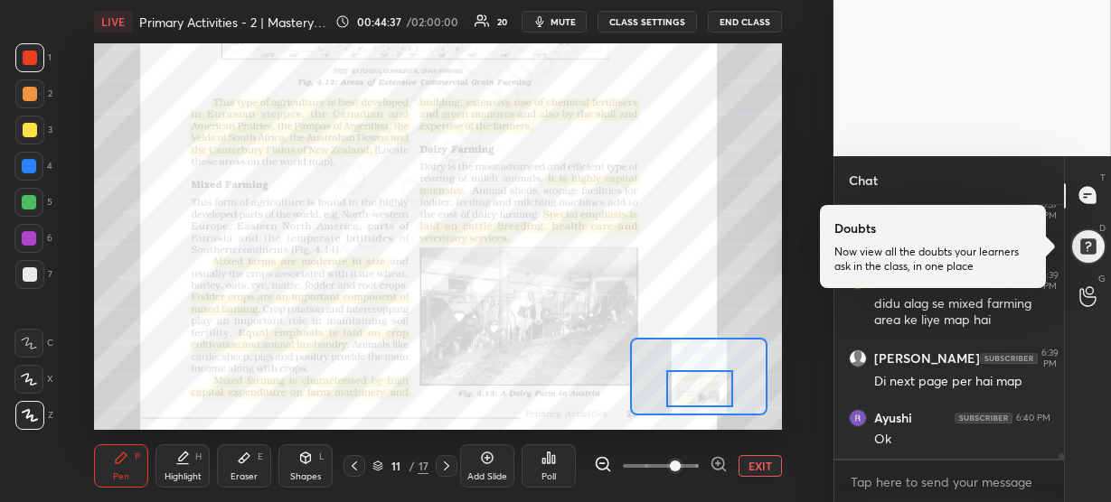
drag, startPoint x: 713, startPoint y: 390, endPoint x: 715, endPoint y: 399, distance: 9.2
click at [715, 399] on div at bounding box center [699, 389] width 67 height 37
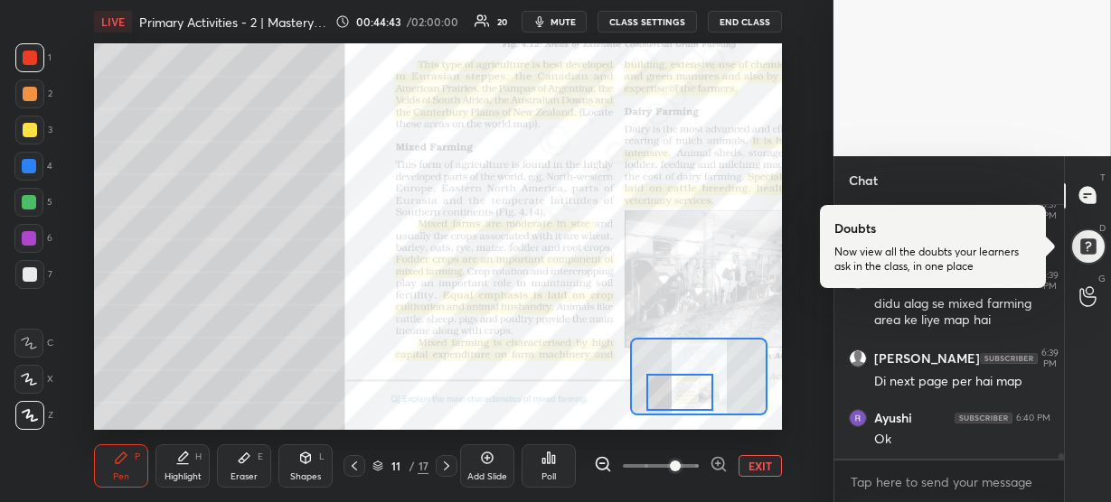
drag, startPoint x: 701, startPoint y: 404, endPoint x: 680, endPoint y: 404, distance: 20.8
click at [680, 404] on div at bounding box center [679, 392] width 67 height 37
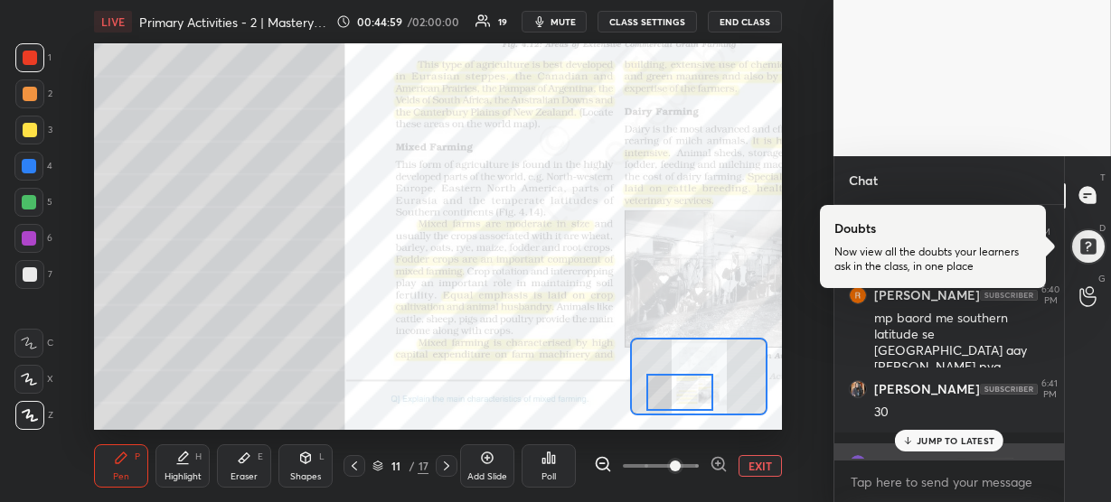
scroll to position [11123, 0]
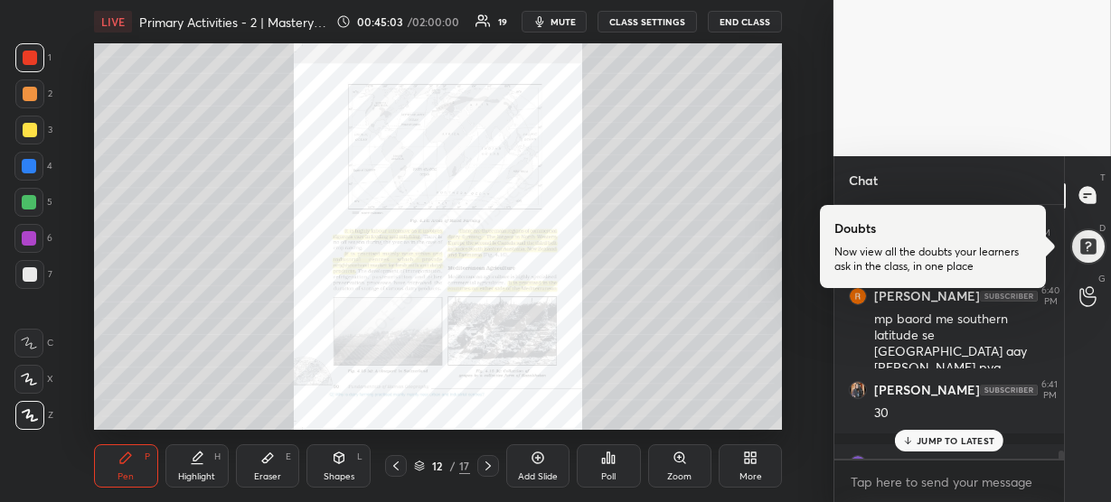
click at [684, 454] on icon at bounding box center [679, 458] width 14 height 14
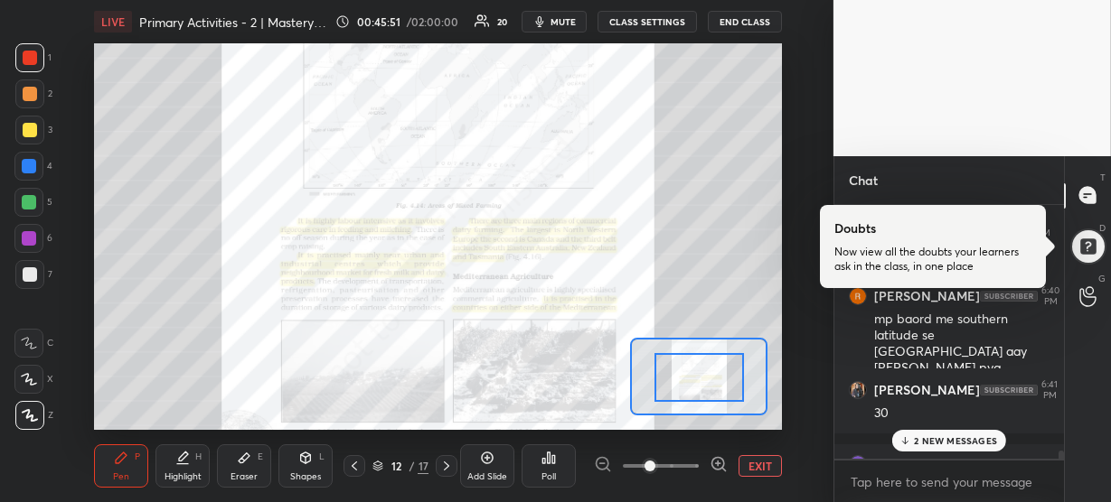
click at [941, 448] on div "2 NEW MESSAGES" at bounding box center [949, 441] width 114 height 22
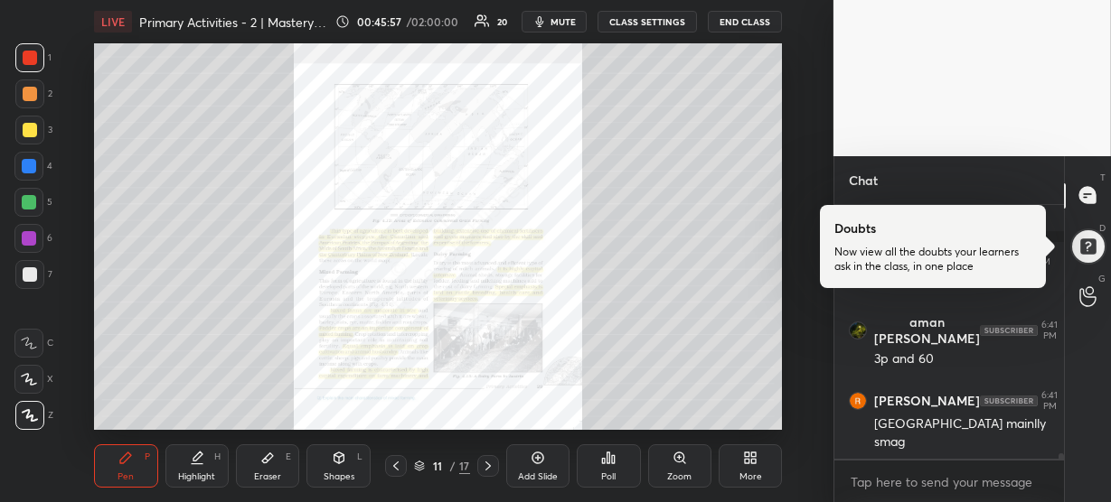
click at [700, 474] on div "Zoom" at bounding box center [679, 466] width 63 height 43
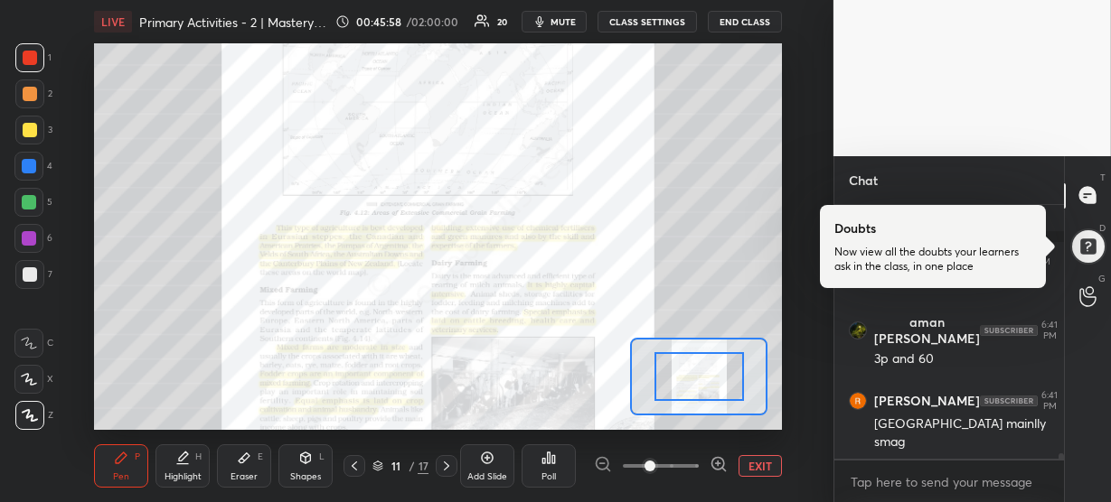
click at [718, 461] on icon at bounding box center [718, 464] width 18 height 18
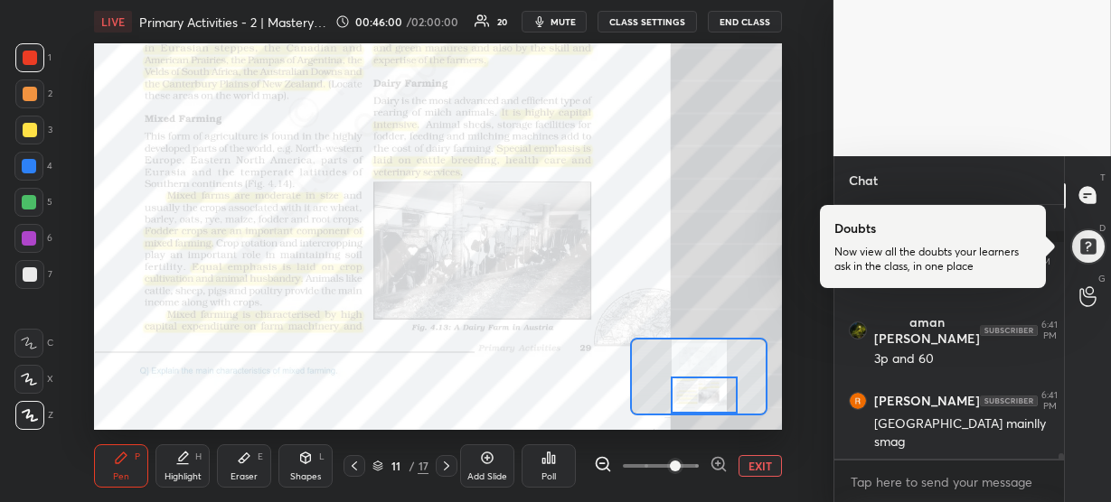
drag, startPoint x: 703, startPoint y: 379, endPoint x: 708, endPoint y: 394, distance: 16.3
click at [708, 394] on div at bounding box center [704, 395] width 67 height 37
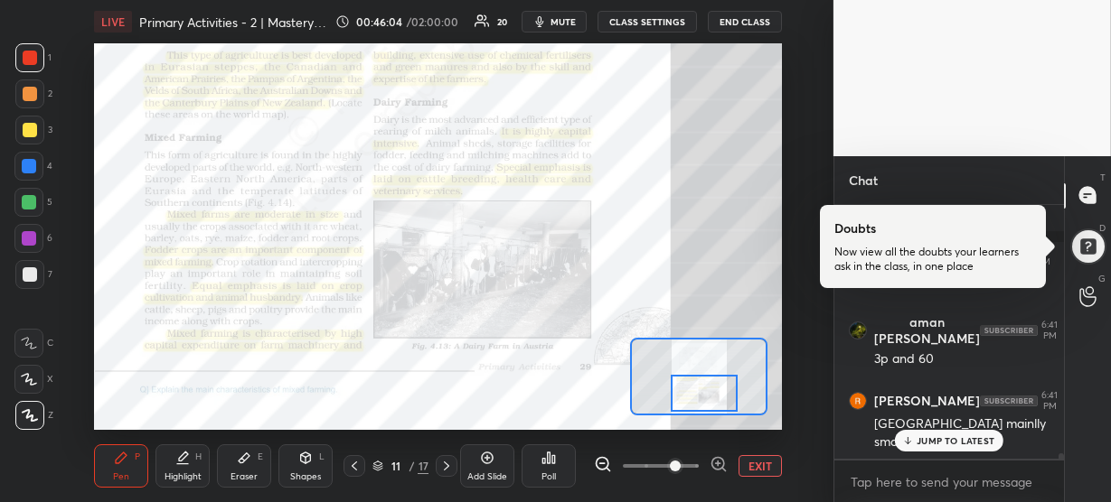
scroll to position [11386, 0]
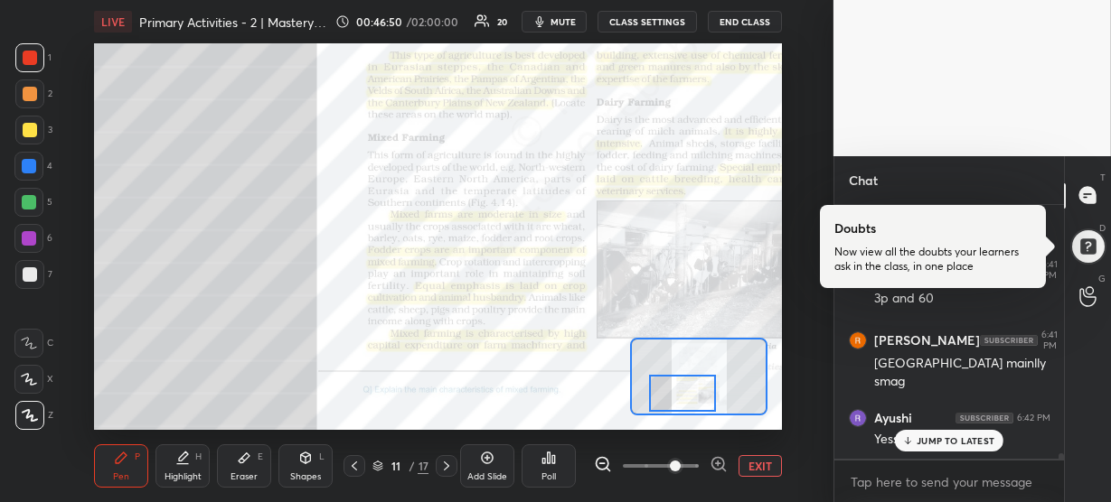
drag, startPoint x: 708, startPoint y: 391, endPoint x: 687, endPoint y: 391, distance: 21.7
click at [687, 391] on div at bounding box center [682, 393] width 67 height 37
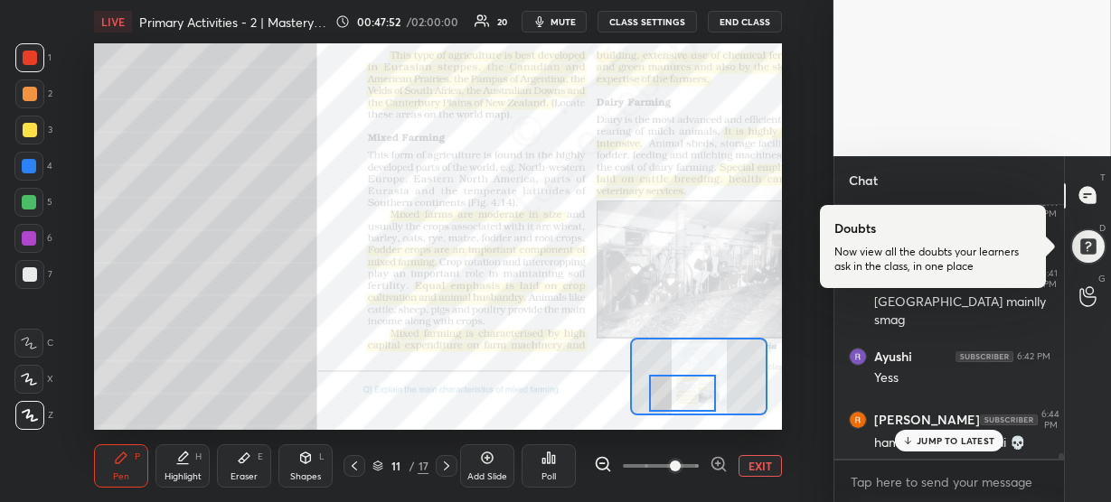
click at [935, 436] on p "JUMP TO LATEST" at bounding box center [955, 441] width 78 height 11
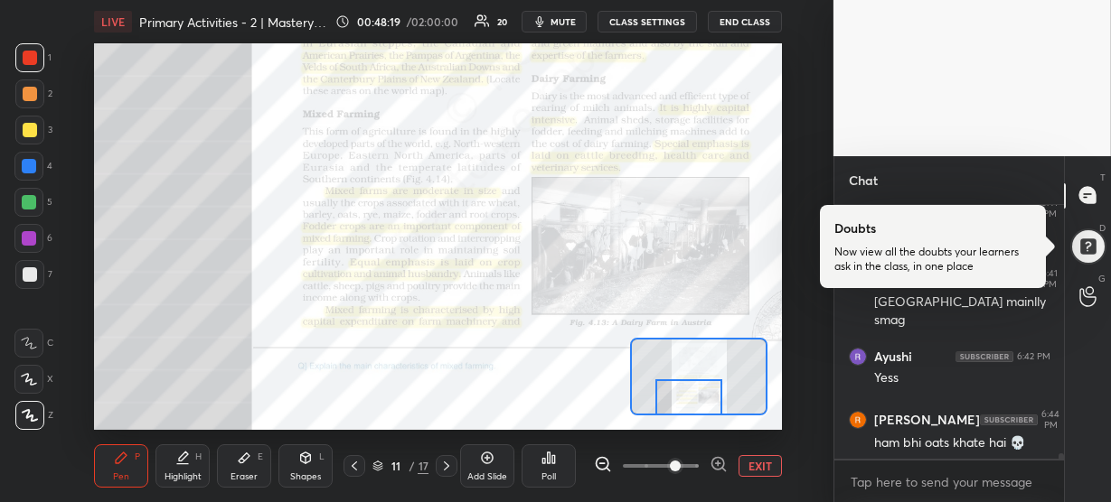
drag, startPoint x: 674, startPoint y: 389, endPoint x: 680, endPoint y: 397, distance: 9.6
click at [680, 397] on div at bounding box center [688, 398] width 67 height 37
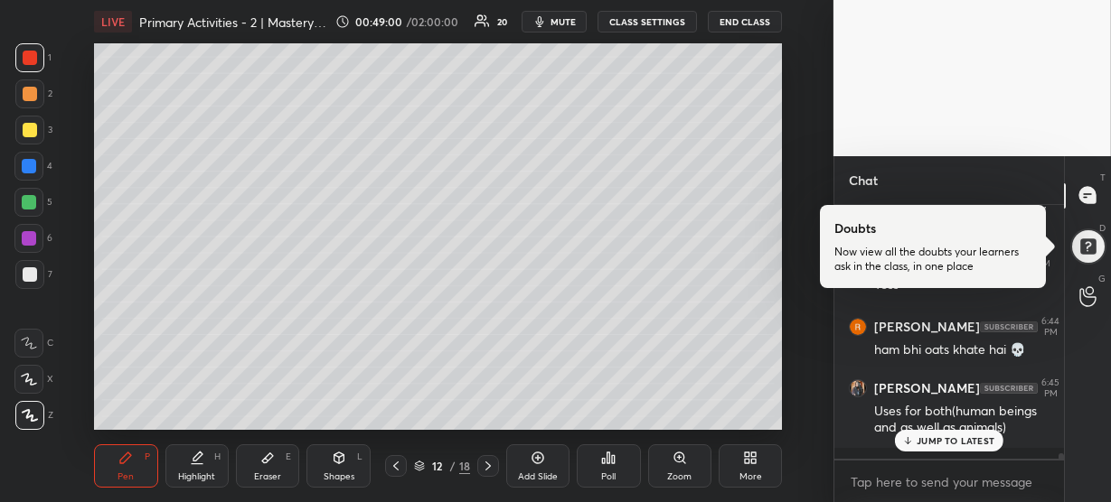
scroll to position [11618, 0]
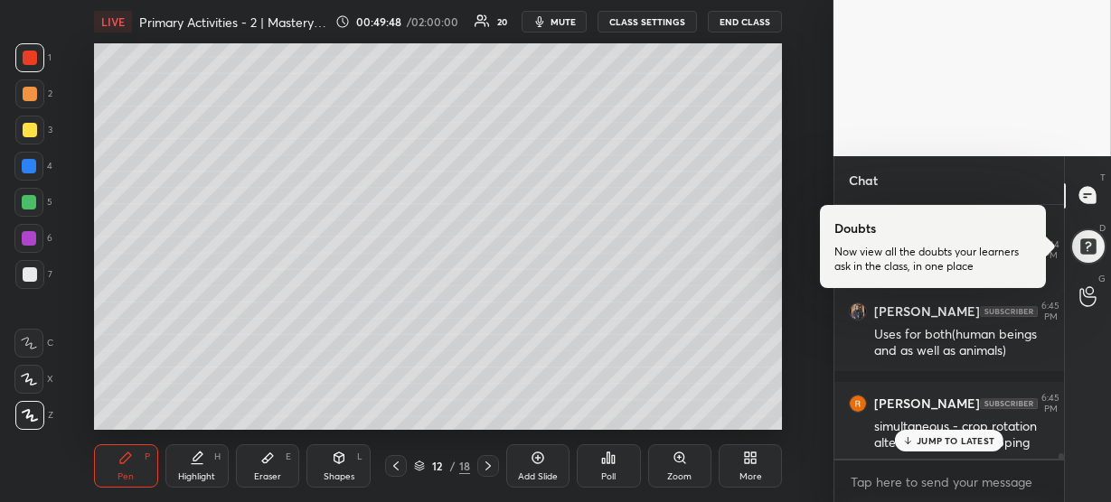
click at [920, 449] on div "JUMP TO LATEST" at bounding box center [949, 441] width 108 height 22
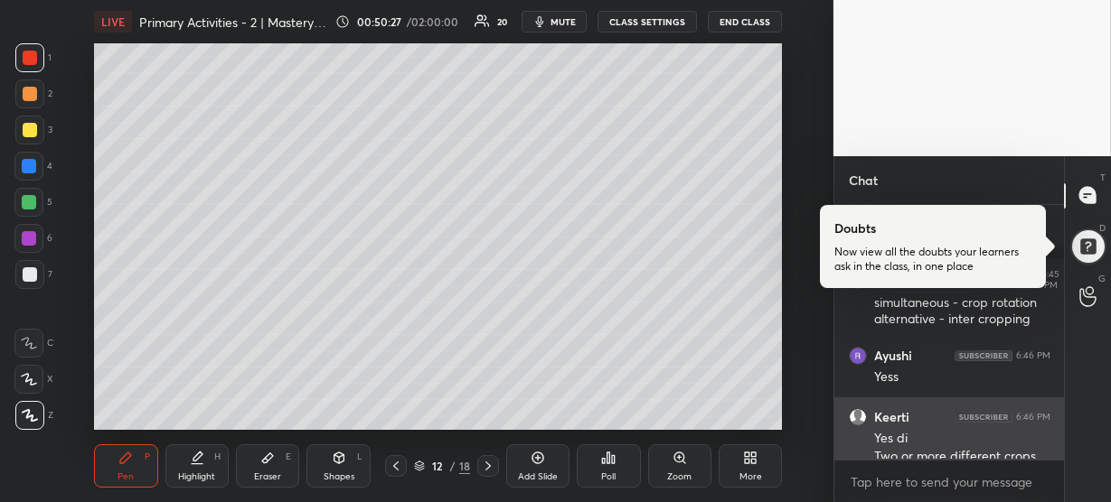
scroll to position [11776, 0]
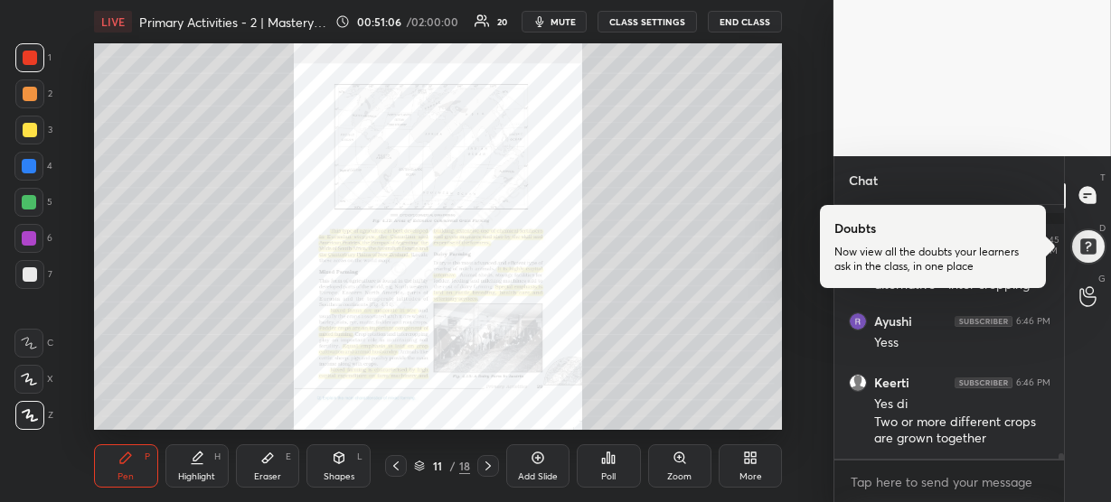
click at [664, 473] on div "Zoom" at bounding box center [679, 466] width 63 height 43
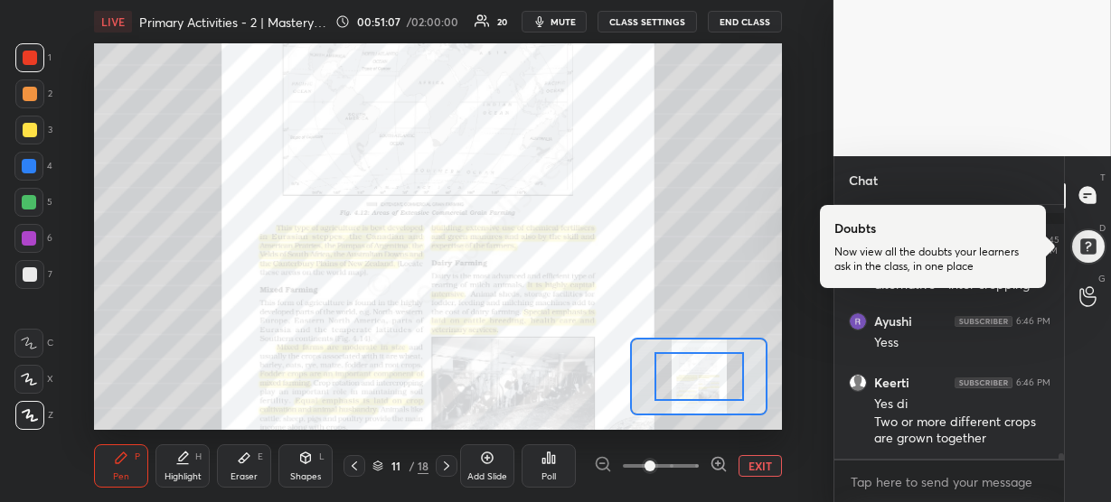
click at [718, 466] on icon at bounding box center [718, 464] width 0 height 5
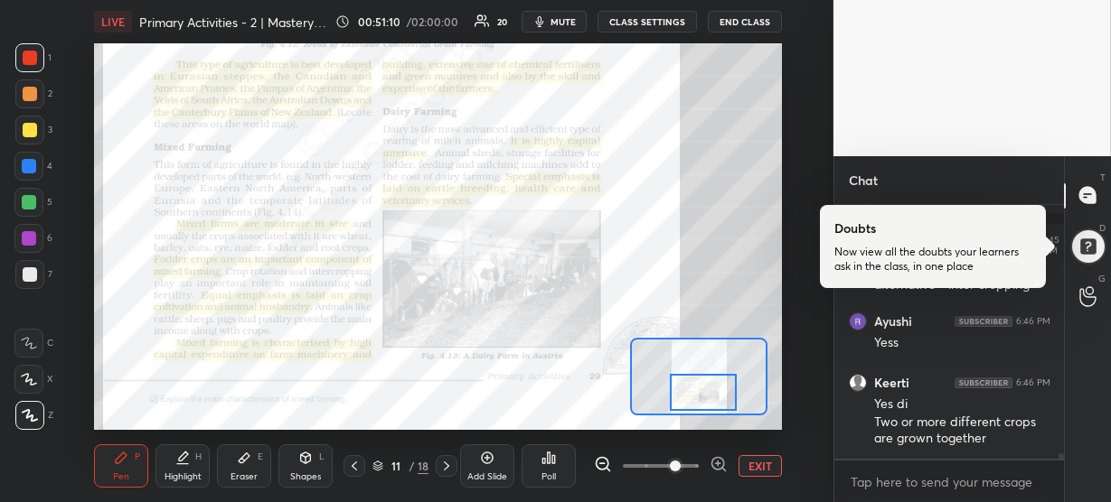
drag, startPoint x: 711, startPoint y: 369, endPoint x: 716, endPoint y: 385, distance: 16.9
click at [716, 385] on div at bounding box center [703, 392] width 67 height 37
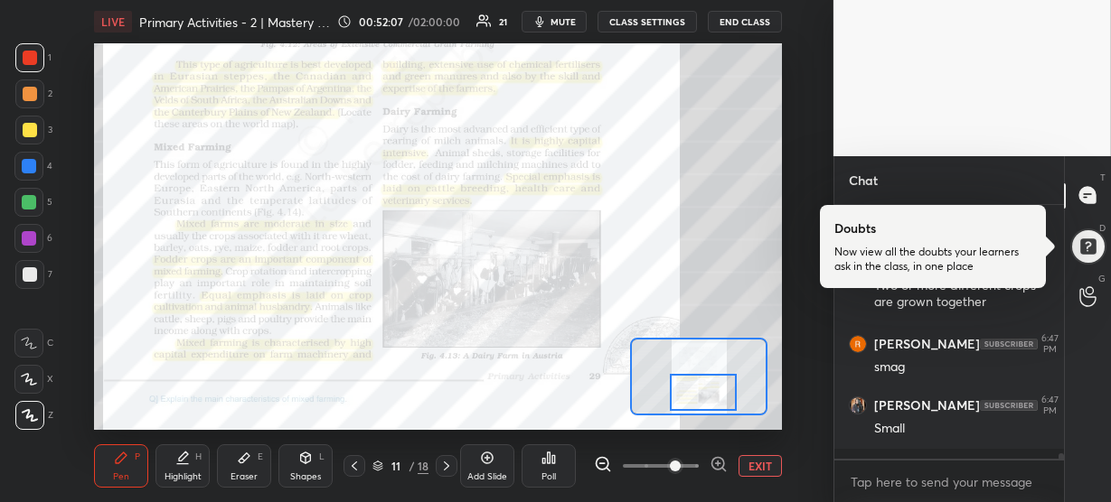
scroll to position [11978, 0]
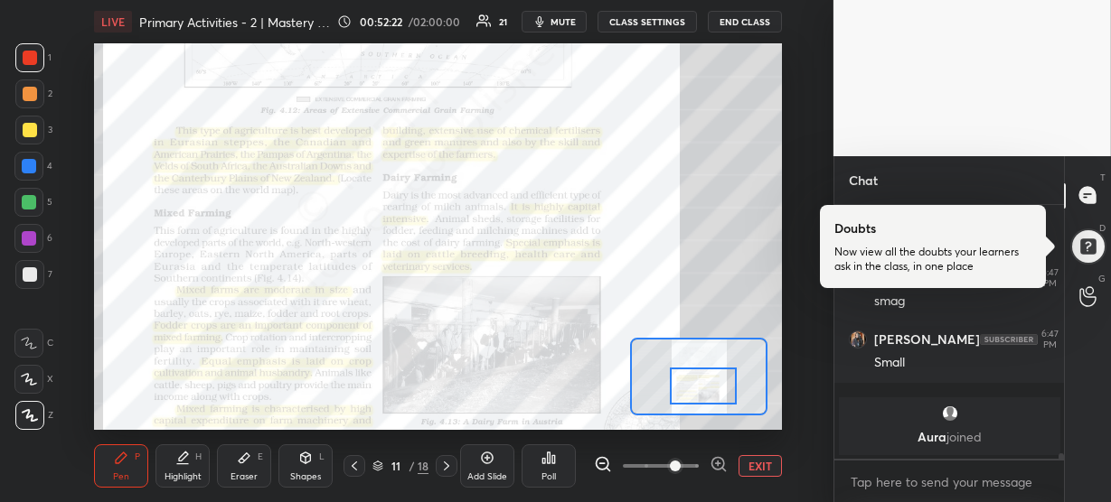
click at [708, 388] on div at bounding box center [703, 386] width 67 height 37
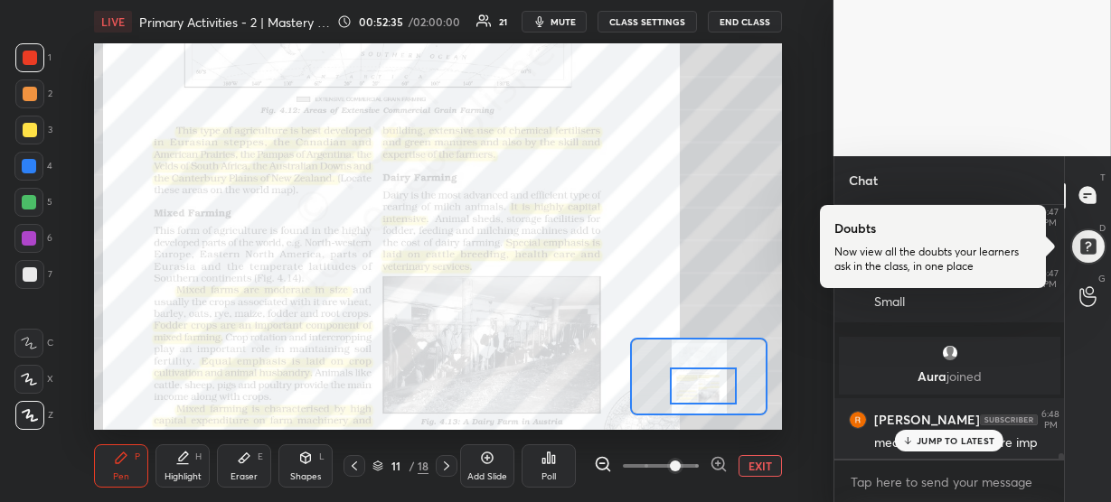
click at [905, 436] on icon at bounding box center [908, 441] width 12 height 11
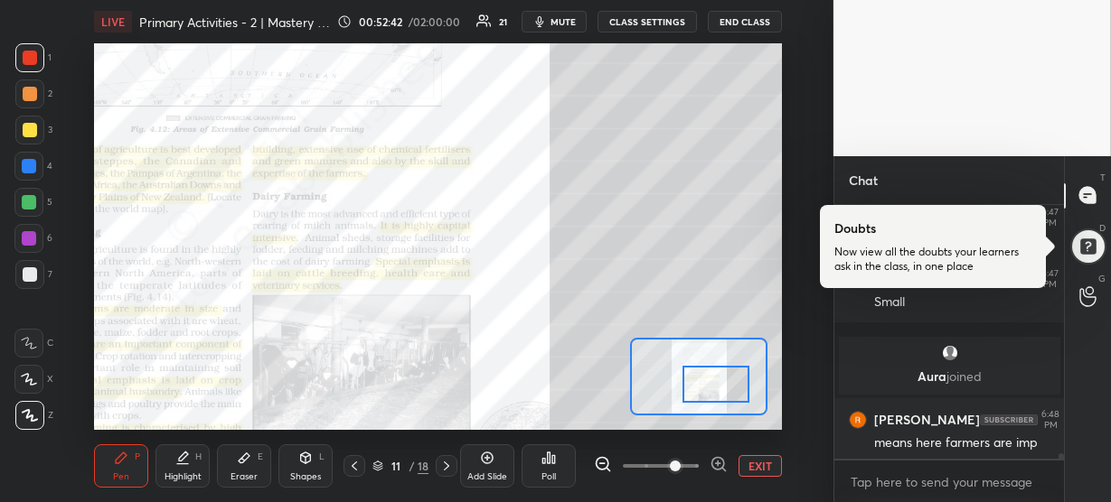
drag, startPoint x: 723, startPoint y: 381, endPoint x: 736, endPoint y: 380, distance: 12.8
click at [736, 380] on div at bounding box center [715, 384] width 67 height 37
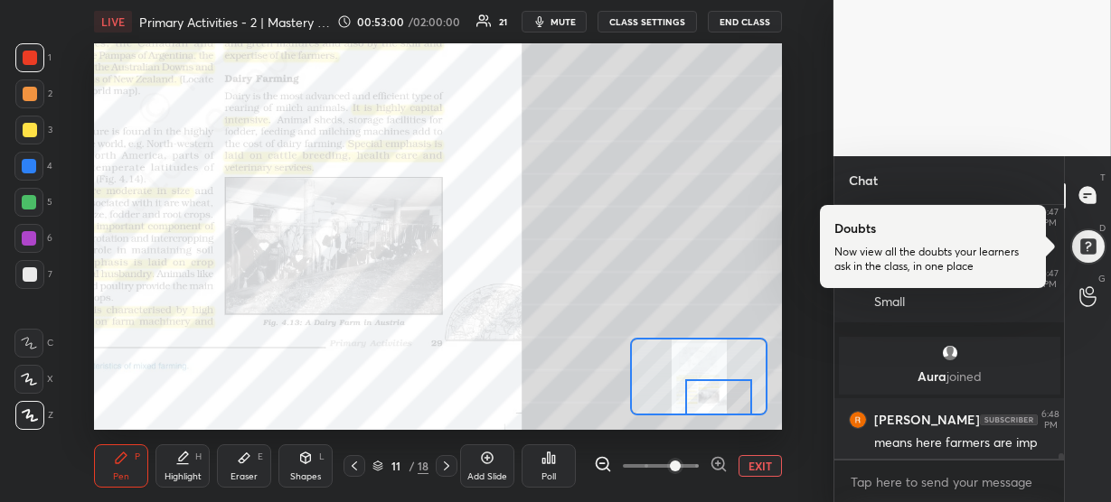
drag, startPoint x: 710, startPoint y: 381, endPoint x: 715, endPoint y: 397, distance: 16.0
click at [715, 397] on div at bounding box center [718, 398] width 67 height 37
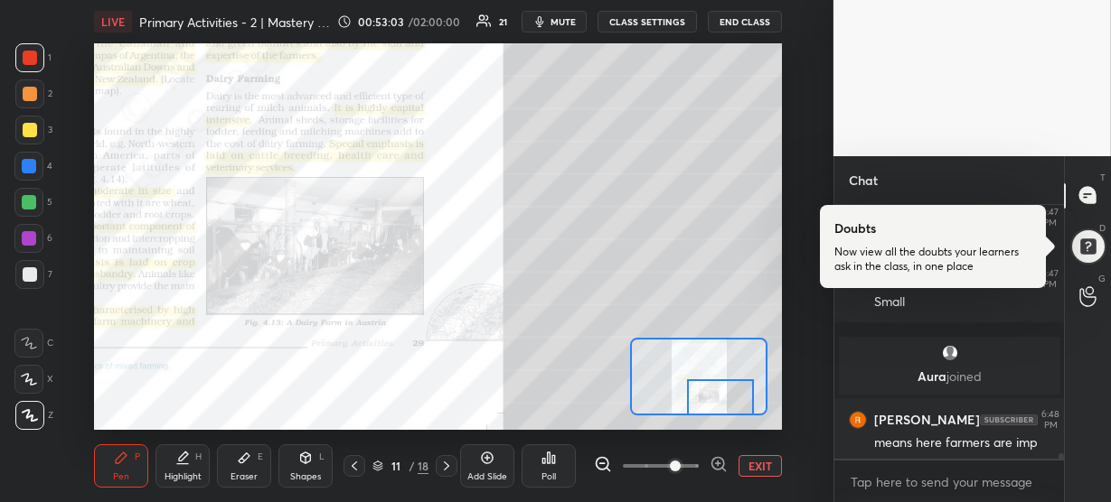
scroll to position [12115, 0]
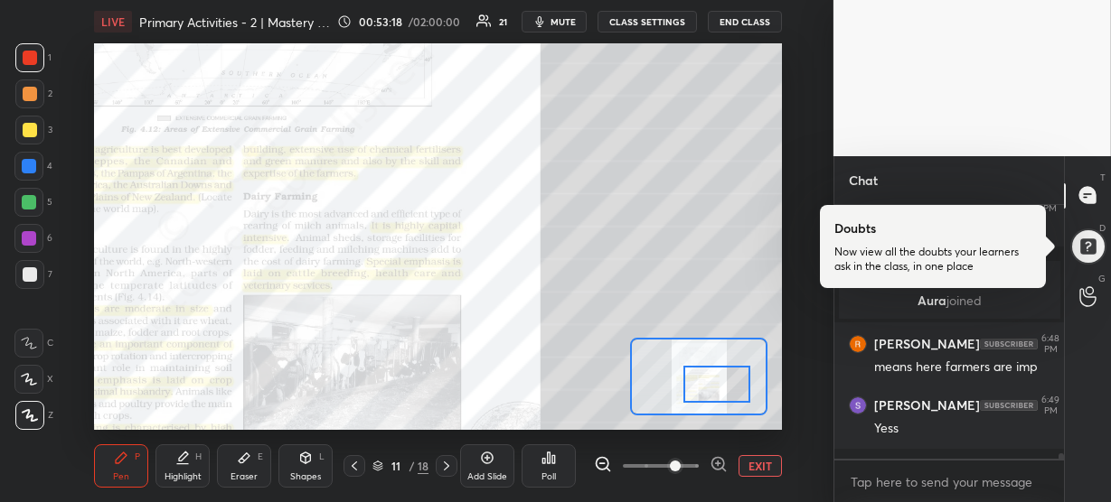
drag, startPoint x: 710, startPoint y: 405, endPoint x: 707, endPoint y: 391, distance: 14.0
click at [707, 391] on div at bounding box center [716, 384] width 67 height 37
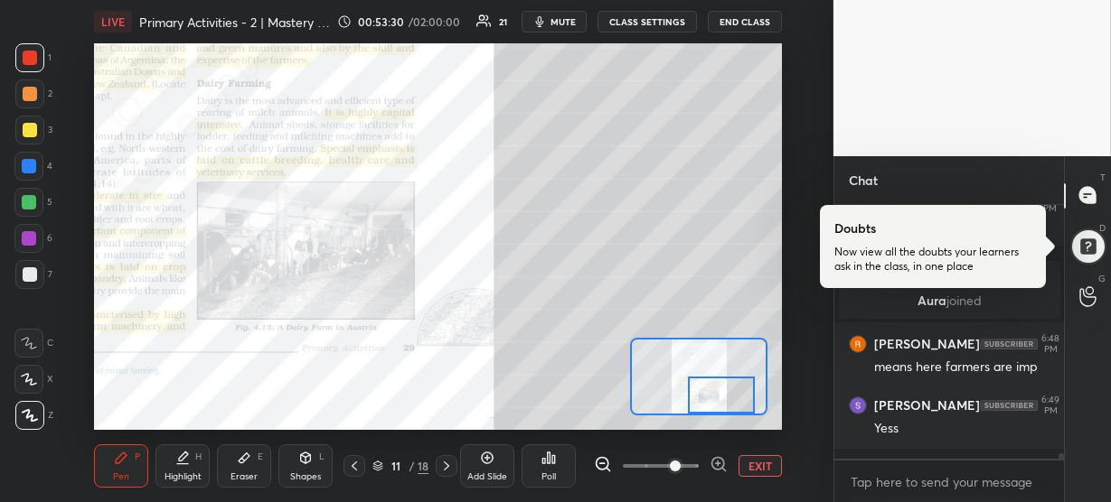
drag, startPoint x: 711, startPoint y: 387, endPoint x: 716, endPoint y: 399, distance: 12.6
click at [716, 399] on div at bounding box center [721, 395] width 67 height 37
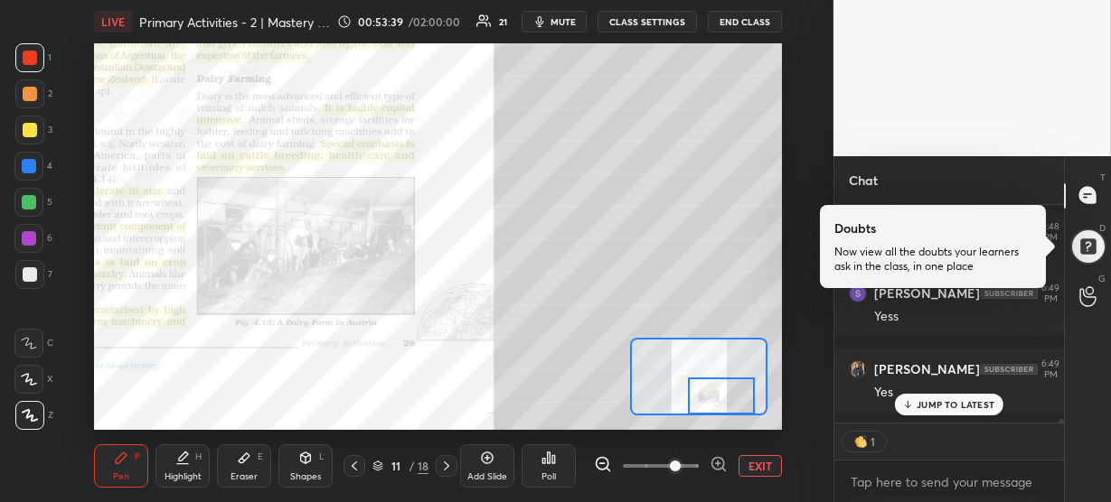
click at [918, 401] on p "JUMP TO LATEST" at bounding box center [955, 404] width 78 height 11
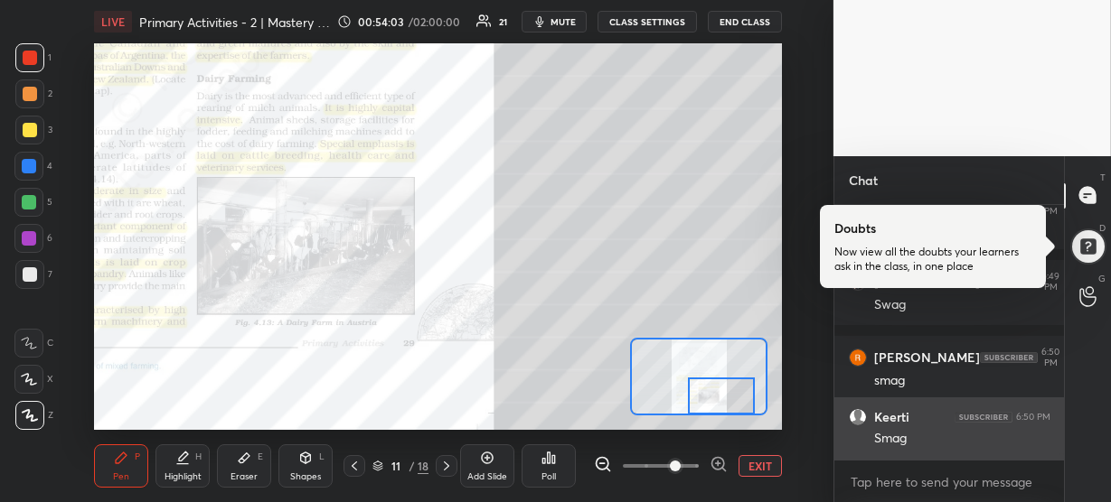
scroll to position [12617, 0]
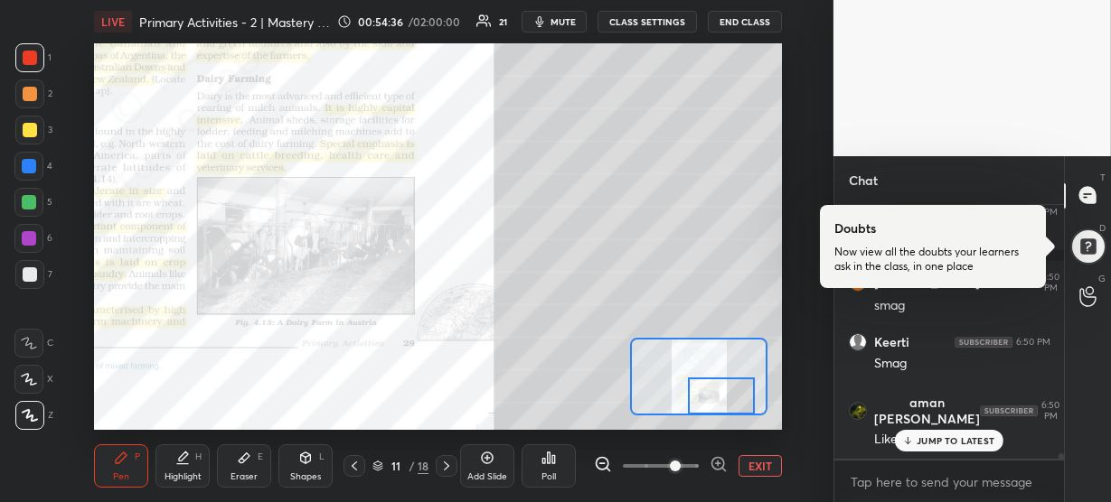
click at [967, 444] on p "JUMP TO LATEST" at bounding box center [955, 441] width 78 height 11
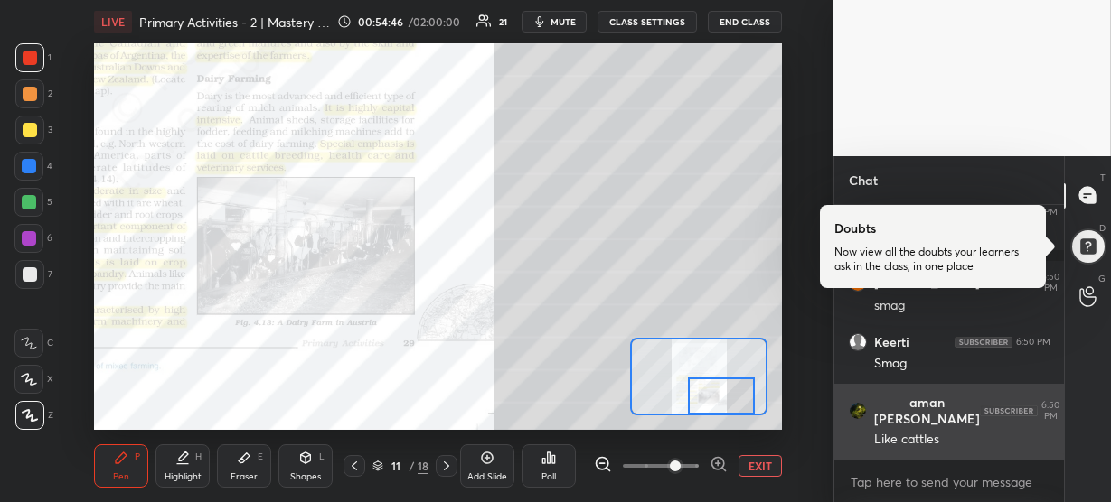
scroll to position [12679, 0]
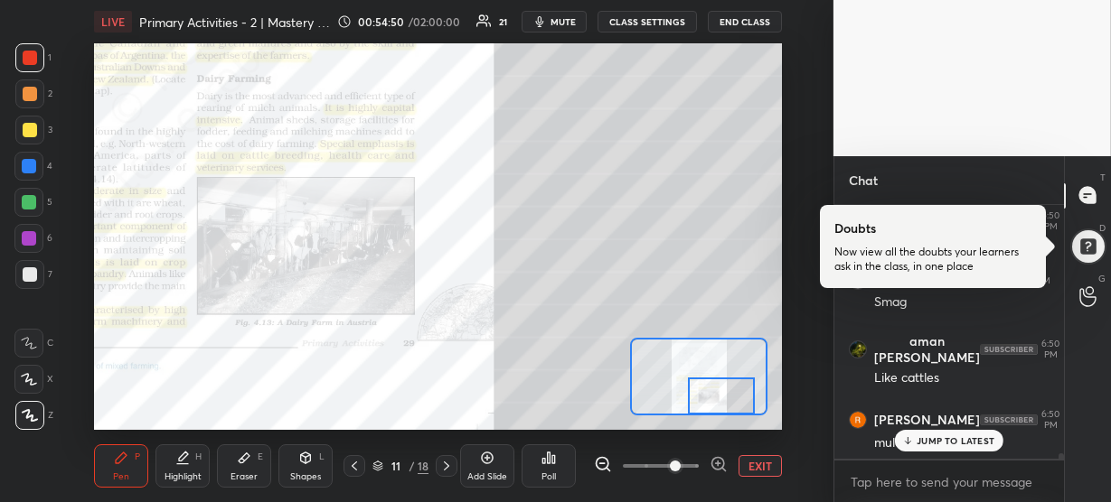
click at [952, 445] on p "JUMP TO LATEST" at bounding box center [955, 441] width 78 height 11
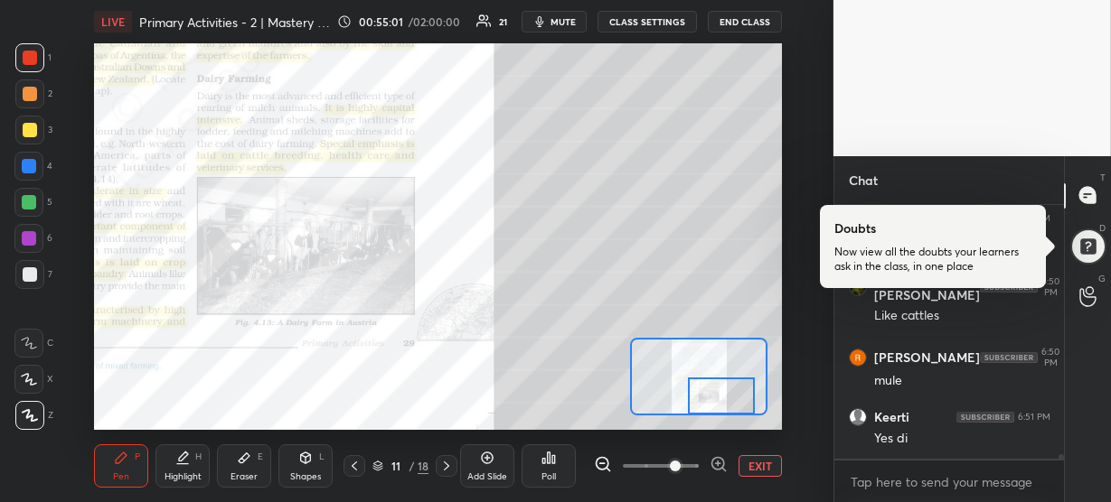
scroll to position [12802, 0]
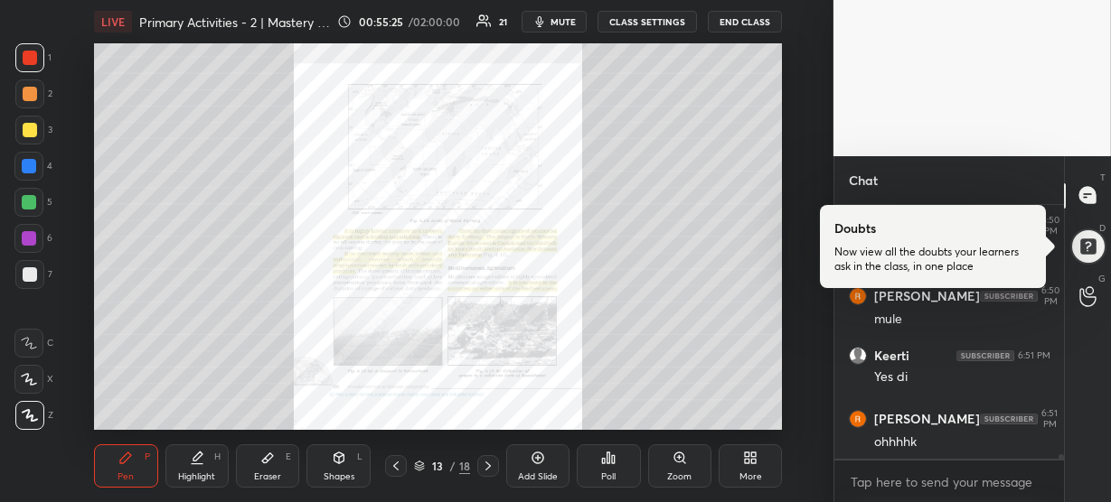
click at [703, 472] on div "Zoom" at bounding box center [679, 466] width 63 height 43
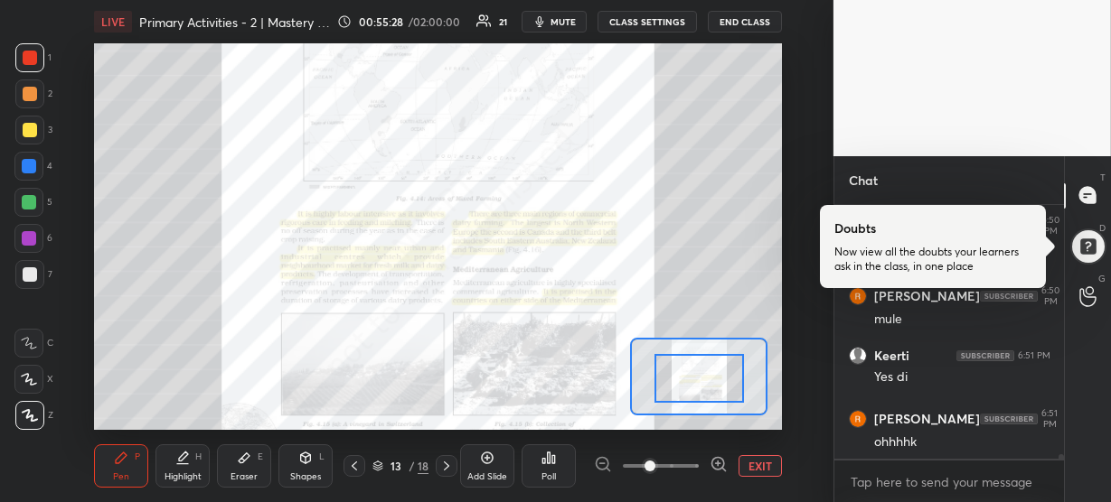
click at [717, 465] on icon at bounding box center [718, 464] width 18 height 18
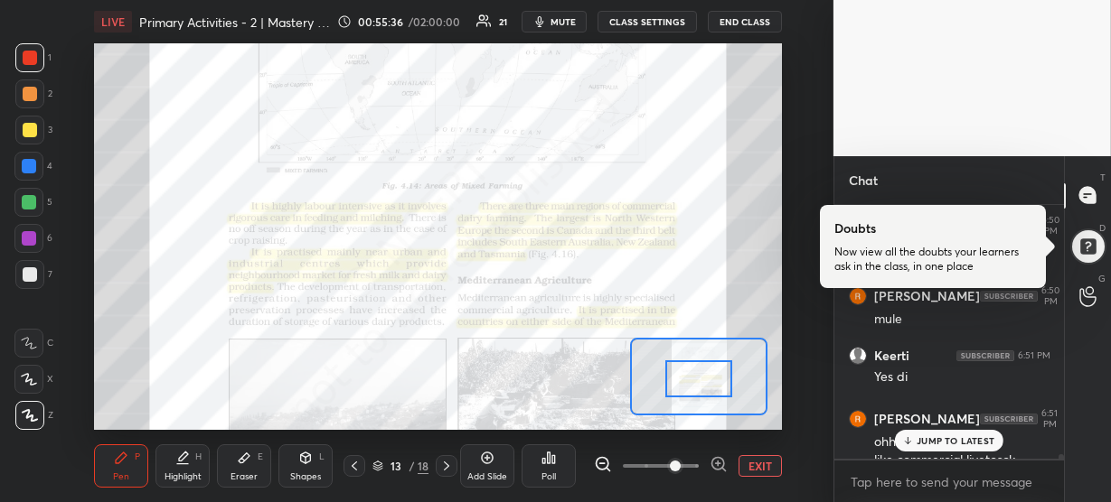
scroll to position [12836, 0]
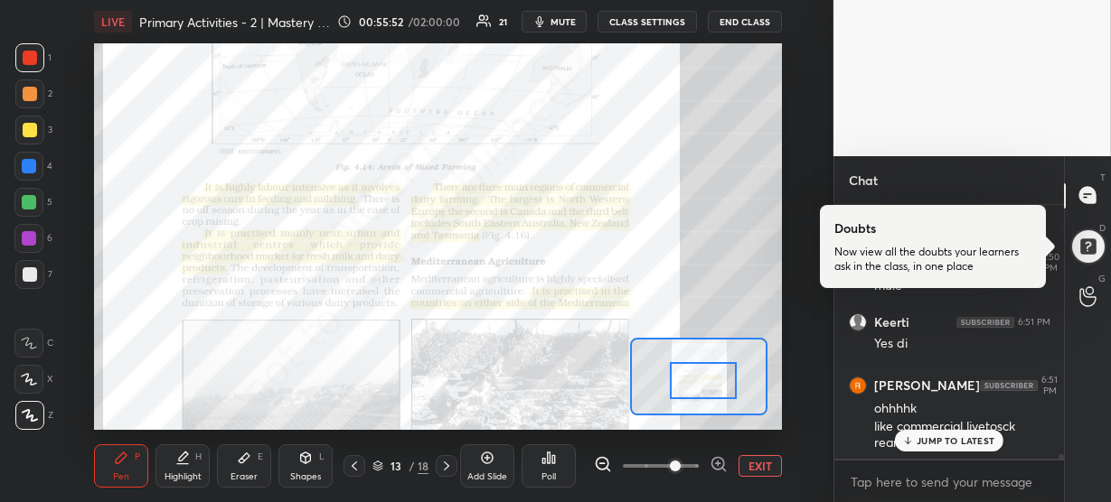
click at [715, 389] on div at bounding box center [703, 380] width 67 height 37
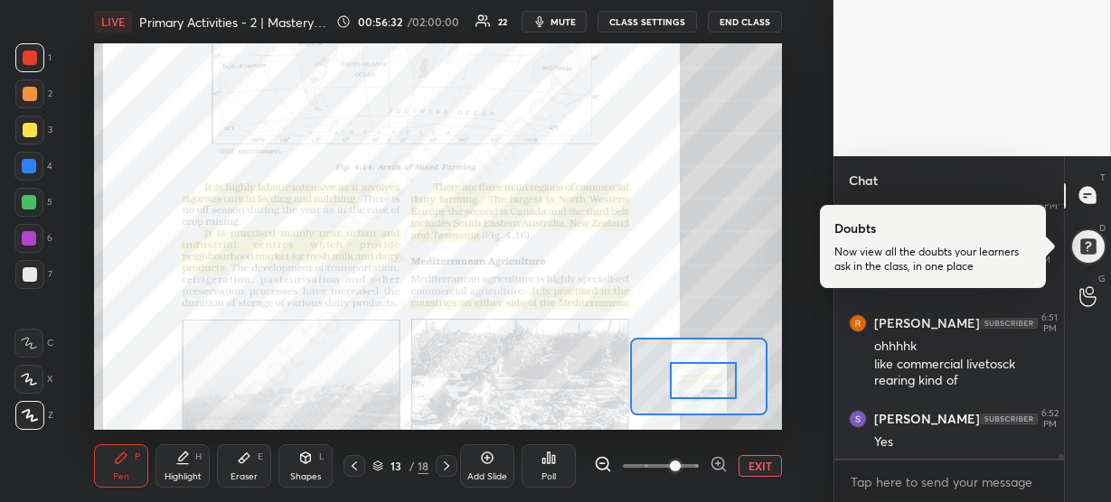
scroll to position [13006, 0]
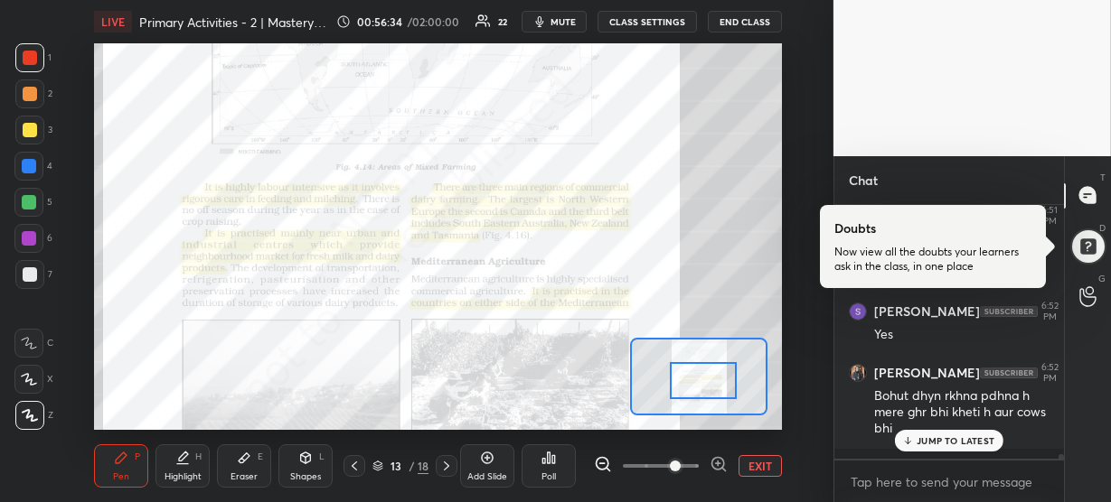
click at [925, 443] on p "JUMP TO LATEST" at bounding box center [955, 441] width 78 height 11
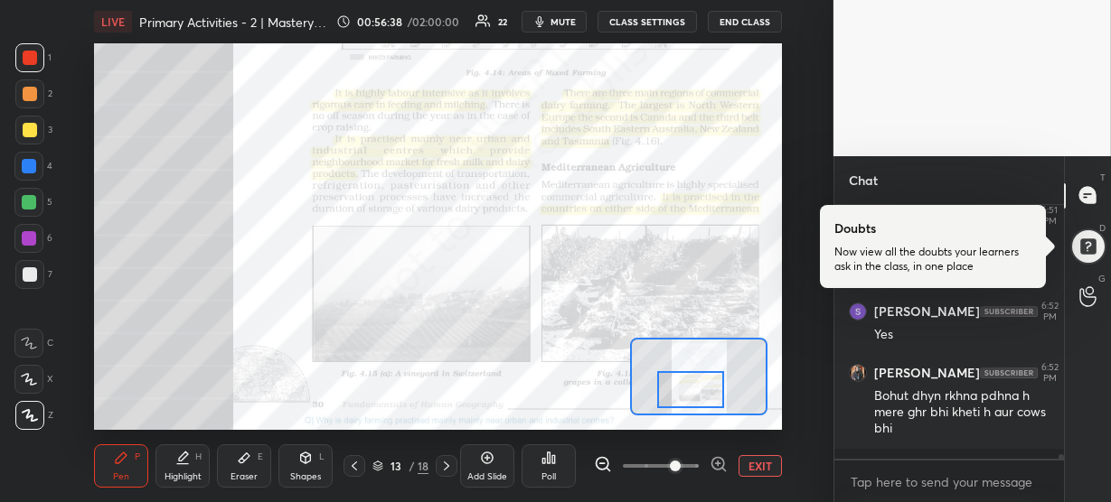
drag, startPoint x: 706, startPoint y: 380, endPoint x: 692, endPoint y: 389, distance: 16.3
click at [692, 389] on div at bounding box center [690, 389] width 67 height 37
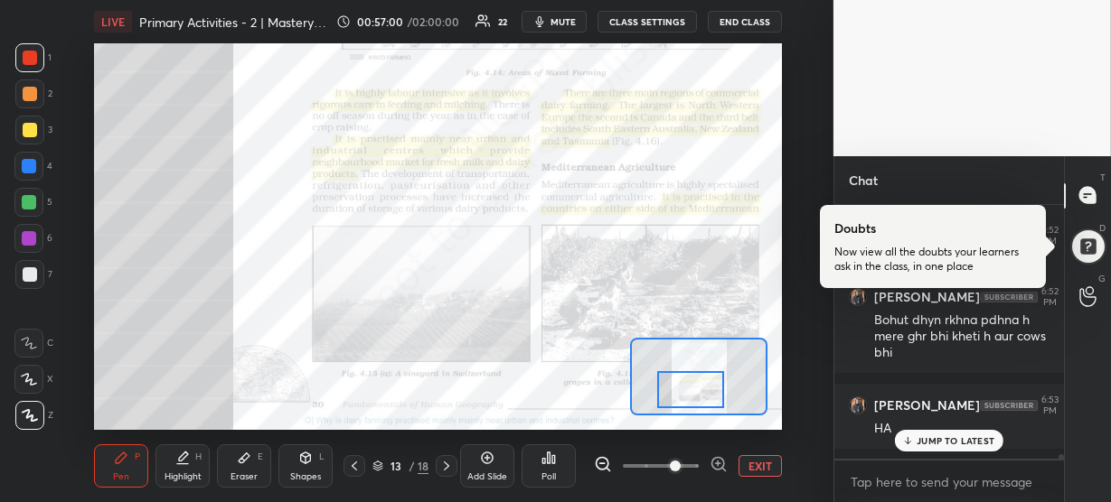
click at [915, 439] on div "JUMP TO LATEST" at bounding box center [949, 441] width 108 height 22
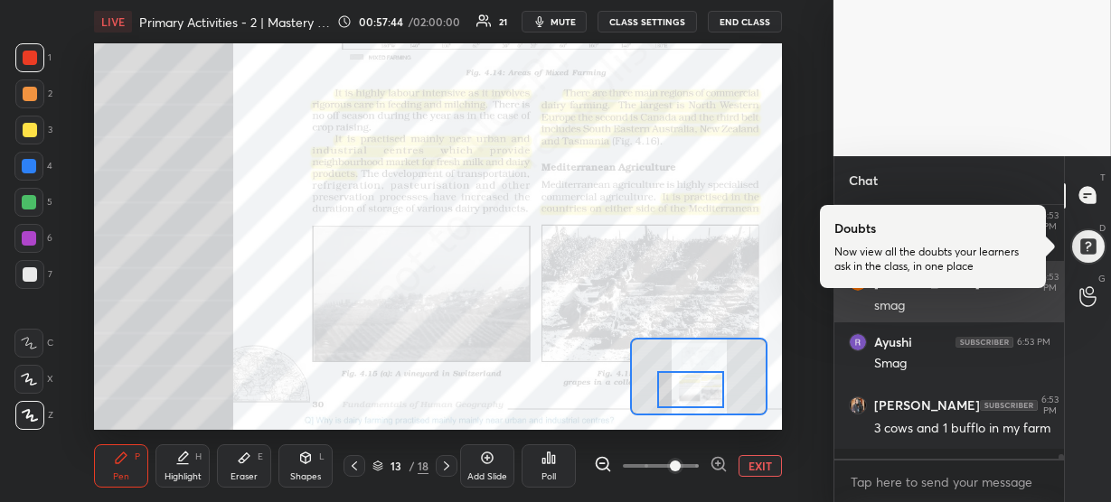
scroll to position [13404, 0]
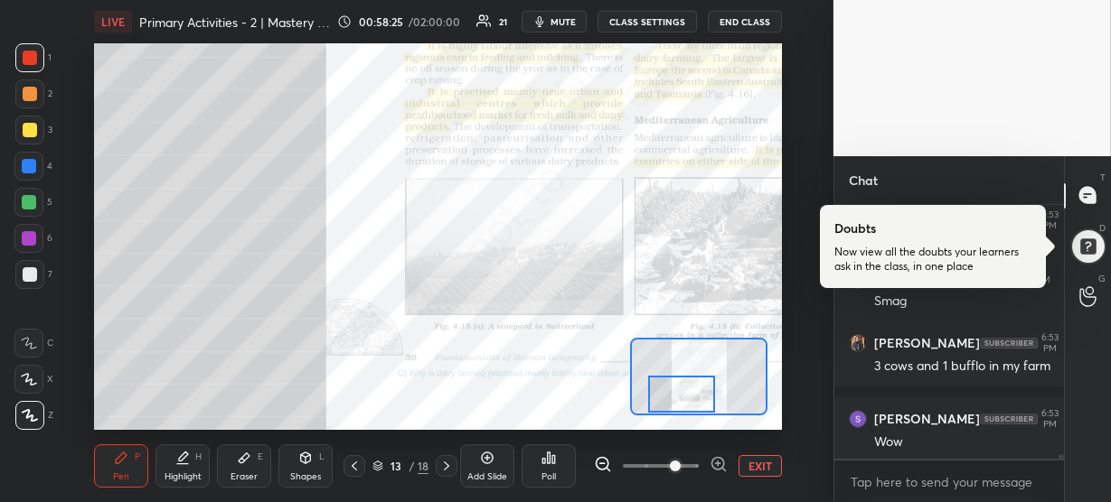
drag, startPoint x: 701, startPoint y: 380, endPoint x: 693, endPoint y: 384, distance: 9.3
click at [693, 384] on div at bounding box center [681, 394] width 67 height 37
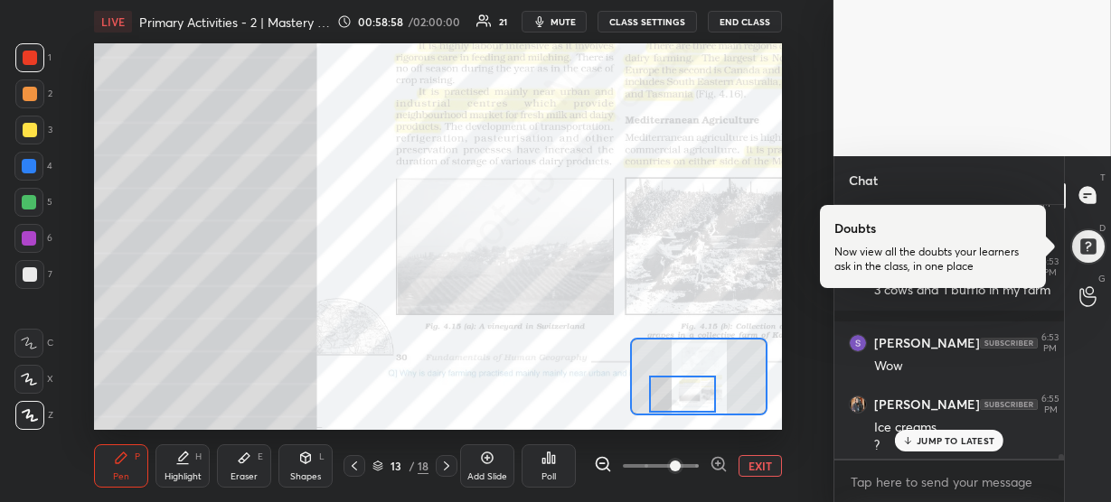
scroll to position [13497, 0]
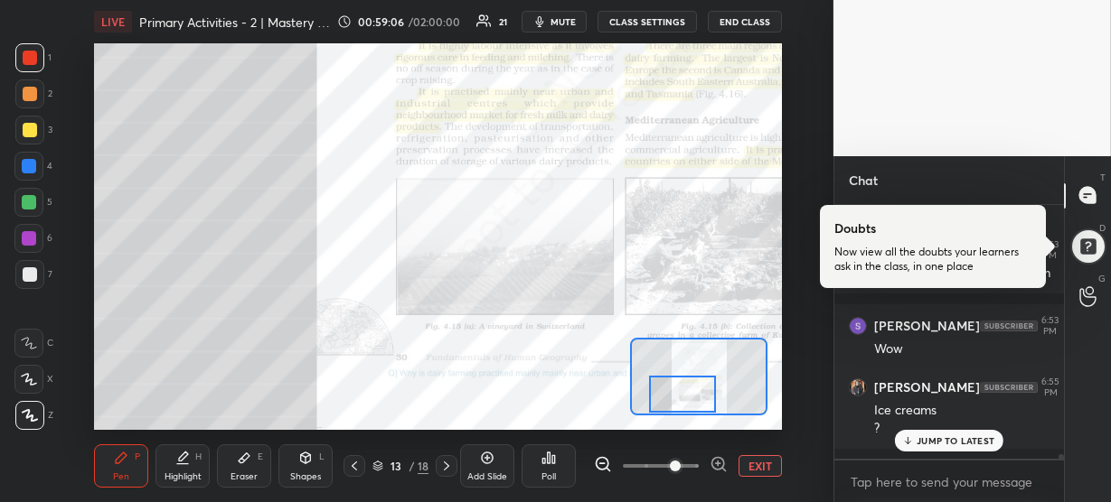
click at [933, 436] on p "JUMP TO LATEST" at bounding box center [955, 441] width 78 height 11
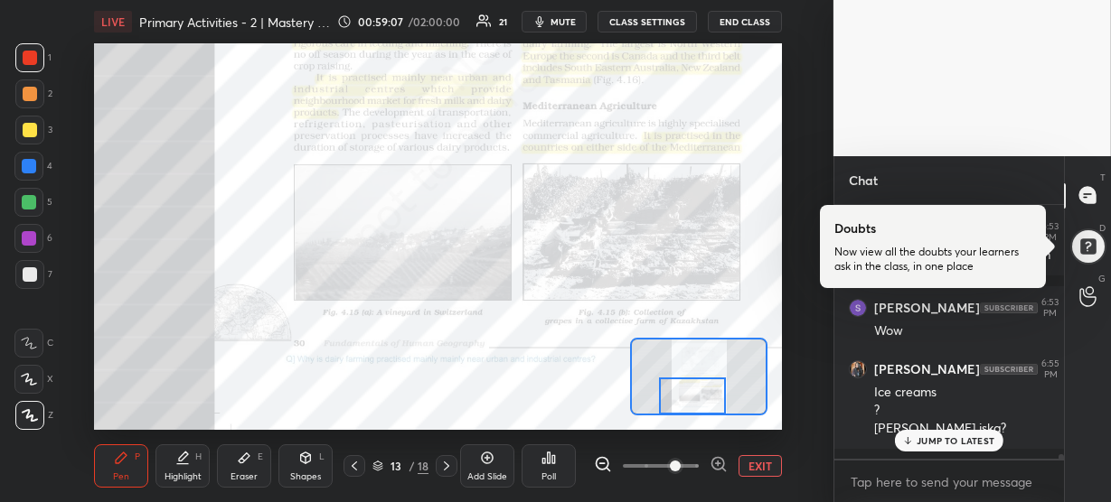
drag, startPoint x: 671, startPoint y: 388, endPoint x: 684, endPoint y: 389, distance: 12.8
click at [684, 389] on div at bounding box center [692, 396] width 67 height 37
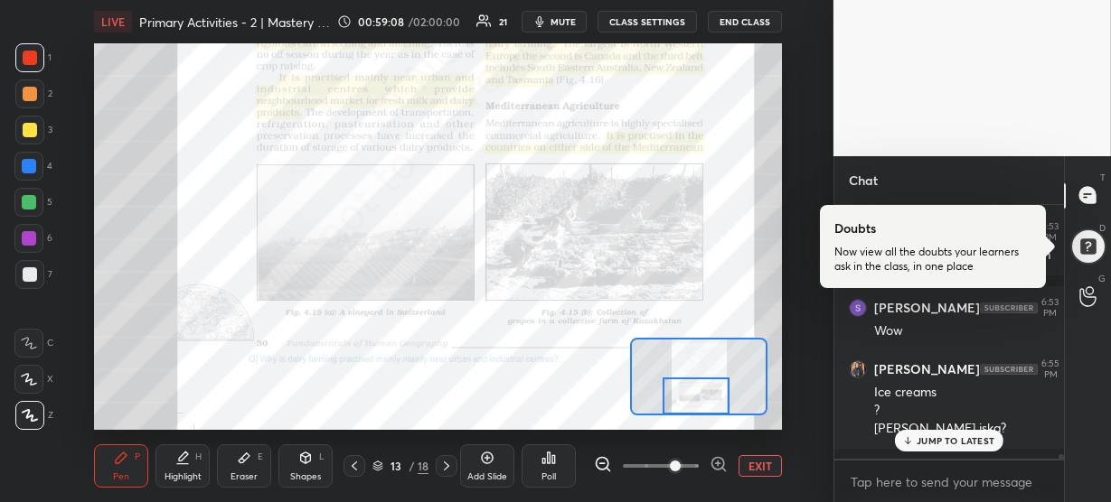
click at [919, 436] on p "JUMP TO LATEST" at bounding box center [955, 441] width 78 height 11
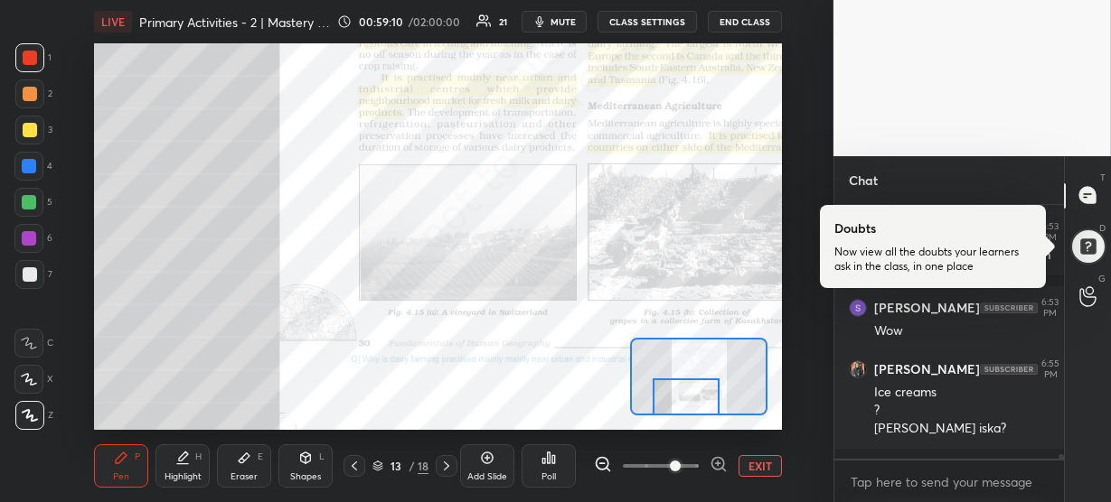
drag, startPoint x: 712, startPoint y: 399, endPoint x: 702, endPoint y: 399, distance: 10.0
click at [702, 399] on div at bounding box center [685, 397] width 67 height 37
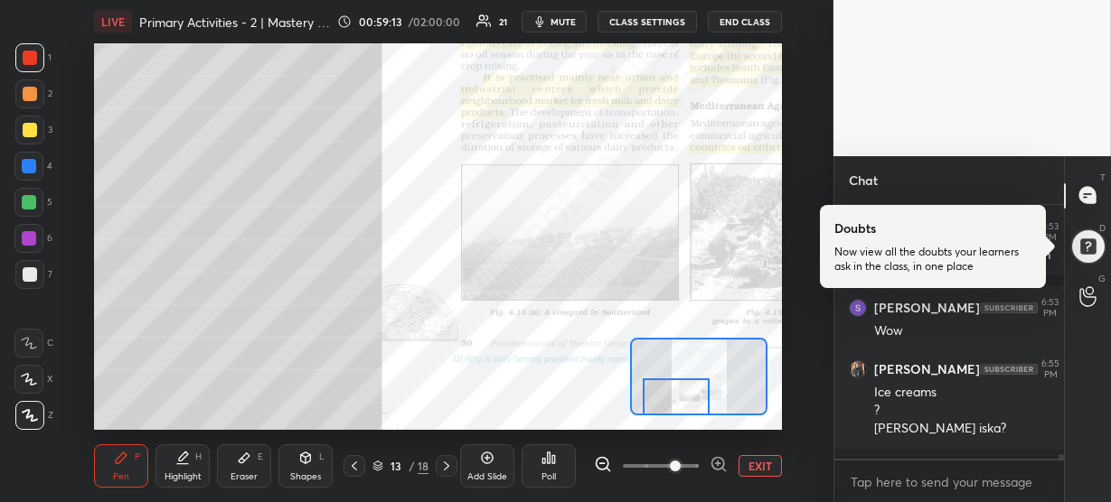
drag, startPoint x: 702, startPoint y: 399, endPoint x: 692, endPoint y: 399, distance: 9.9
click at [692, 399] on div at bounding box center [676, 397] width 67 height 37
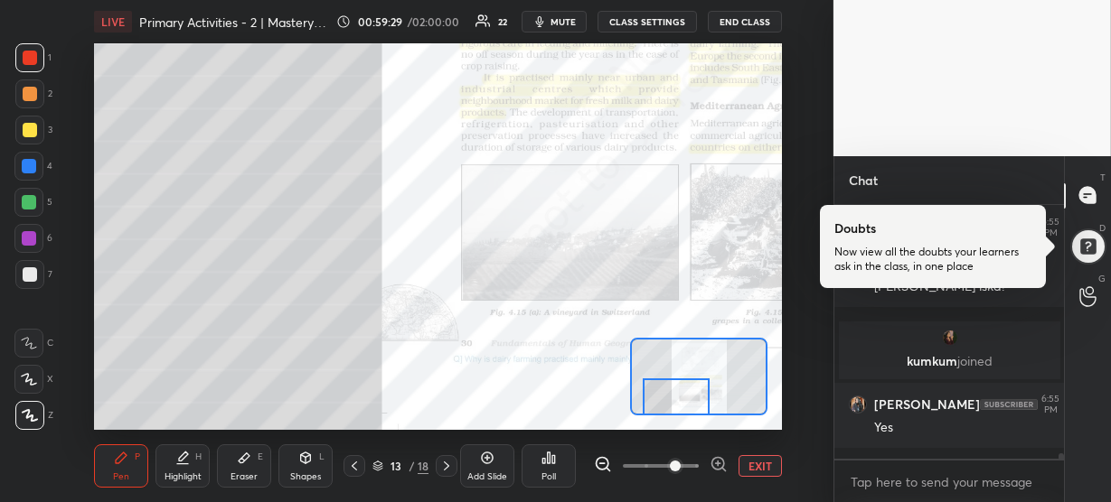
scroll to position [10729, 0]
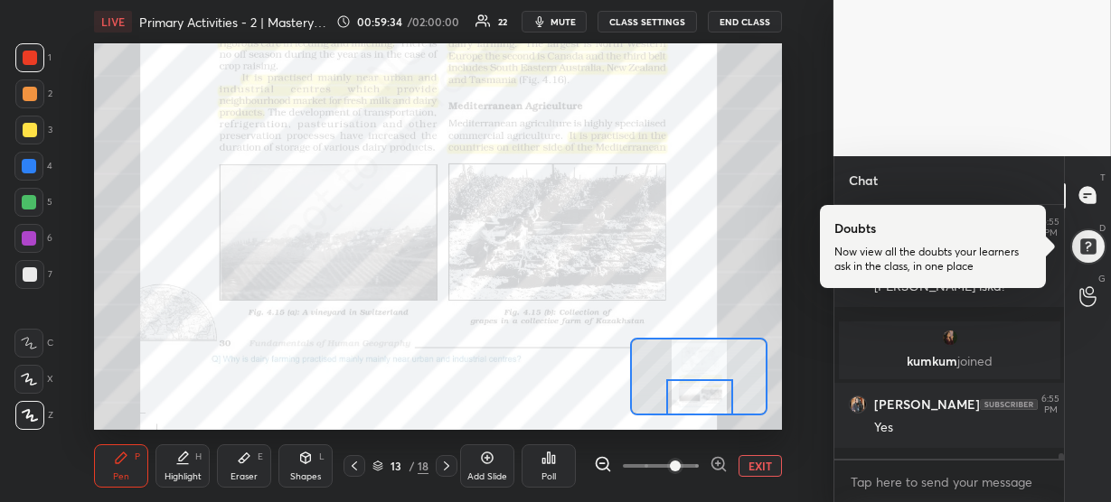
drag, startPoint x: 657, startPoint y: 402, endPoint x: 681, endPoint y: 408, distance: 25.0
click at [681, 408] on div at bounding box center [699, 398] width 67 height 37
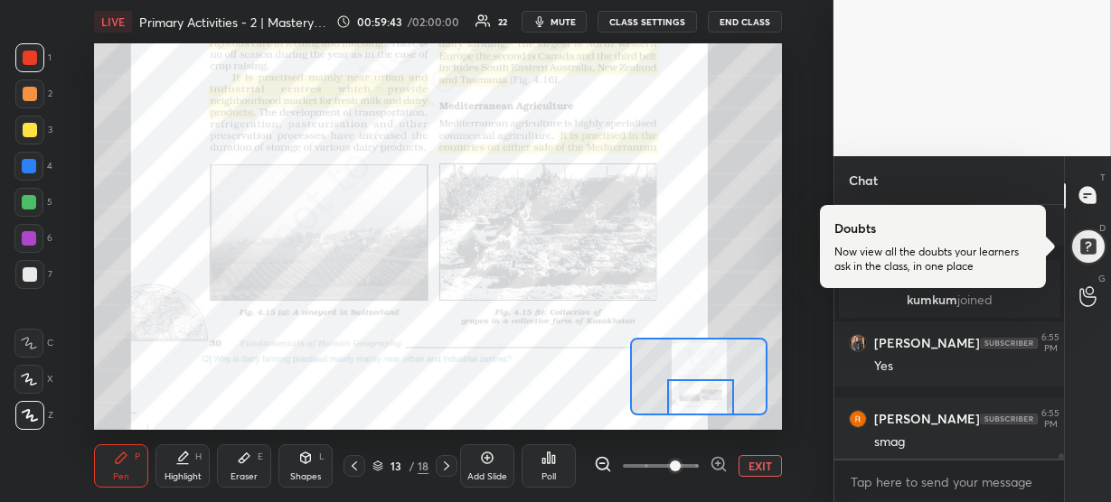
scroll to position [10866, 0]
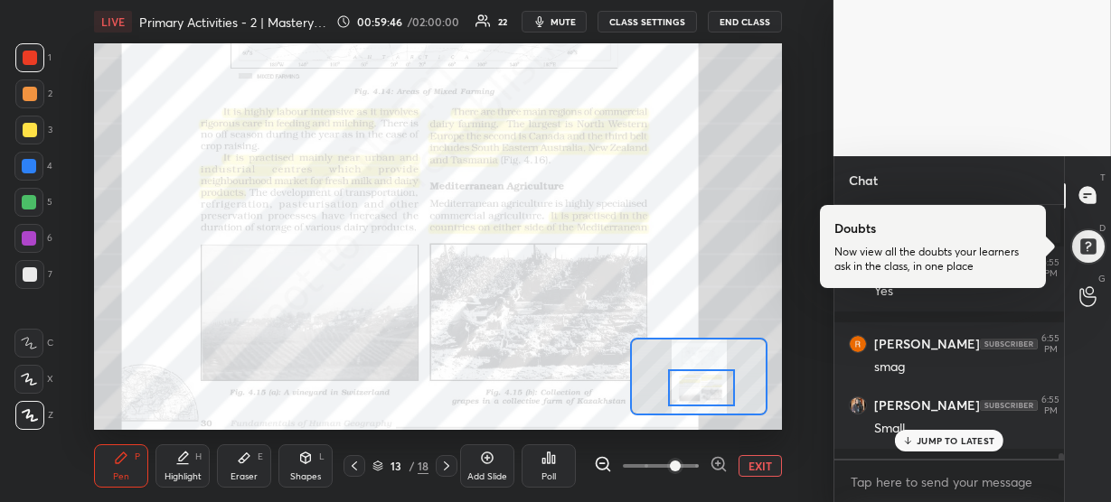
drag, startPoint x: 700, startPoint y: 398, endPoint x: 702, endPoint y: 387, distance: 11.0
click at [702, 387] on div at bounding box center [701, 388] width 67 height 37
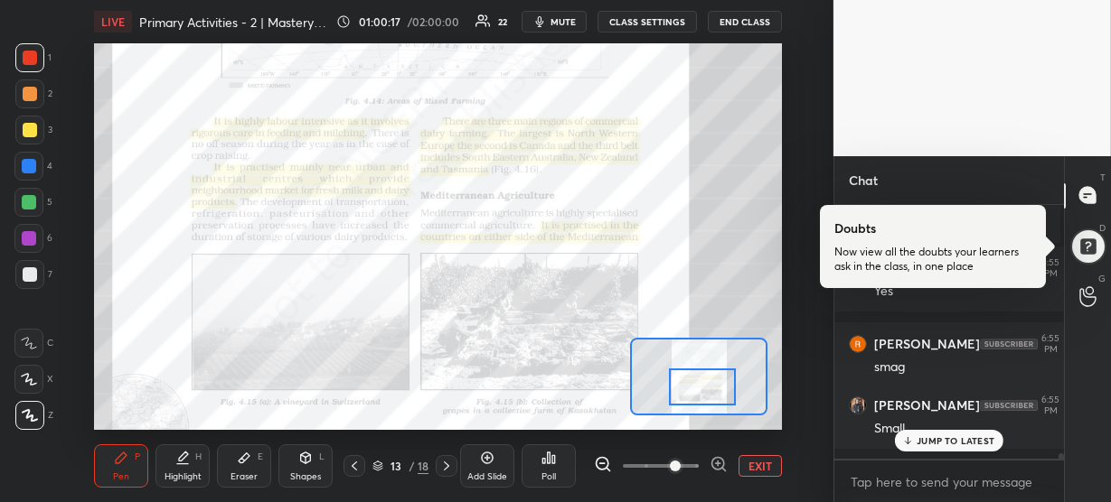
click at [918, 436] on p "JUMP TO LATEST" at bounding box center [955, 441] width 78 height 11
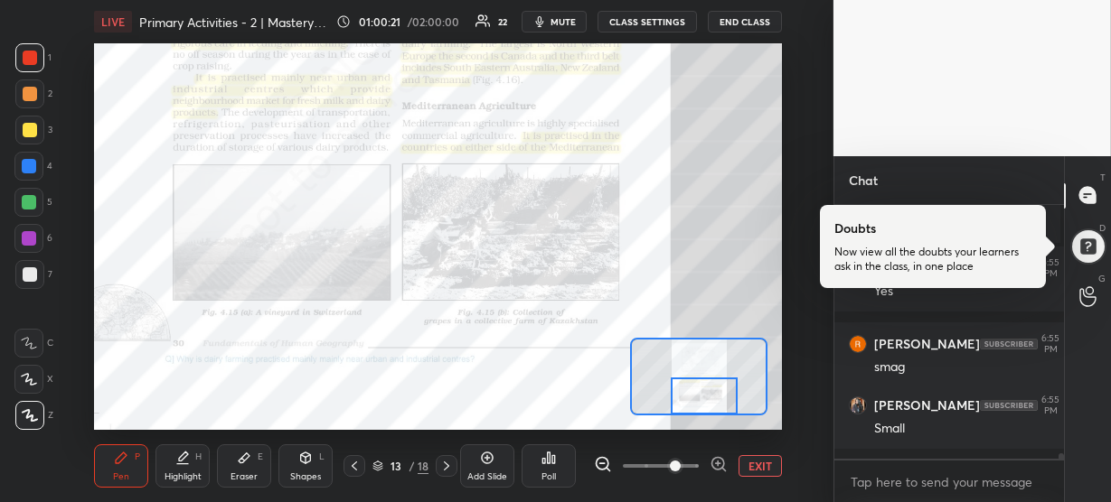
drag, startPoint x: 731, startPoint y: 385, endPoint x: 734, endPoint y: 394, distance: 9.4
click at [734, 394] on div at bounding box center [704, 396] width 67 height 37
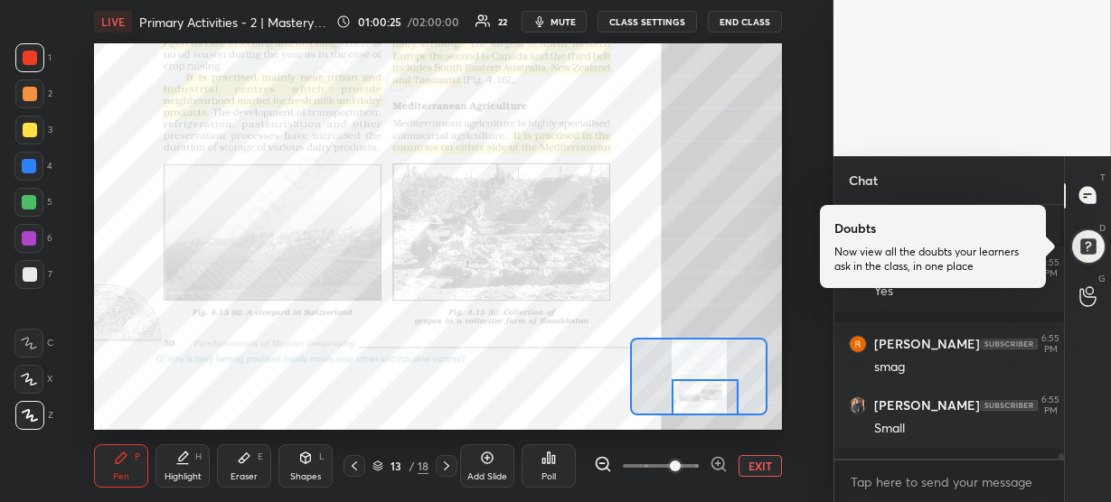
click at [727, 398] on div at bounding box center [704, 398] width 67 height 37
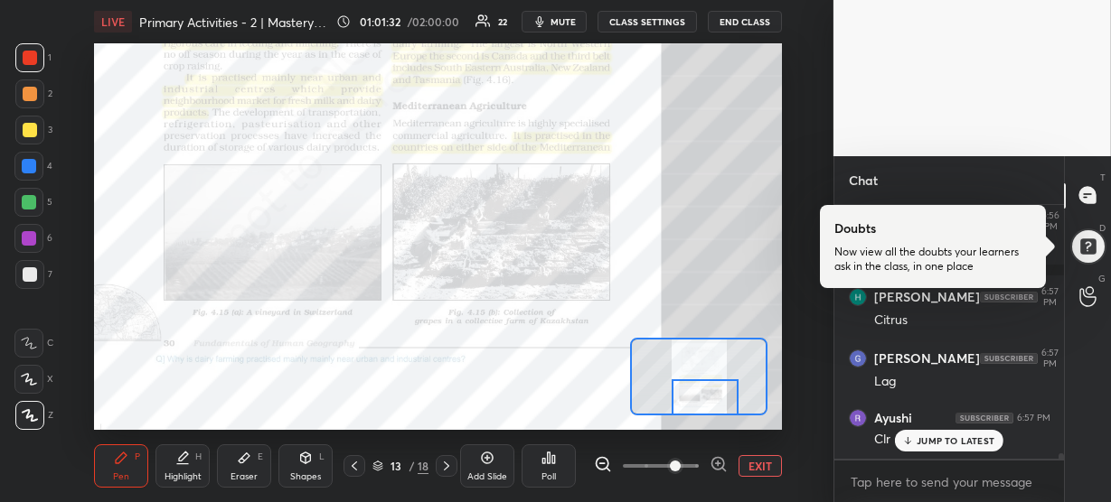
scroll to position [11188, 0]
click at [953, 439] on p "JUMP TO LATEST" at bounding box center [955, 441] width 78 height 11
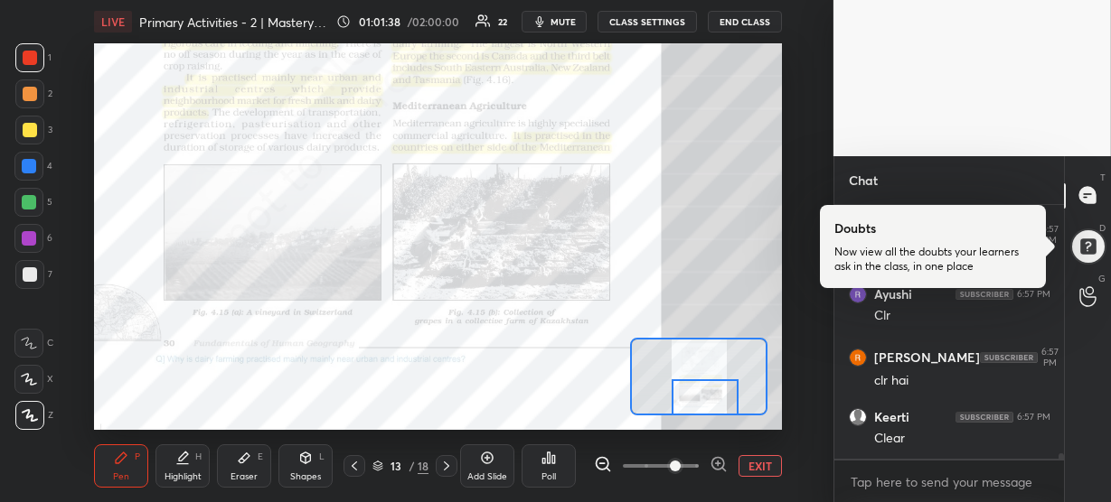
scroll to position [11311, 0]
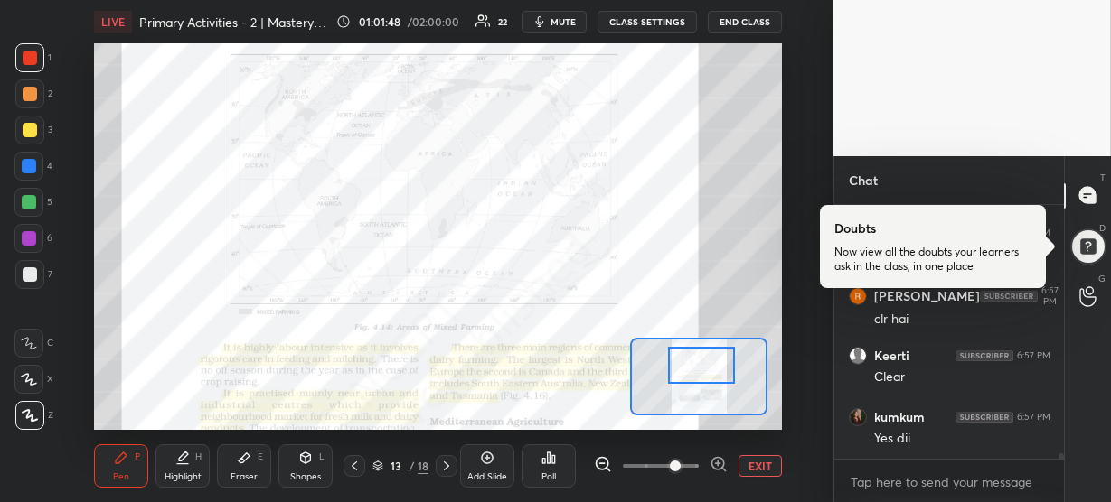
drag, startPoint x: 723, startPoint y: 400, endPoint x: 719, endPoint y: 368, distance: 32.7
click at [719, 368] on div at bounding box center [701, 365] width 67 height 37
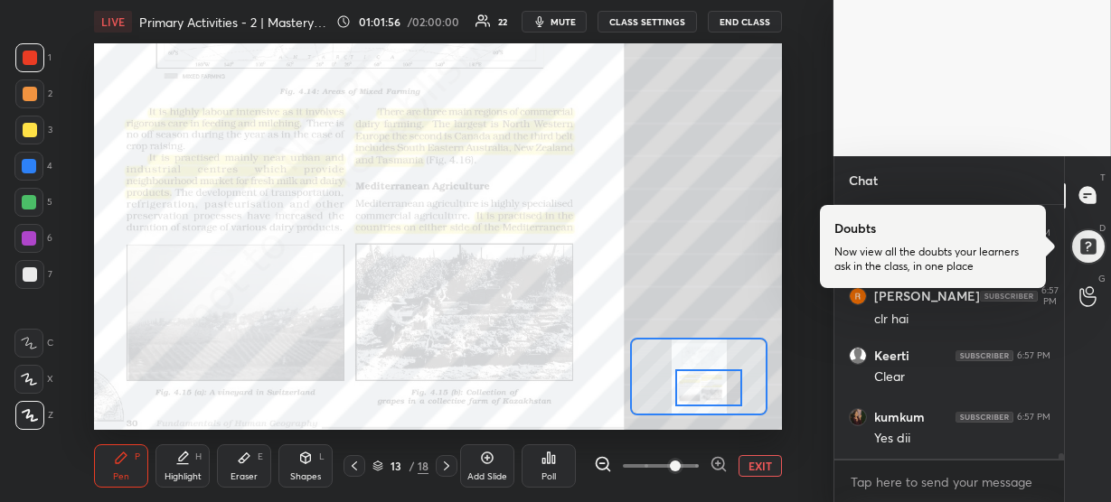
drag, startPoint x: 701, startPoint y: 361, endPoint x: 712, endPoint y: 388, distance: 29.2
click at [712, 388] on div at bounding box center [708, 388] width 67 height 37
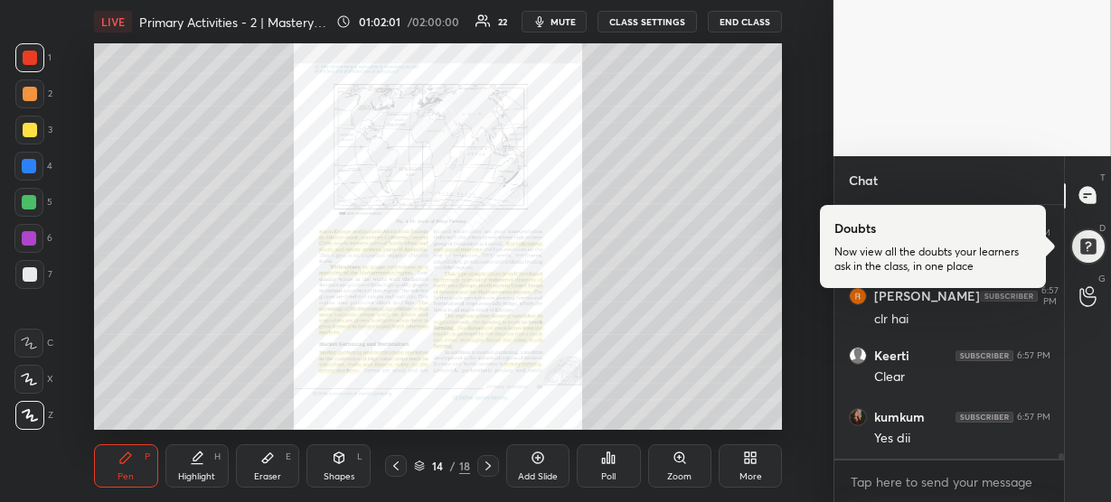
click at [689, 466] on div "Zoom" at bounding box center [679, 466] width 63 height 43
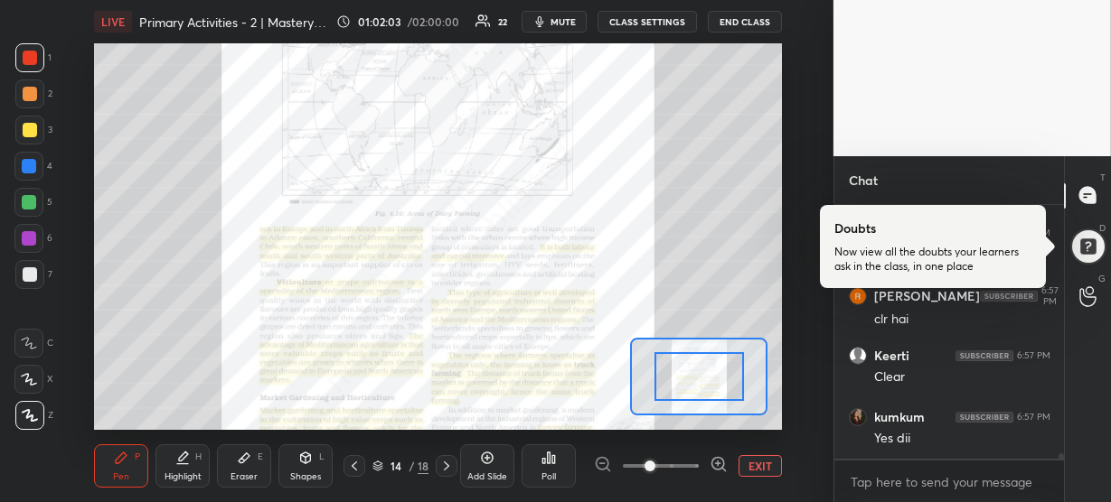
click at [720, 464] on icon at bounding box center [718, 464] width 18 height 18
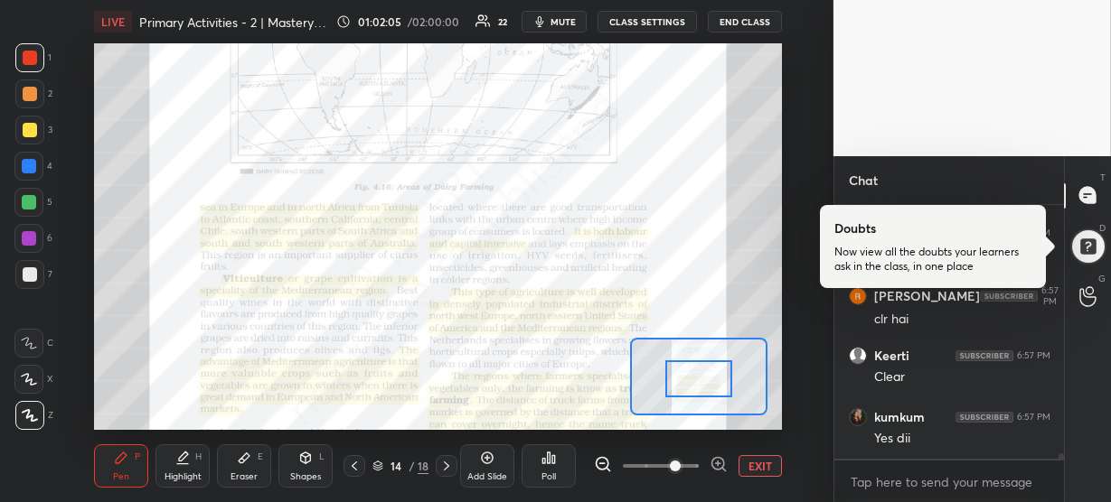
click at [702, 387] on div at bounding box center [698, 379] width 67 height 37
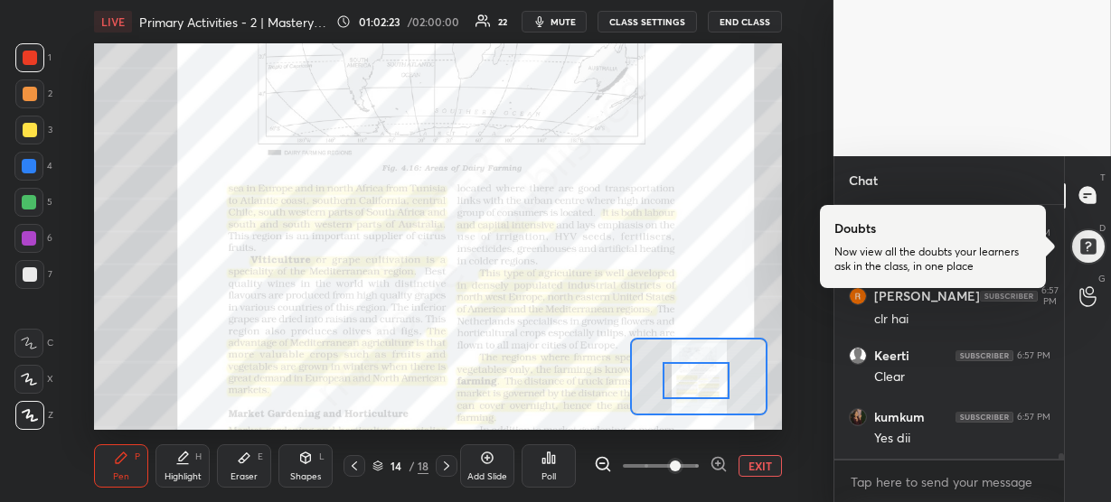
click at [687, 381] on div at bounding box center [695, 380] width 67 height 37
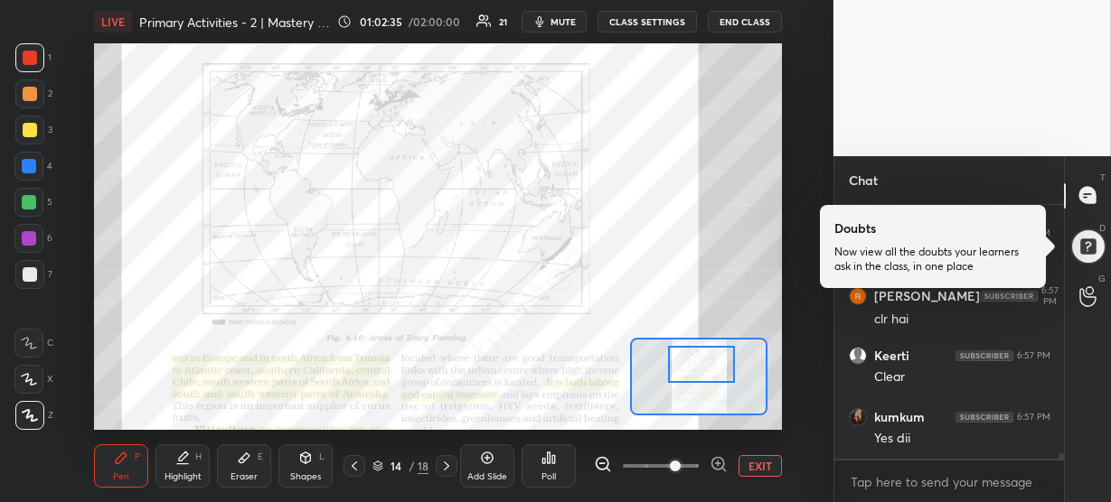
drag, startPoint x: 691, startPoint y: 380, endPoint x: 697, endPoint y: 363, distance: 17.1
click at [697, 363] on div at bounding box center [701, 364] width 67 height 37
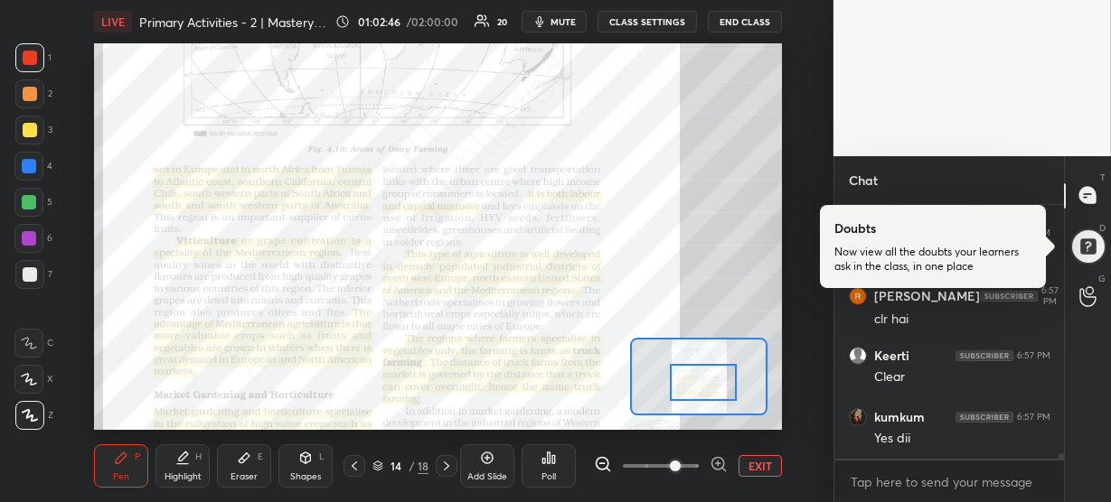
drag, startPoint x: 694, startPoint y: 361, endPoint x: 696, endPoint y: 379, distance: 18.2
click at [696, 379] on div at bounding box center [703, 382] width 67 height 37
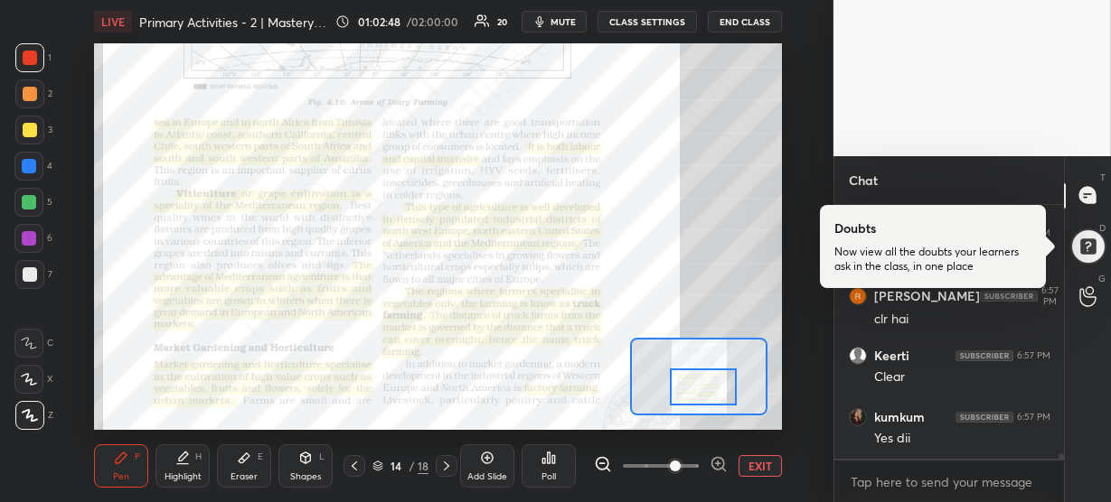
click at [696, 383] on div at bounding box center [703, 387] width 67 height 37
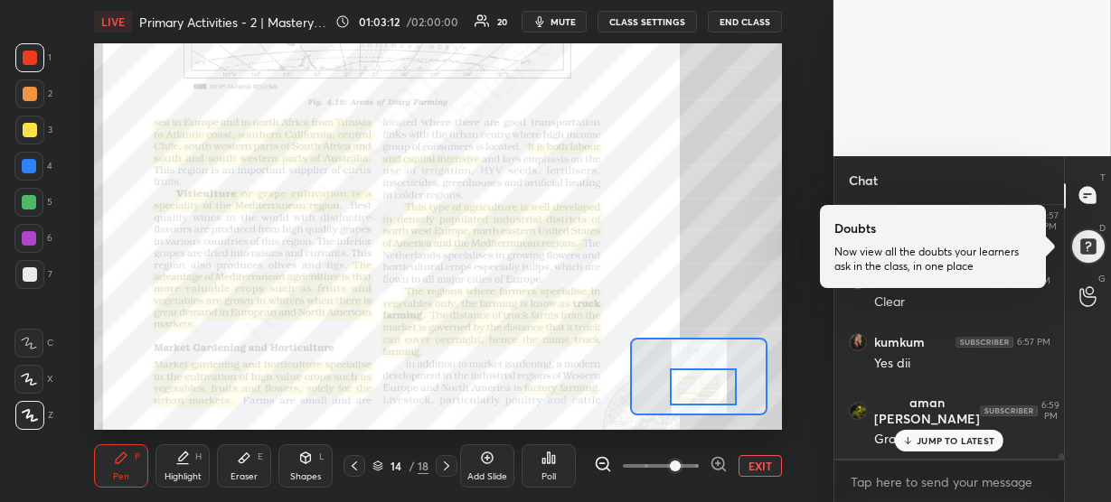
click at [938, 436] on p "JUMP TO LATEST" at bounding box center [955, 441] width 78 height 11
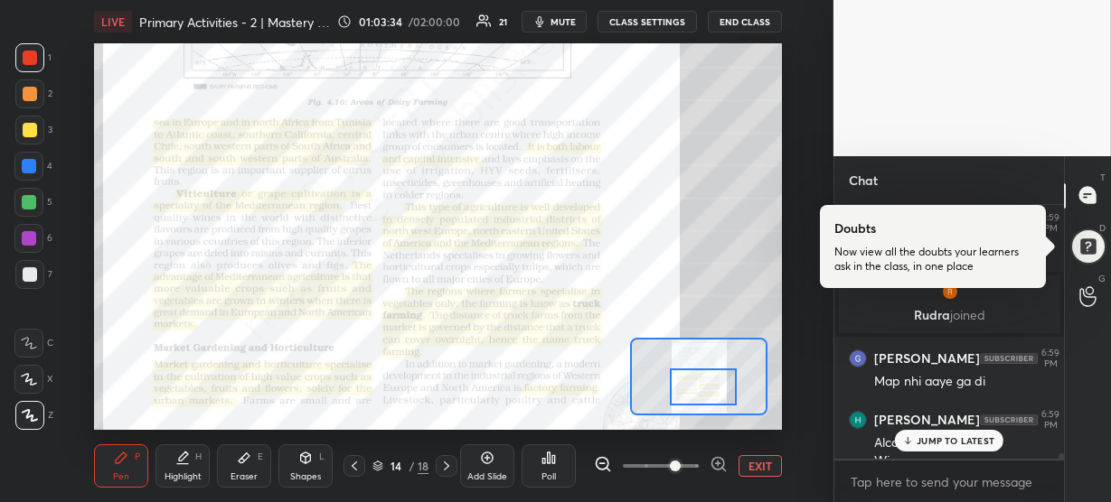
scroll to position [11289, 0]
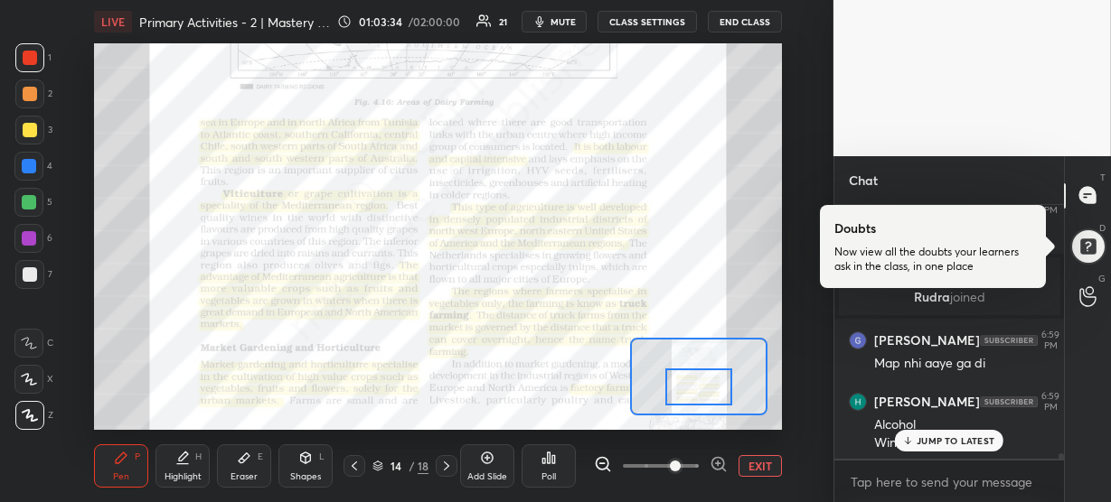
click at [682, 379] on div at bounding box center [698, 387] width 67 height 37
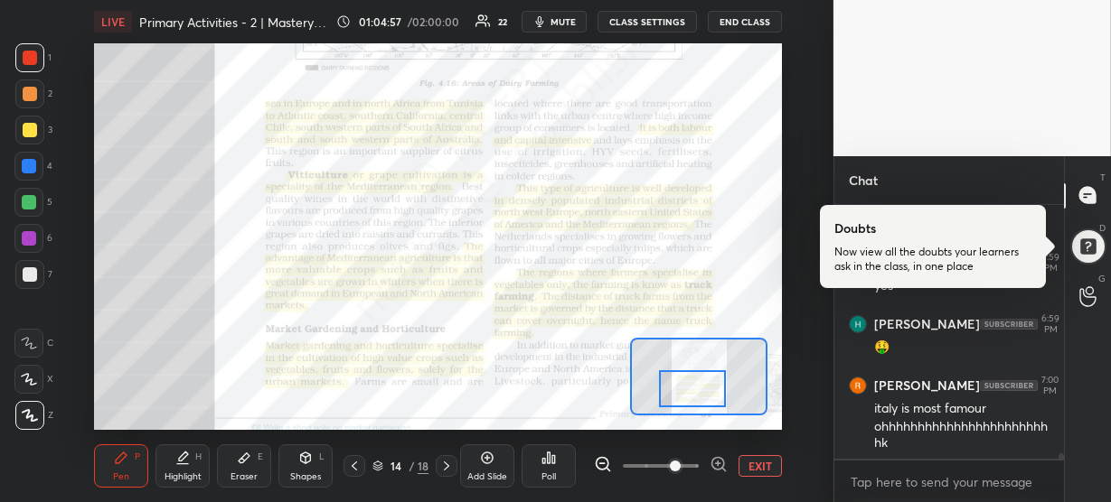
scroll to position [11570, 0]
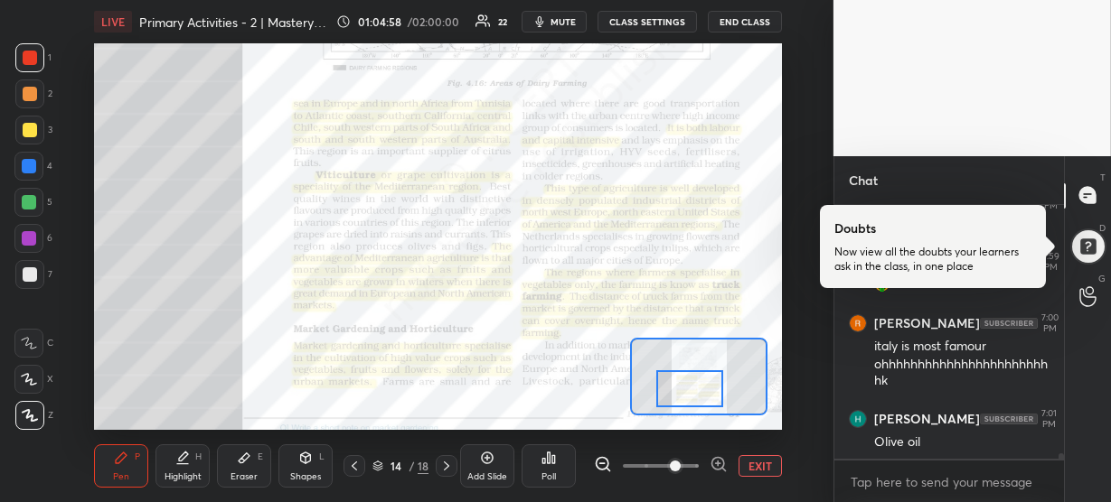
click at [671, 377] on div at bounding box center [689, 389] width 67 height 37
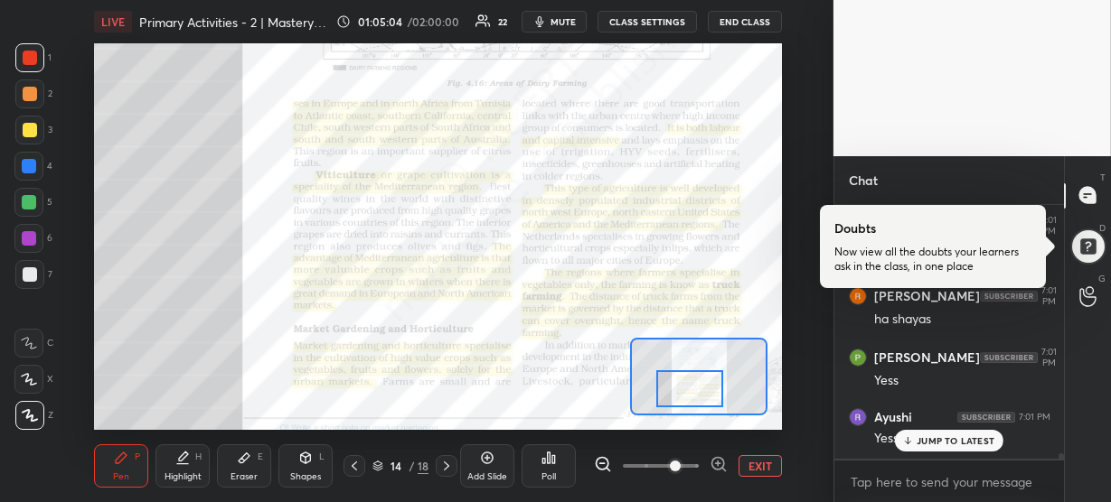
scroll to position [12028, 0]
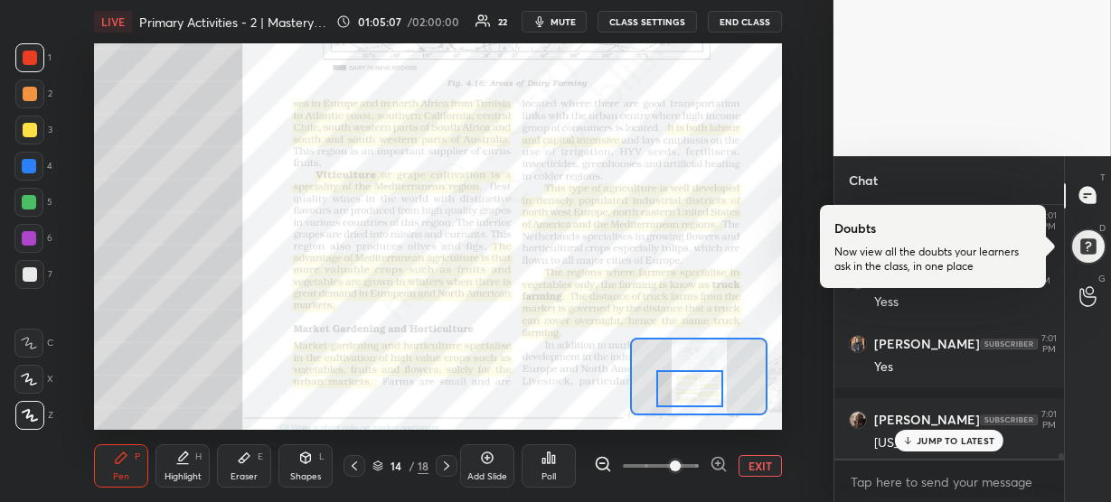
click at [976, 440] on p "JUMP TO LATEST" at bounding box center [955, 441] width 78 height 11
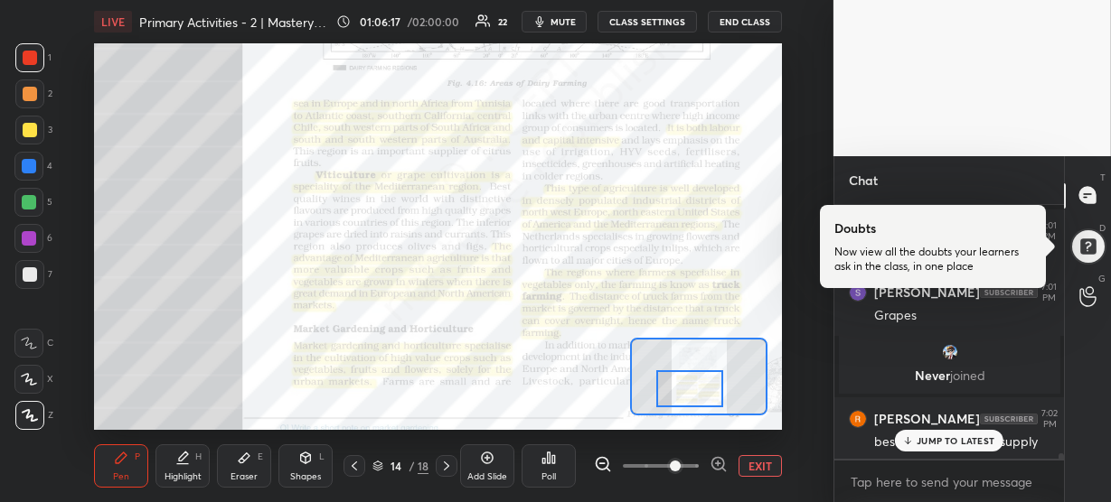
scroll to position [11777, 0]
click at [994, 437] on div "JUMP TO LATEST" at bounding box center [949, 441] width 108 height 22
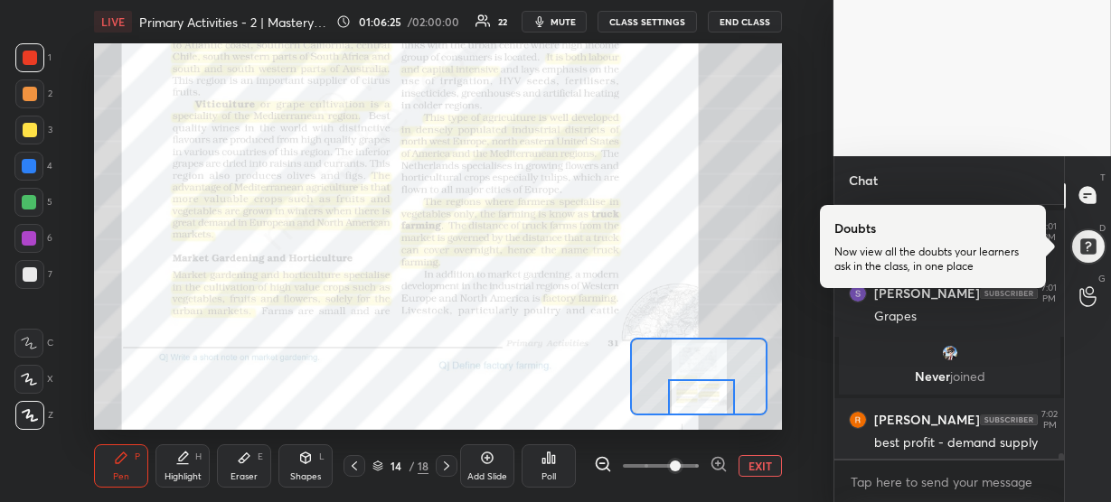
drag, startPoint x: 715, startPoint y: 380, endPoint x: 726, endPoint y: 399, distance: 21.9
click at [726, 399] on div at bounding box center [701, 398] width 67 height 37
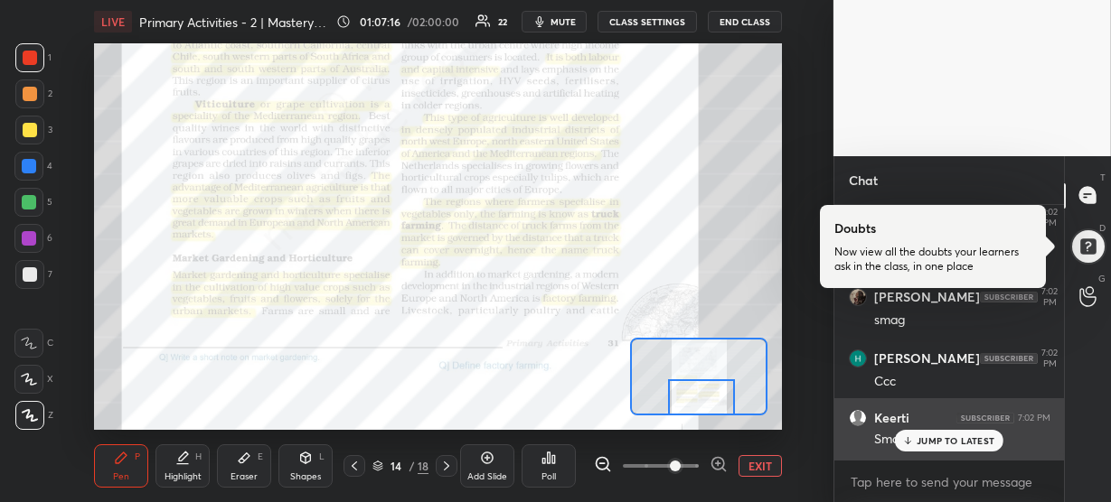
scroll to position [12041, 0]
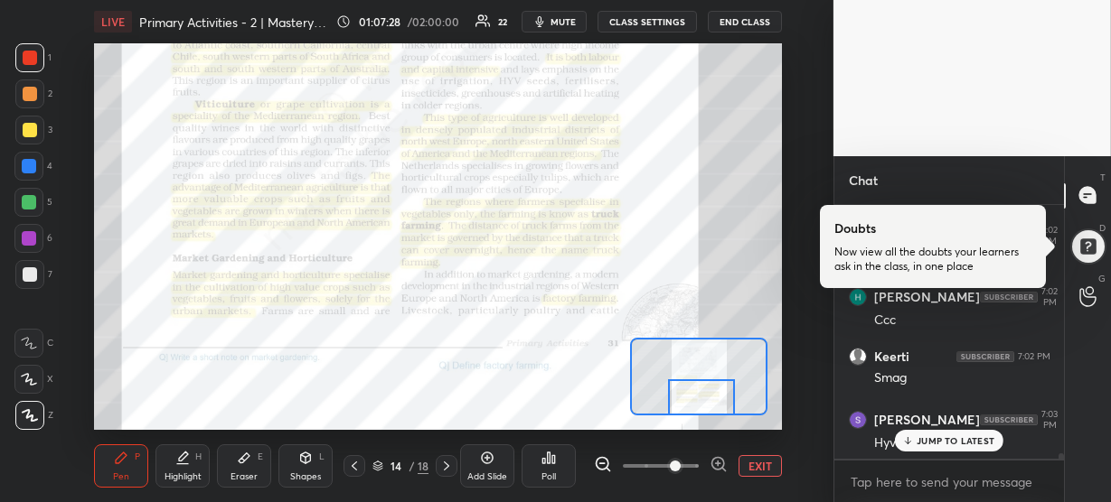
click at [980, 437] on p "JUMP TO LATEST" at bounding box center [955, 441] width 78 height 11
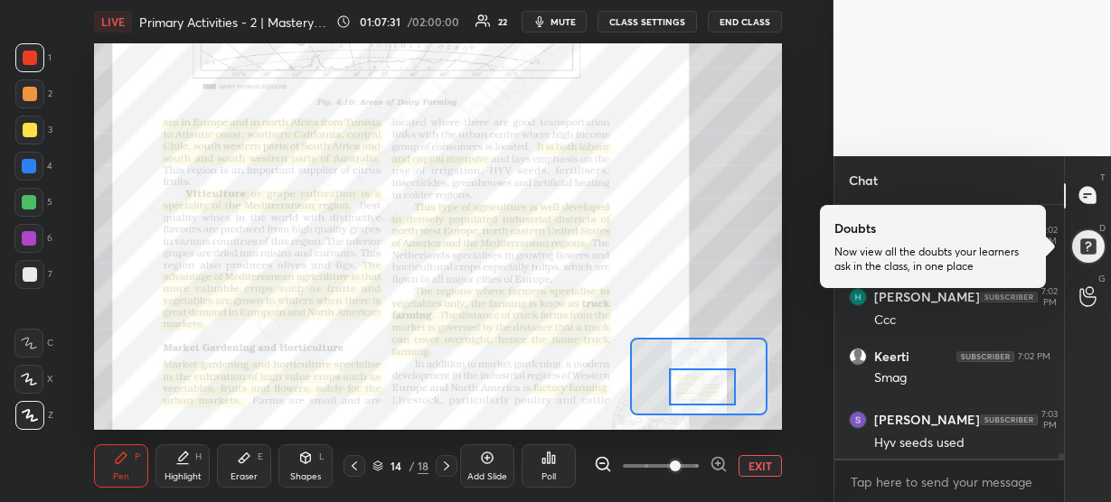
drag, startPoint x: 700, startPoint y: 408, endPoint x: 701, endPoint y: 399, distance: 9.1
click at [701, 399] on div at bounding box center [702, 387] width 67 height 37
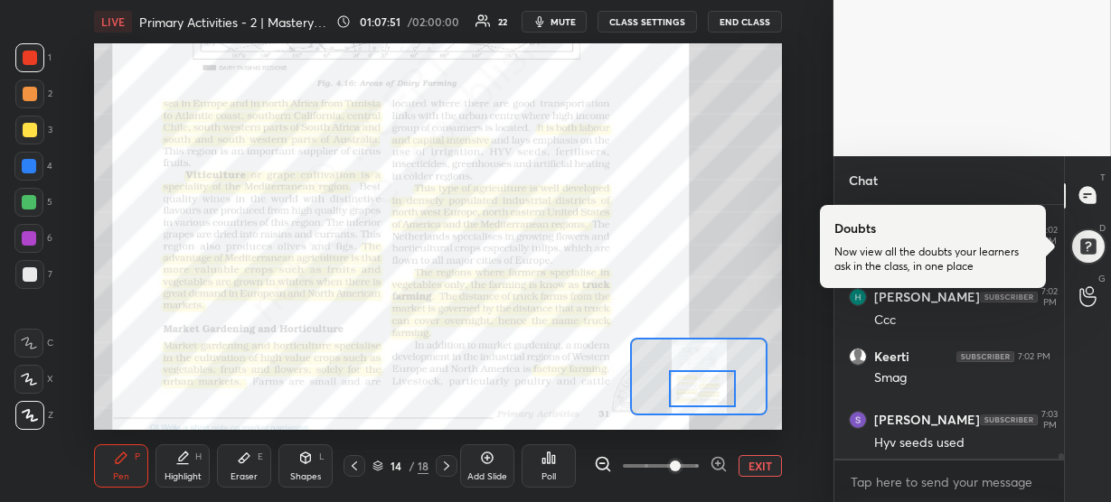
scroll to position [12103, 0]
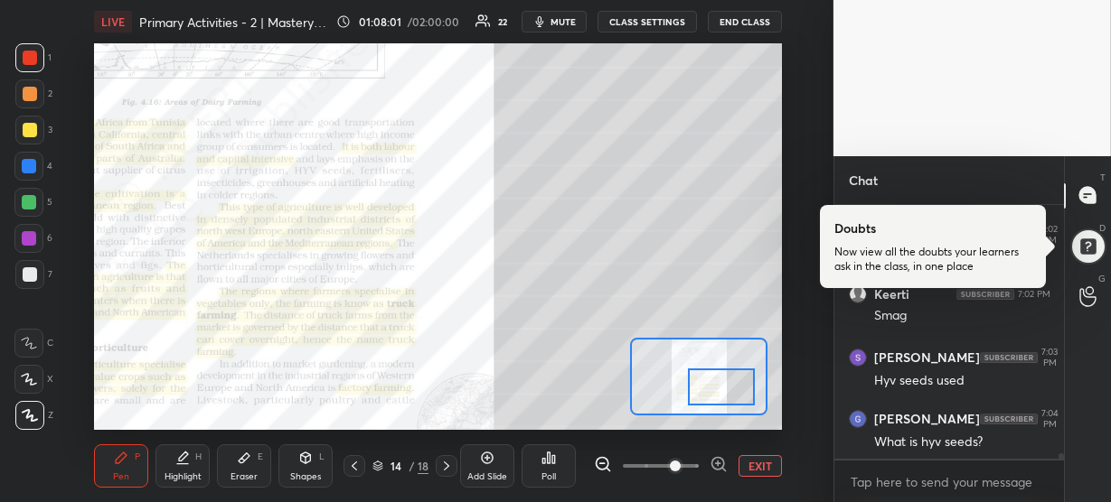
drag, startPoint x: 690, startPoint y: 396, endPoint x: 711, endPoint y: 386, distance: 23.0
click at [711, 386] on div at bounding box center [721, 387] width 67 height 37
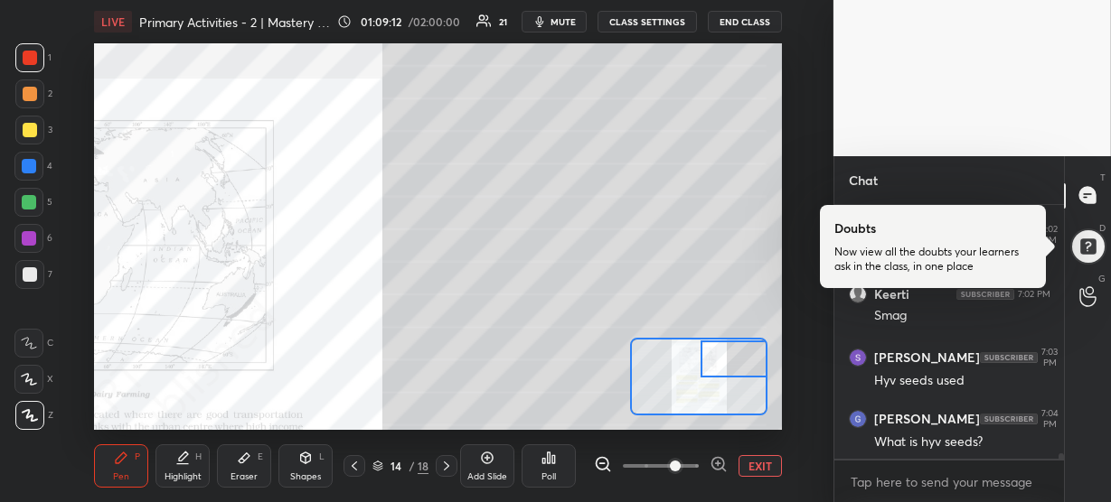
drag, startPoint x: 699, startPoint y: 380, endPoint x: 723, endPoint y: 359, distance: 31.4
click at [723, 359] on div at bounding box center [733, 359] width 67 height 37
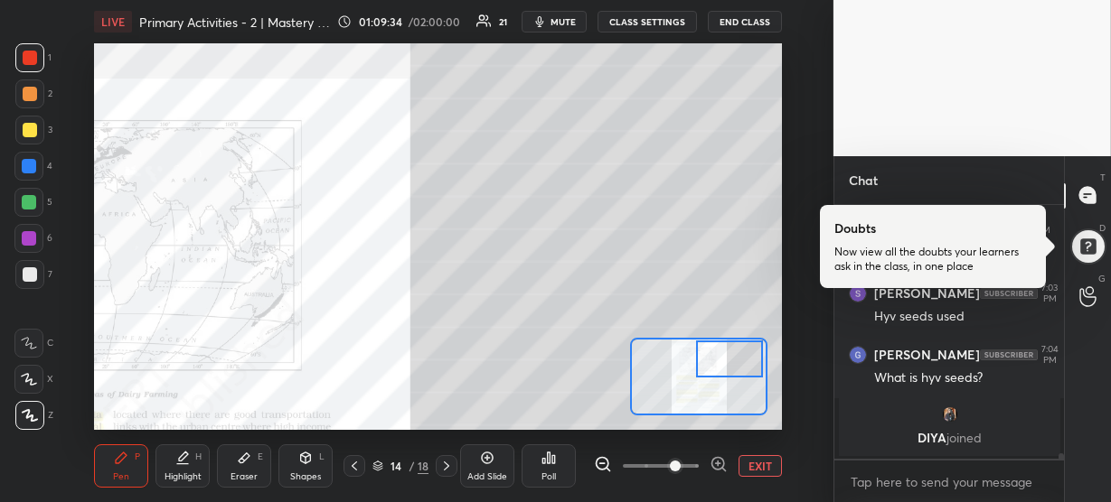
click at [710, 350] on div at bounding box center [729, 359] width 67 height 37
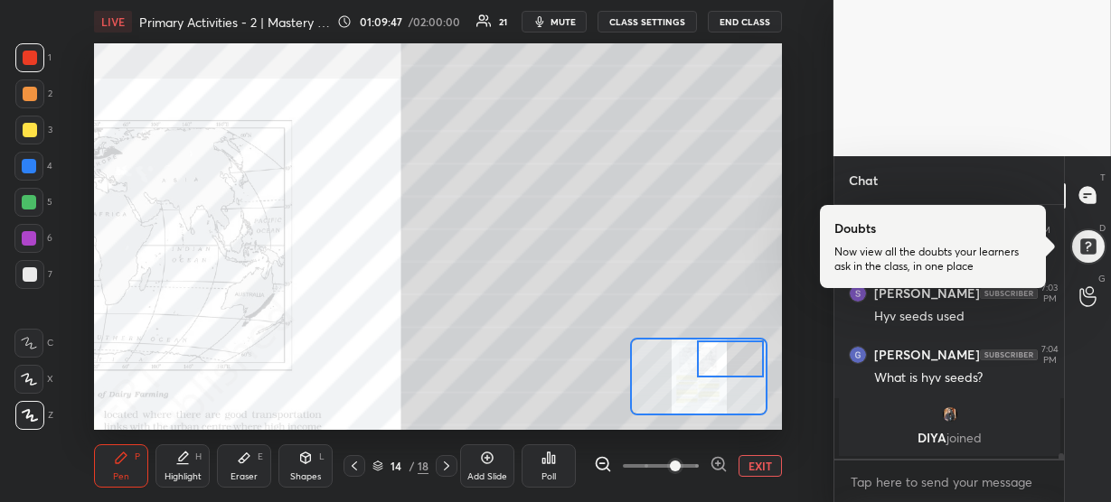
scroll to position [12094, 0]
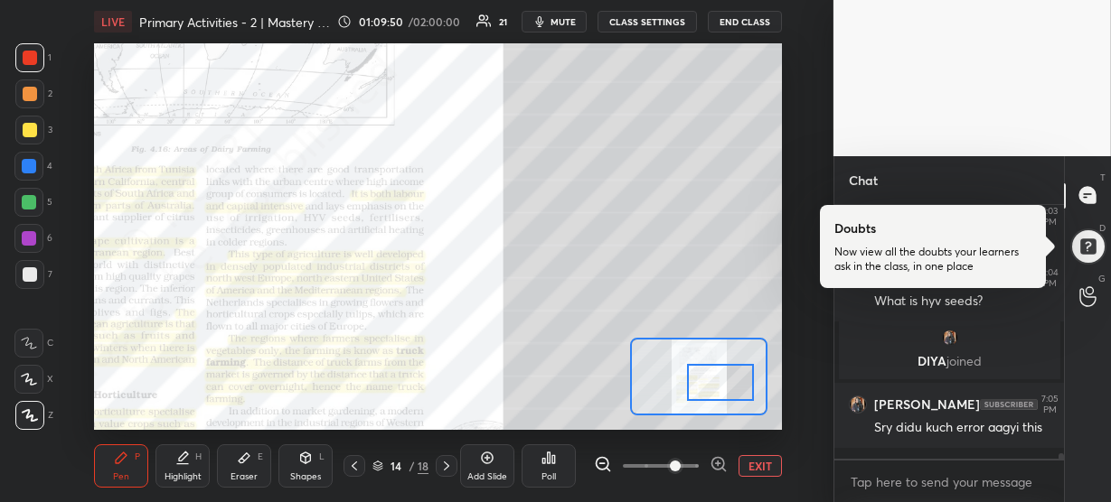
drag, startPoint x: 704, startPoint y: 356, endPoint x: 694, endPoint y: 380, distance: 25.5
click at [694, 380] on div at bounding box center [720, 382] width 67 height 37
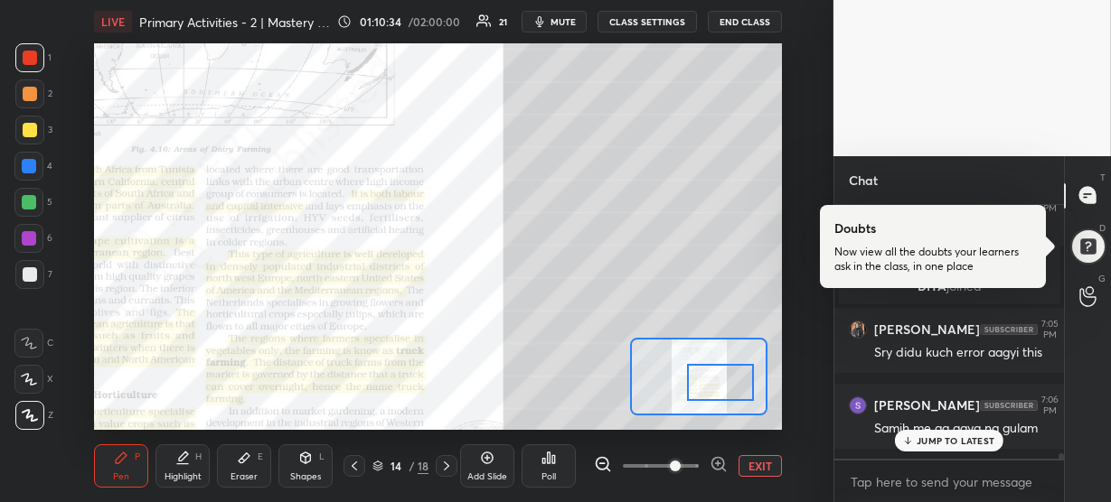
click at [925, 445] on p "JUMP TO LATEST" at bounding box center [955, 441] width 78 height 11
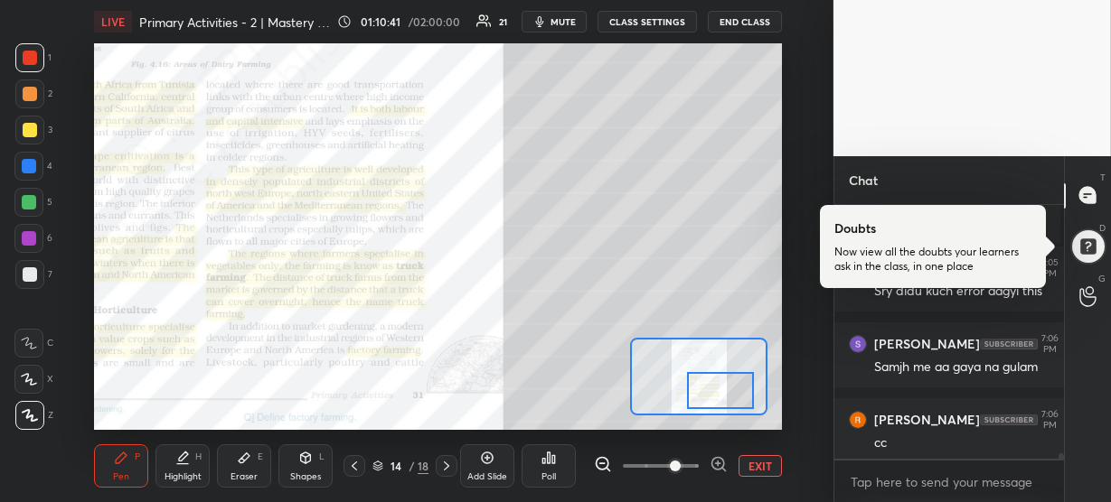
click at [726, 381] on div at bounding box center [720, 390] width 67 height 37
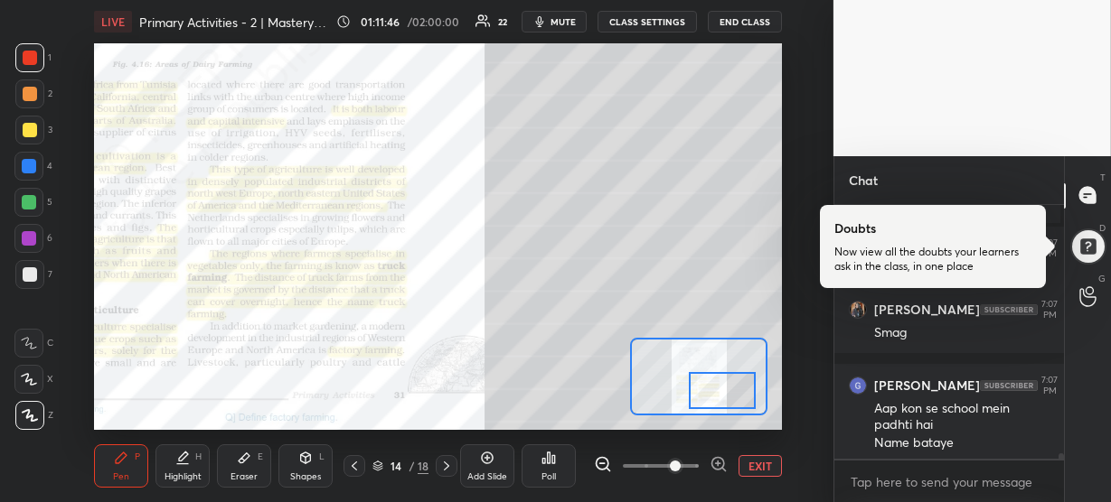
scroll to position [12481, 0]
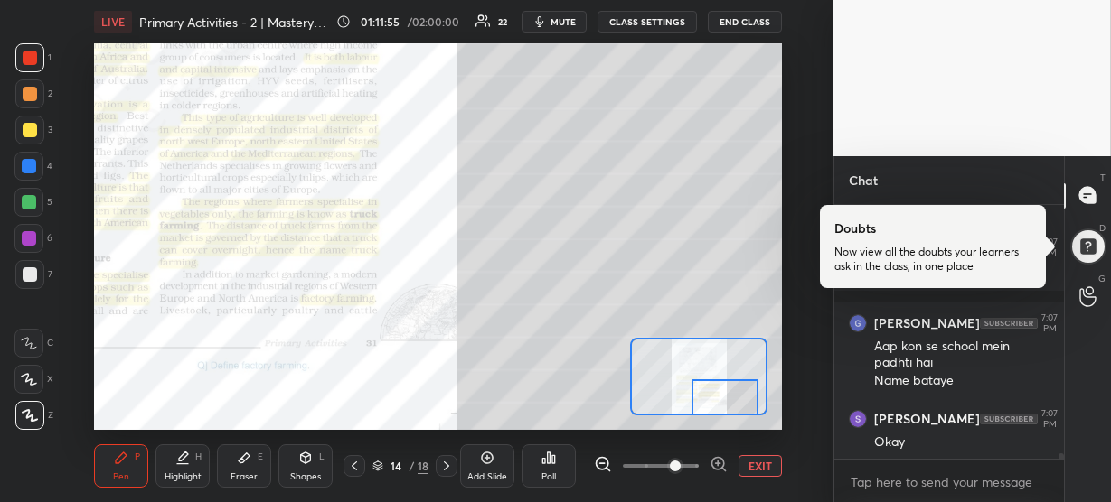
drag, startPoint x: 710, startPoint y: 383, endPoint x: 715, endPoint y: 400, distance: 17.8
click at [715, 400] on div at bounding box center [724, 398] width 67 height 37
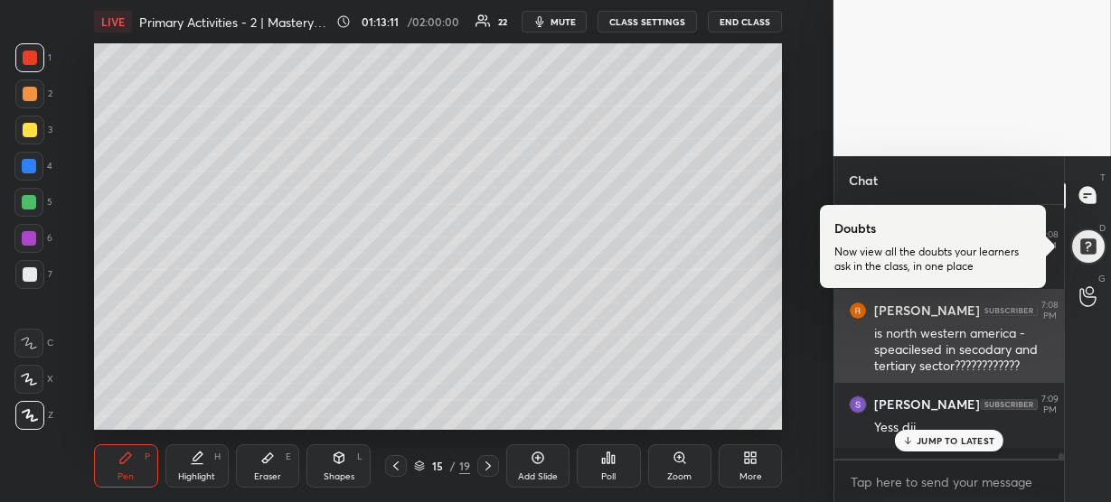
scroll to position [12680, 0]
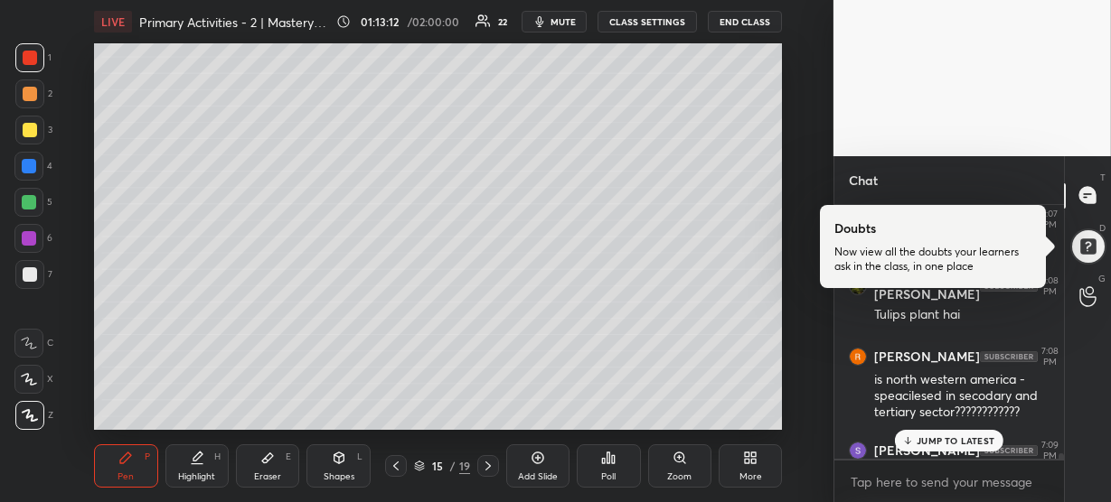
click at [954, 433] on div "JUMP TO LATEST" at bounding box center [949, 441] width 108 height 22
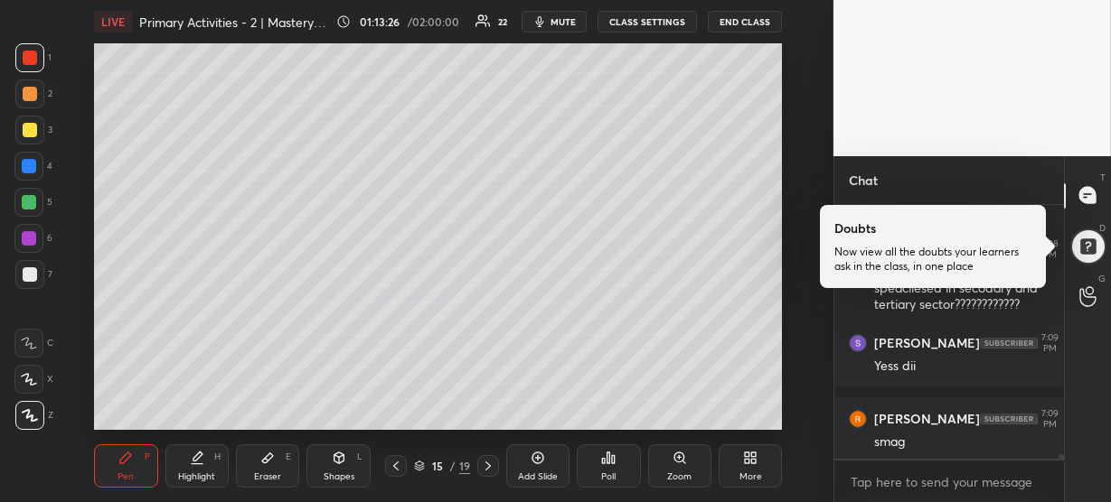
scroll to position [12805, 0]
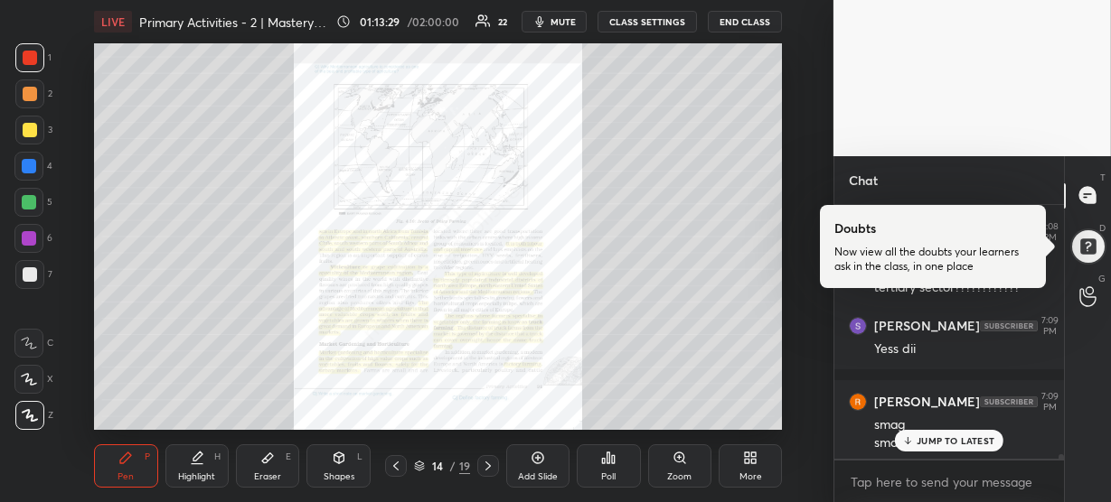
click at [672, 450] on div "Zoom" at bounding box center [679, 466] width 63 height 43
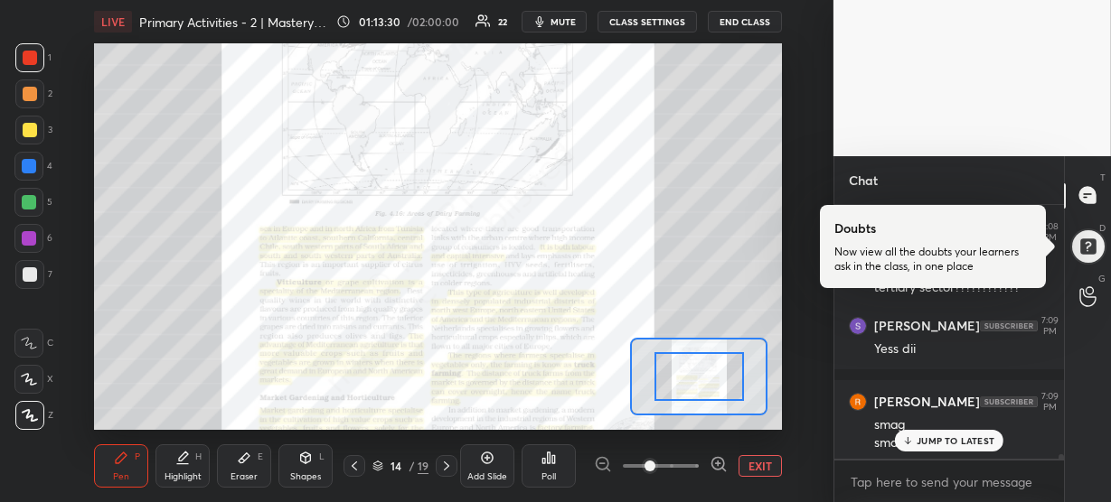
click at [716, 462] on icon at bounding box center [718, 464] width 18 height 18
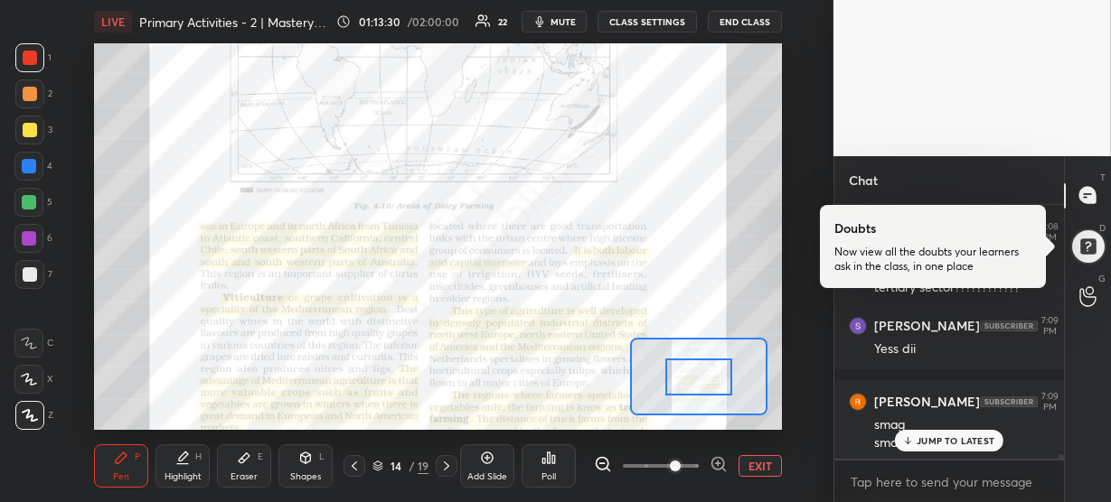
scroll to position [12867, 0]
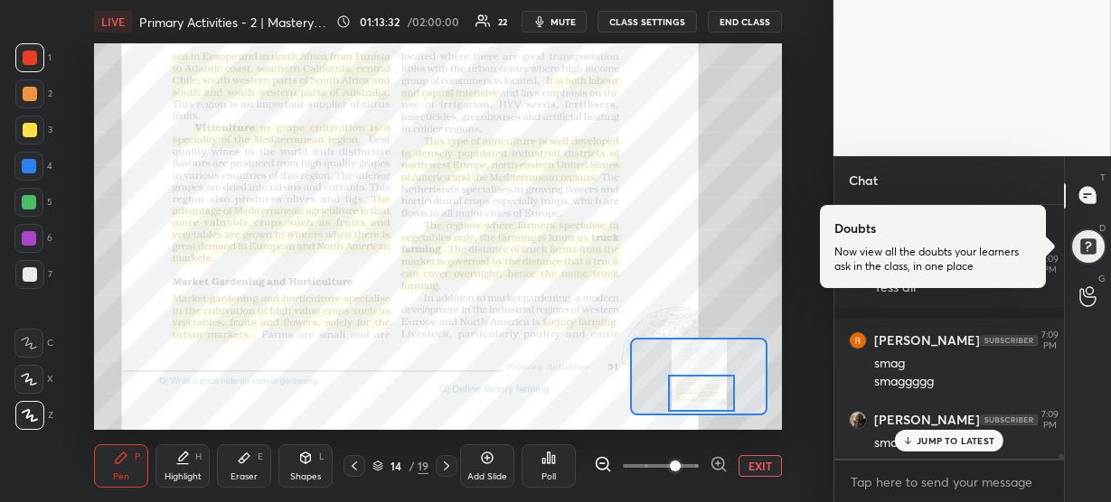
drag, startPoint x: 700, startPoint y: 375, endPoint x: 705, endPoint y: 391, distance: 16.9
click at [705, 391] on div at bounding box center [701, 393] width 67 height 37
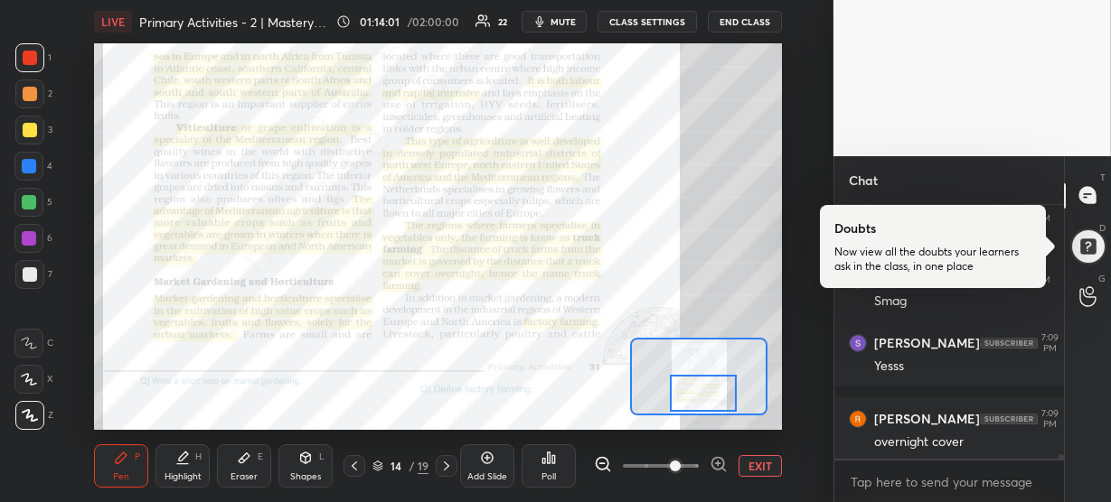
scroll to position [13281, 0]
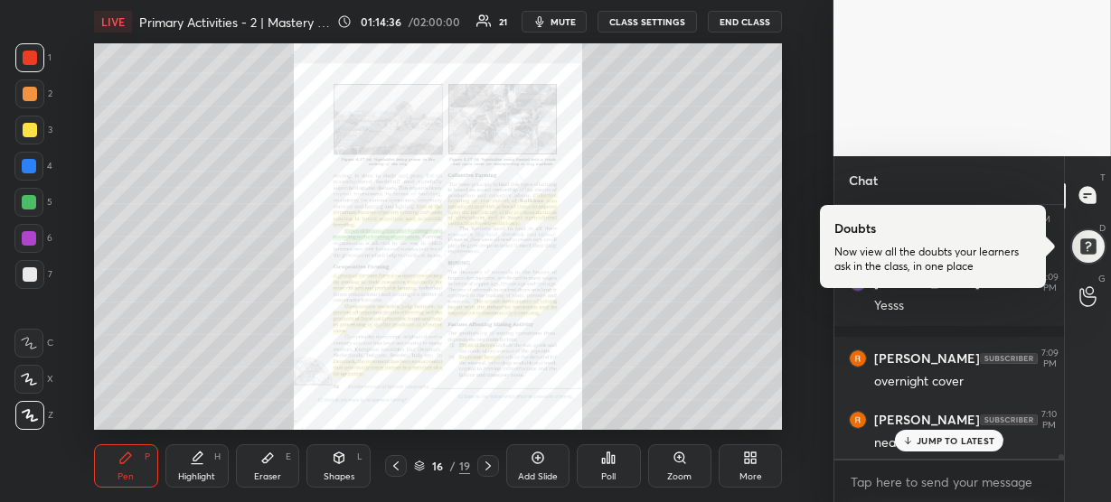
click at [687, 473] on div "Zoom" at bounding box center [679, 477] width 24 height 9
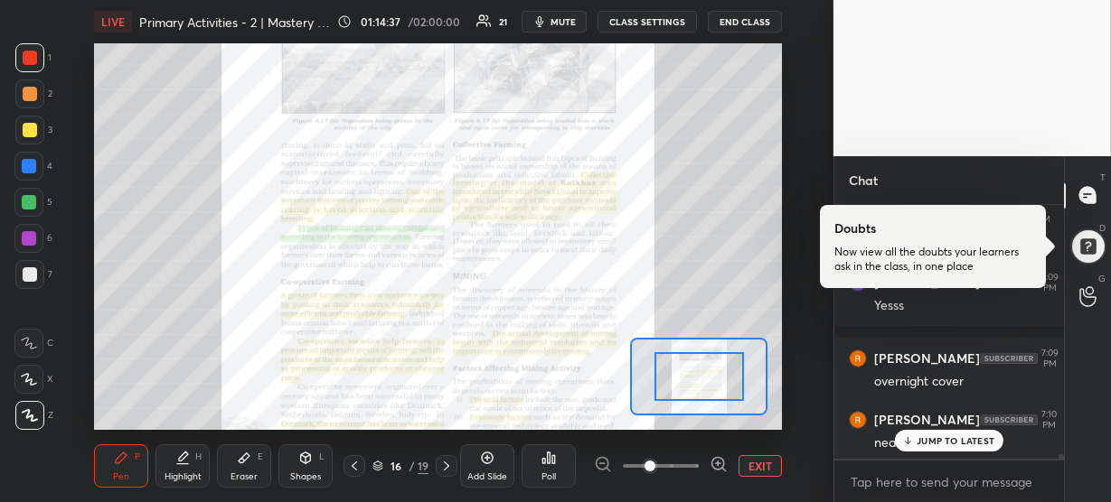
click at [712, 465] on icon at bounding box center [718, 464] width 12 height 12
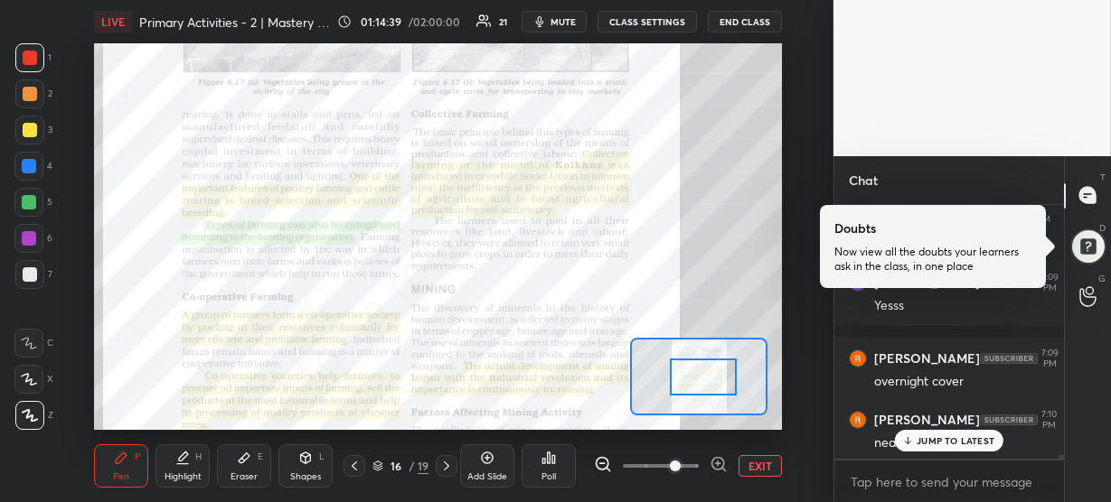
click at [705, 382] on div at bounding box center [703, 377] width 67 height 37
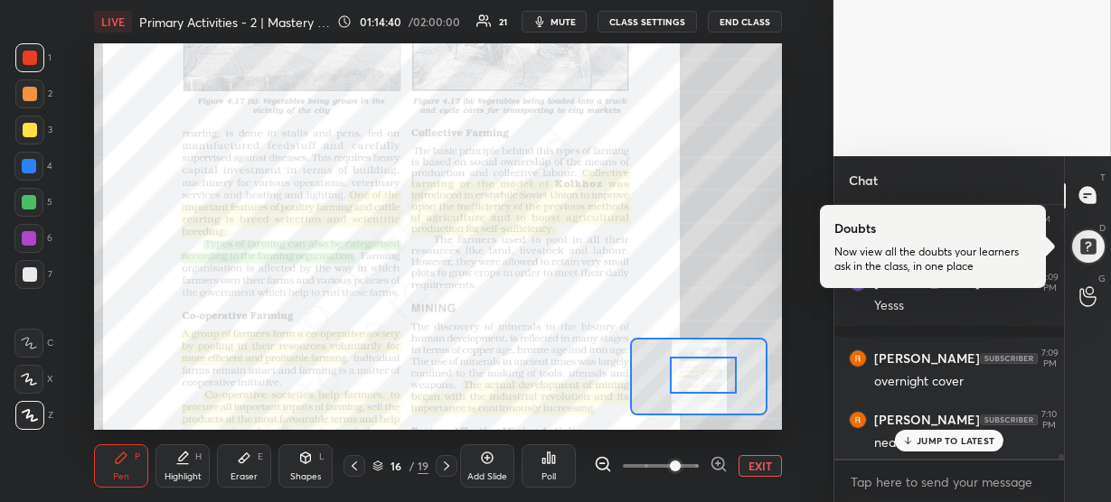
click at [723, 462] on icon at bounding box center [718, 464] width 12 height 12
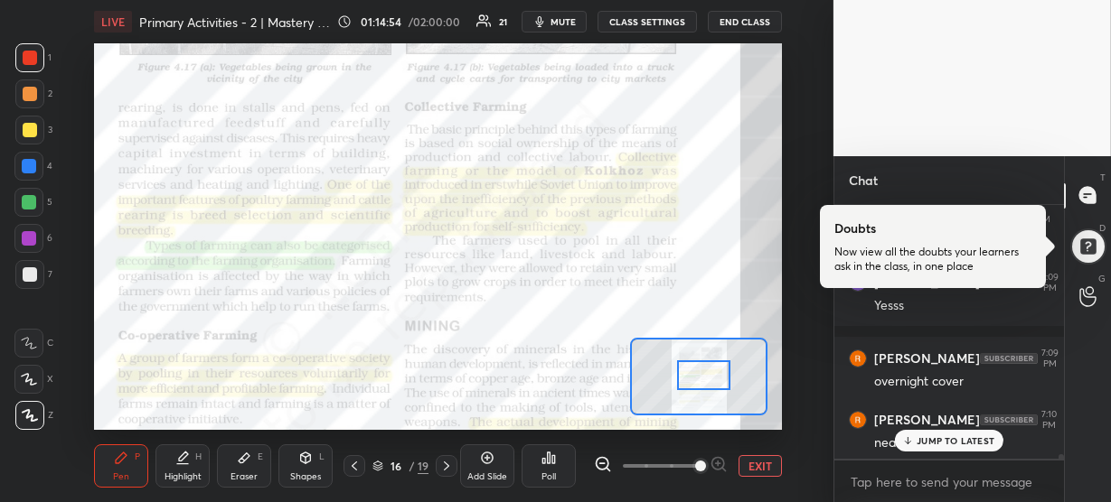
scroll to position [13342, 0]
click at [938, 446] on p "JUMP TO LATEST" at bounding box center [955, 441] width 78 height 11
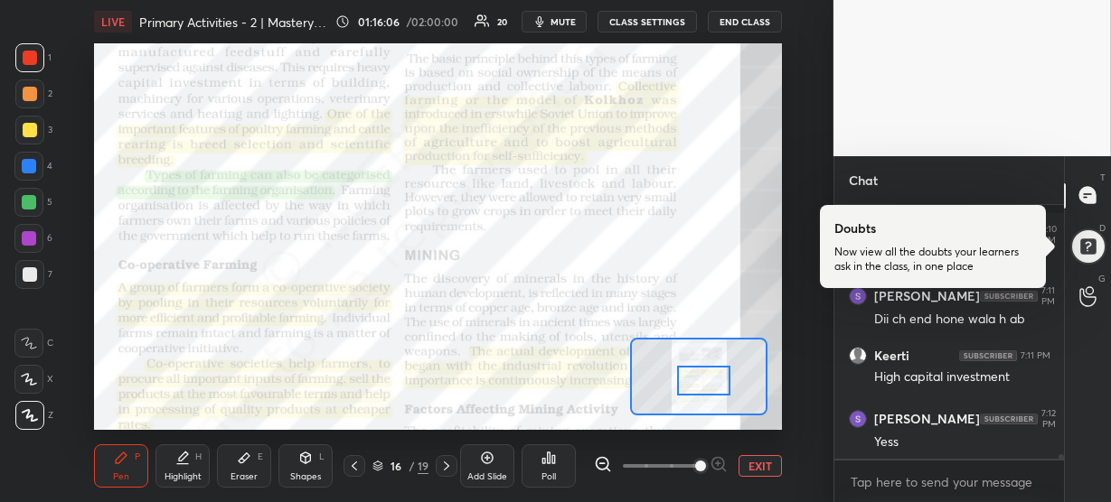
scroll to position [13543, 0]
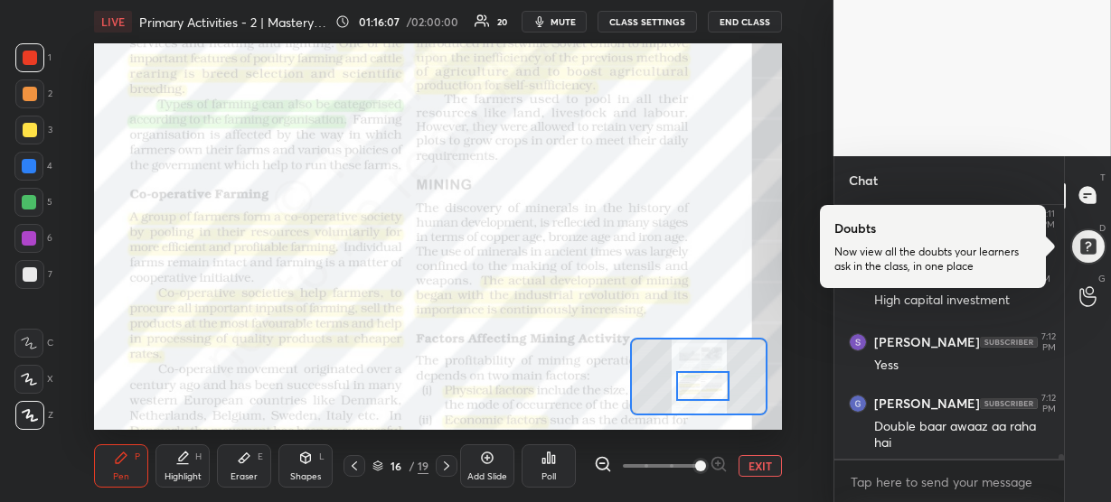
drag, startPoint x: 707, startPoint y: 373, endPoint x: 706, endPoint y: 383, distance: 10.0
click at [706, 383] on div at bounding box center [702, 386] width 53 height 30
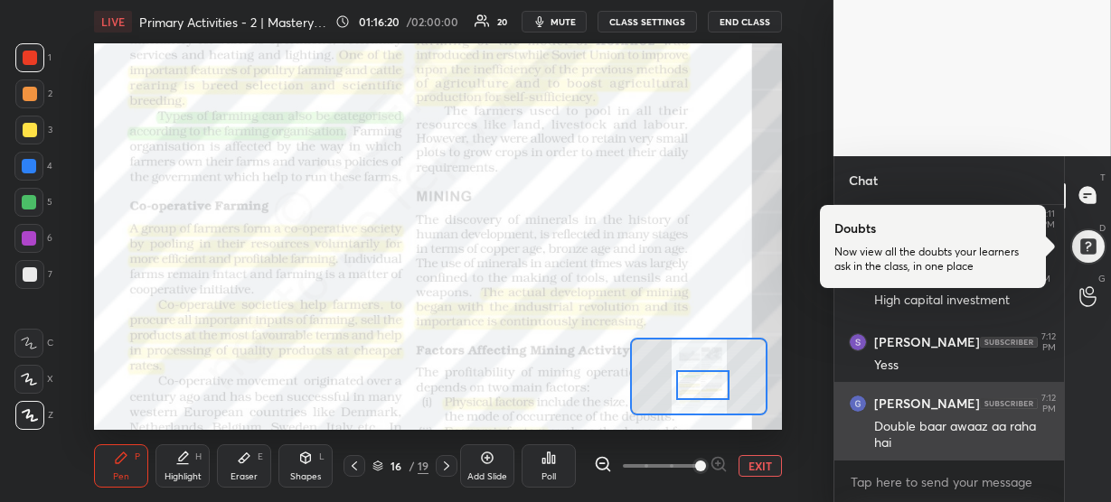
scroll to position [13618, 0]
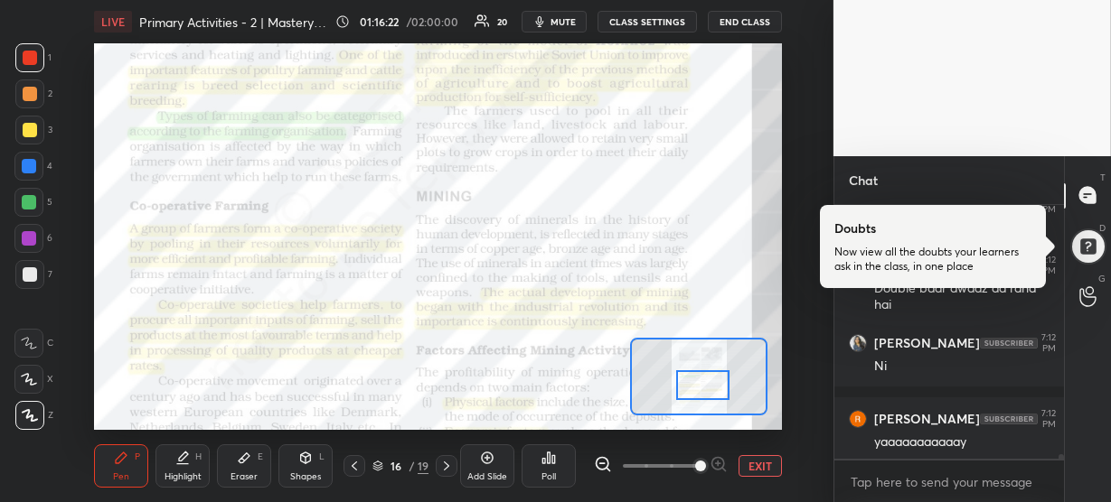
click at [936, 436] on div "[PERSON_NAME] 7:11 PM High capital investment [PERSON_NAME] 7:12 PM Yess [PERSO…" at bounding box center [949, 332] width 230 height 254
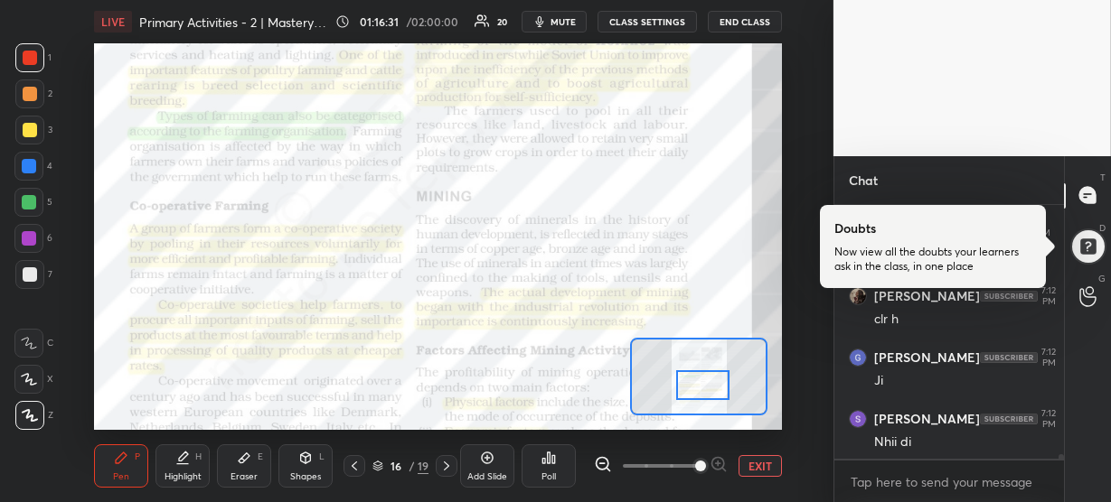
scroll to position [13991, 0]
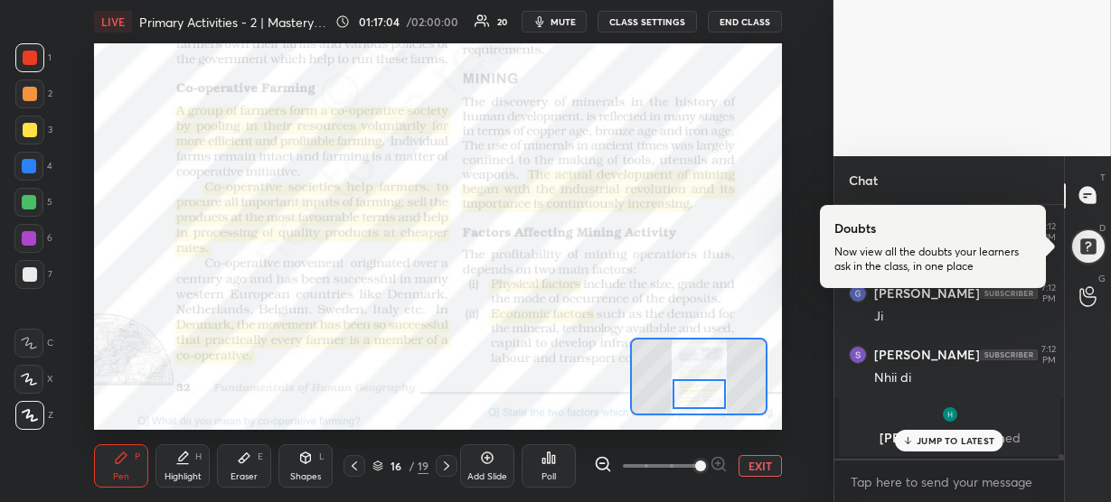
drag, startPoint x: 708, startPoint y: 382, endPoint x: 705, endPoint y: 391, distance: 9.7
click at [705, 391] on div at bounding box center [698, 395] width 53 height 30
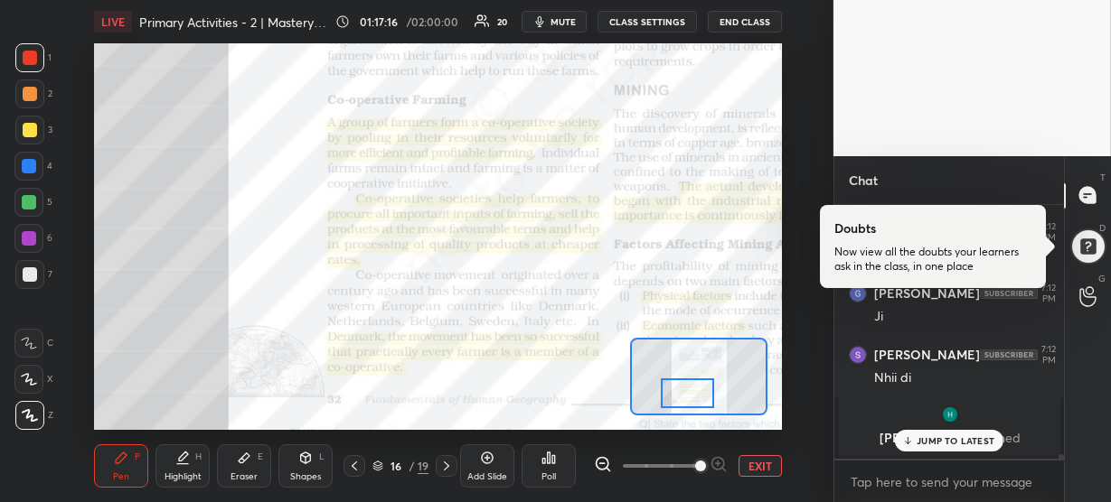
drag, startPoint x: 697, startPoint y: 391, endPoint x: 686, endPoint y: 390, distance: 10.9
click at [686, 390] on div at bounding box center [687, 394] width 53 height 30
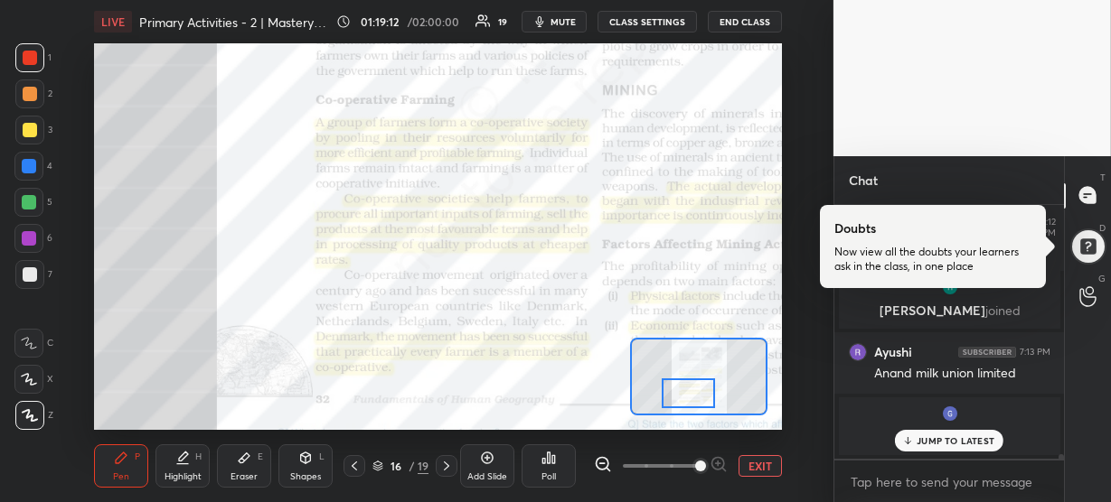
scroll to position [13555, 0]
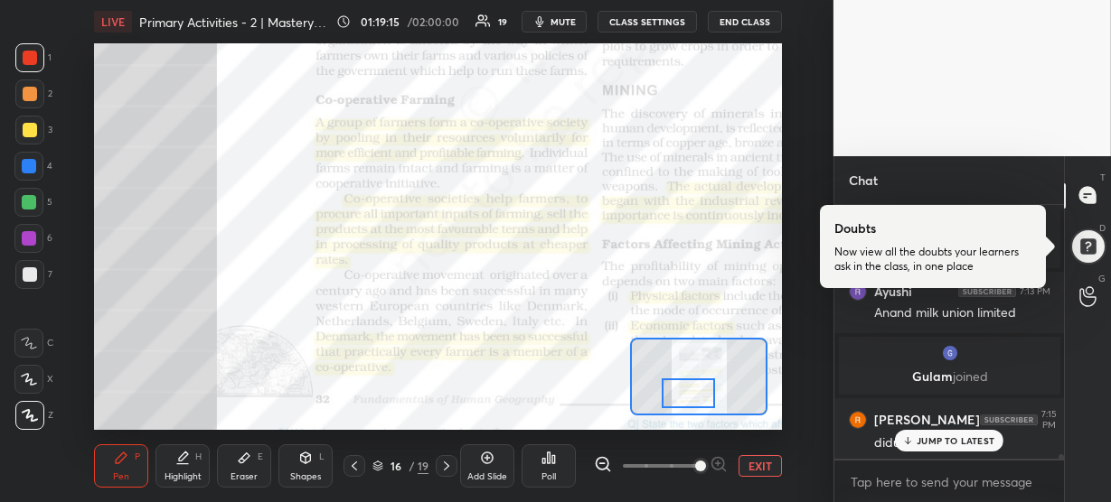
click at [899, 436] on div "JUMP TO LATEST" at bounding box center [949, 441] width 108 height 22
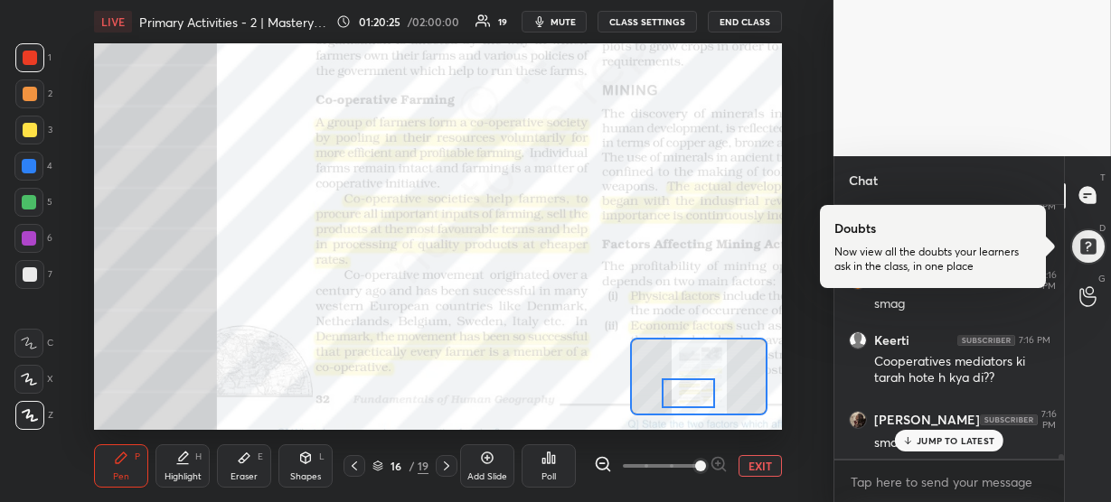
scroll to position [13835, 0]
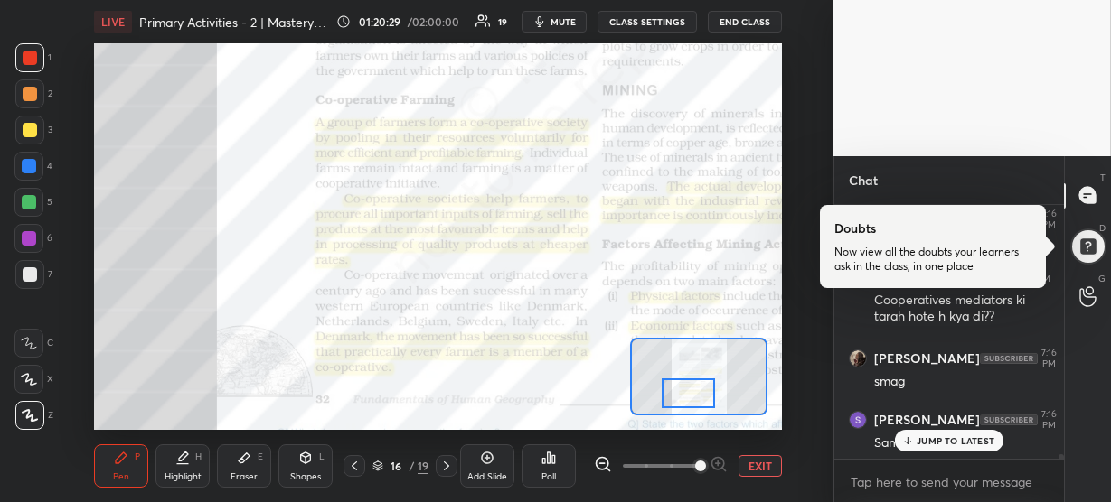
click at [959, 450] on div "JUMP TO LATEST" at bounding box center [949, 441] width 108 height 22
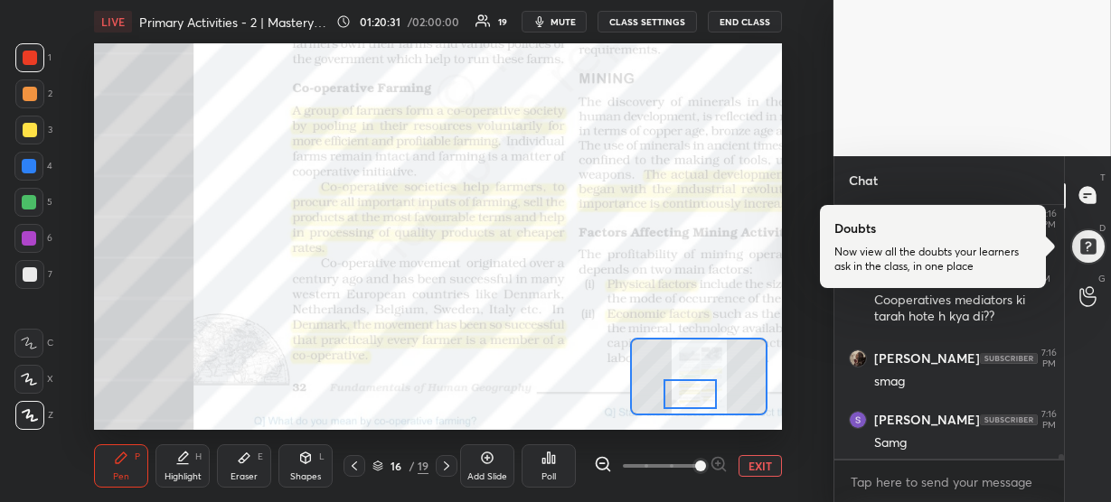
click at [697, 396] on div at bounding box center [689, 395] width 53 height 30
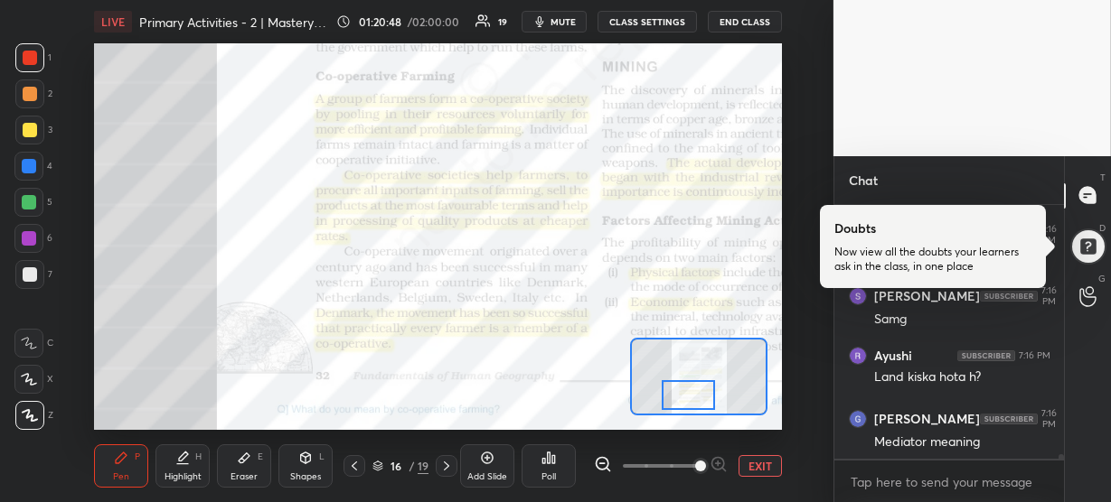
scroll to position [13976, 0]
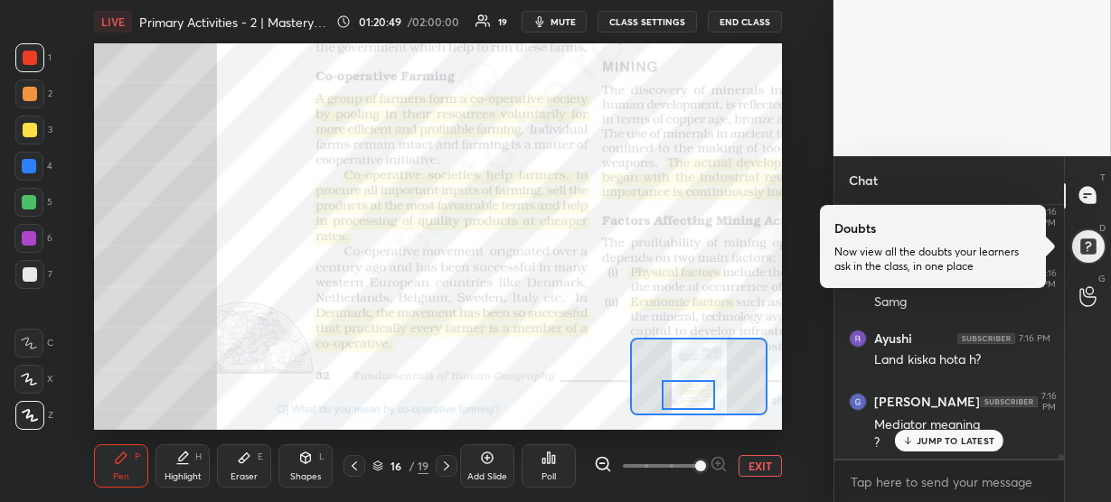
click at [923, 446] on p "JUMP TO LATEST" at bounding box center [955, 441] width 78 height 11
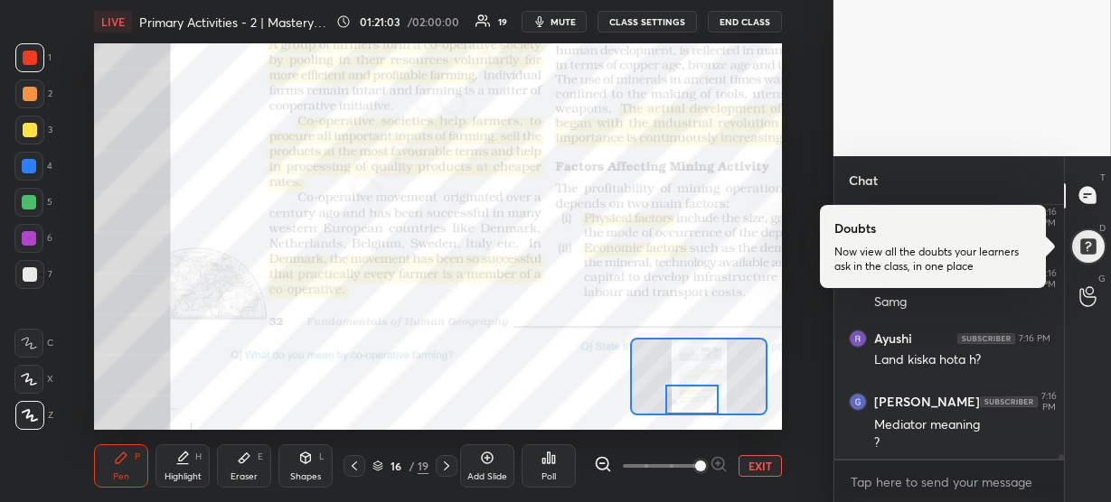
click at [684, 404] on div at bounding box center [691, 400] width 53 height 30
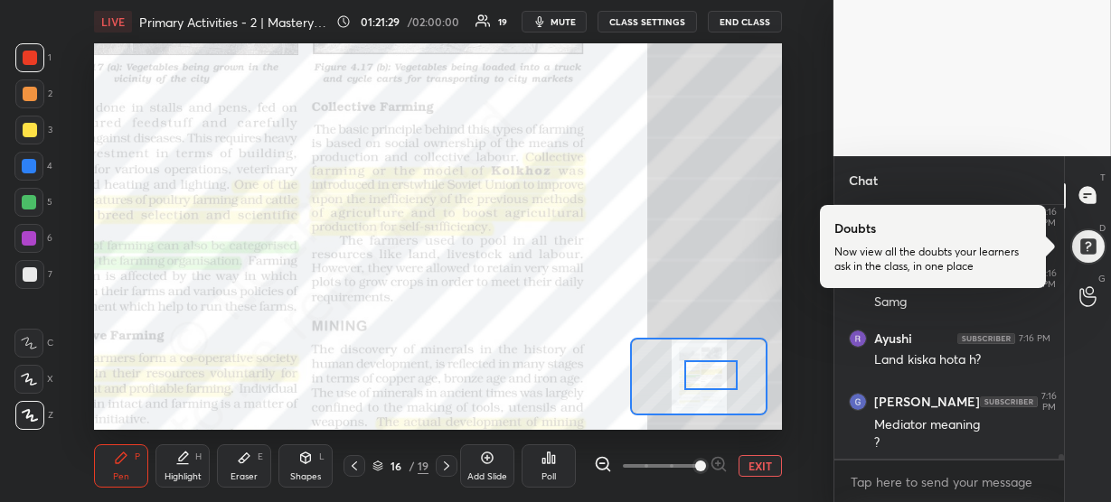
drag, startPoint x: 690, startPoint y: 401, endPoint x: 708, endPoint y: 377, distance: 30.9
click at [708, 377] on div at bounding box center [710, 376] width 53 height 30
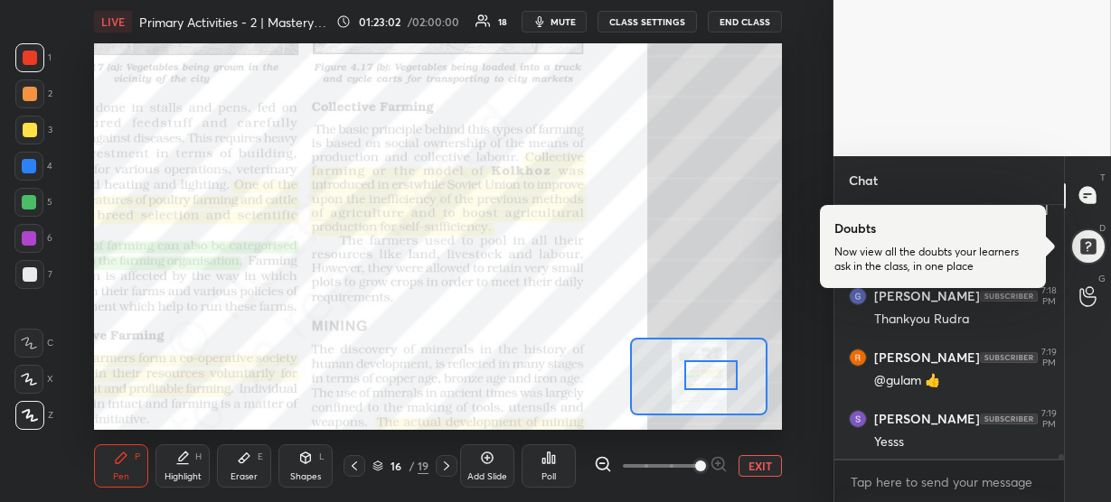
scroll to position [14397, 0]
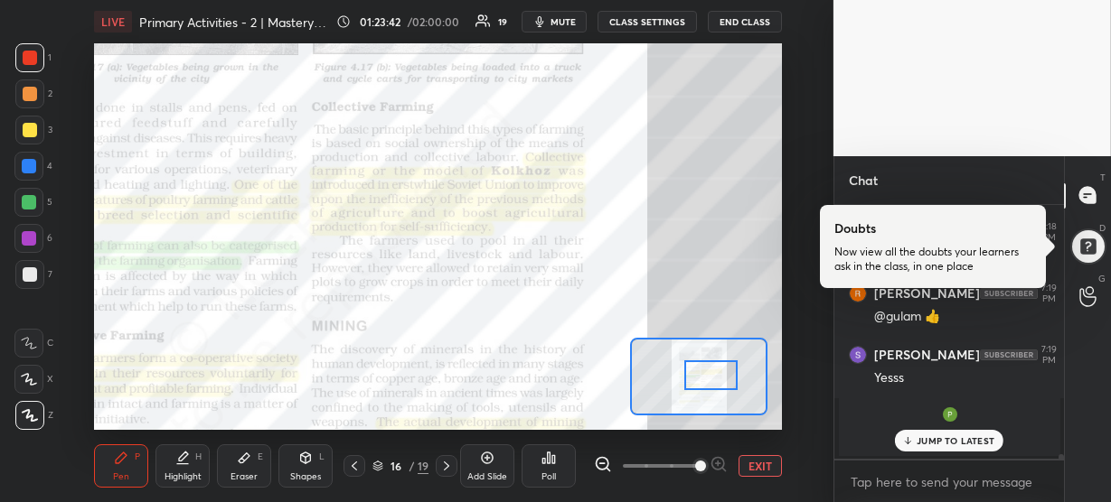
click at [946, 442] on p "JUMP TO LATEST" at bounding box center [955, 441] width 78 height 11
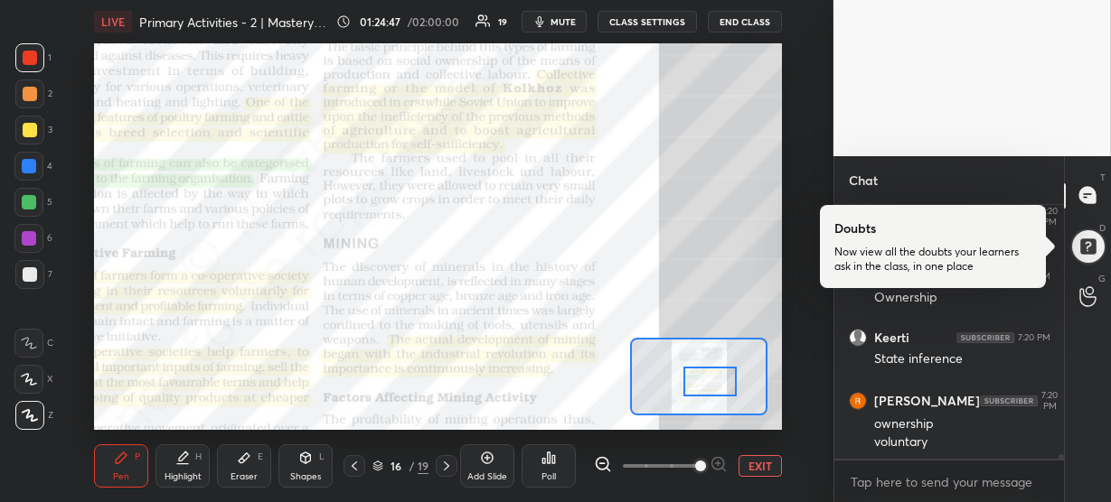
scroll to position [14492, 0]
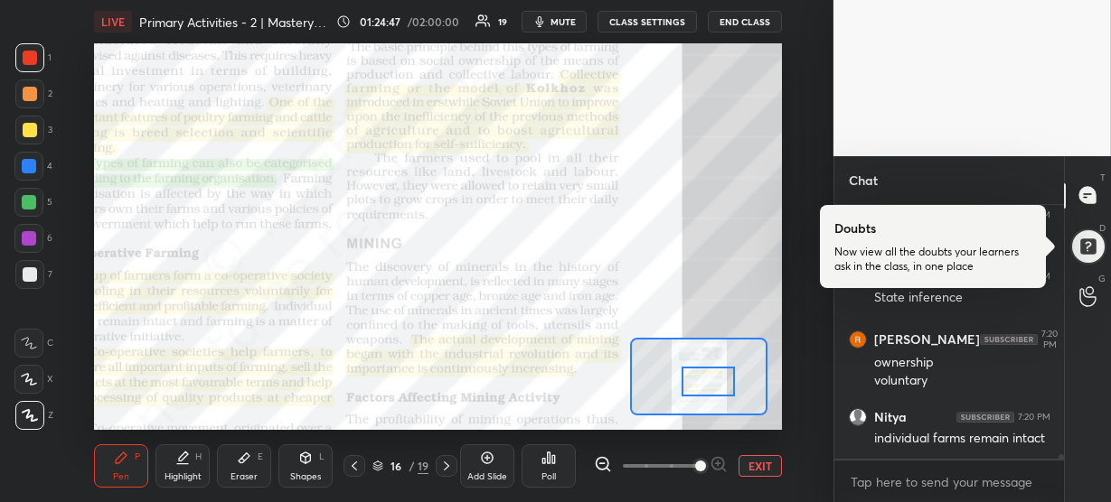
click at [711, 388] on div at bounding box center [707, 382] width 53 height 30
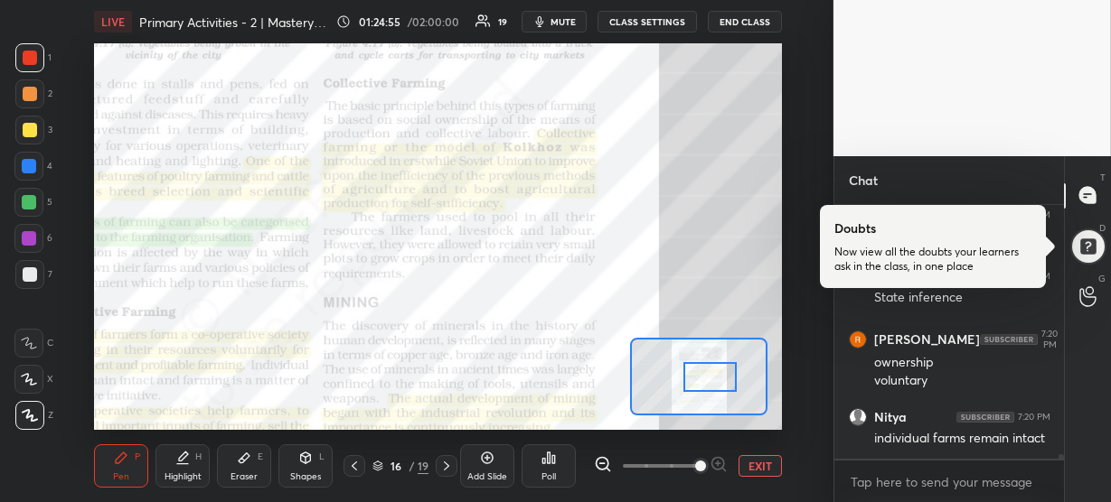
click at [719, 383] on div at bounding box center [709, 377] width 53 height 30
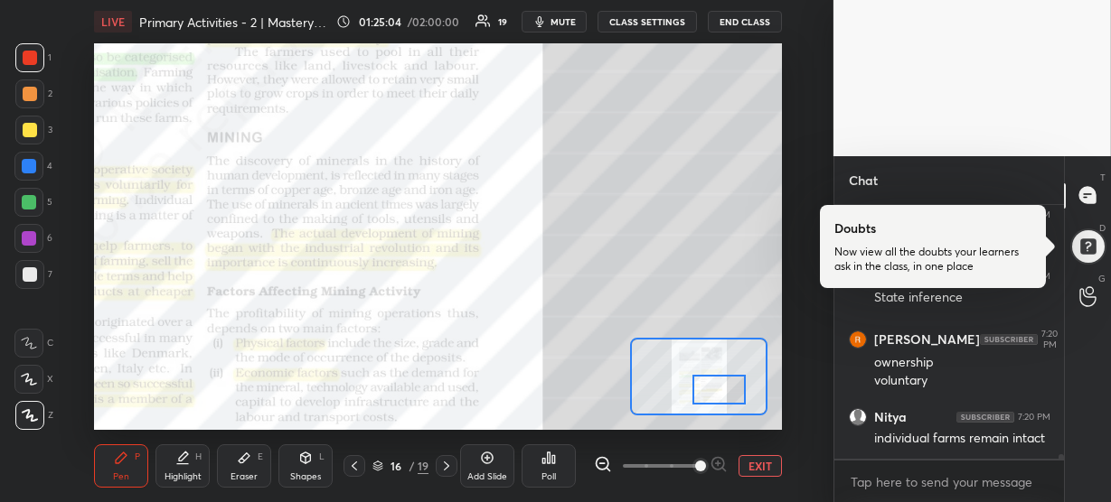
drag, startPoint x: 699, startPoint y: 375, endPoint x: 708, endPoint y: 388, distance: 15.0
click at [708, 388] on div at bounding box center [718, 390] width 53 height 30
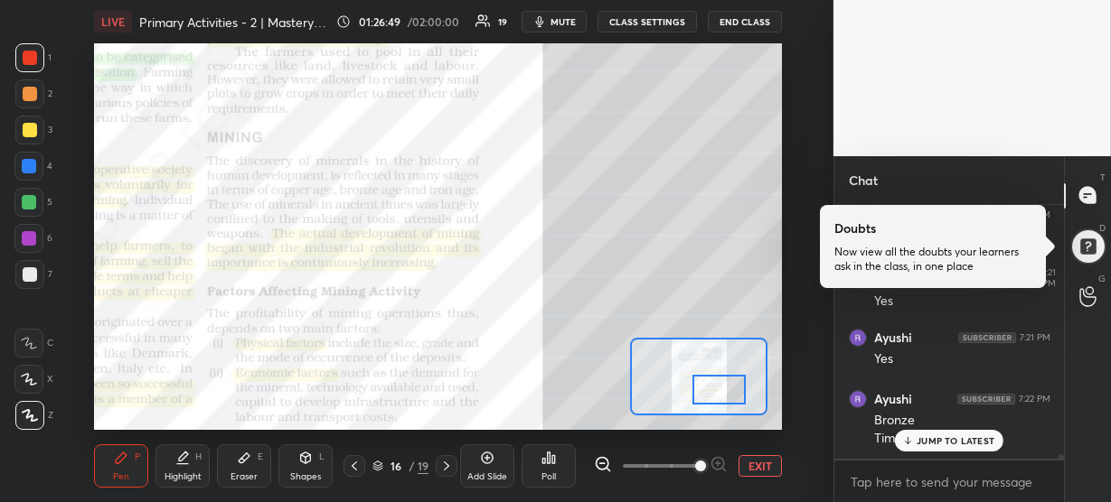
scroll to position [14759, 0]
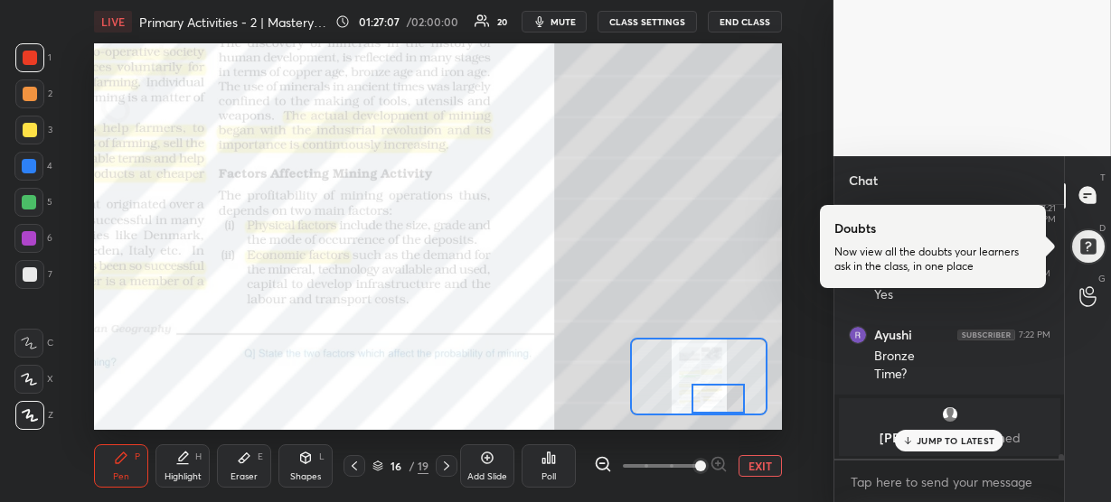
drag, startPoint x: 708, startPoint y: 387, endPoint x: 708, endPoint y: 396, distance: 9.1
click at [708, 396] on div at bounding box center [717, 399] width 53 height 30
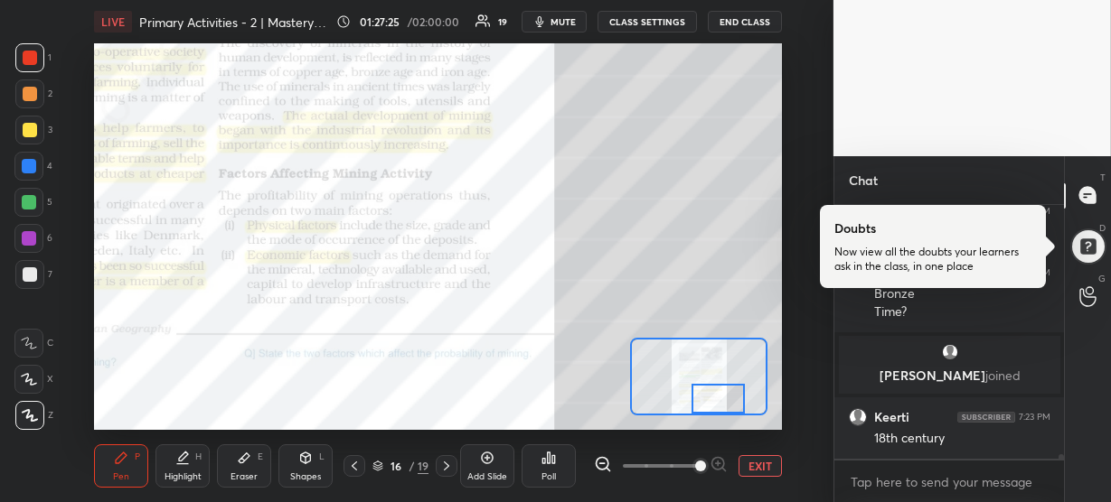
scroll to position [14598, 0]
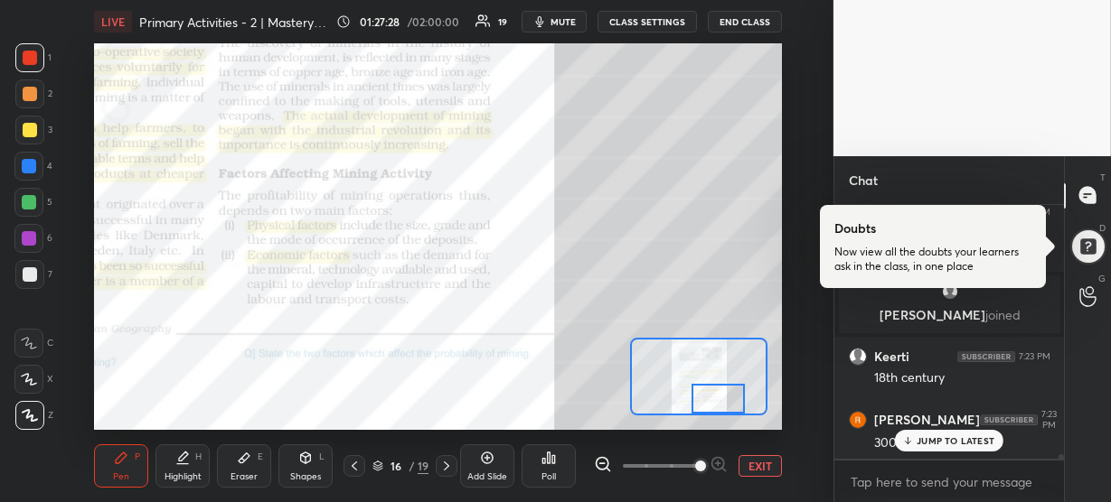
click at [940, 437] on p "JUMP TO LATEST" at bounding box center [955, 441] width 78 height 11
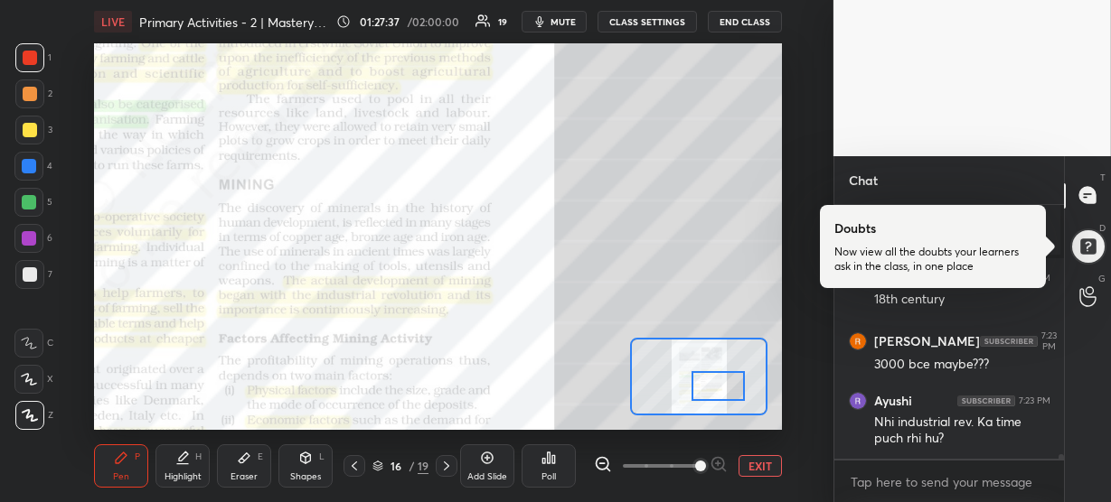
drag, startPoint x: 719, startPoint y: 403, endPoint x: 719, endPoint y: 390, distance: 12.7
click at [719, 390] on div at bounding box center [717, 386] width 53 height 30
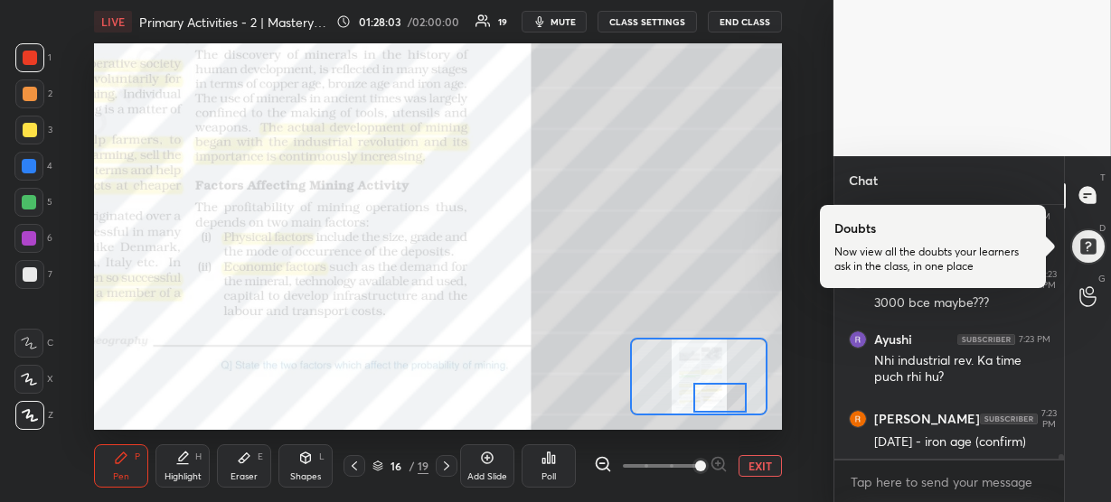
drag, startPoint x: 721, startPoint y: 393, endPoint x: 723, endPoint y: 405, distance: 11.9
click at [723, 405] on div at bounding box center [719, 398] width 53 height 30
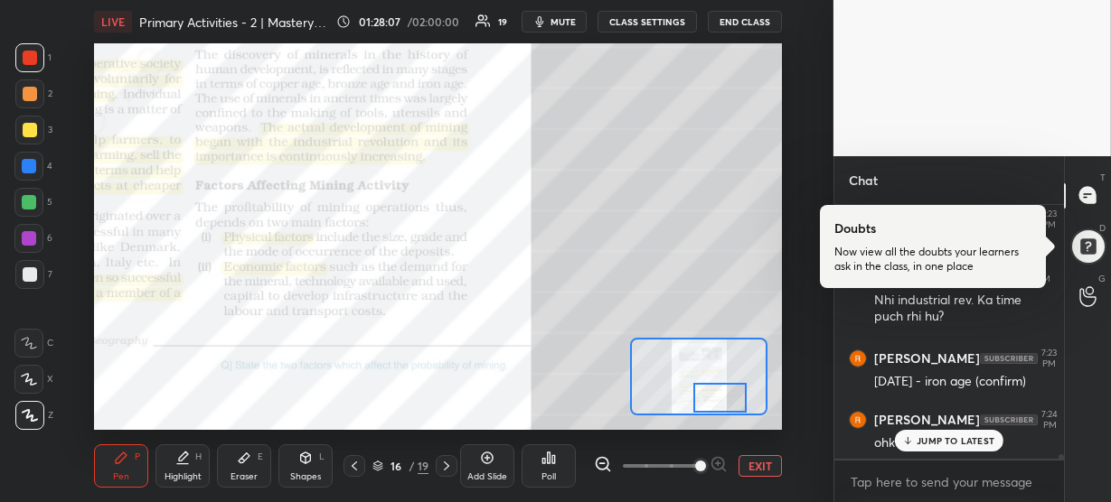
click at [940, 433] on div "JUMP TO LATEST" at bounding box center [949, 441] width 108 height 22
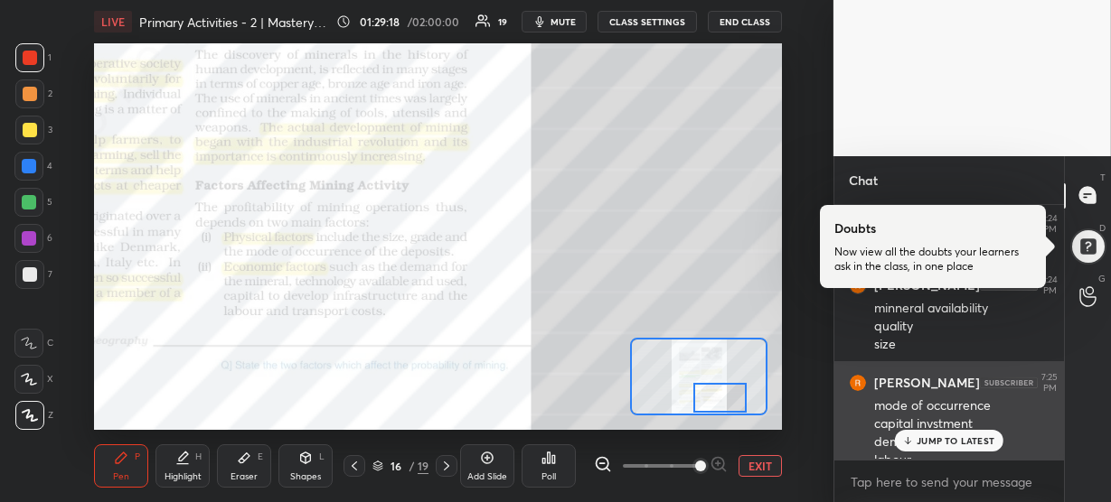
scroll to position [15073, 0]
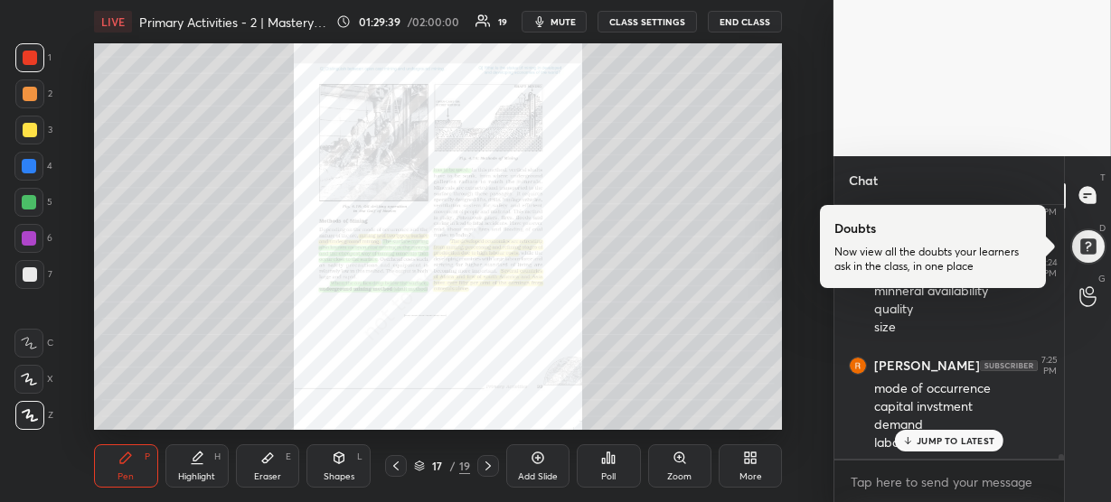
click at [689, 457] on div "Zoom" at bounding box center [679, 466] width 63 height 43
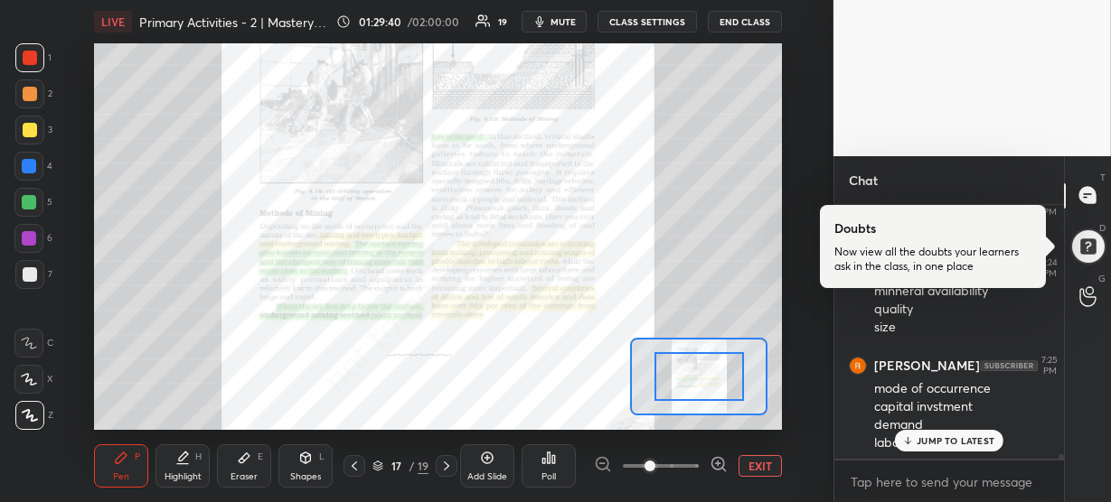
click at [716, 458] on icon at bounding box center [718, 464] width 12 height 12
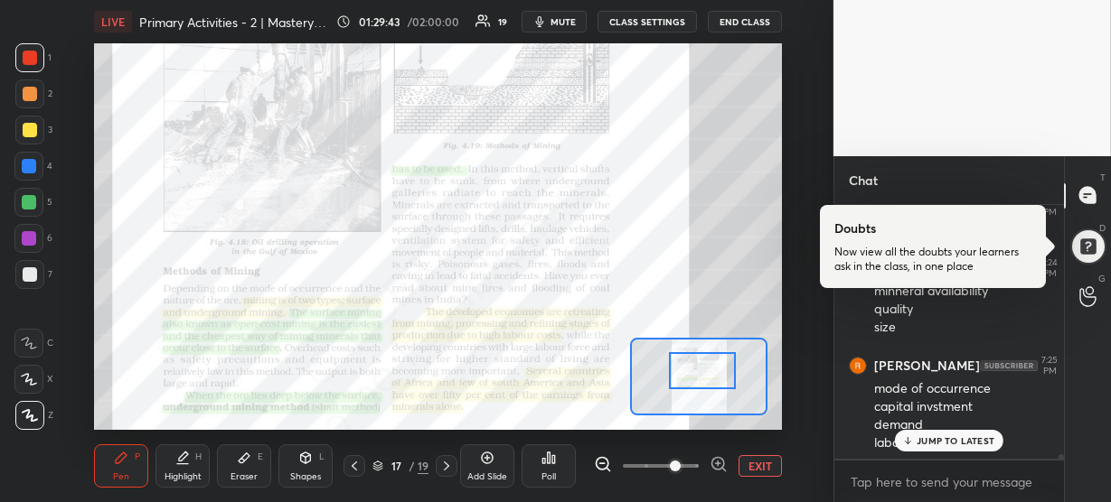
click at [703, 371] on div at bounding box center [702, 370] width 67 height 37
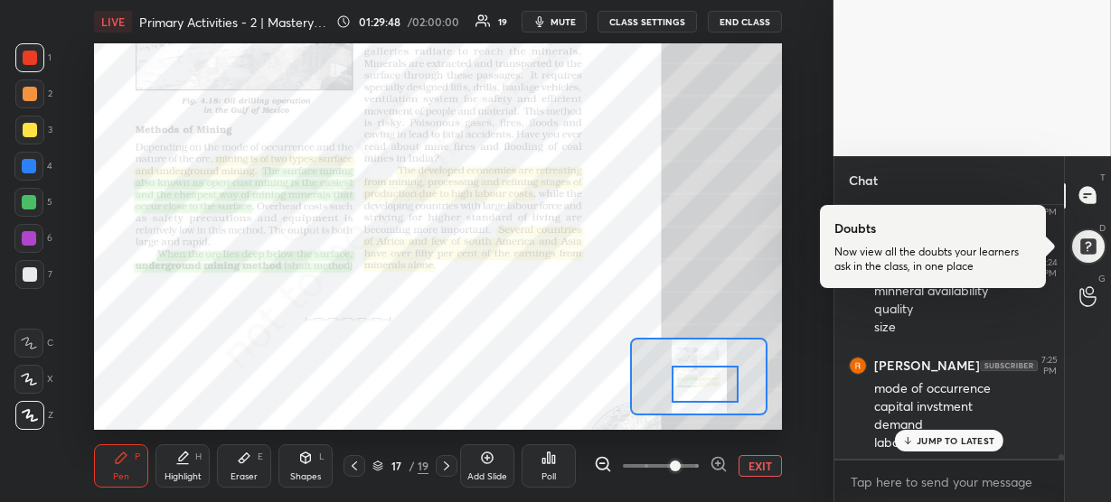
drag, startPoint x: 689, startPoint y: 371, endPoint x: 691, endPoint y: 384, distance: 13.8
click at [691, 384] on div at bounding box center [704, 384] width 67 height 37
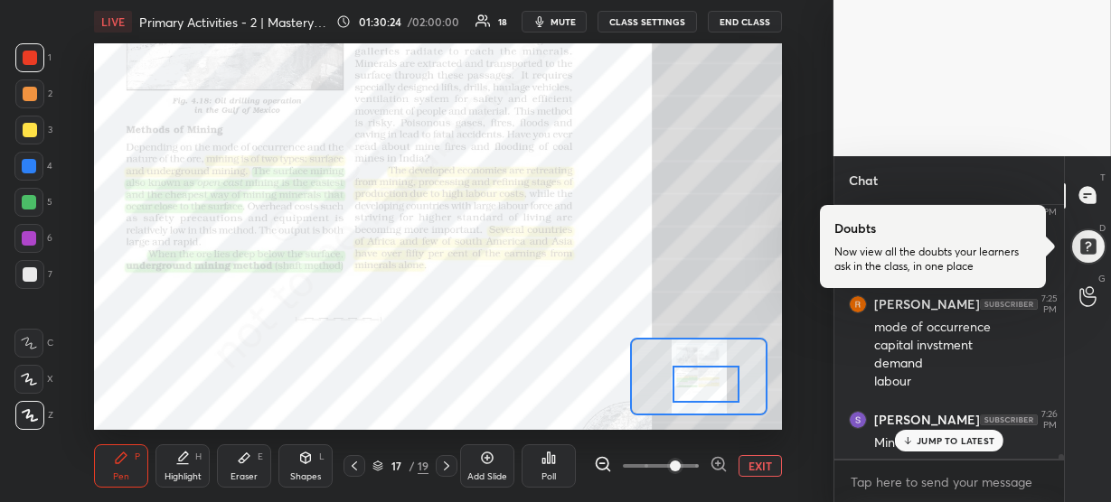
click at [253, 462] on div "Eraser E" at bounding box center [244, 466] width 54 height 43
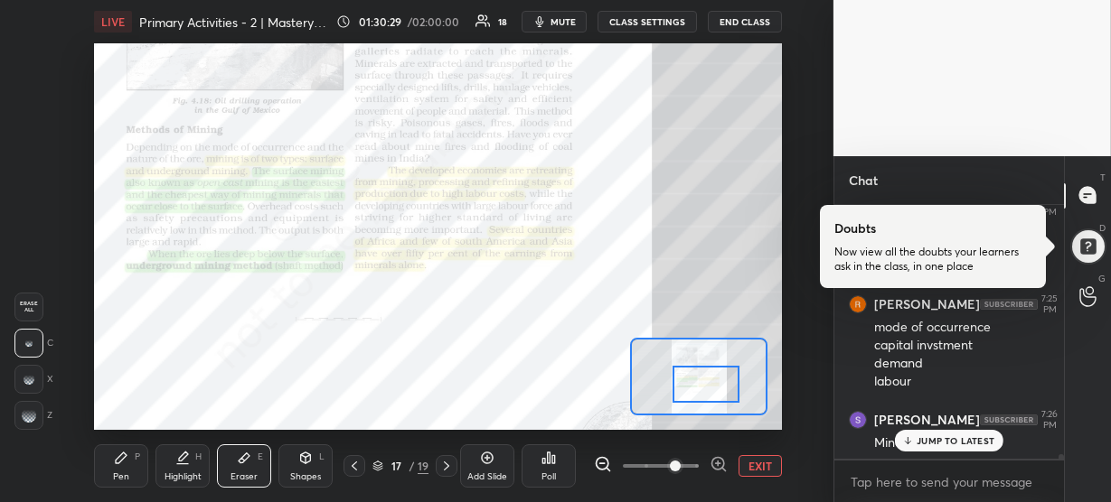
click at [120, 452] on icon at bounding box center [121, 458] width 14 height 14
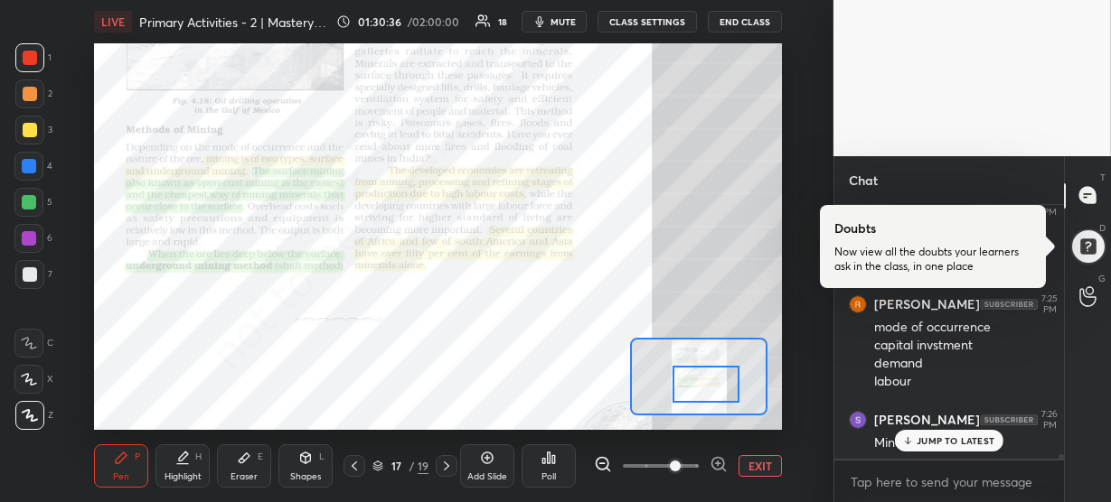
click at [929, 440] on p "JUMP TO LATEST" at bounding box center [955, 441] width 78 height 11
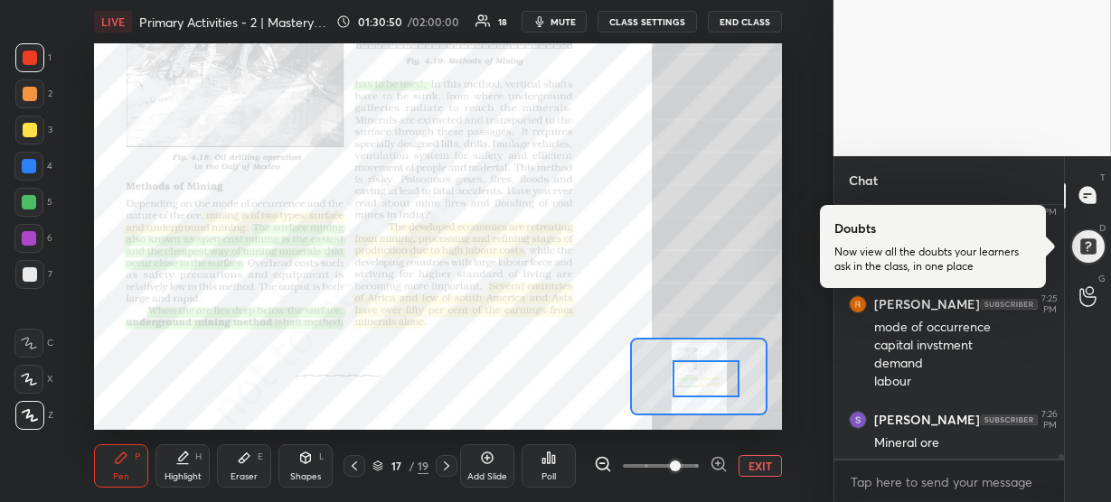
click at [699, 380] on div at bounding box center [705, 379] width 67 height 37
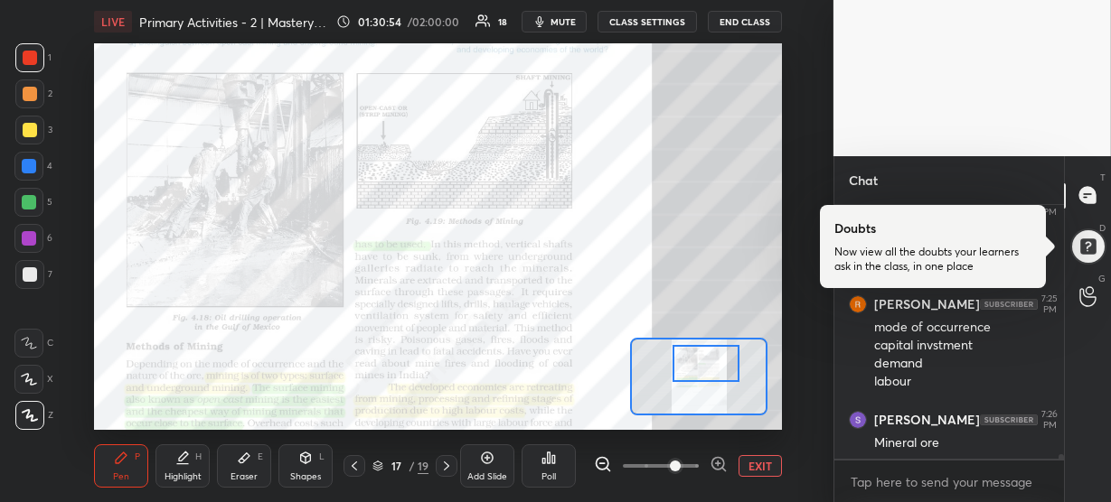
drag, startPoint x: 689, startPoint y: 373, endPoint x: 688, endPoint y: 358, distance: 15.4
click at [688, 358] on div at bounding box center [705, 363] width 67 height 37
click at [715, 467] on icon at bounding box center [718, 464] width 18 height 18
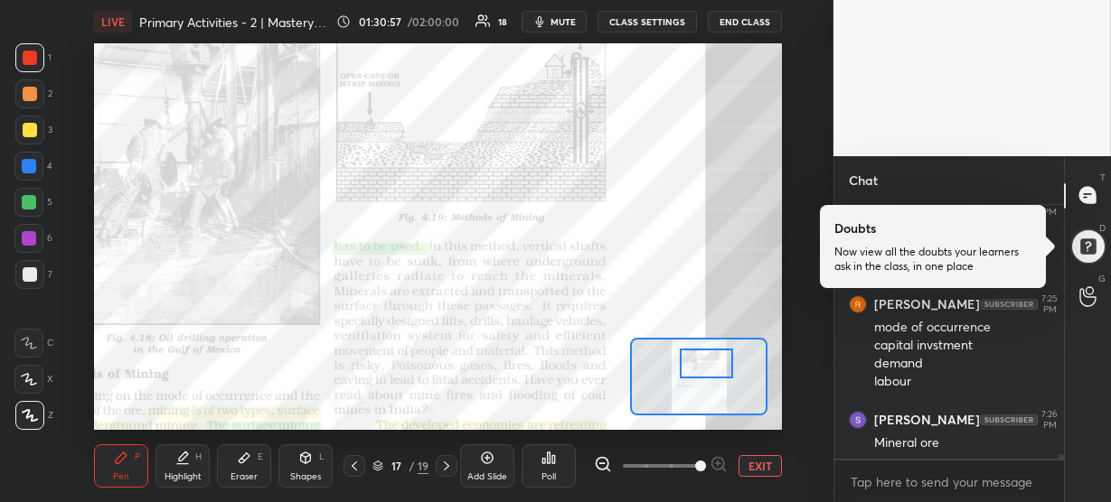
click at [706, 467] on span at bounding box center [700, 466] width 11 height 11
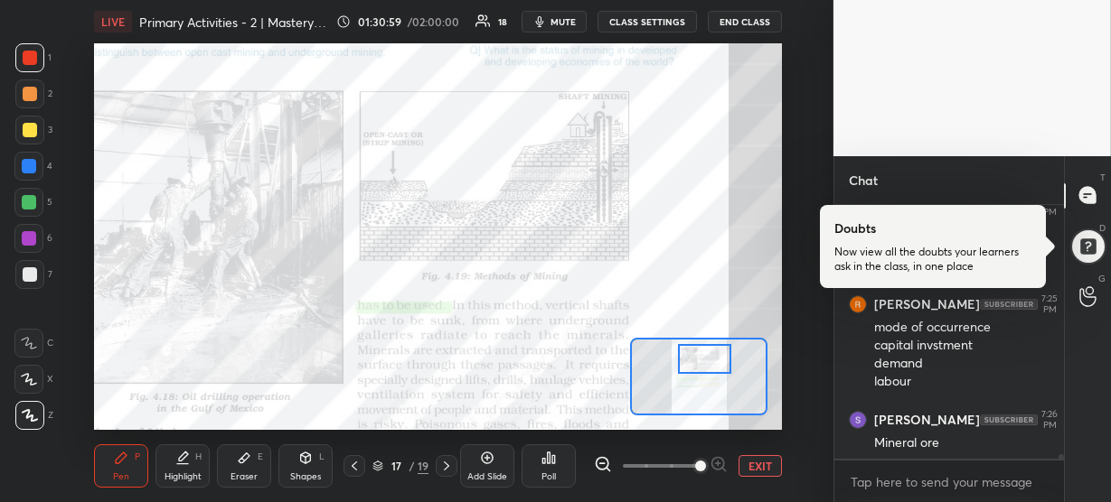
click at [690, 365] on div at bounding box center [704, 359] width 53 height 30
click at [29, 208] on div at bounding box center [29, 202] width 14 height 14
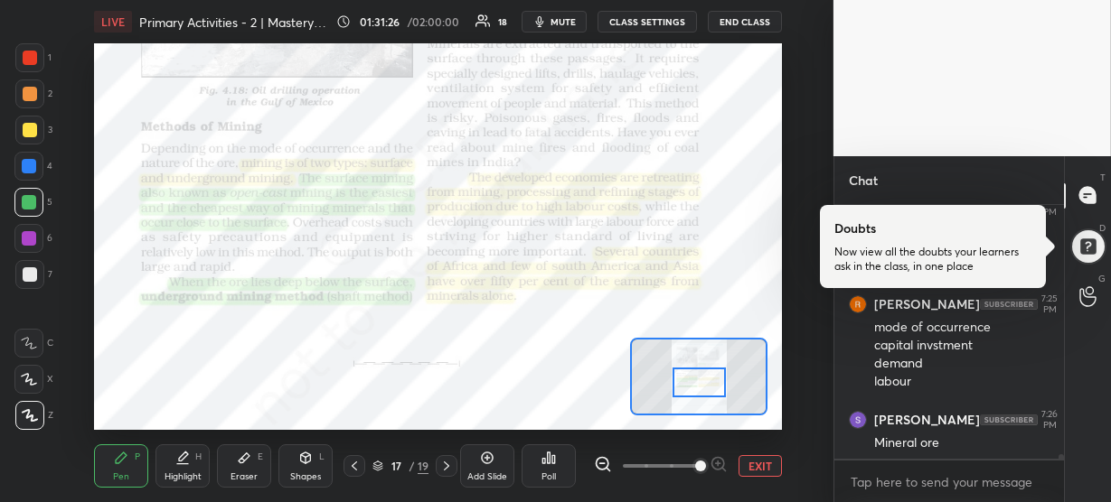
drag, startPoint x: 693, startPoint y: 363, endPoint x: 688, endPoint y: 387, distance: 24.1
click at [688, 387] on div at bounding box center [698, 383] width 53 height 30
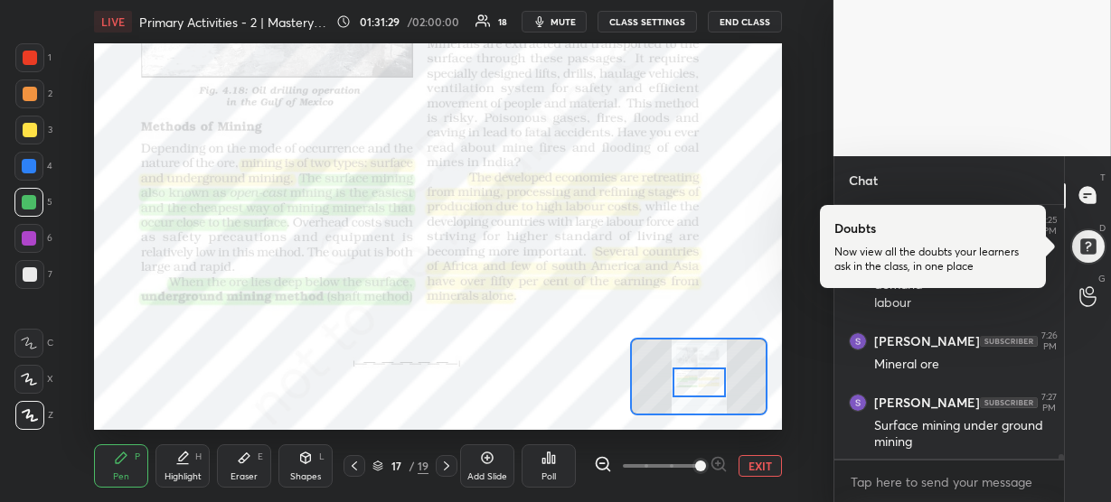
click at [33, 65] on div at bounding box center [29, 57] width 29 height 29
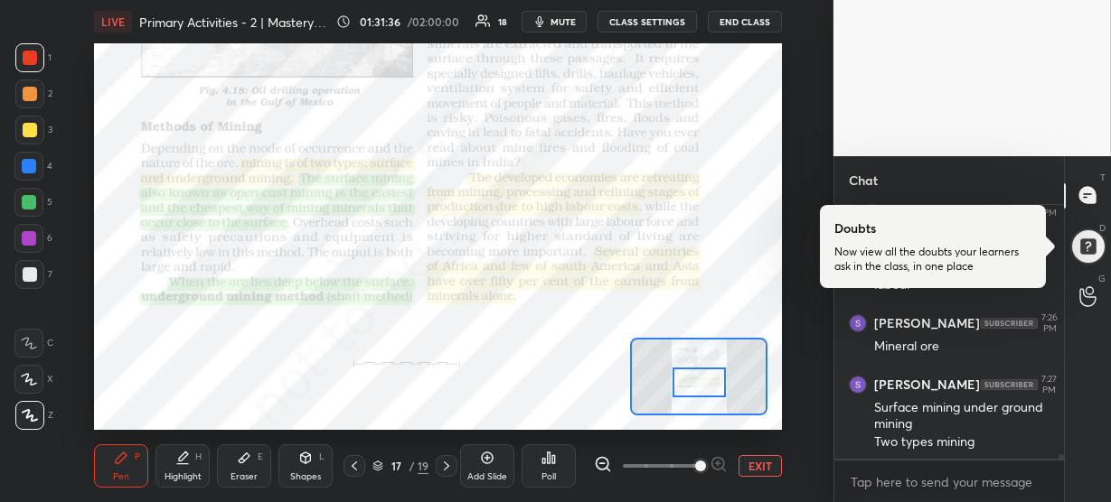
scroll to position [15296, 0]
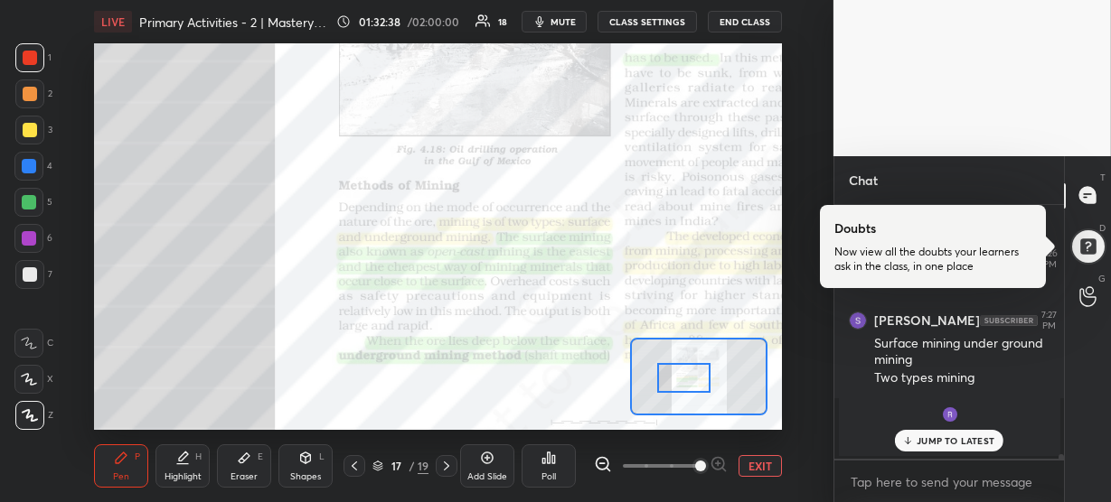
drag, startPoint x: 709, startPoint y: 383, endPoint x: 694, endPoint y: 379, distance: 16.0
click at [694, 379] on div at bounding box center [683, 378] width 53 height 30
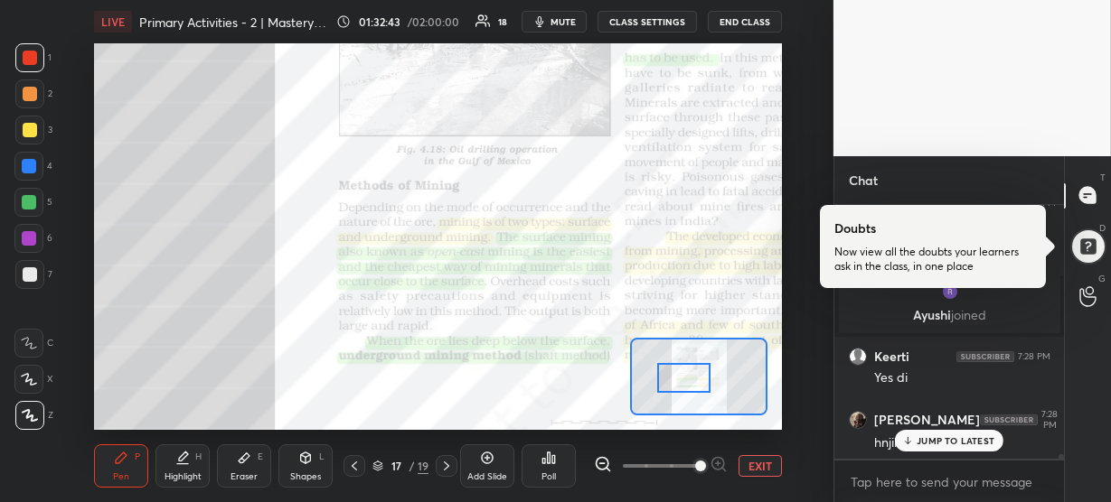
scroll to position [15279, 0]
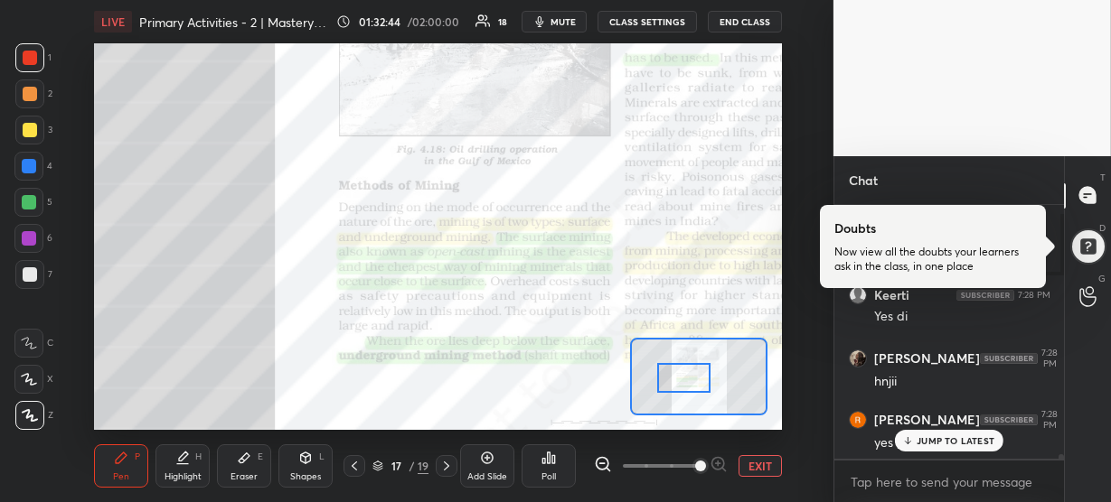
click at [937, 436] on p "JUMP TO LATEST" at bounding box center [955, 441] width 78 height 11
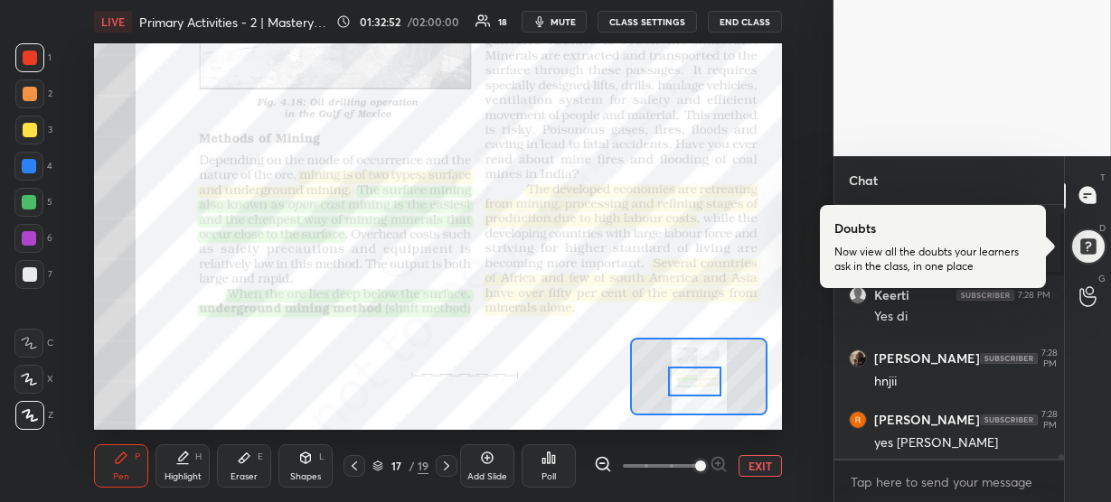
drag, startPoint x: 692, startPoint y: 374, endPoint x: 703, endPoint y: 378, distance: 11.4
click at [703, 378] on div at bounding box center [694, 382] width 53 height 30
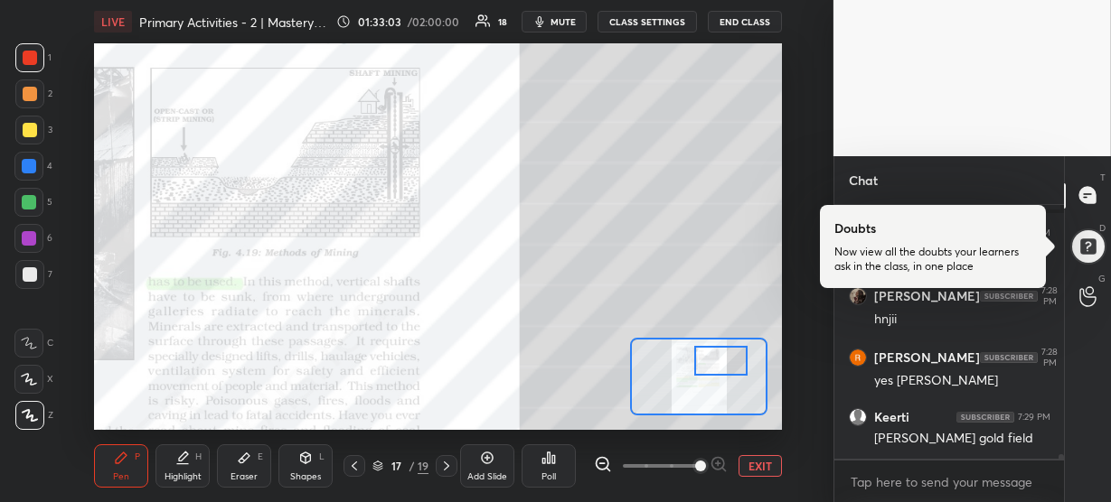
drag, startPoint x: 688, startPoint y: 381, endPoint x: 714, endPoint y: 361, distance: 33.4
click at [714, 361] on div at bounding box center [720, 361] width 53 height 30
click at [32, 162] on div at bounding box center [29, 166] width 14 height 14
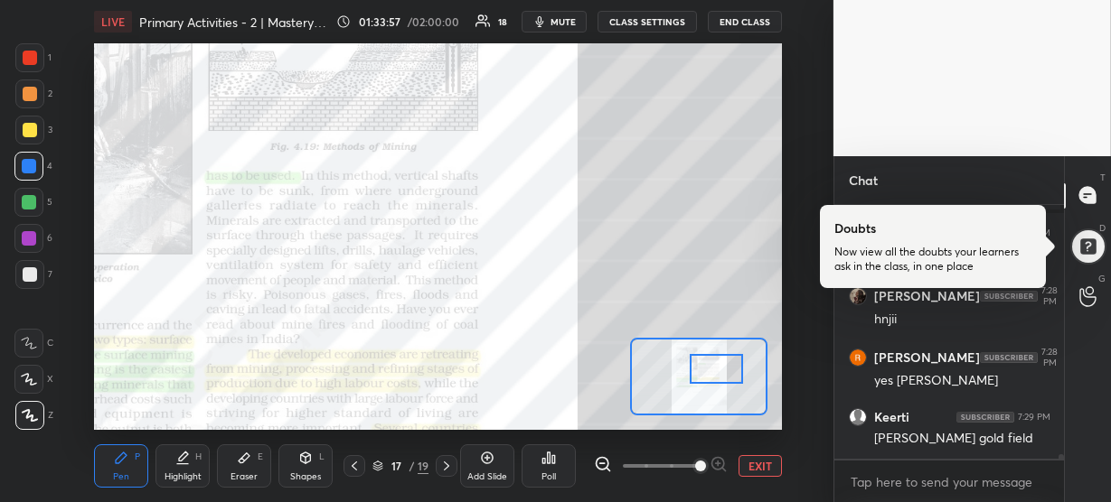
drag, startPoint x: 723, startPoint y: 365, endPoint x: 718, endPoint y: 373, distance: 9.3
click at [718, 373] on div at bounding box center [716, 369] width 53 height 30
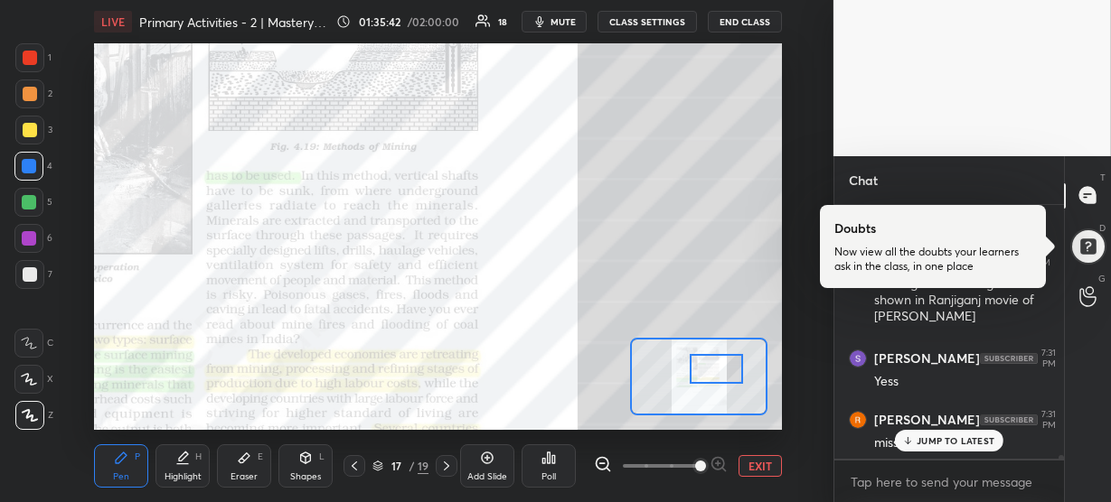
scroll to position [15699, 0]
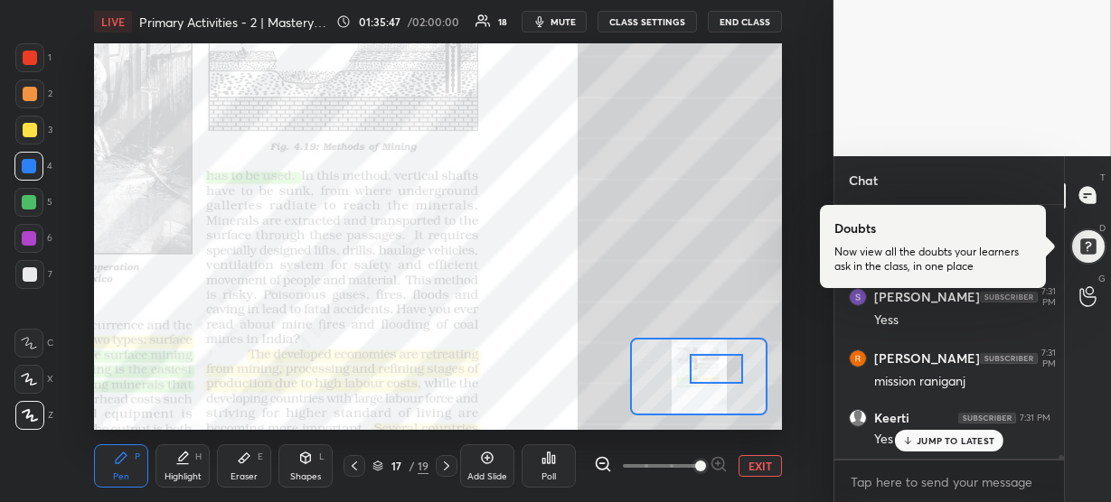
click at [941, 437] on p "JUMP TO LATEST" at bounding box center [955, 441] width 78 height 11
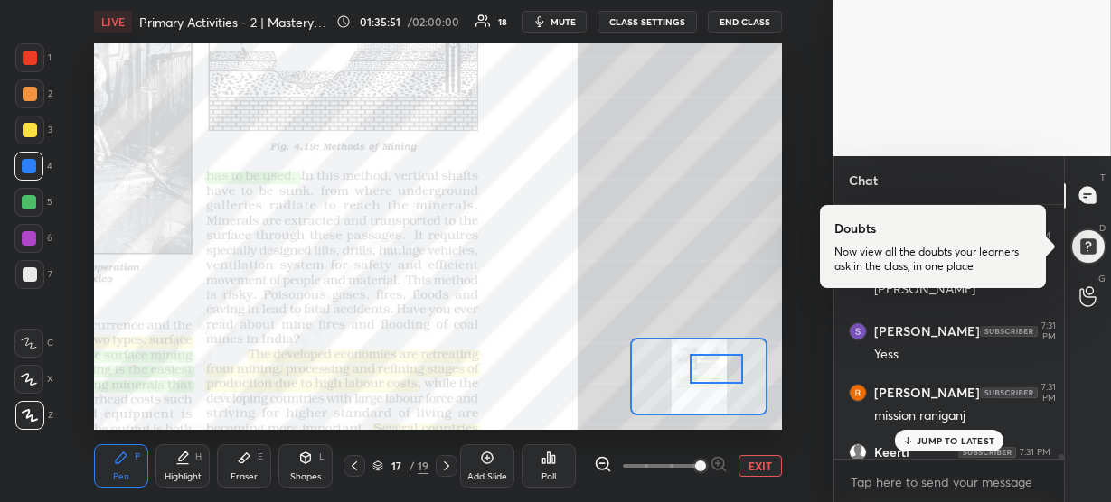
scroll to position [15665, 0]
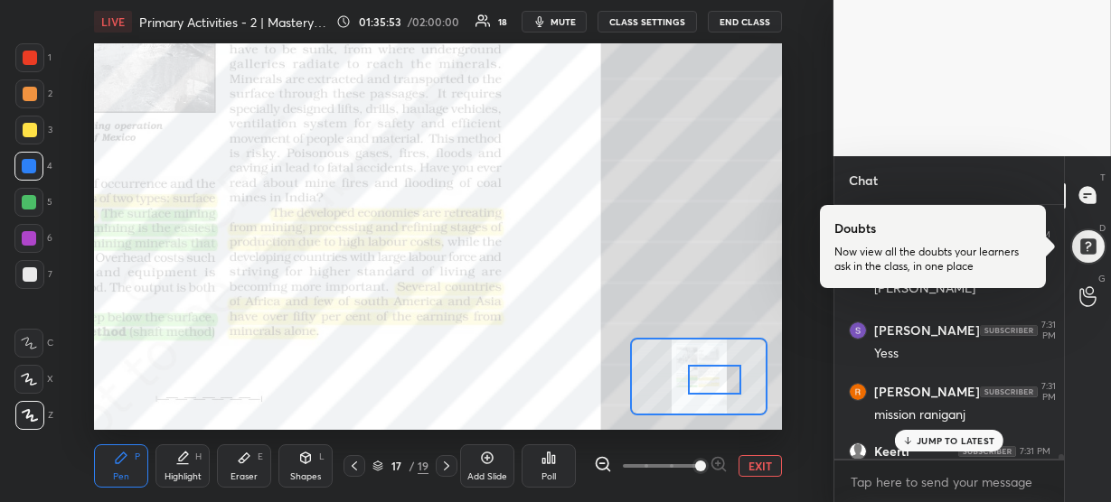
drag, startPoint x: 721, startPoint y: 371, endPoint x: 719, endPoint y: 381, distance: 11.0
click at [719, 381] on div at bounding box center [714, 380] width 53 height 30
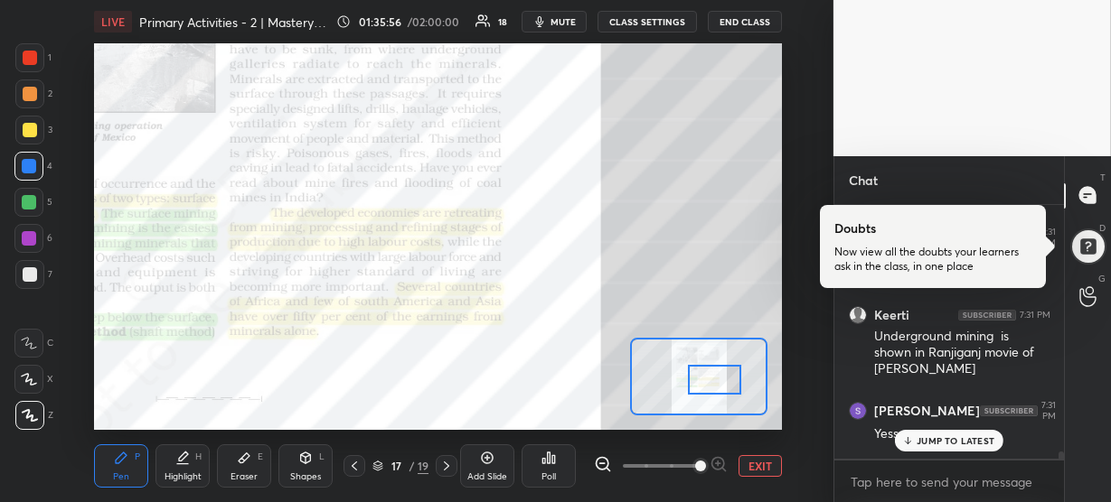
scroll to position [15581, 0]
click at [940, 440] on p "JUMP TO LATEST" at bounding box center [955, 441] width 78 height 11
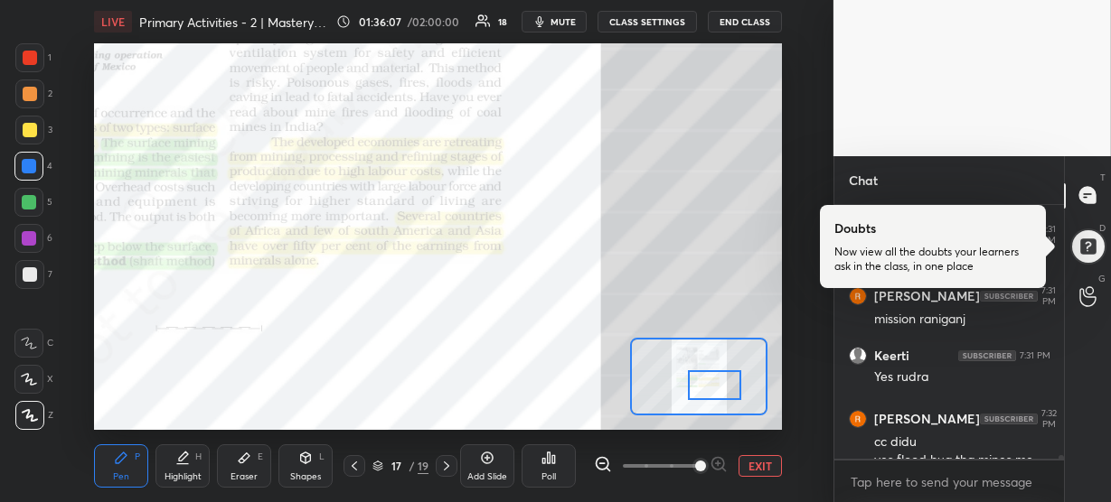
scroll to position [15779, 0]
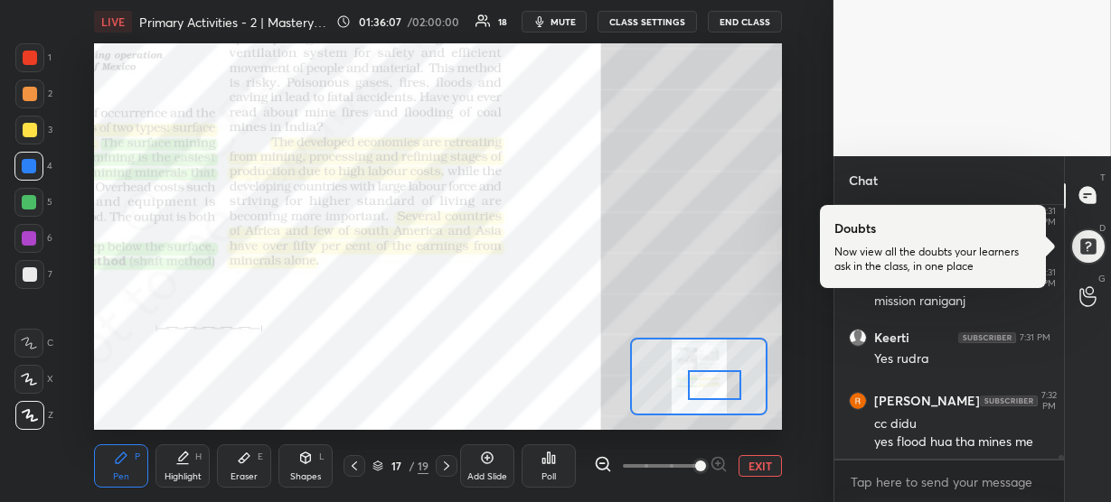
click at [717, 388] on div at bounding box center [714, 386] width 53 height 30
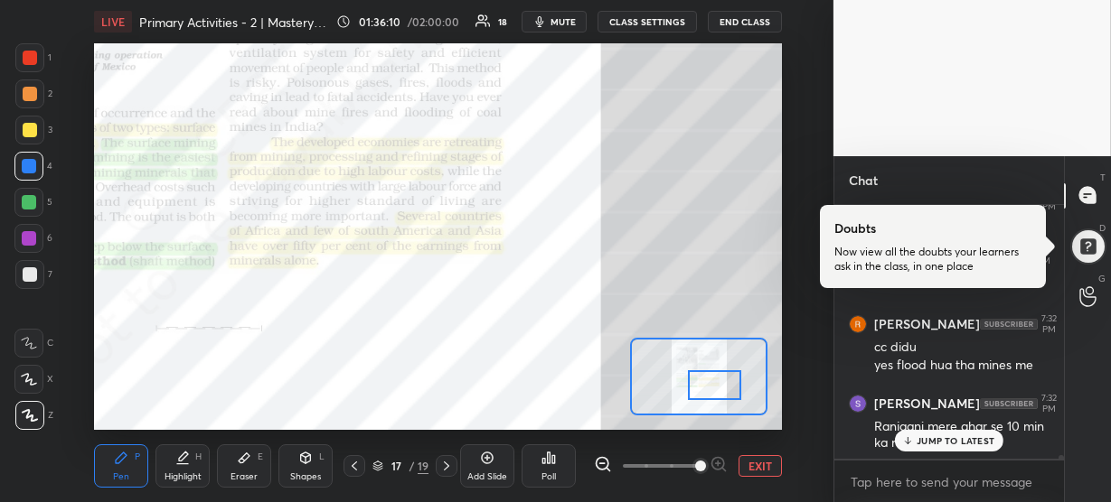
click at [946, 436] on p "JUMP TO LATEST" at bounding box center [955, 441] width 78 height 11
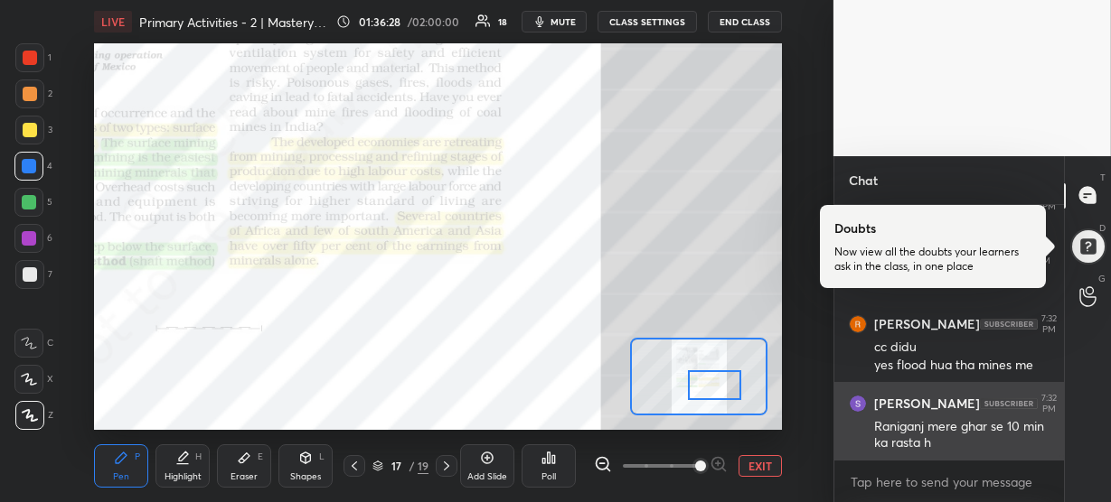
scroll to position [15917, 0]
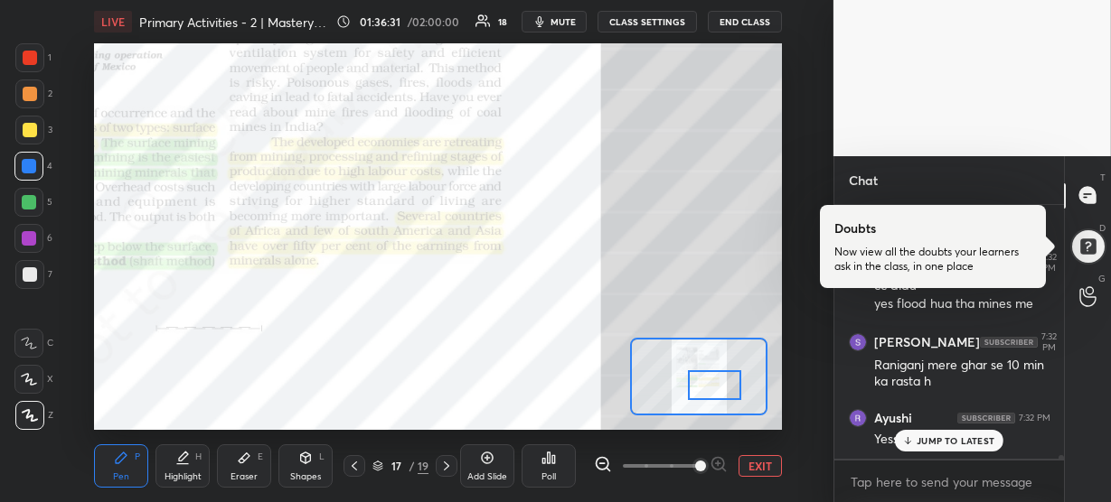
click at [941, 436] on p "JUMP TO LATEST" at bounding box center [955, 441] width 78 height 11
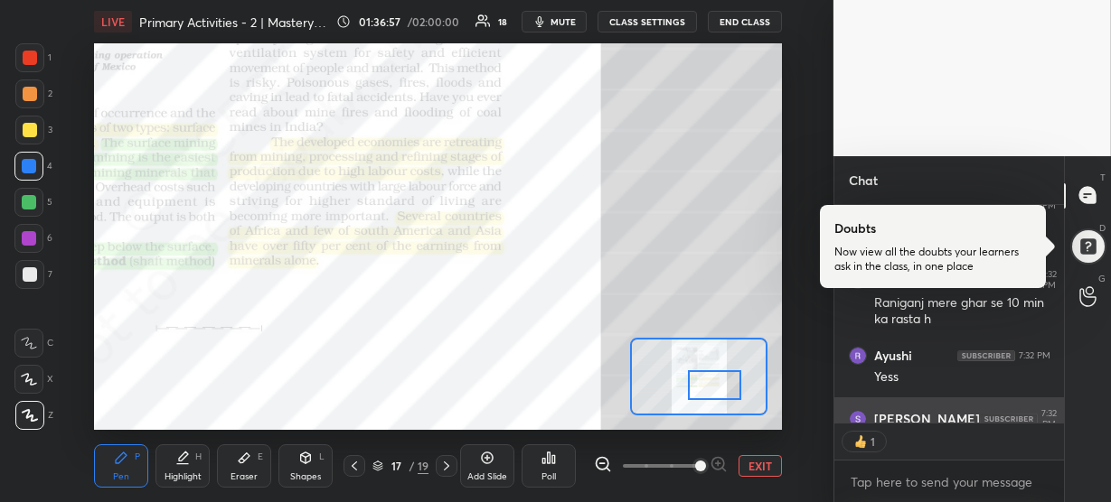
scroll to position [5, 6]
click at [32, 55] on div at bounding box center [30, 58] width 14 height 14
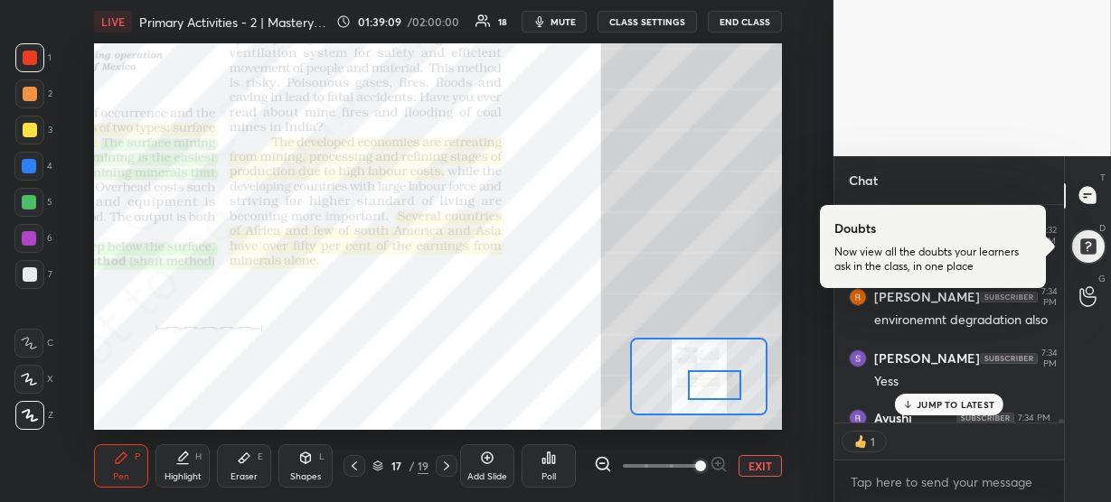
click at [969, 404] on p "JUMP TO LATEST" at bounding box center [955, 404] width 78 height 11
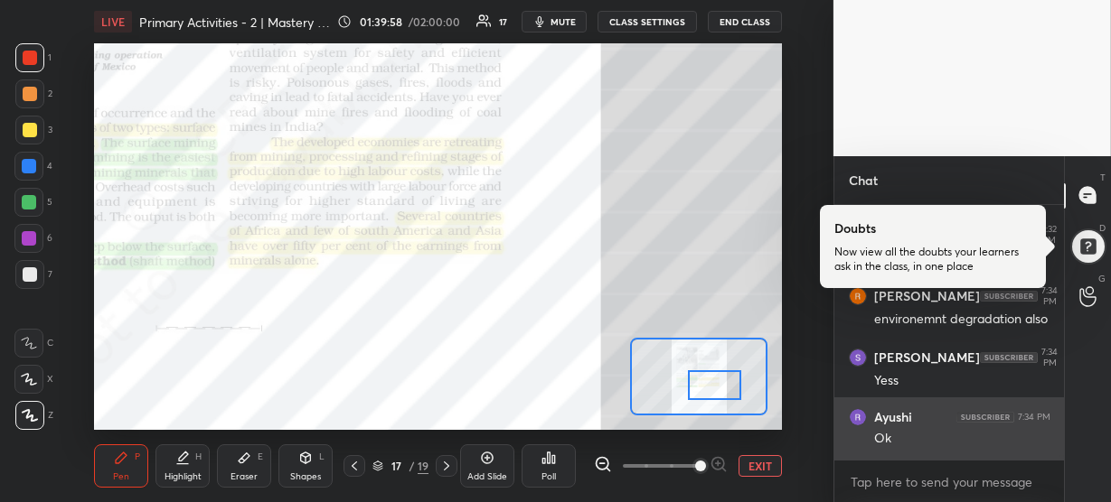
scroll to position [16226, 0]
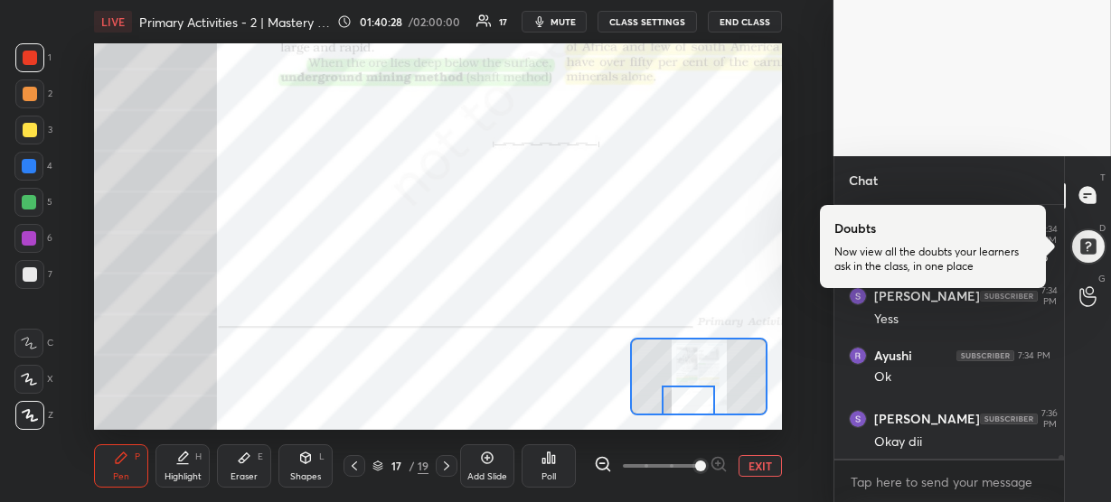
drag, startPoint x: 717, startPoint y: 383, endPoint x: 691, endPoint y: 410, distance: 37.1
click at [691, 410] on div at bounding box center [687, 401] width 53 height 30
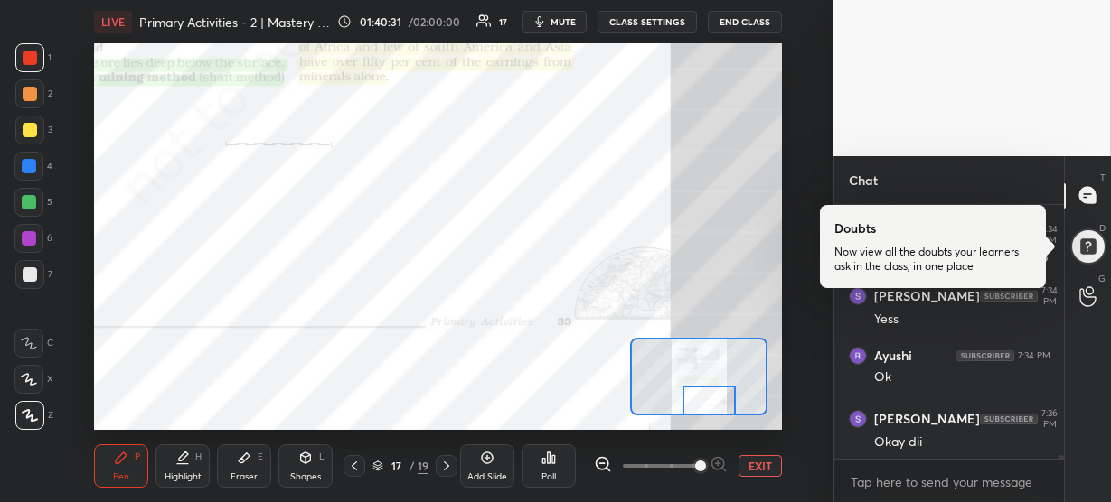
drag, startPoint x: 692, startPoint y: 396, endPoint x: 712, endPoint y: 399, distance: 20.2
click at [712, 399] on div at bounding box center [708, 401] width 53 height 30
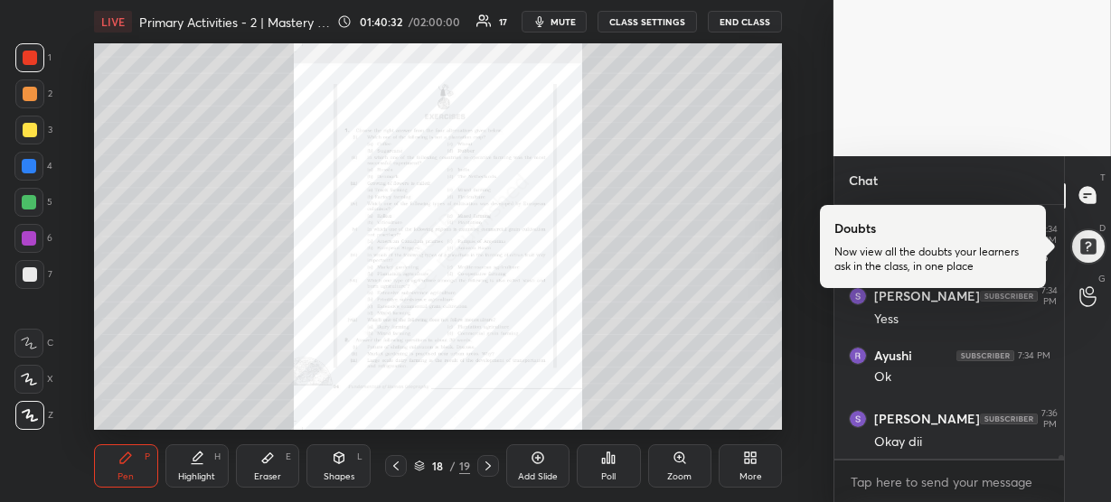
click at [672, 483] on div "Zoom" at bounding box center [679, 466] width 63 height 43
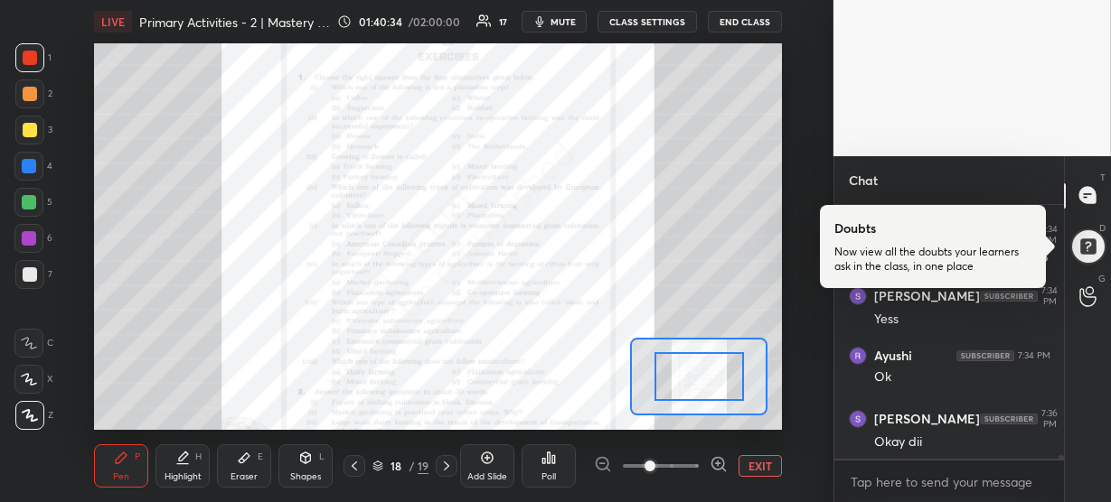
click at [716, 466] on icon at bounding box center [718, 464] width 18 height 18
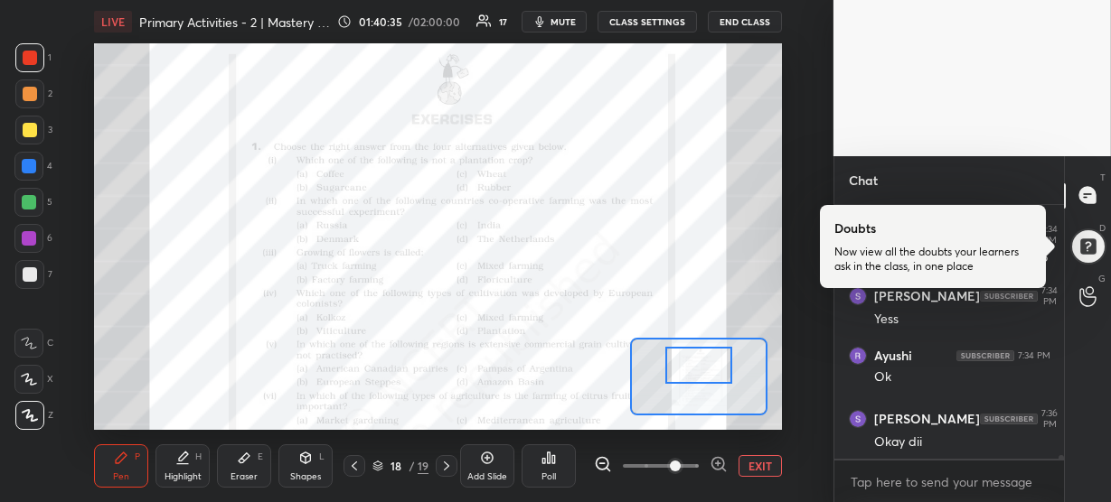
drag, startPoint x: 695, startPoint y: 385, endPoint x: 695, endPoint y: 373, distance: 11.7
click at [695, 373] on div at bounding box center [698, 365] width 67 height 37
click at [28, 160] on div at bounding box center [29, 166] width 14 height 14
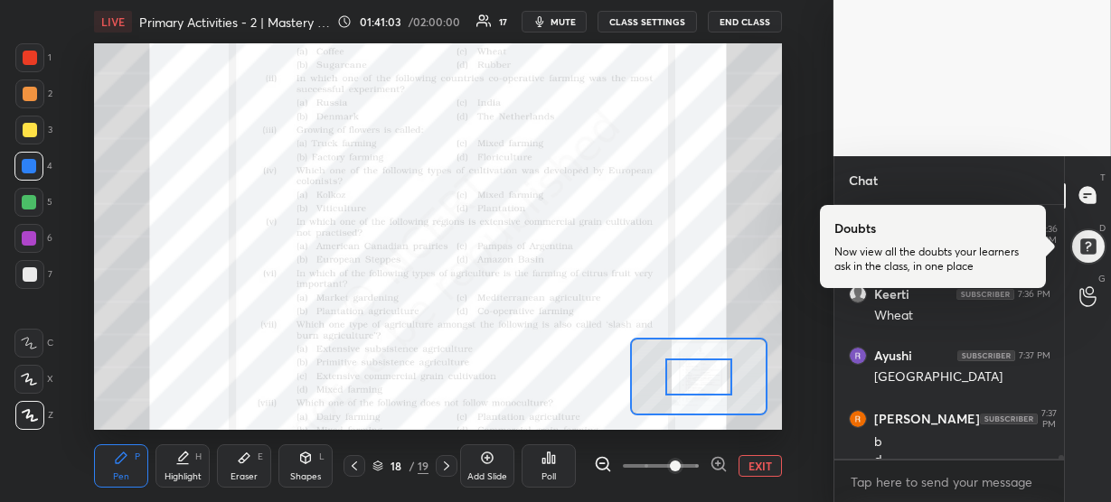
scroll to position [16489, 0]
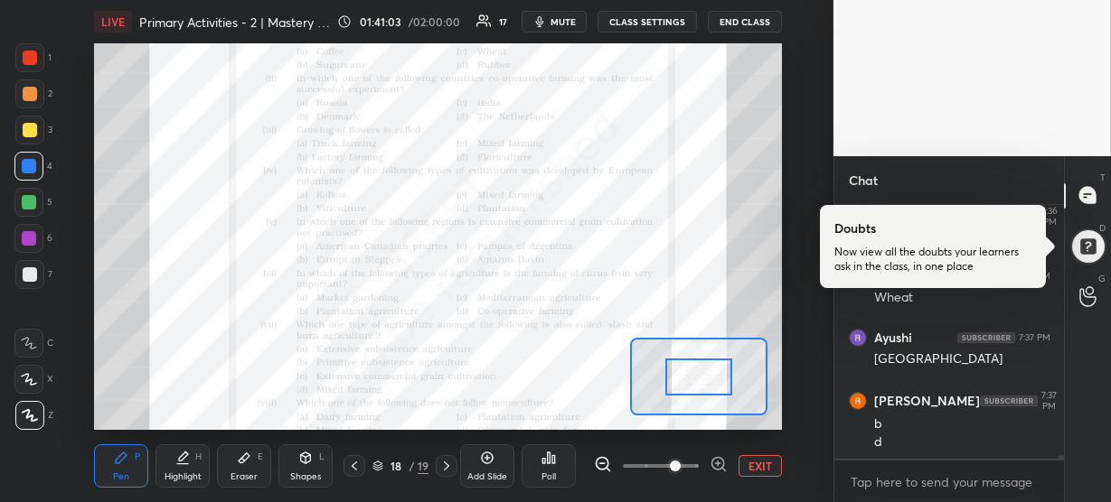
drag, startPoint x: 680, startPoint y: 352, endPoint x: 680, endPoint y: 364, distance: 11.7
click at [680, 364] on div at bounding box center [698, 377] width 67 height 37
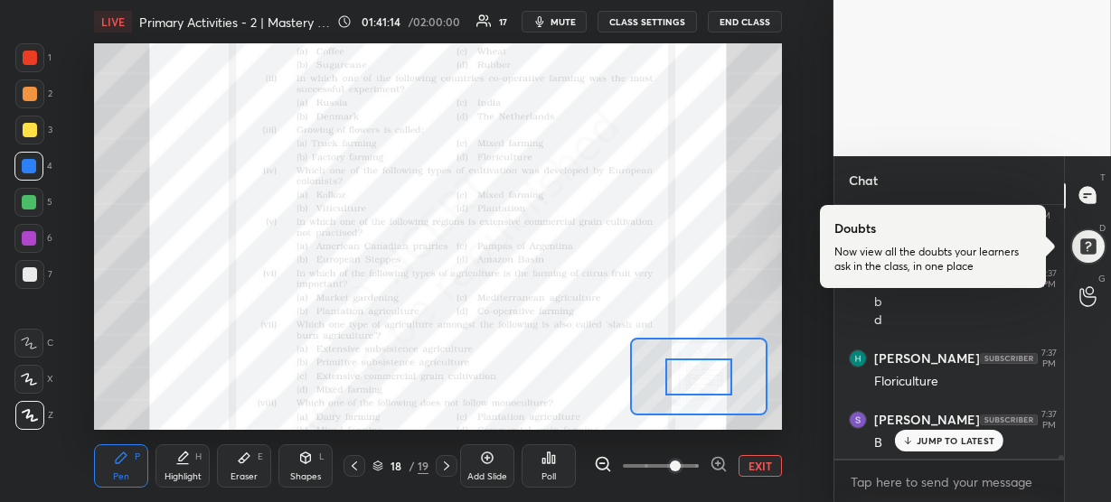
scroll to position [16722, 0]
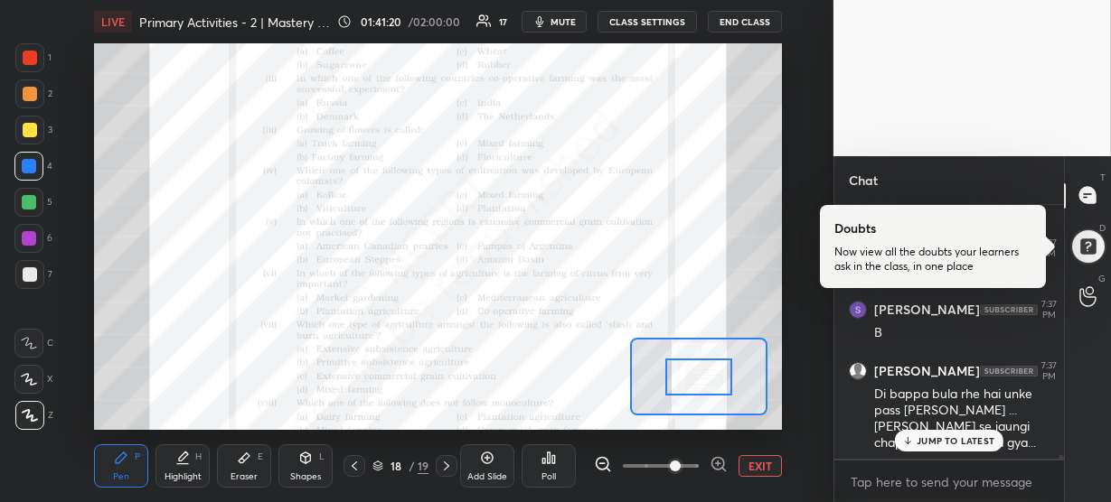
click at [916, 441] on p "JUMP TO LATEST" at bounding box center [955, 441] width 78 height 11
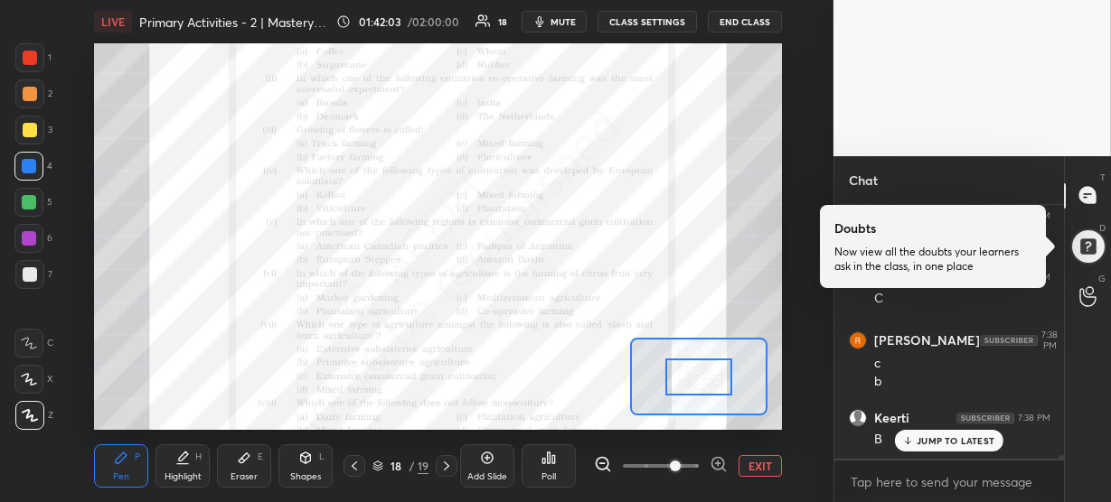
scroll to position [16841, 0]
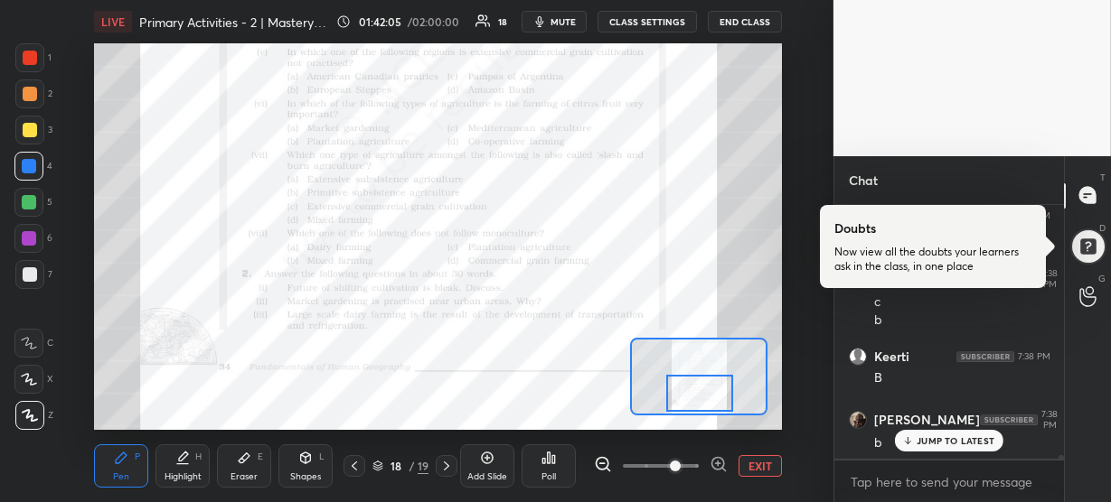
drag, startPoint x: 704, startPoint y: 370, endPoint x: 706, endPoint y: 386, distance: 16.4
click at [706, 386] on div at bounding box center [699, 393] width 67 height 37
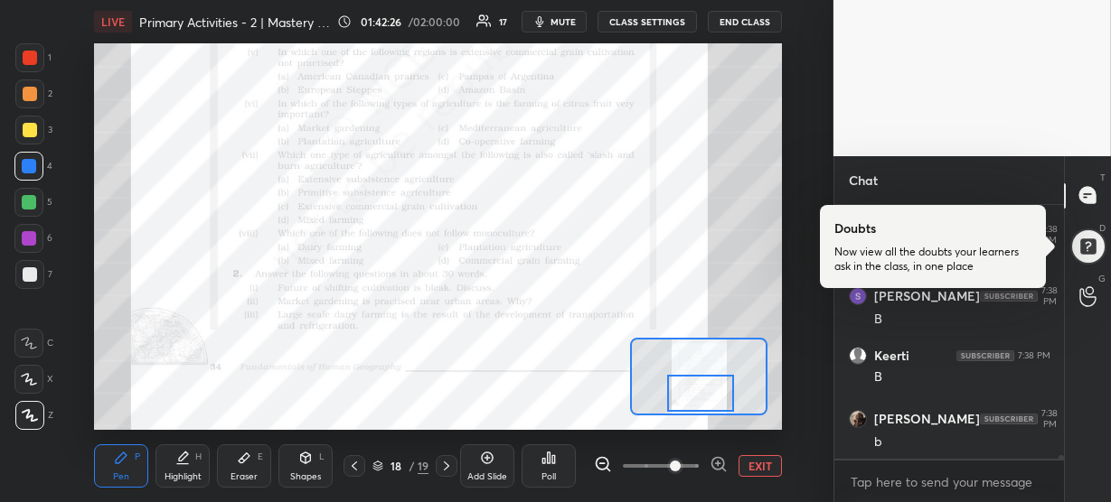
scroll to position [17211, 0]
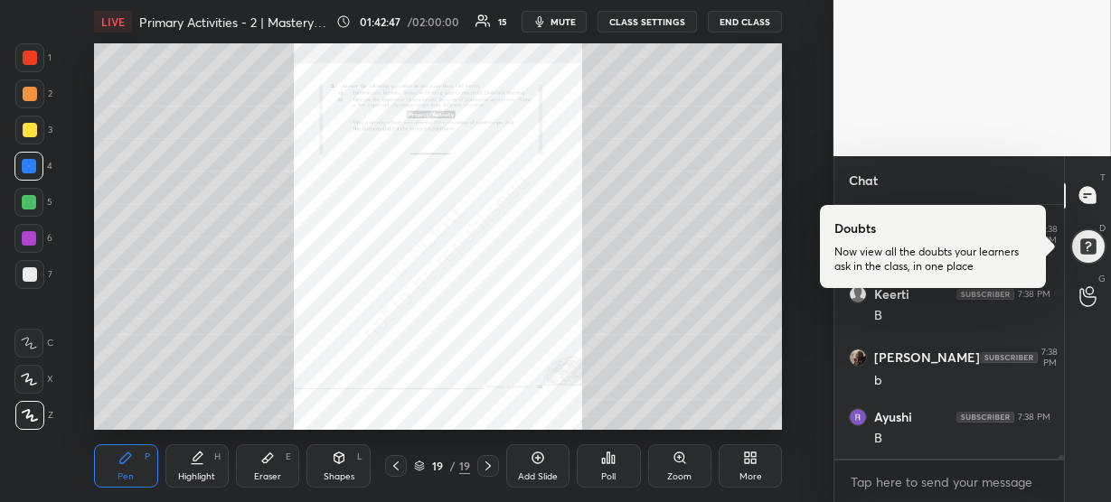
click at [676, 460] on icon at bounding box center [679, 458] width 10 height 10
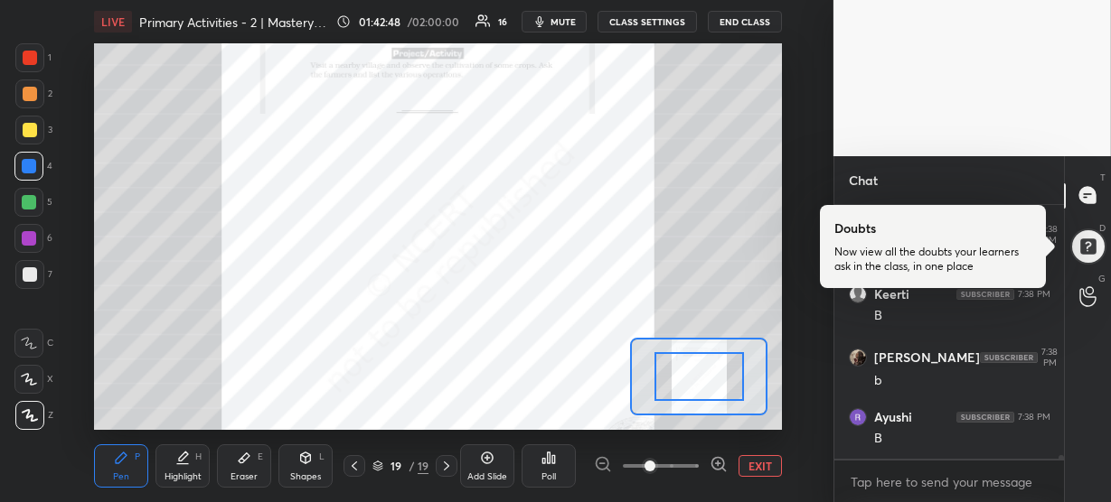
click at [717, 460] on icon at bounding box center [718, 464] width 18 height 18
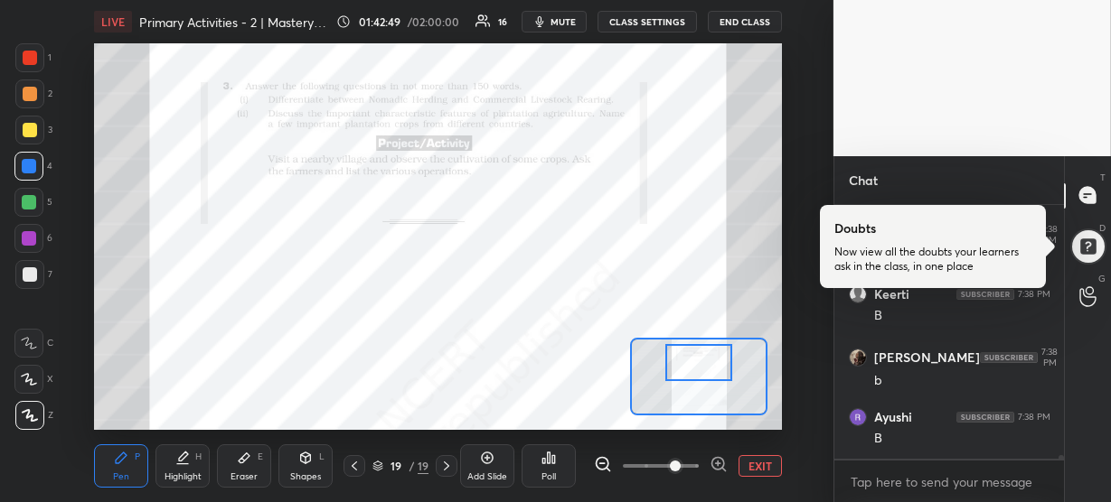
drag, startPoint x: 696, startPoint y: 380, endPoint x: 695, endPoint y: 357, distance: 22.6
click at [695, 357] on div at bounding box center [698, 362] width 67 height 37
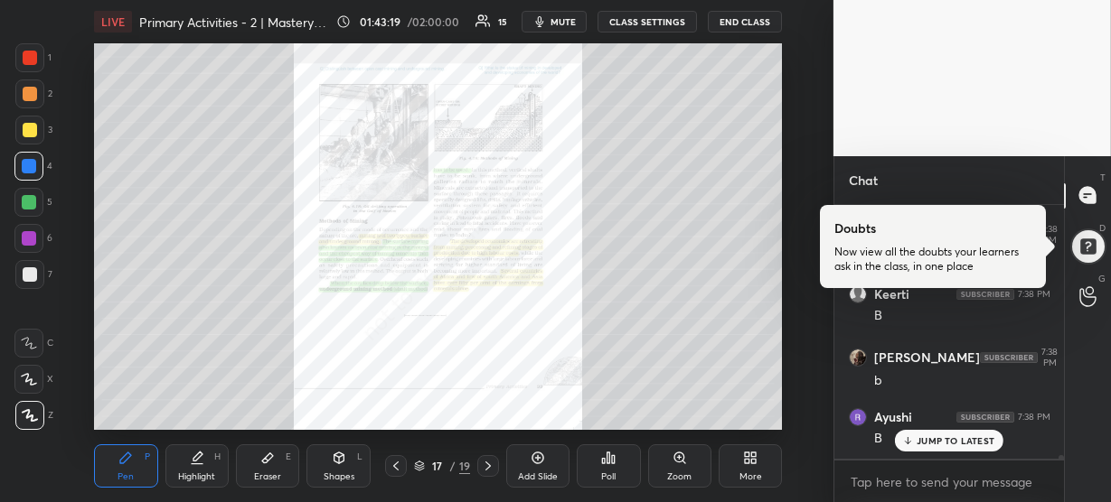
scroll to position [17271, 0]
click at [922, 433] on div "JUMP TO LATEST" at bounding box center [949, 441] width 108 height 22
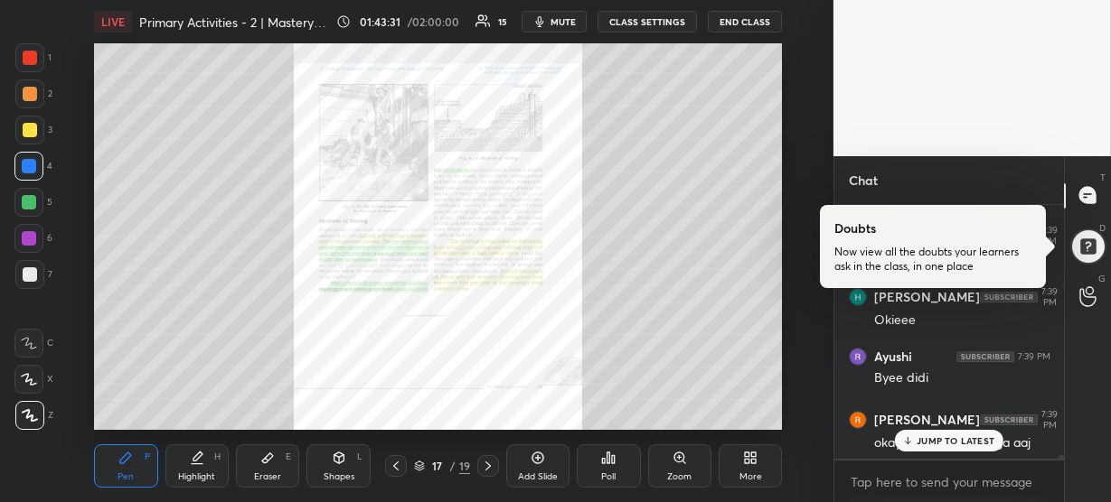
scroll to position [17595, 0]
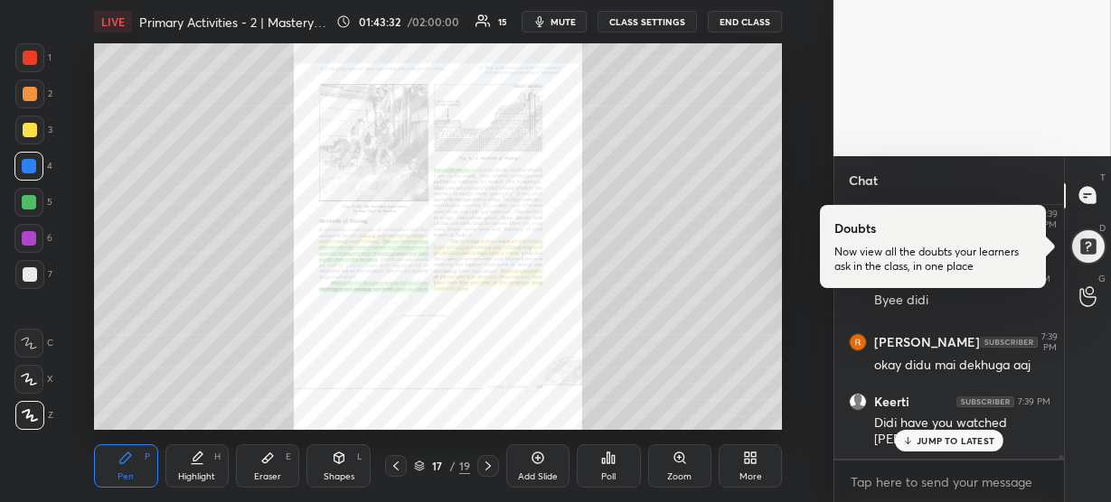
click at [946, 442] on p "JUMP TO LATEST" at bounding box center [955, 441] width 78 height 11
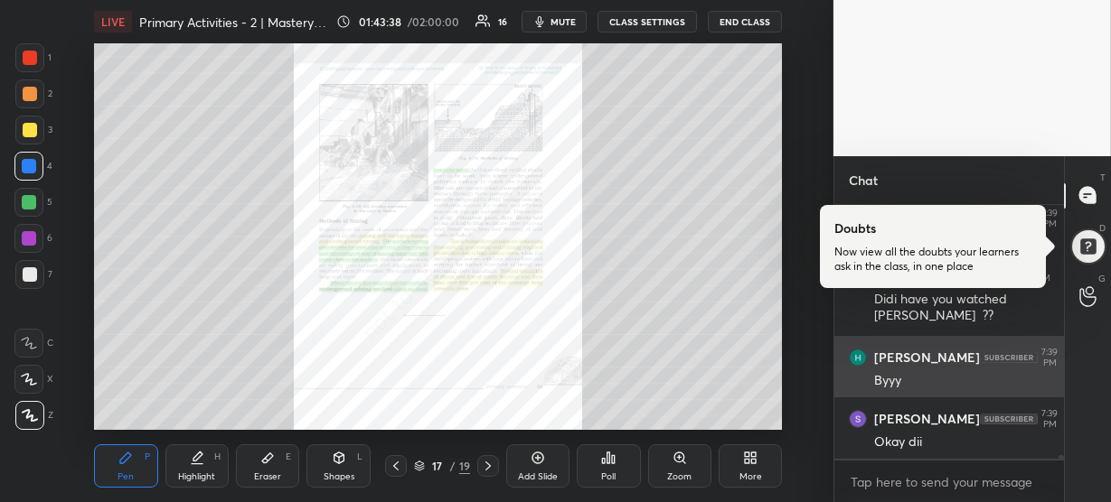
scroll to position [17671, 0]
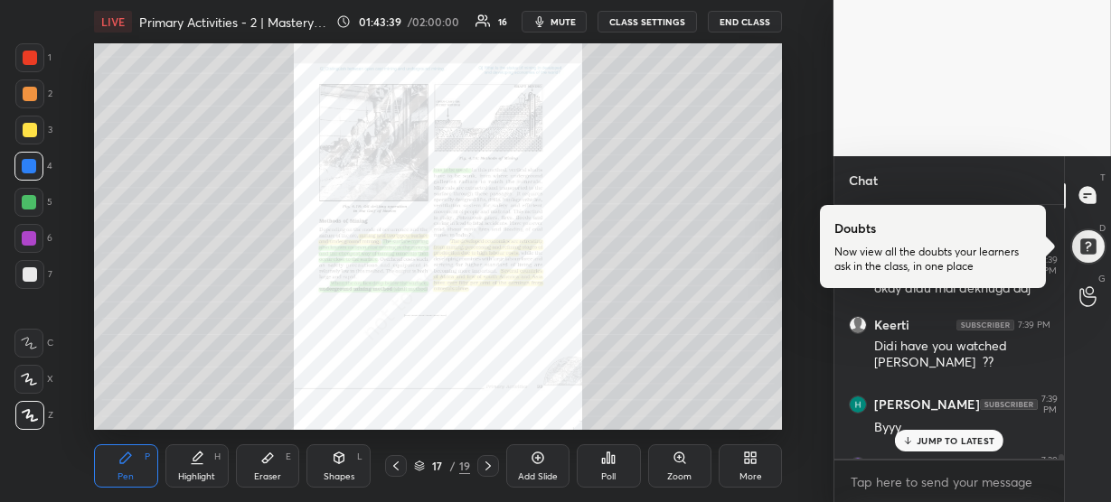
click at [936, 436] on p "JUMP TO LATEST" at bounding box center [955, 441] width 78 height 11
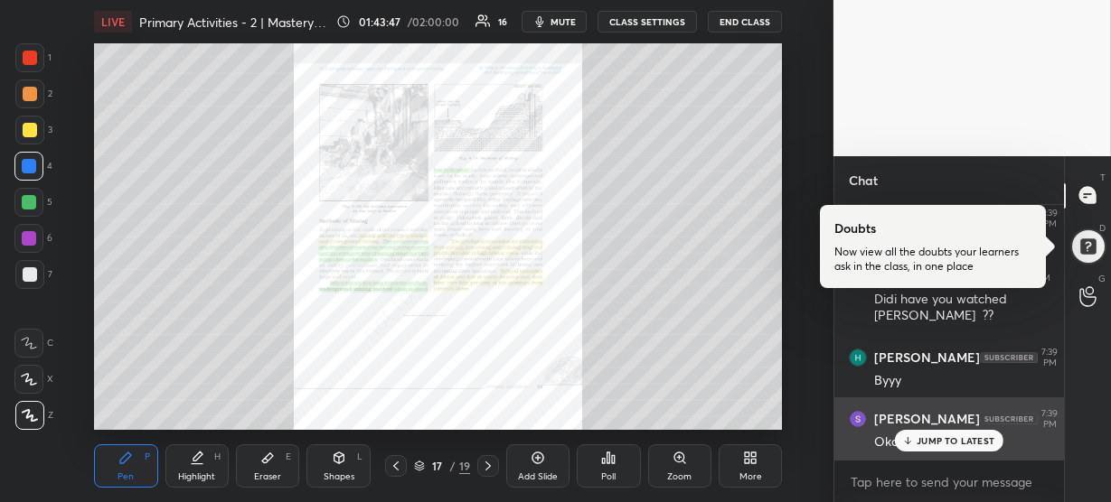
scroll to position [17678, 0]
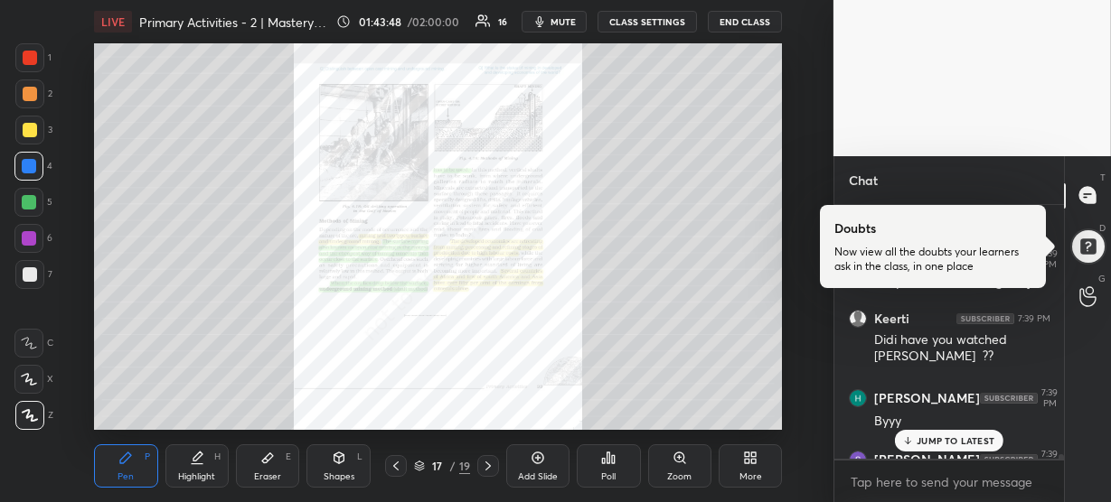
click at [958, 436] on p "JUMP TO LATEST" at bounding box center [955, 441] width 78 height 11
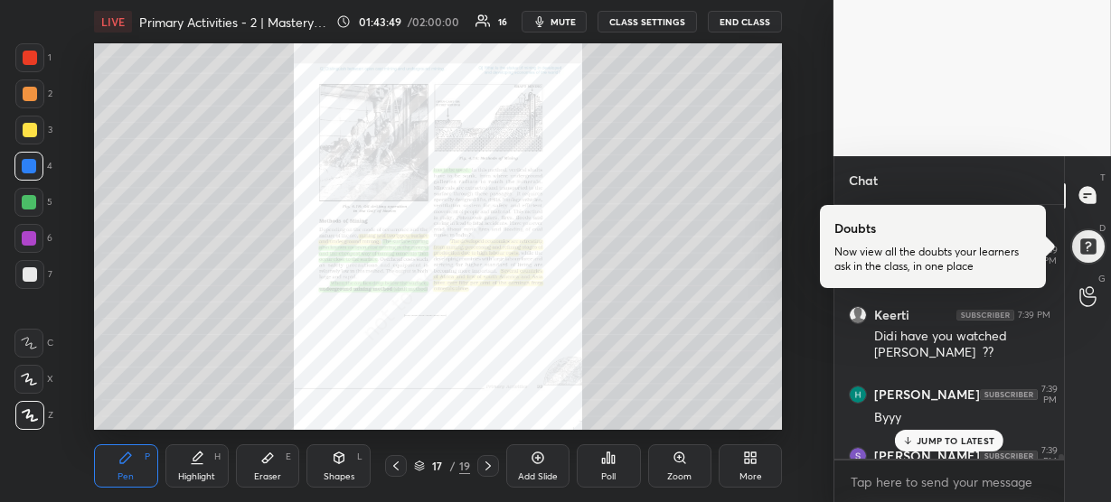
scroll to position [17680, 0]
click at [958, 436] on p "1 NEW MESSAGE" at bounding box center [955, 441] width 77 height 11
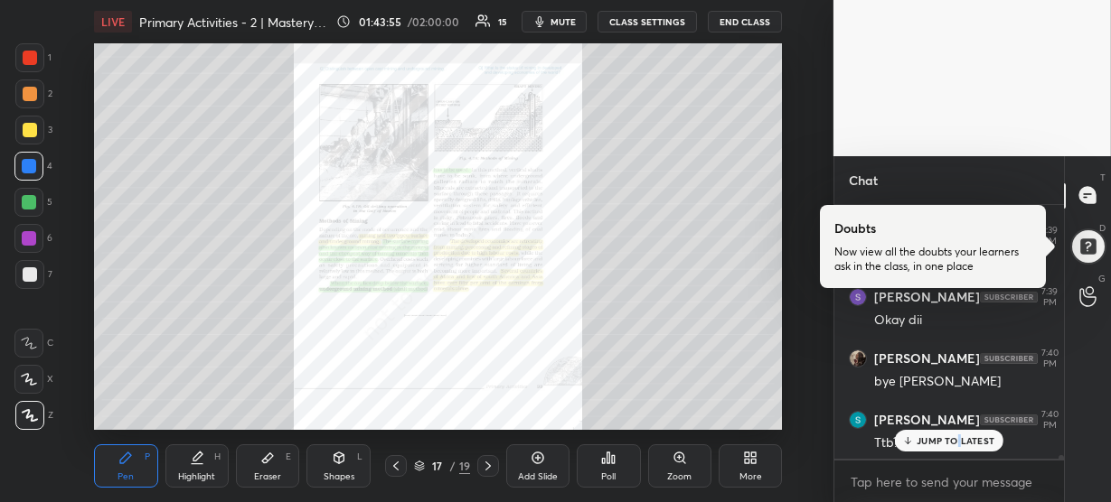
click at [958, 436] on p "JUMP TO LATEST" at bounding box center [955, 441] width 78 height 11
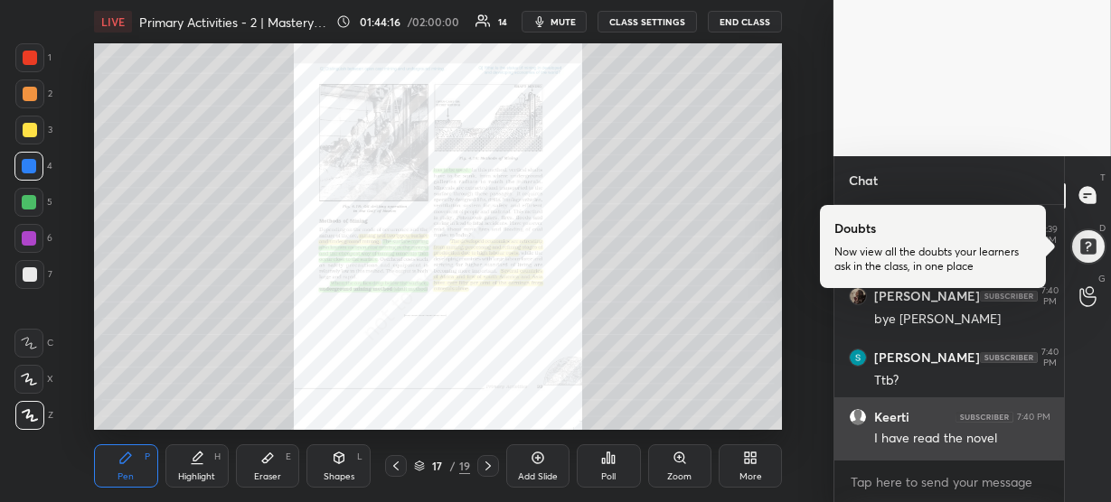
scroll to position [17833, 0]
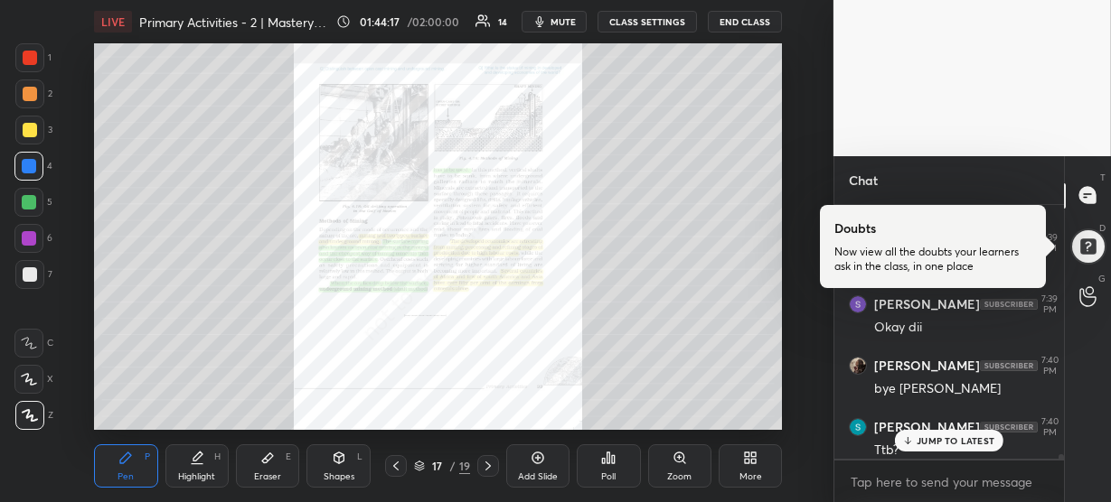
click at [944, 439] on p "JUMP TO LATEST" at bounding box center [955, 441] width 78 height 11
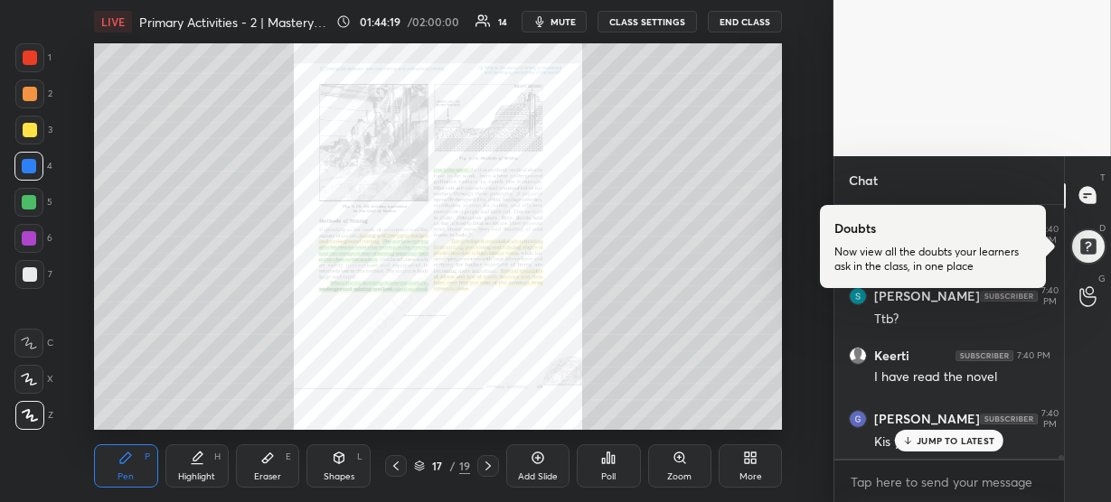
scroll to position [18025, 0]
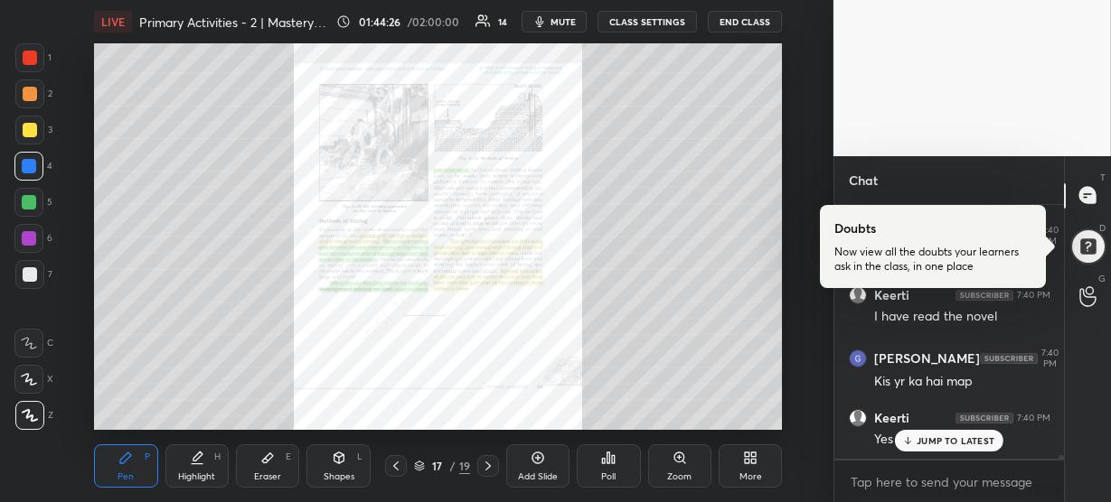
click at [962, 449] on div "JUMP TO LATEST" at bounding box center [949, 441] width 108 height 22
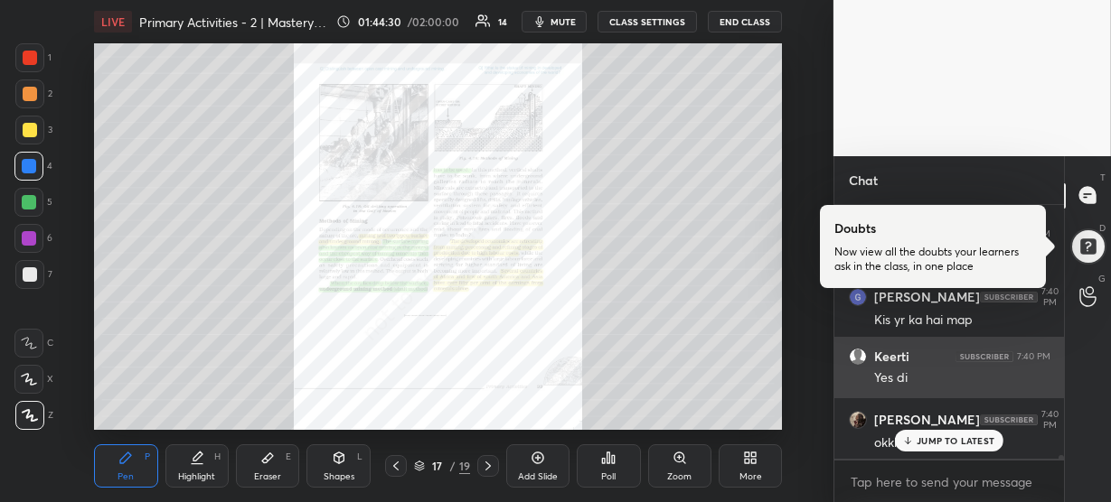
scroll to position [18149, 0]
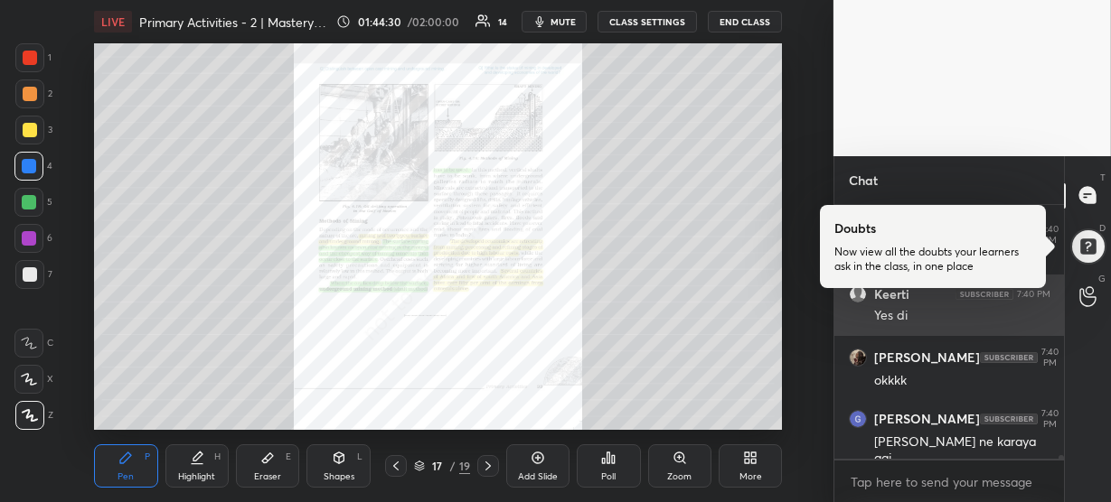
click at [955, 444] on div "[PERSON_NAME] ne karaya gai" at bounding box center [962, 451] width 176 height 34
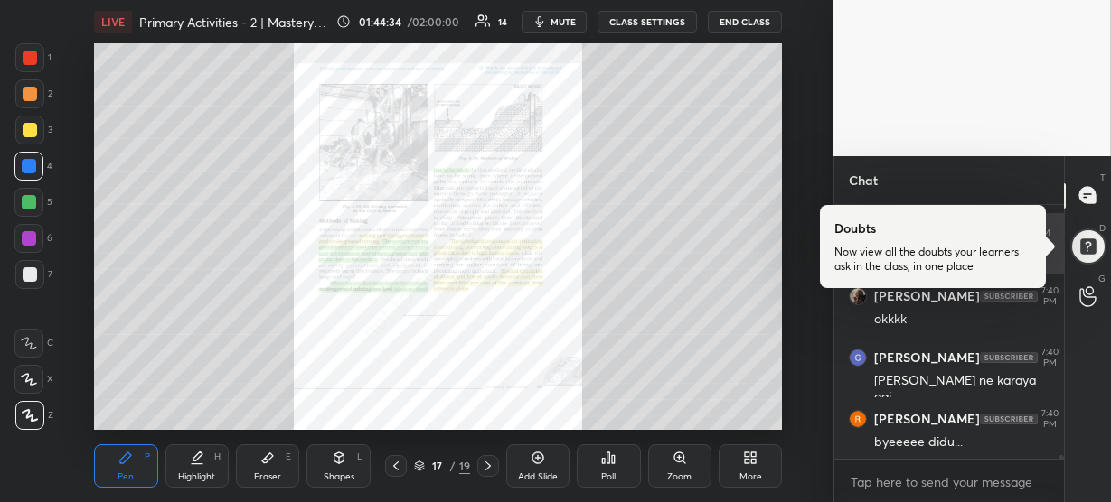
scroll to position [18271, 0]
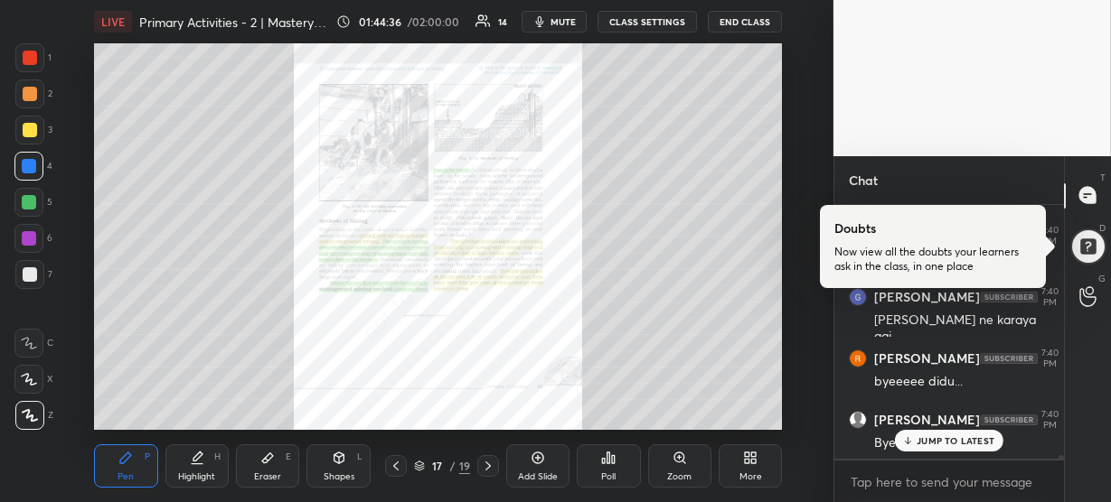
click at [959, 444] on p "JUMP TO LATEST" at bounding box center [955, 441] width 78 height 11
click at [746, 23] on button "END CLASS" at bounding box center [745, 22] width 74 height 22
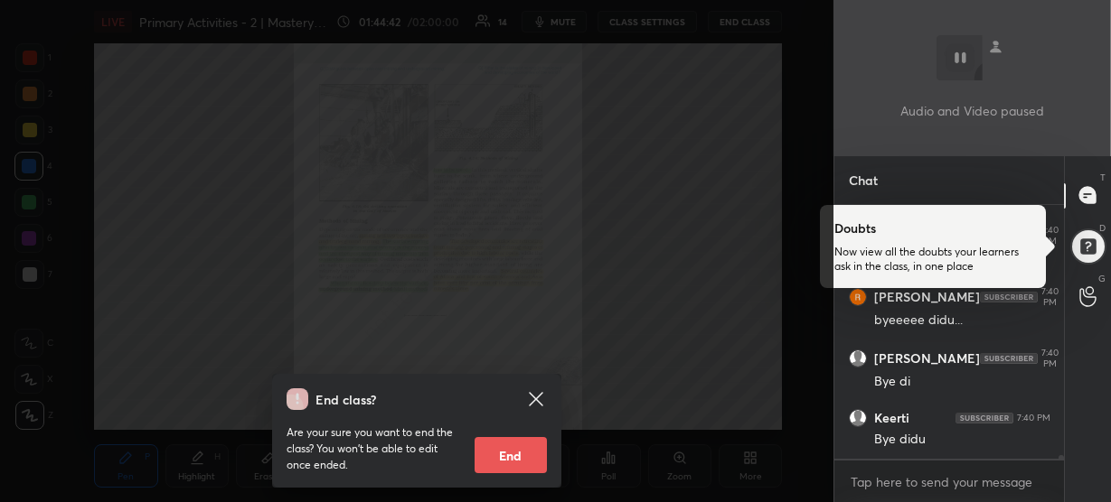
scroll to position [18398, 0]
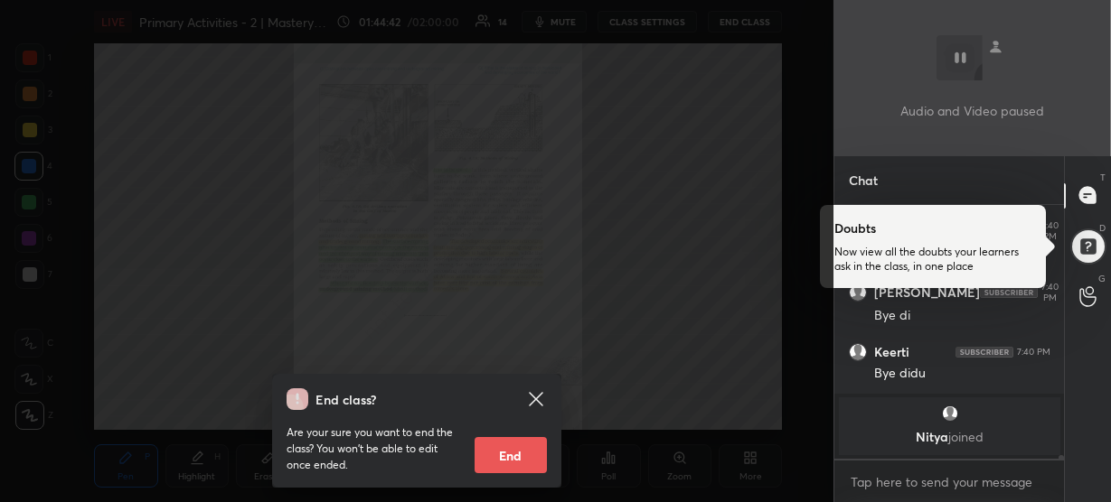
click at [501, 468] on button "End" at bounding box center [510, 455] width 72 height 36
type textarea "x"
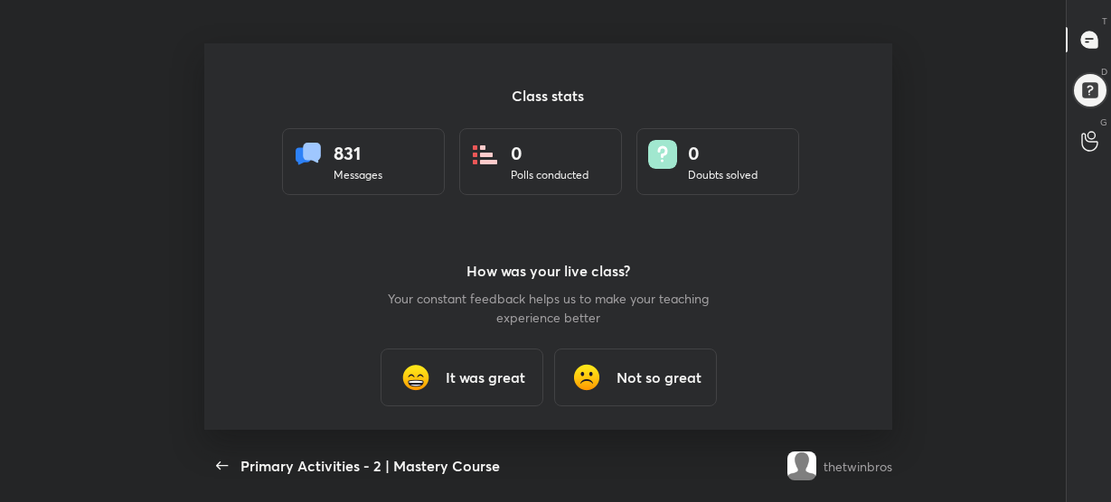
scroll to position [0, 0]
